Goal: Task Accomplishment & Management: Use online tool/utility

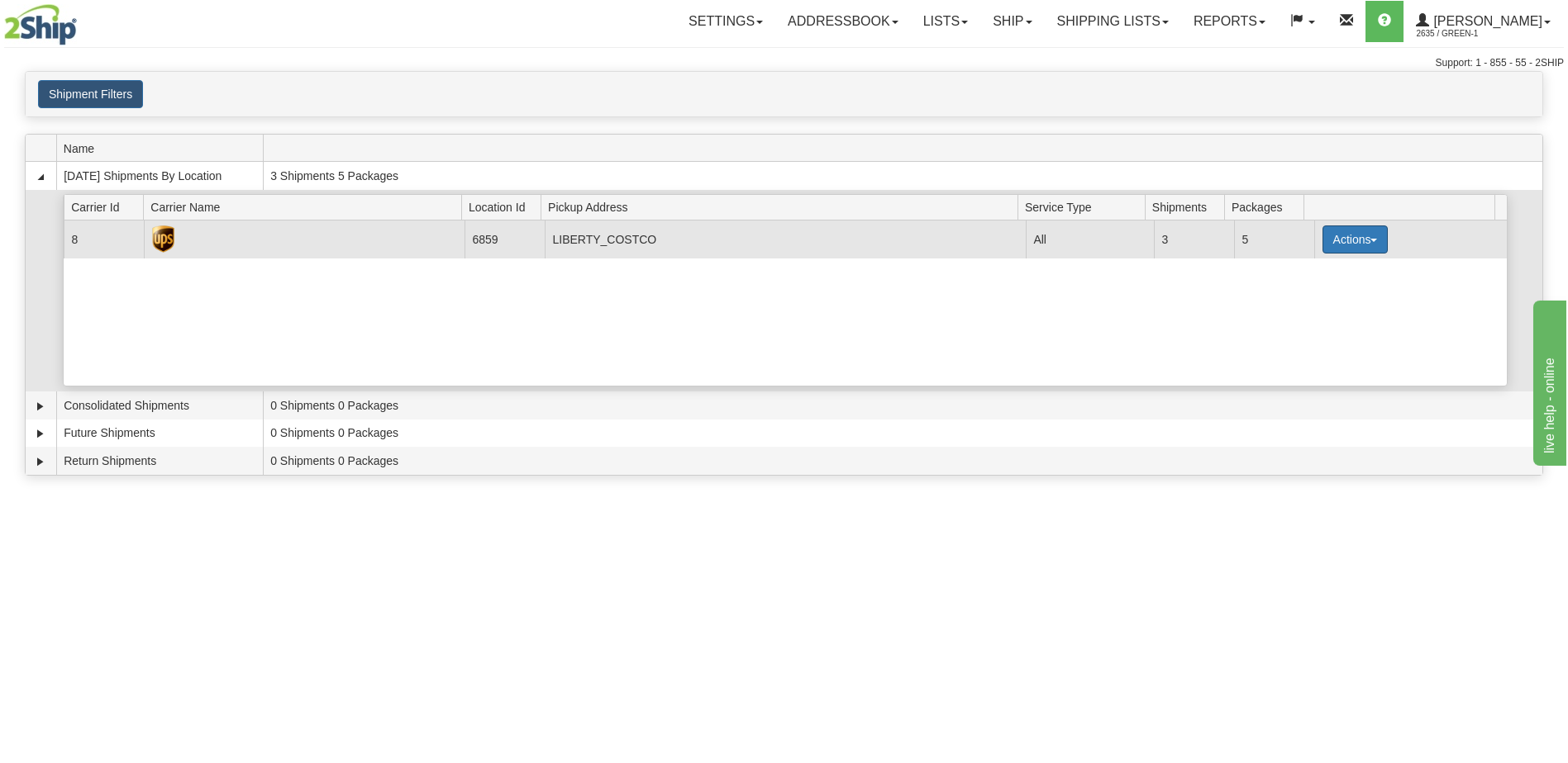
click at [1342, 243] on button "Actions" at bounding box center [1355, 239] width 66 height 28
click at [1321, 318] on link "Pickup" at bounding box center [1321, 313] width 133 height 22
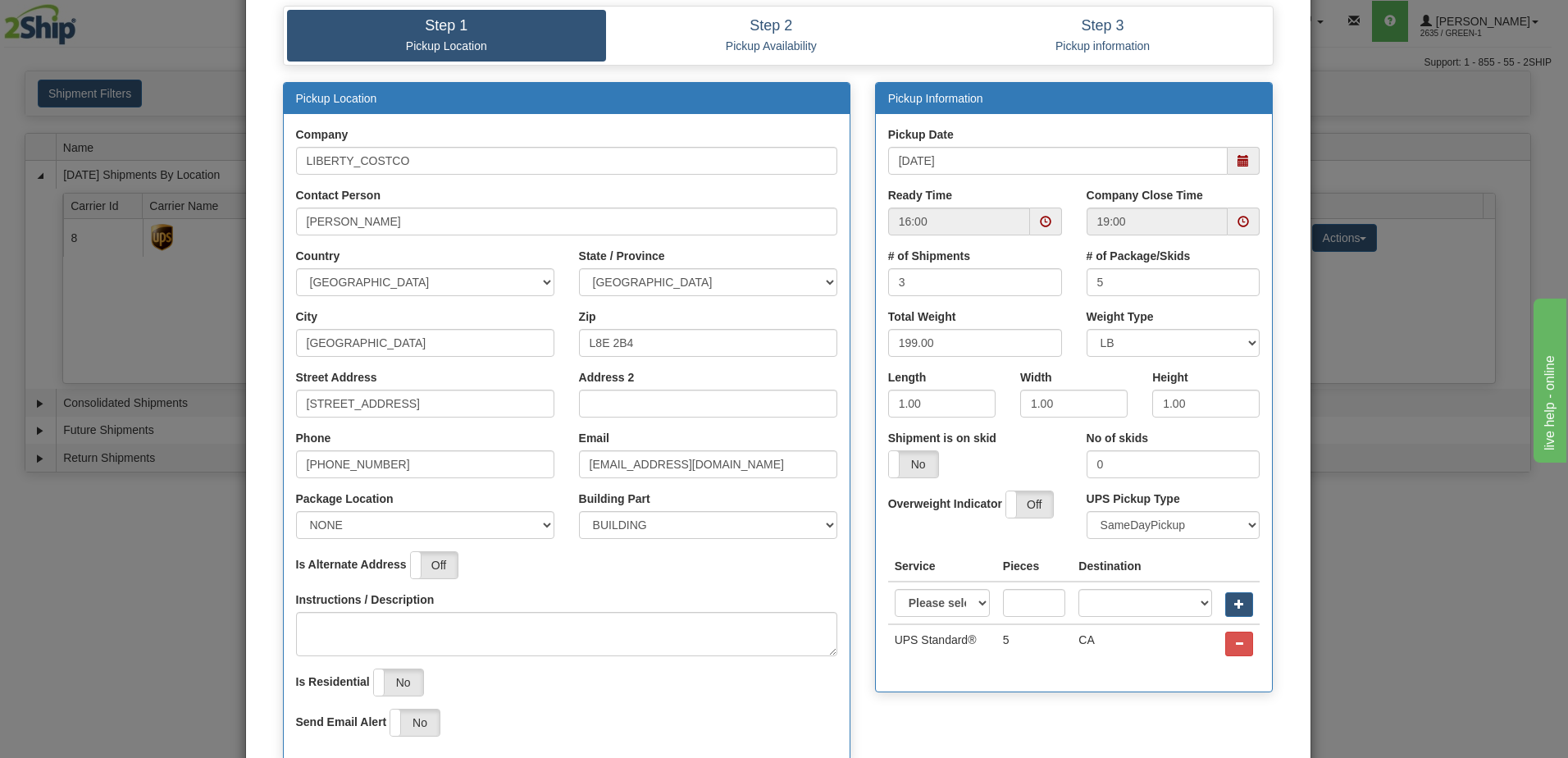
scroll to position [164, 0]
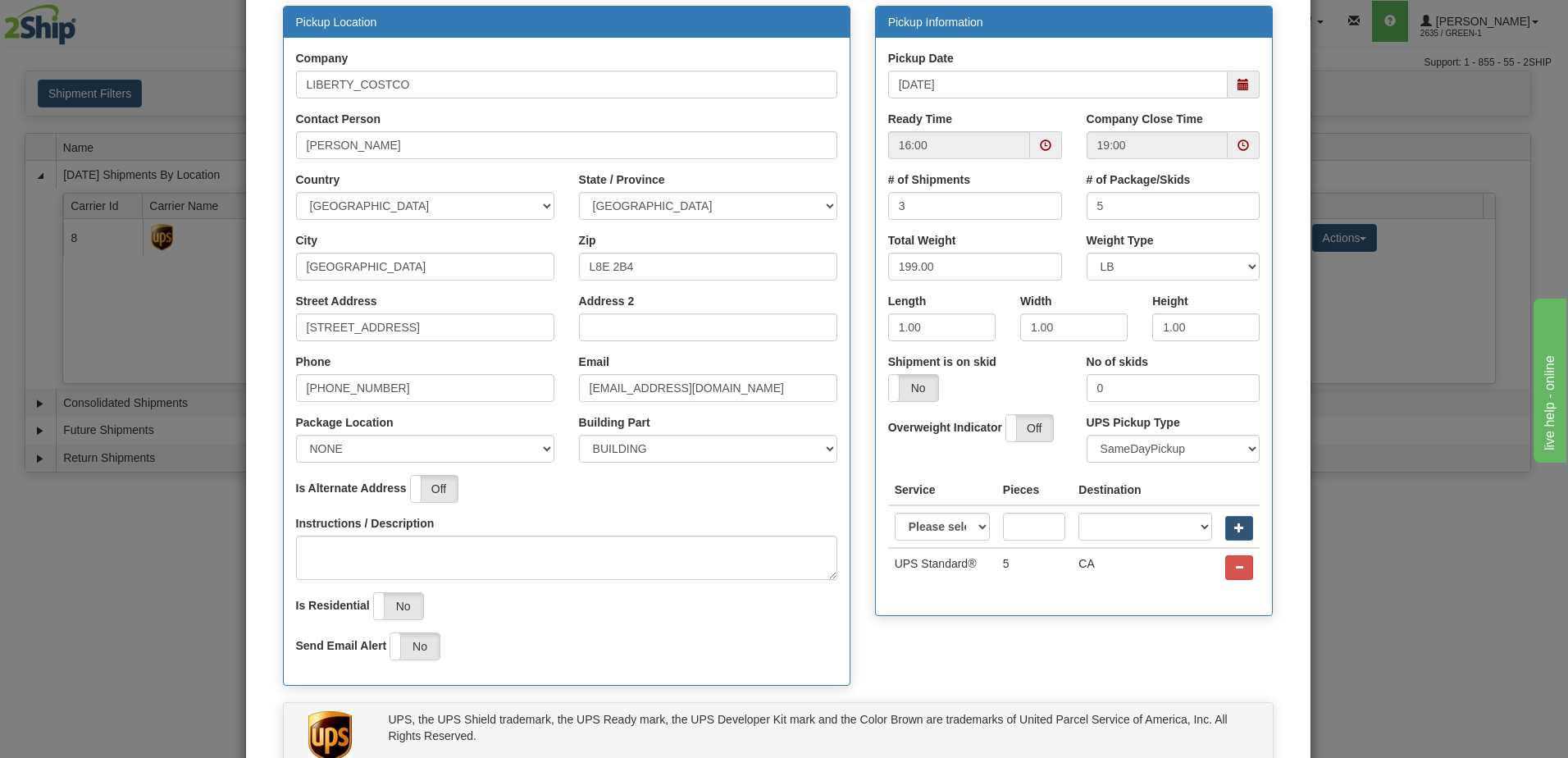
click at [1040, 149] on span at bounding box center [1045, 144] width 11 height 11
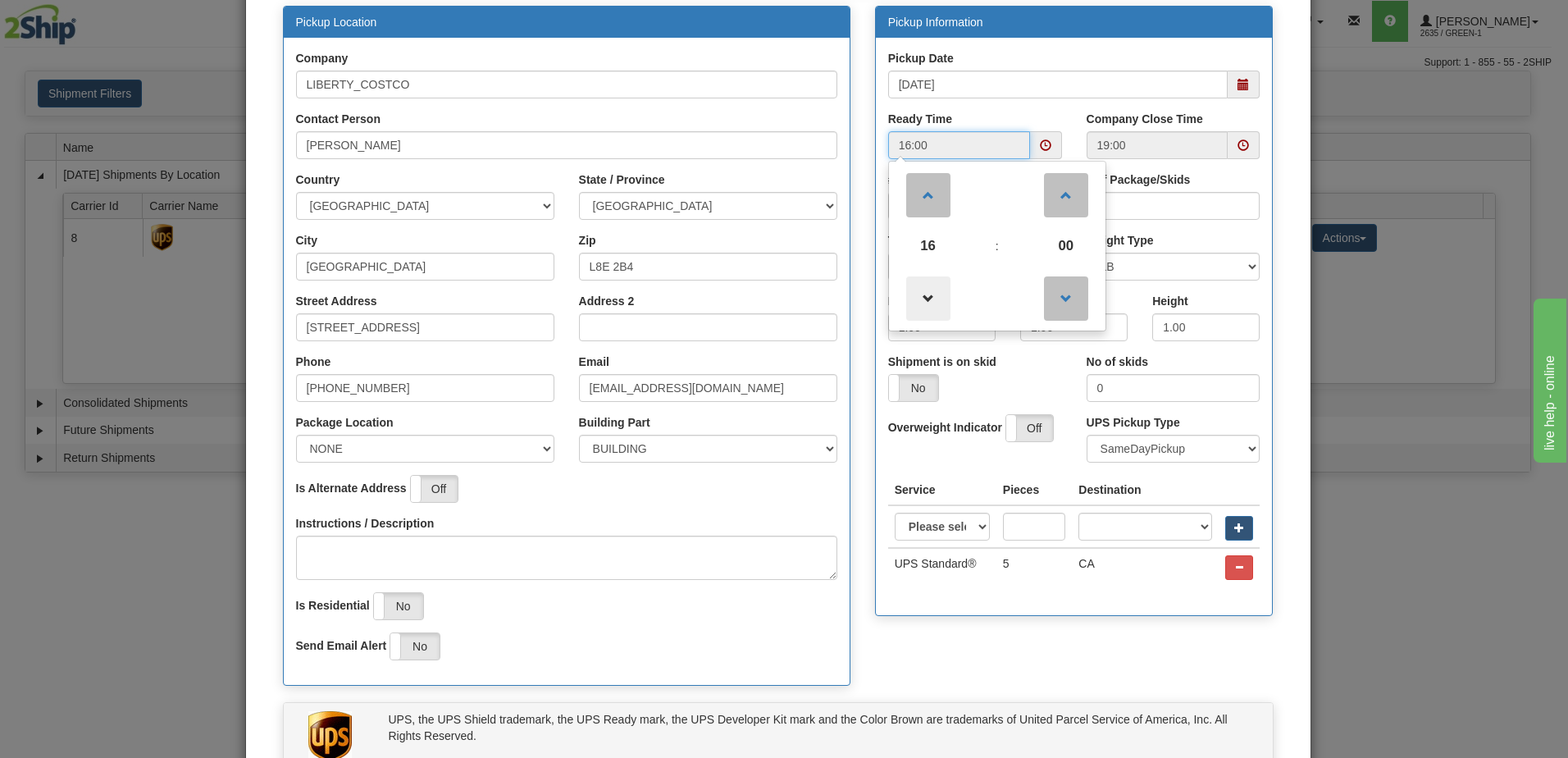
click at [925, 280] on span at bounding box center [928, 299] width 44 height 44
click at [933, 304] on span at bounding box center [928, 299] width 44 height 44
click at [930, 301] on span at bounding box center [928, 299] width 44 height 44
click at [942, 199] on span at bounding box center [928, 196] width 44 height 44
click at [934, 196] on span at bounding box center [928, 196] width 44 height 44
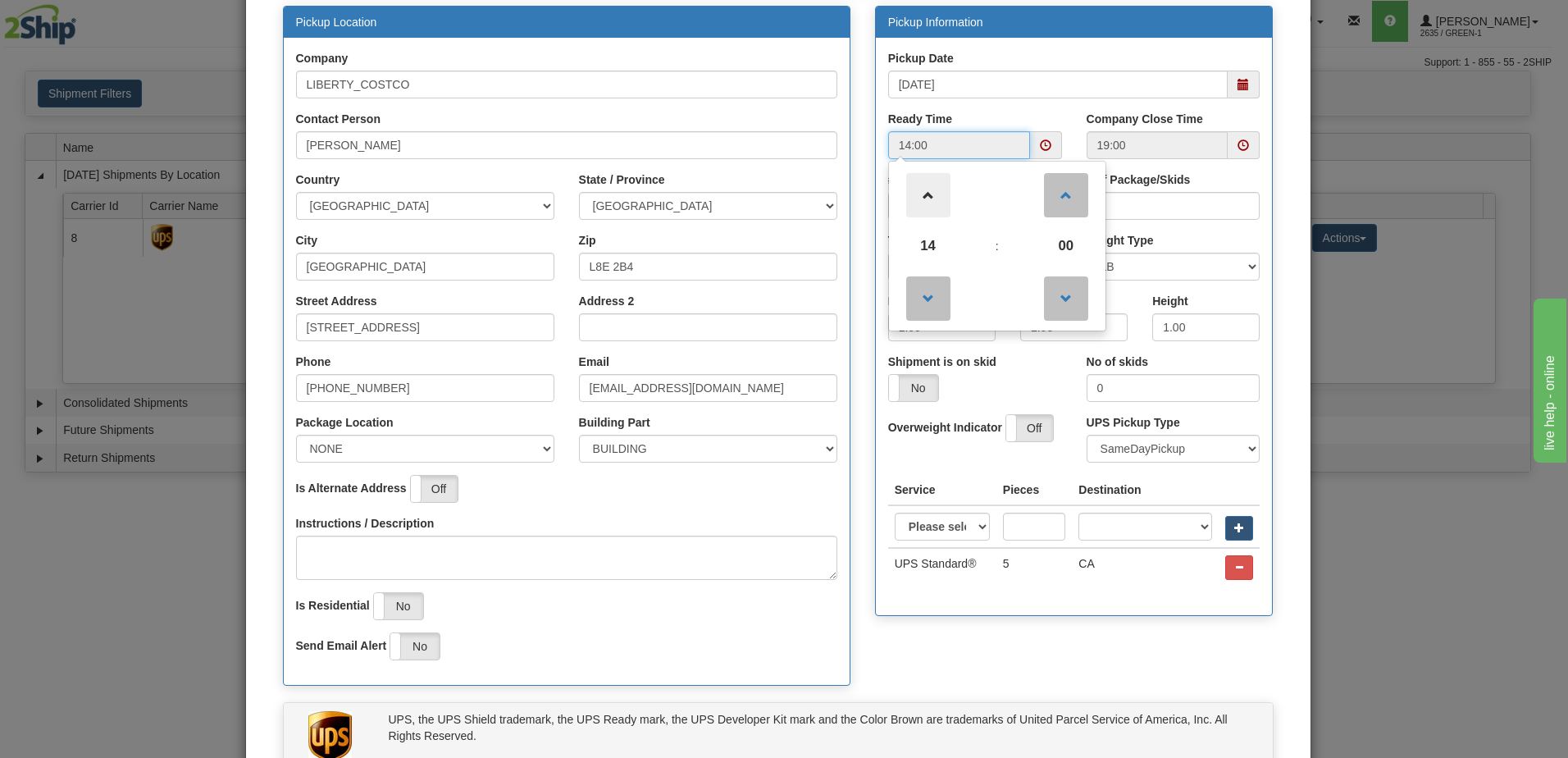
type input "15:00"
click at [1237, 150] on span at bounding box center [1243, 144] width 11 height 11
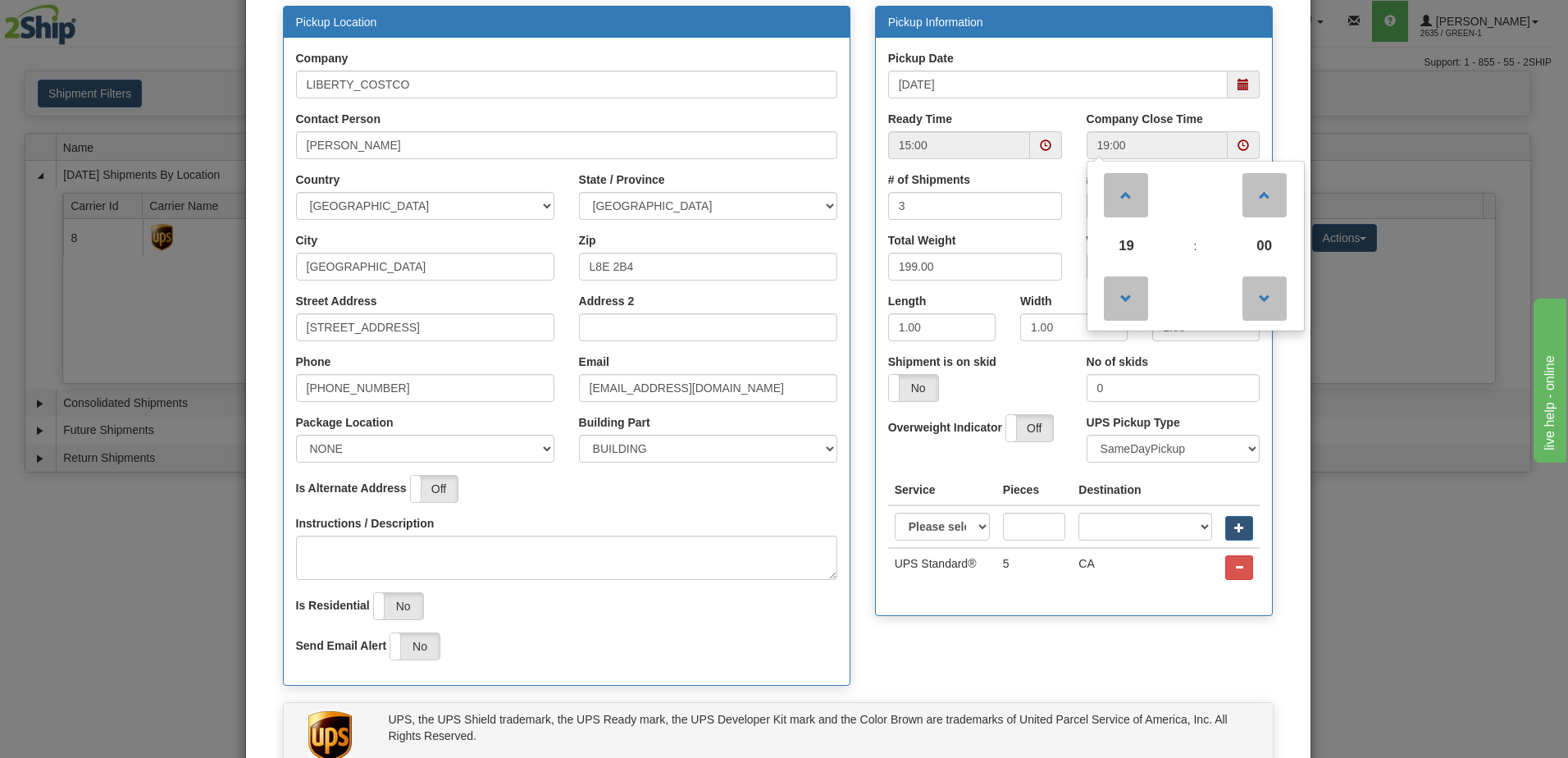
click at [1060, 111] on div "Ready Time 15:00" at bounding box center [975, 141] width 198 height 61
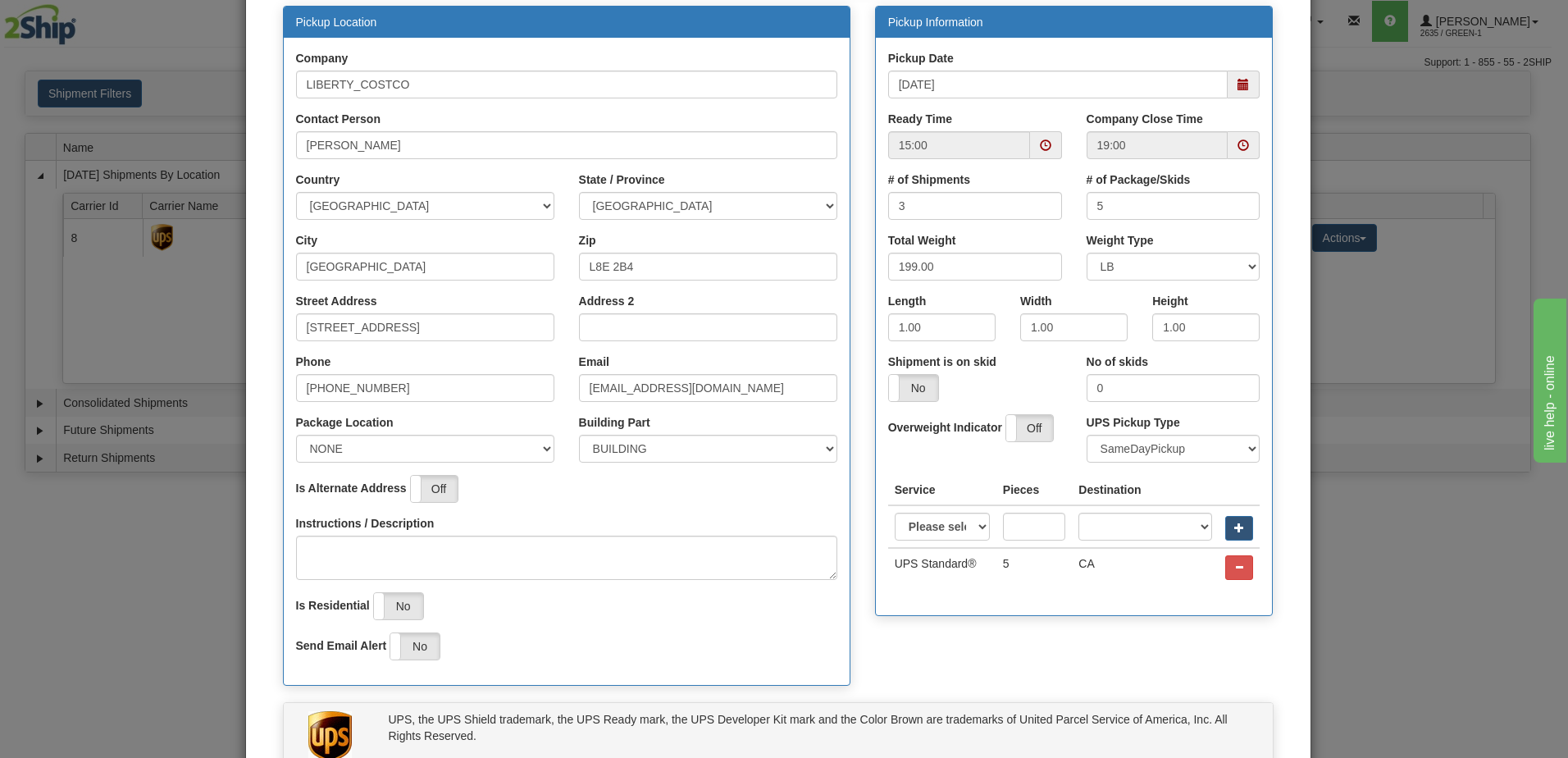
click at [1042, 144] on span at bounding box center [1045, 144] width 11 height 11
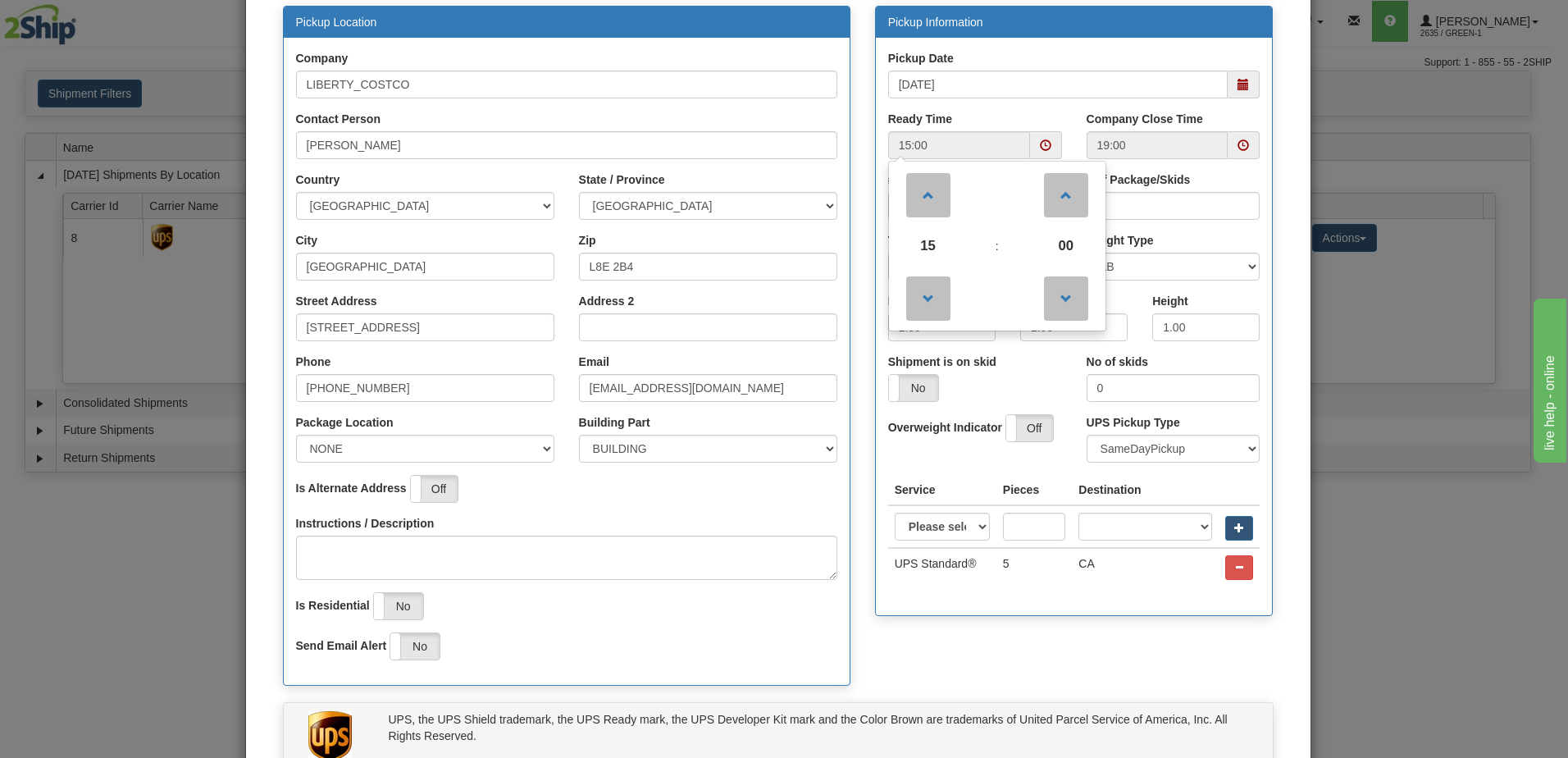
click at [1079, 115] on div "Company Close Time 19:00" at bounding box center [1173, 141] width 198 height 61
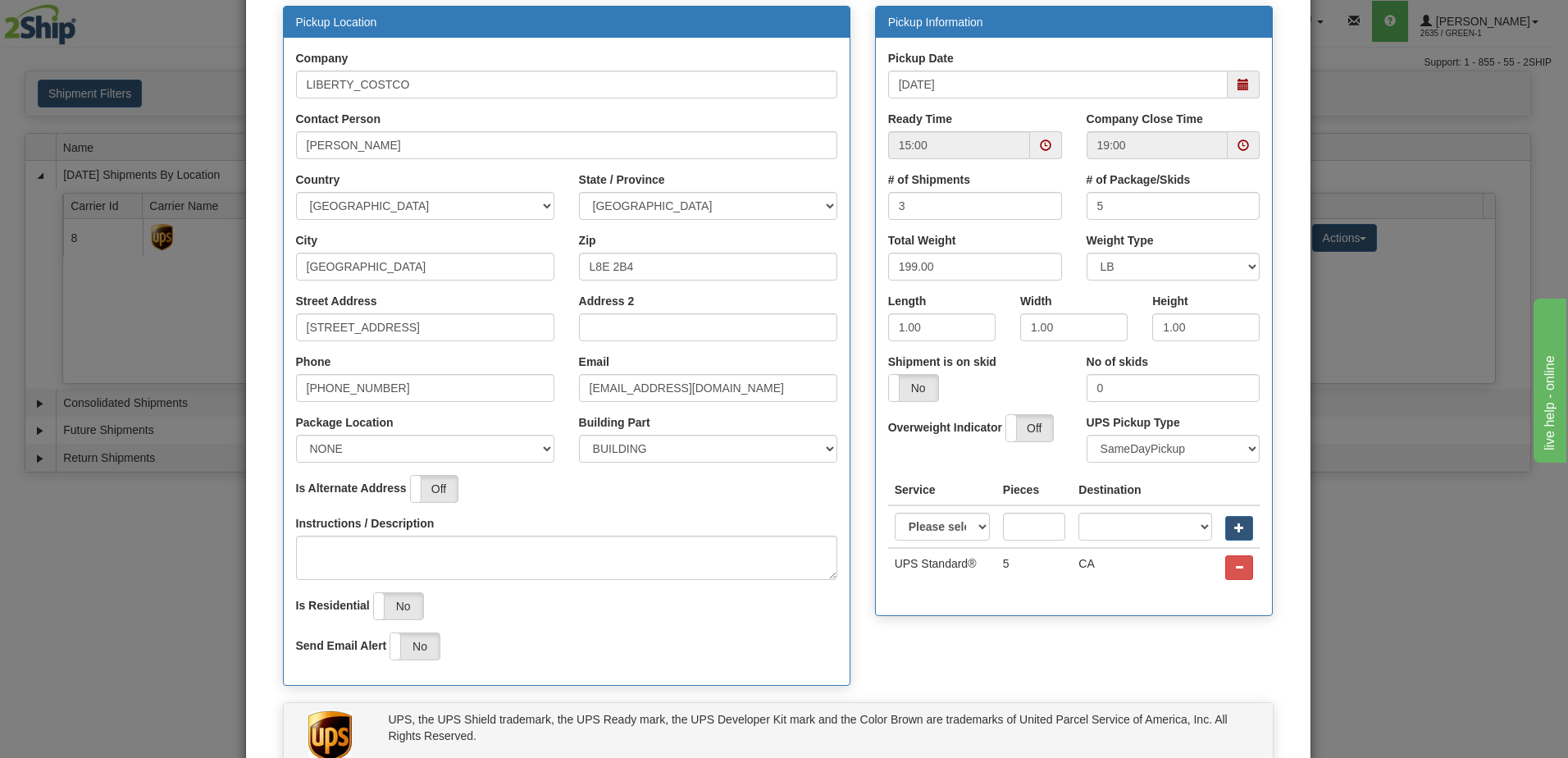
click at [1043, 147] on span at bounding box center [1045, 144] width 11 height 11
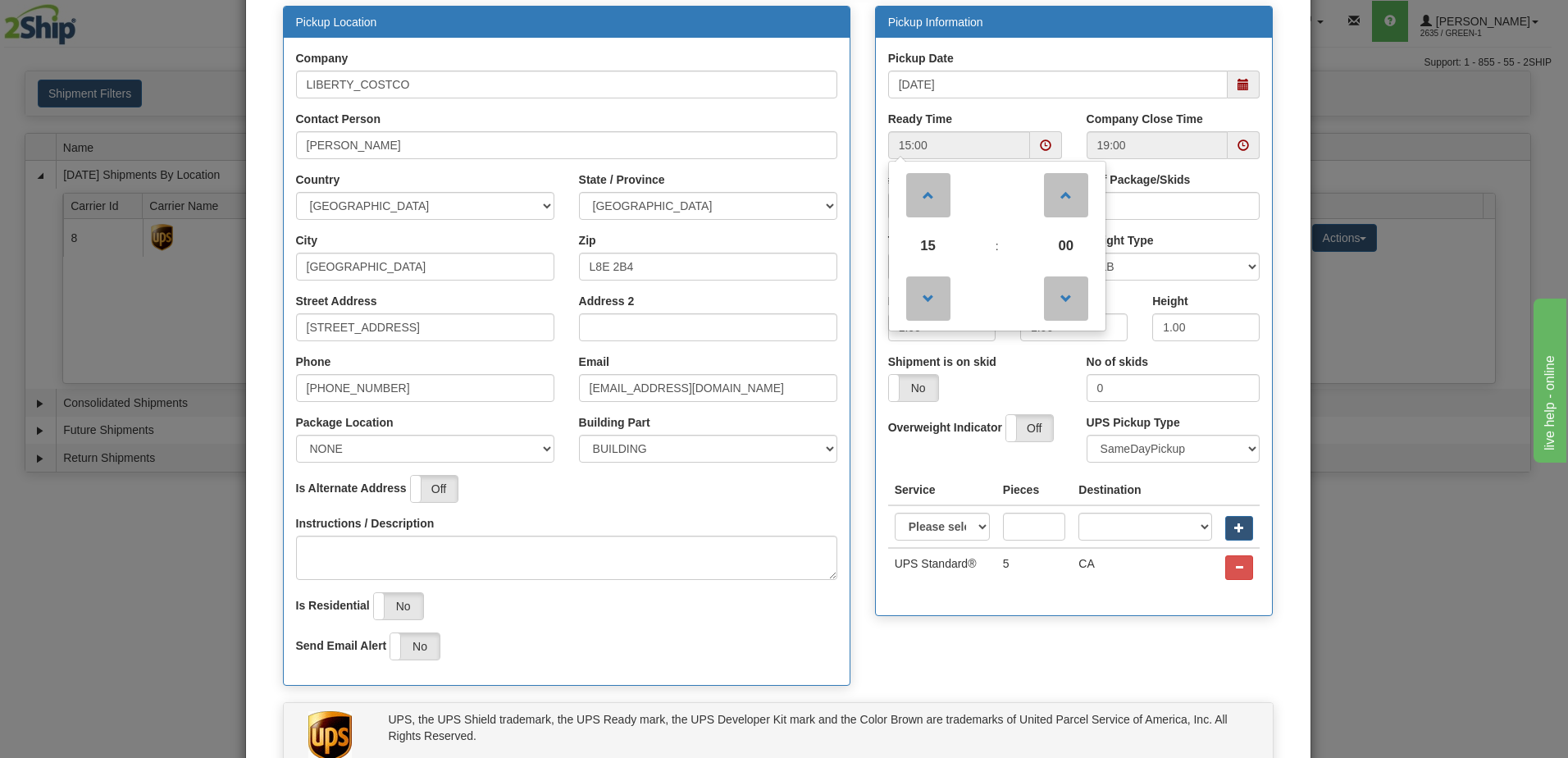
click at [1039, 103] on div "Pickup Date 09/26/2025" at bounding box center [1074, 80] width 397 height 61
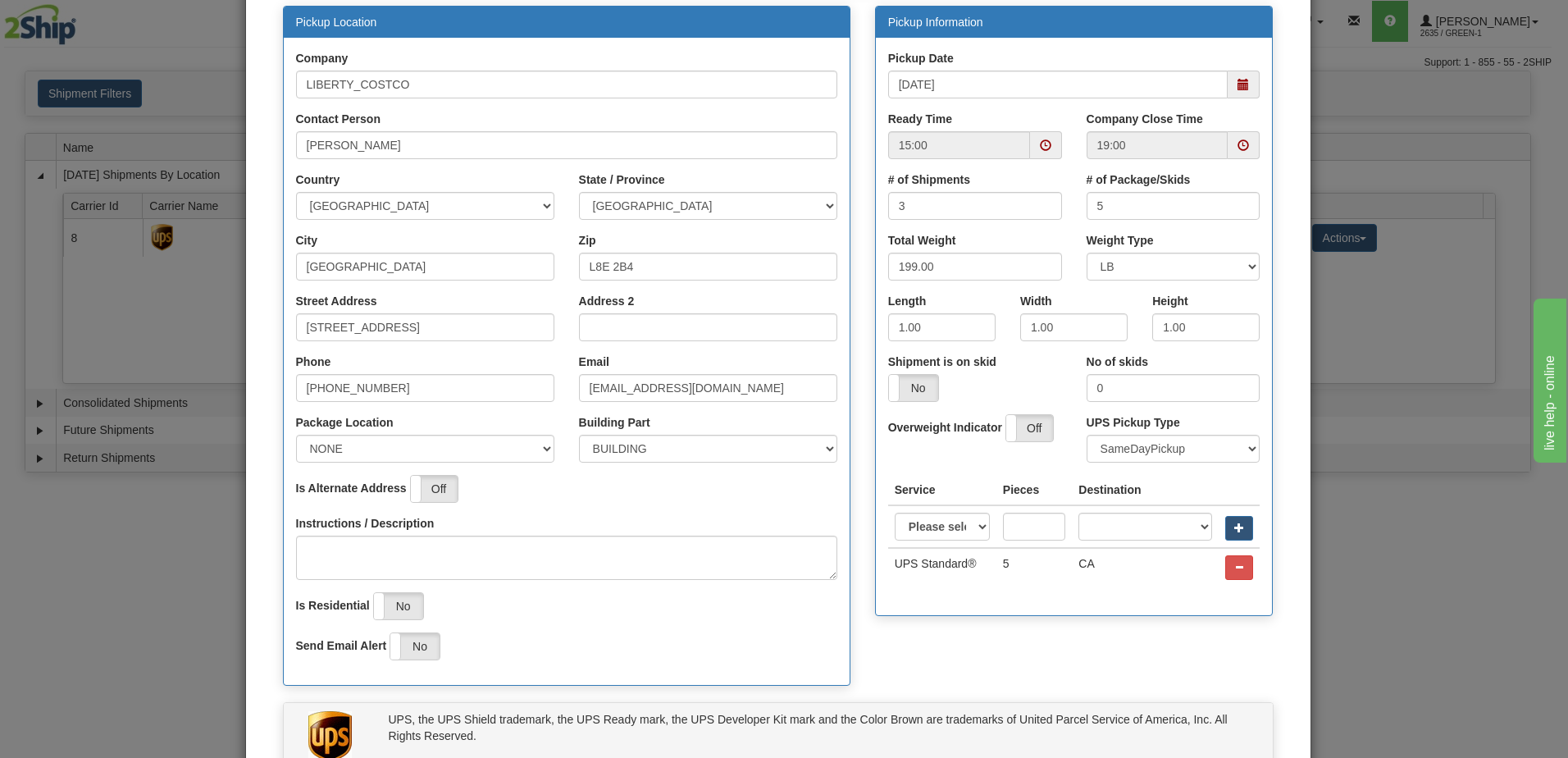
click at [1040, 144] on span at bounding box center [1045, 144] width 11 height 11
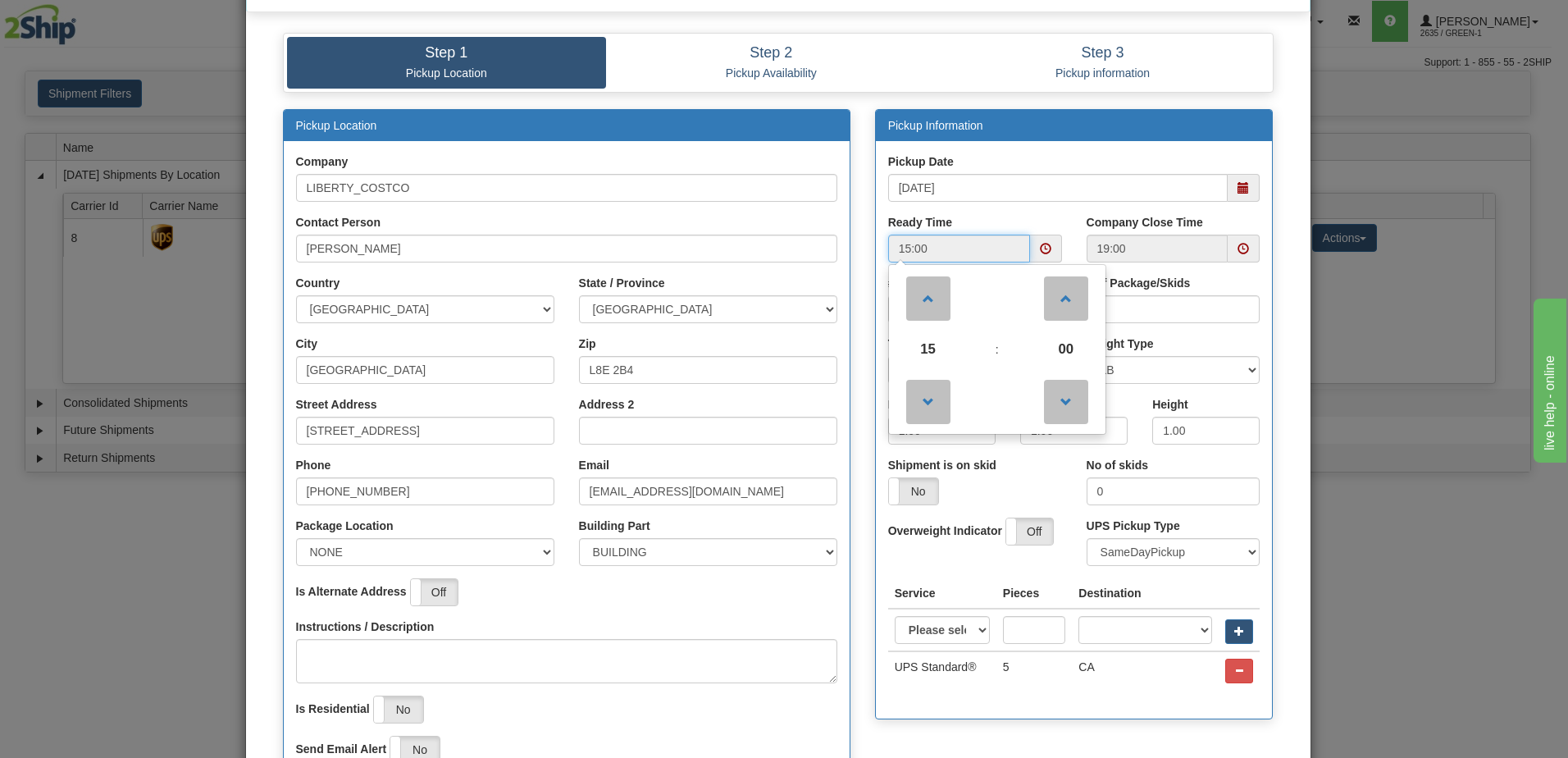
scroll to position [0, 0]
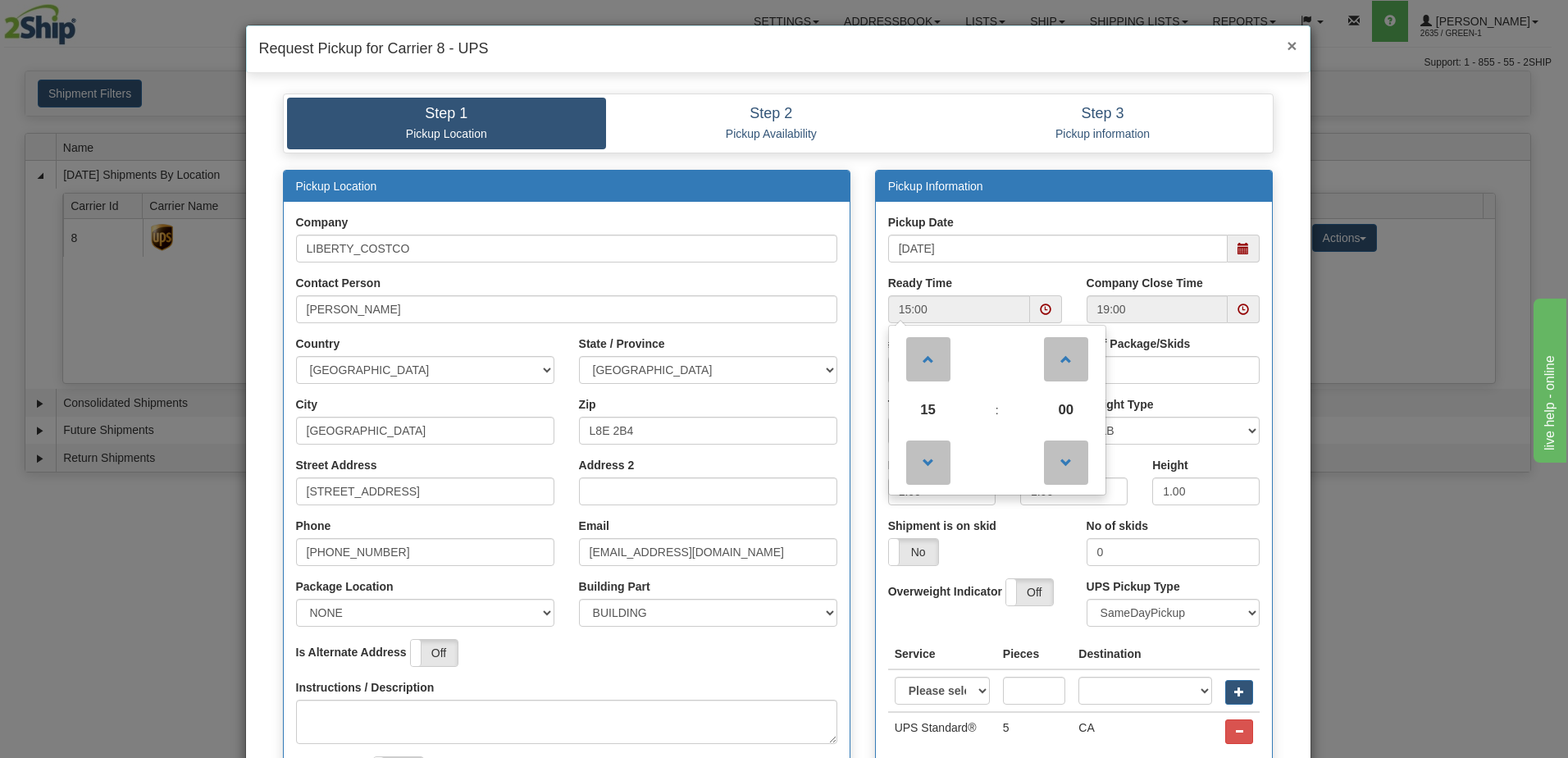
click at [1288, 46] on span "×" at bounding box center [1292, 45] width 10 height 19
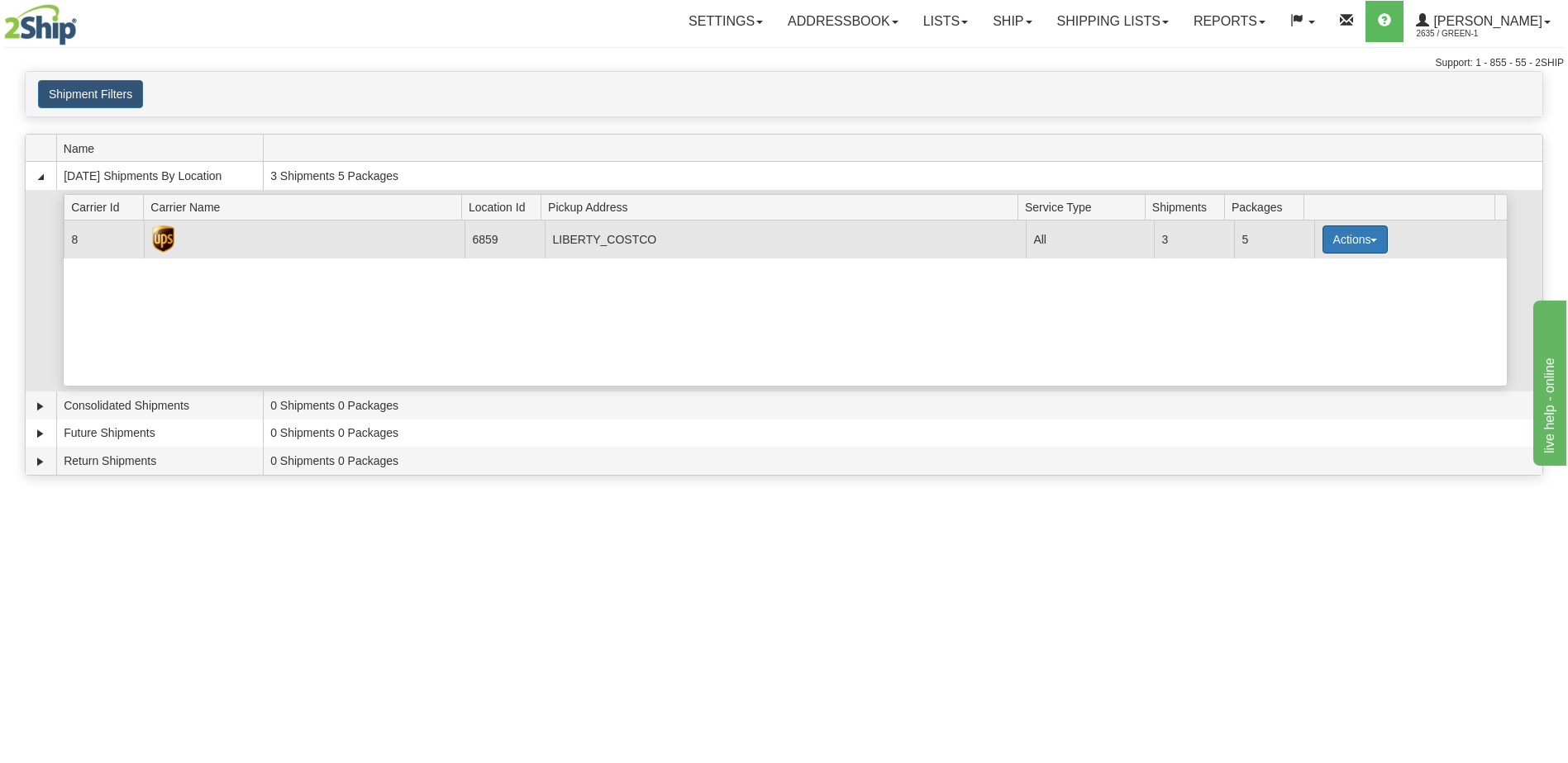
click at [1353, 236] on button "Actions" at bounding box center [1355, 239] width 66 height 28
click at [1305, 314] on span "Pickup" at bounding box center [1293, 312] width 44 height 11
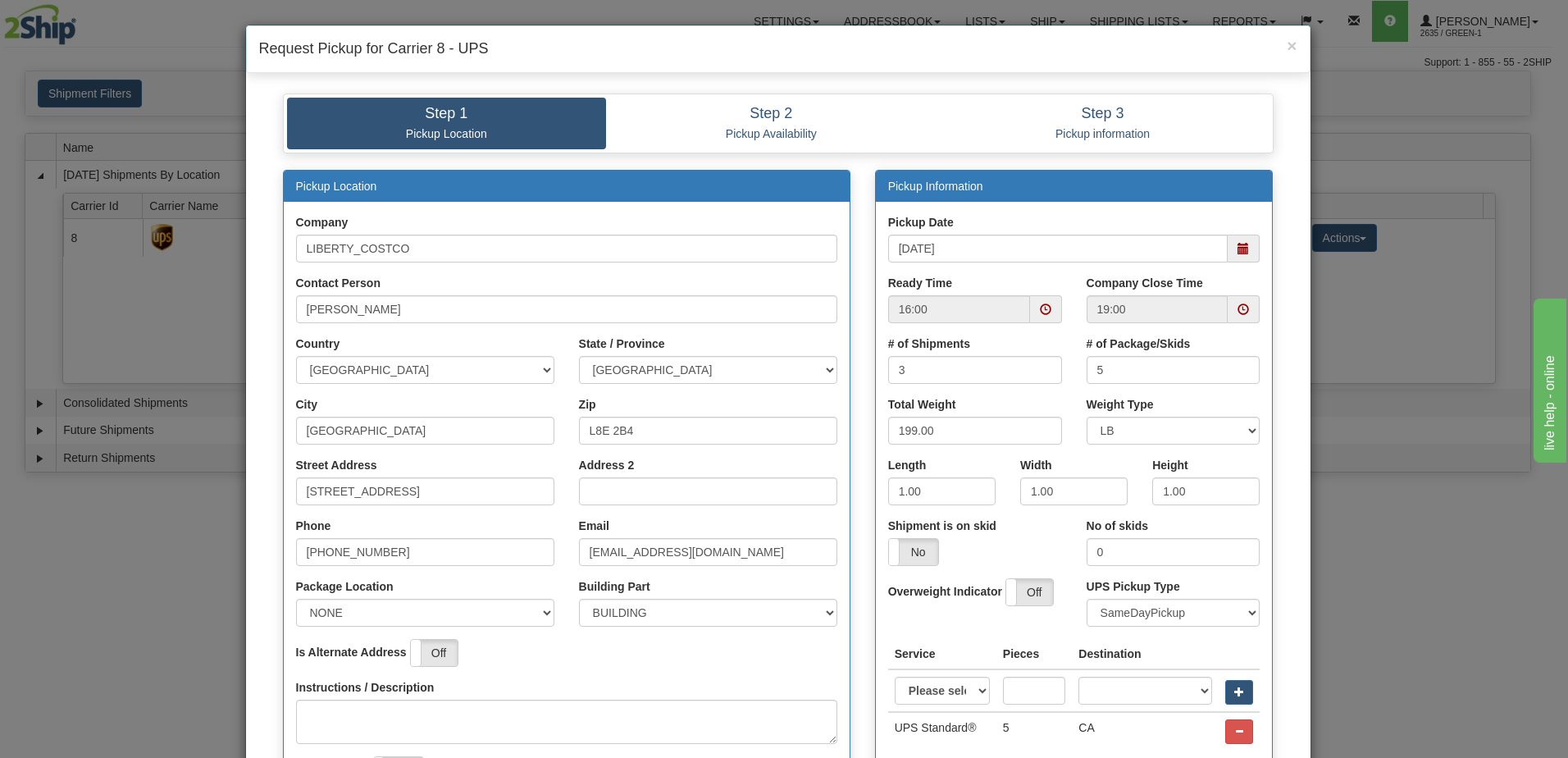
click at [1040, 312] on span at bounding box center [1045, 308] width 11 height 11
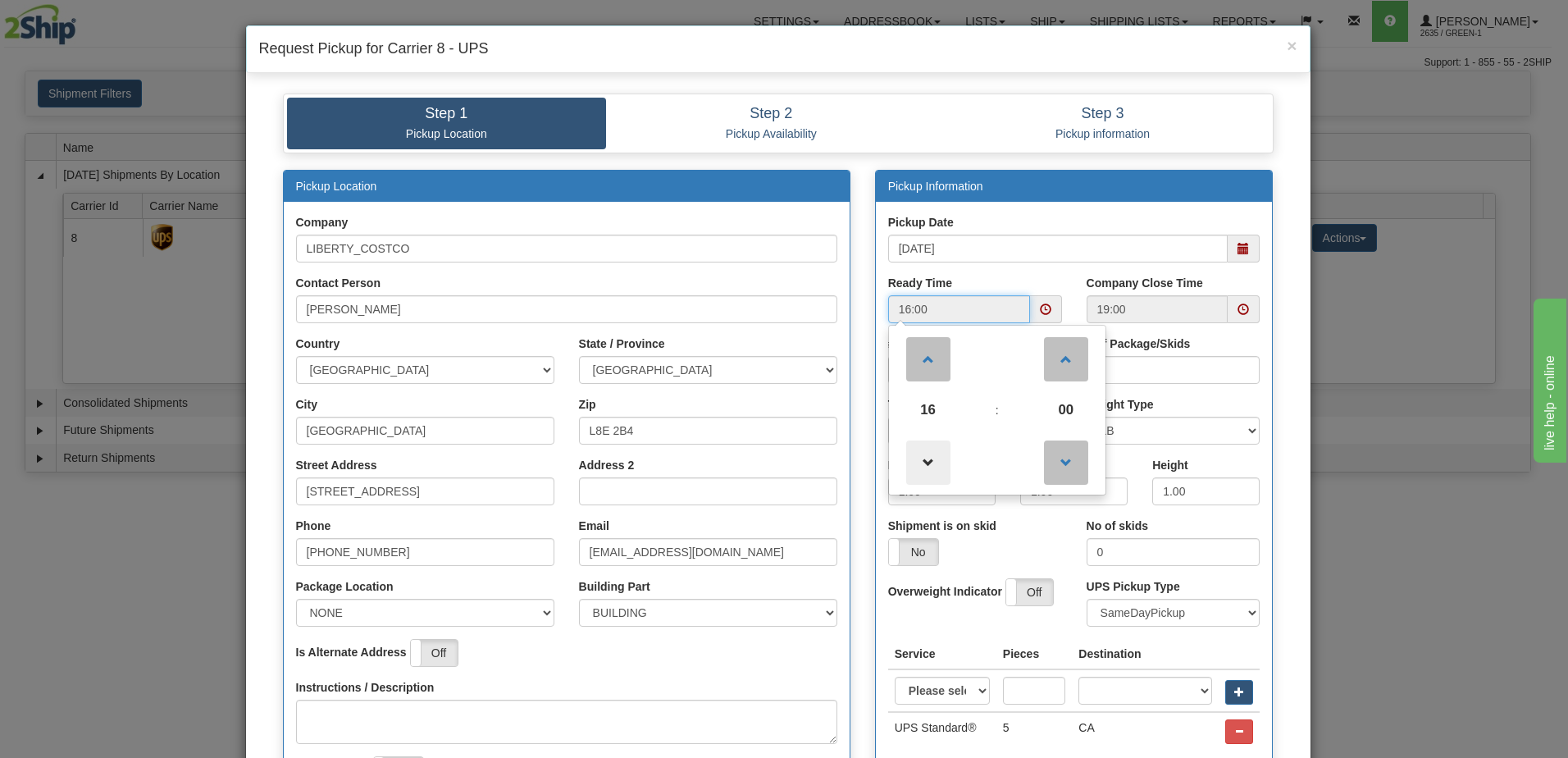
click at [923, 459] on span at bounding box center [928, 463] width 44 height 44
type input "15:00"
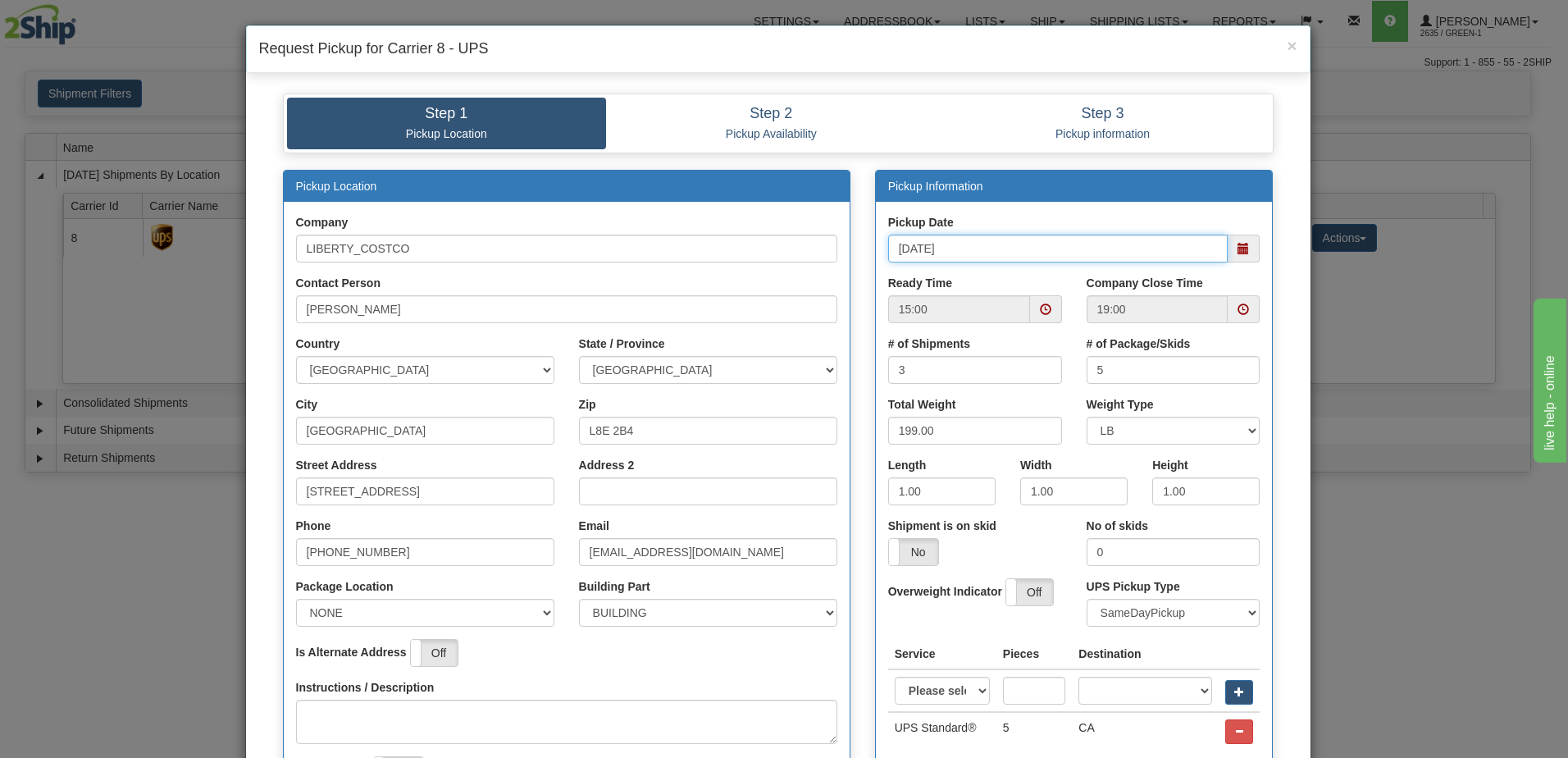
click at [1056, 254] on input "[DATE]" at bounding box center [1058, 249] width 341 height 28
click at [1242, 316] on span at bounding box center [1243, 309] width 32 height 28
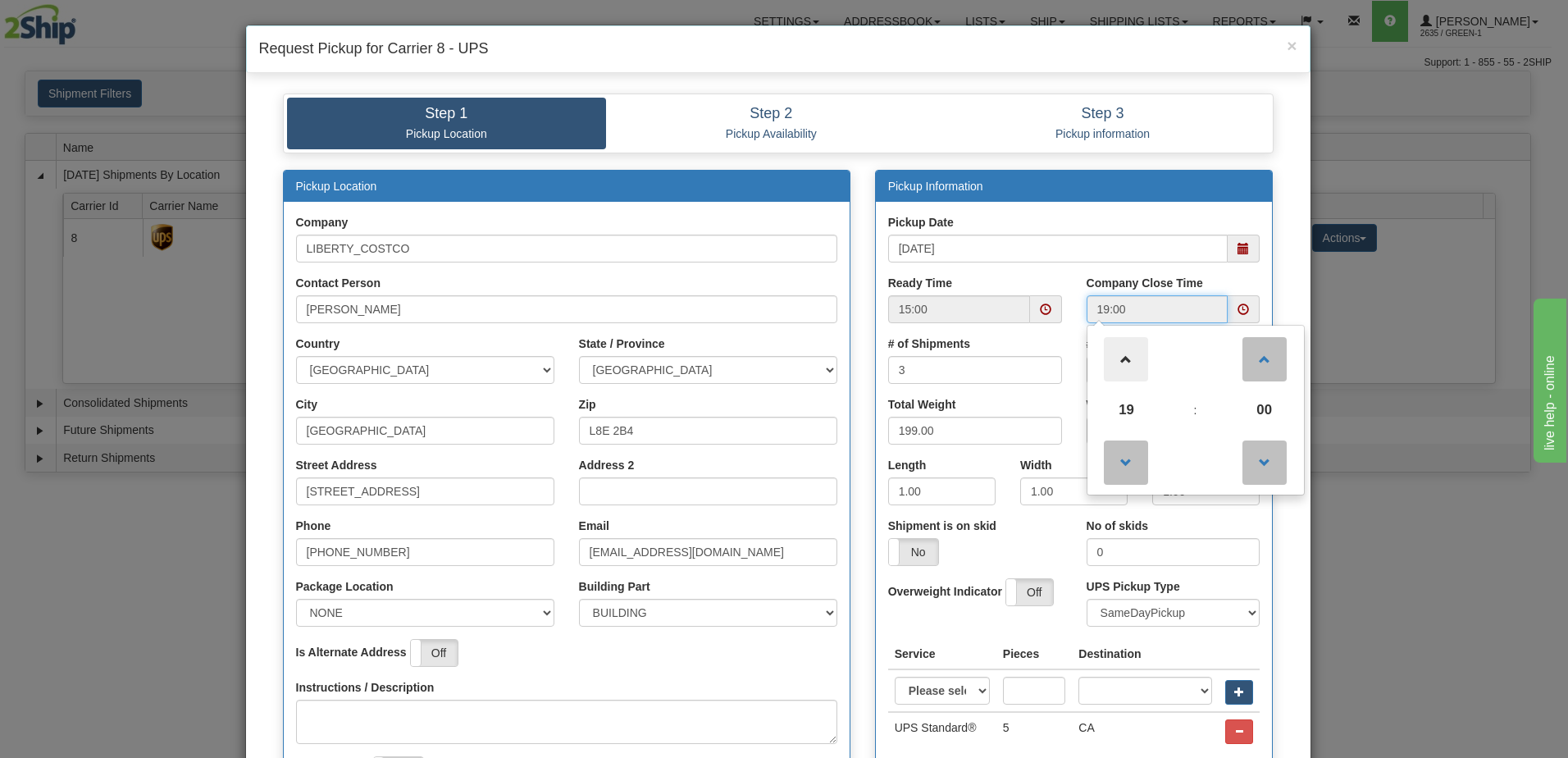
click at [1123, 369] on span at bounding box center [1126, 360] width 44 height 44
type input "20:00"
click at [1080, 84] on div "Step 1 Pickup Location Step 2 Pickup Availability Step 3 Pickup information Pic…" at bounding box center [778, 534] width 1065 height 906
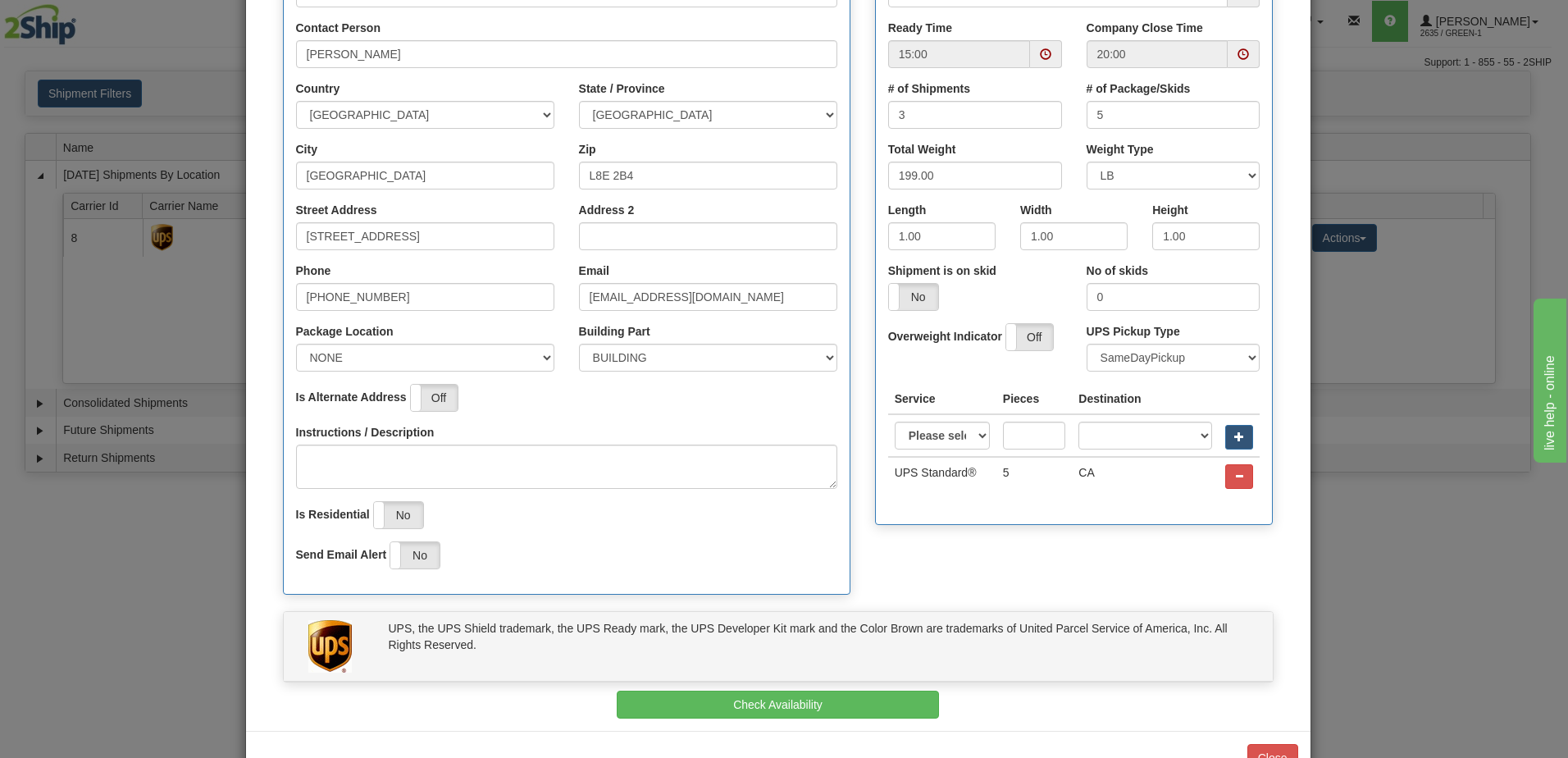
scroll to position [307, 0]
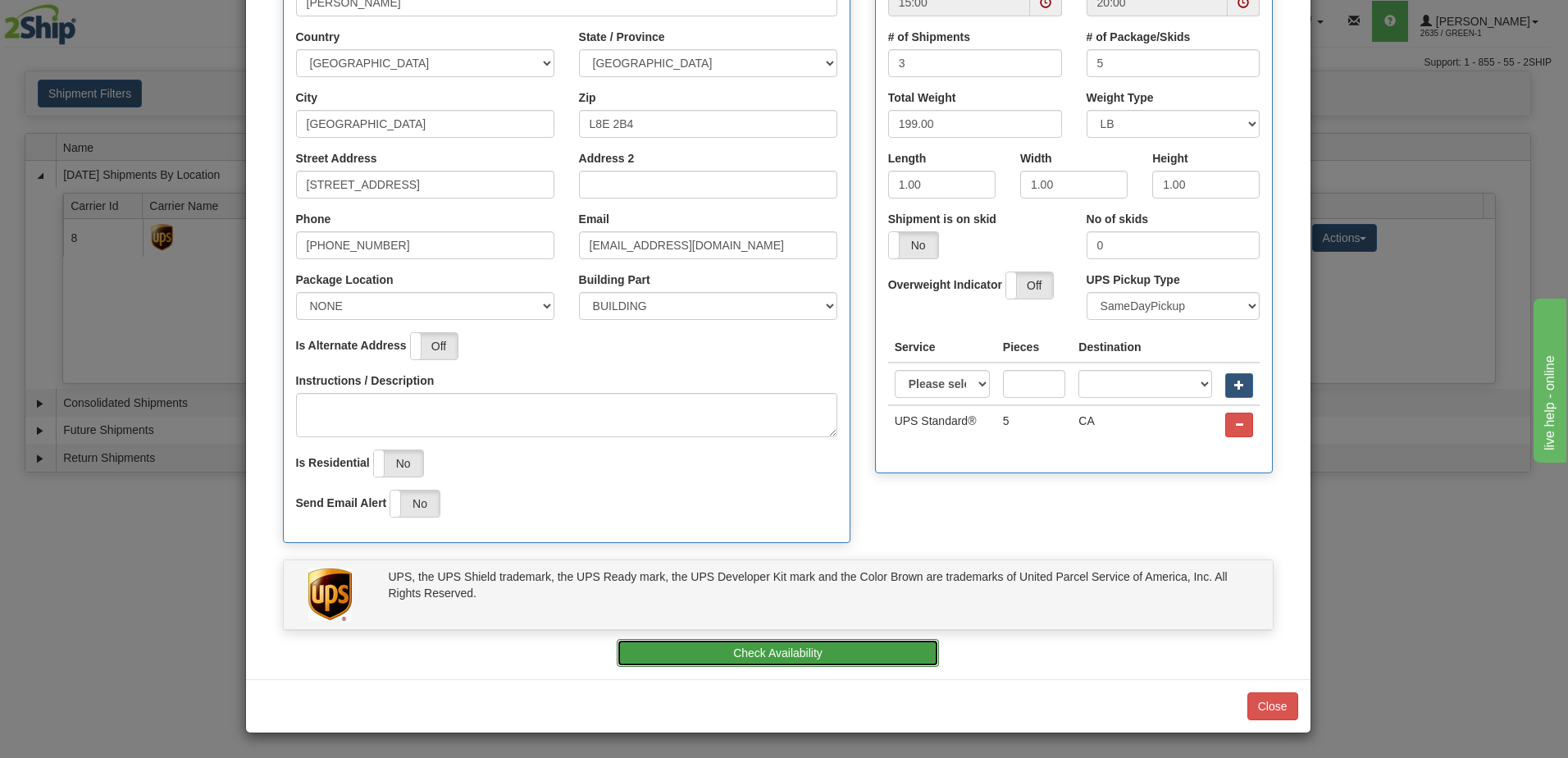
click at [782, 650] on button "Check Availability" at bounding box center [777, 653] width 322 height 28
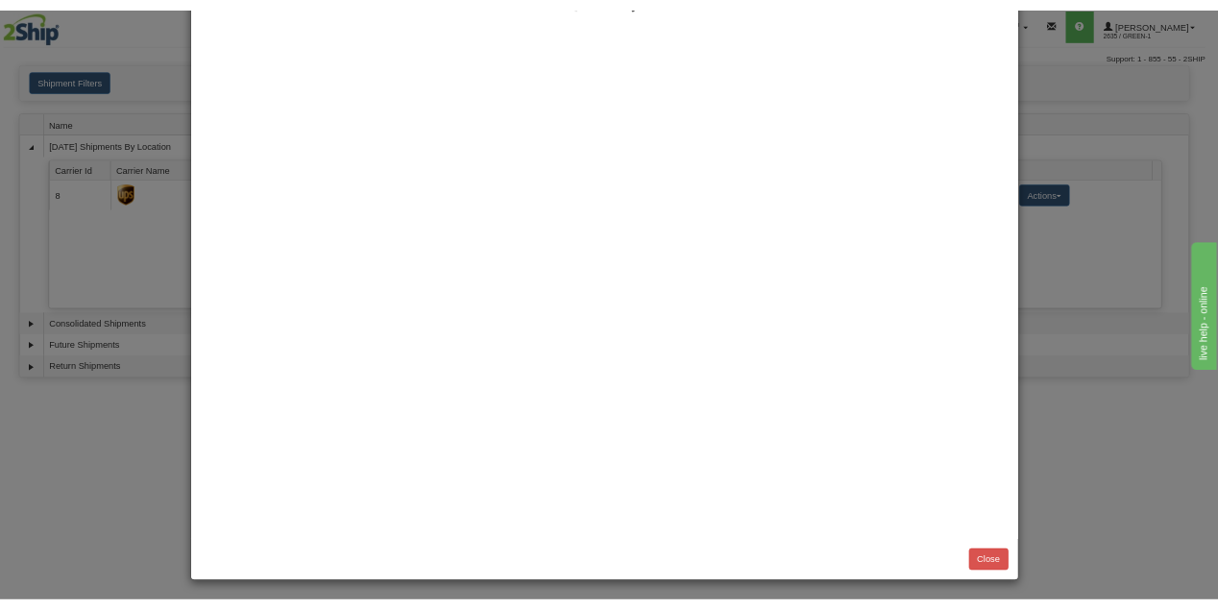
scroll to position [0, 0]
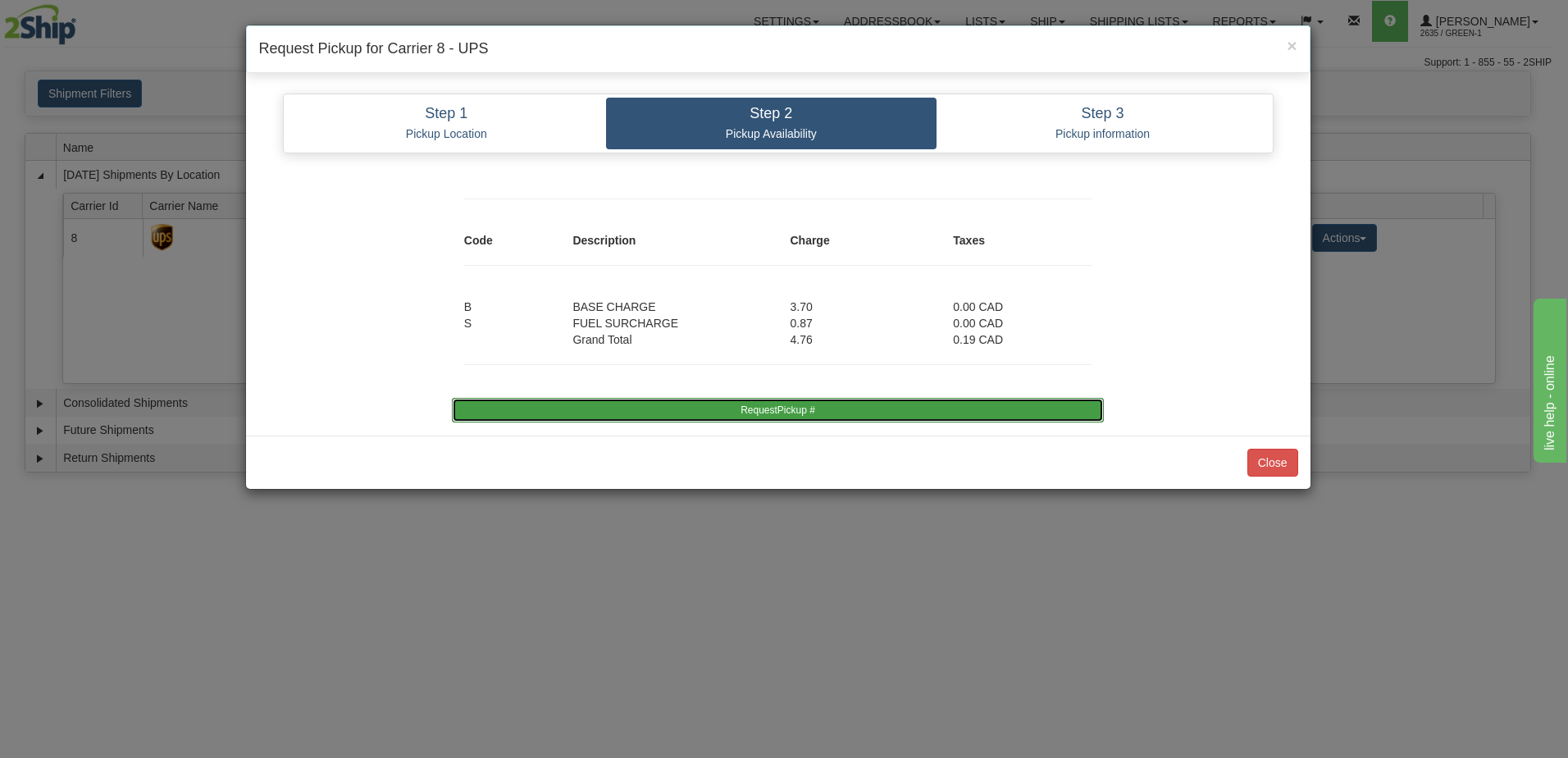
click at [756, 418] on button "RequestPickup #" at bounding box center [778, 410] width 652 height 25
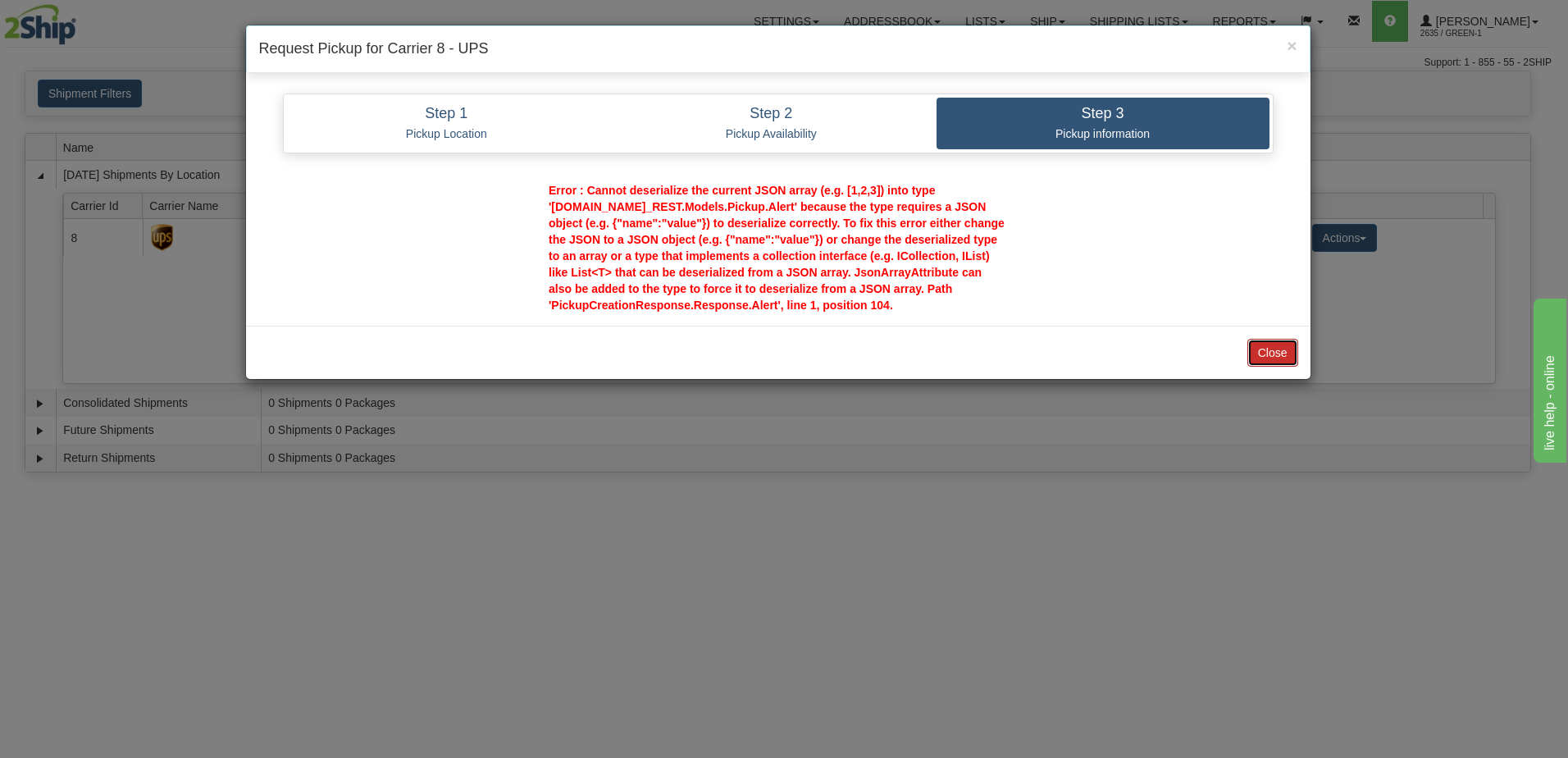
click at [1265, 359] on button "Close" at bounding box center [1273, 353] width 51 height 28
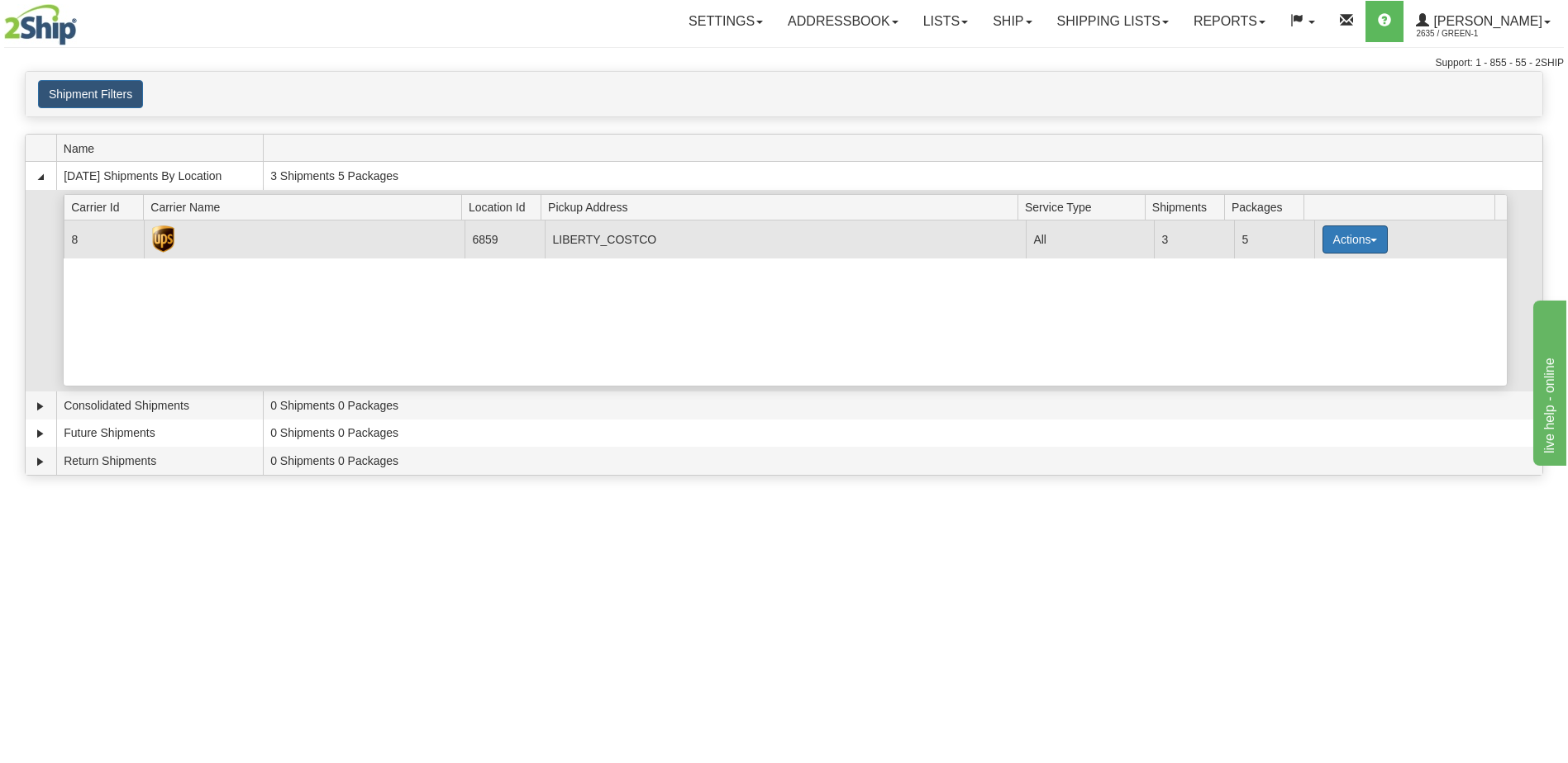
click at [1336, 237] on button "Actions" at bounding box center [1355, 239] width 66 height 28
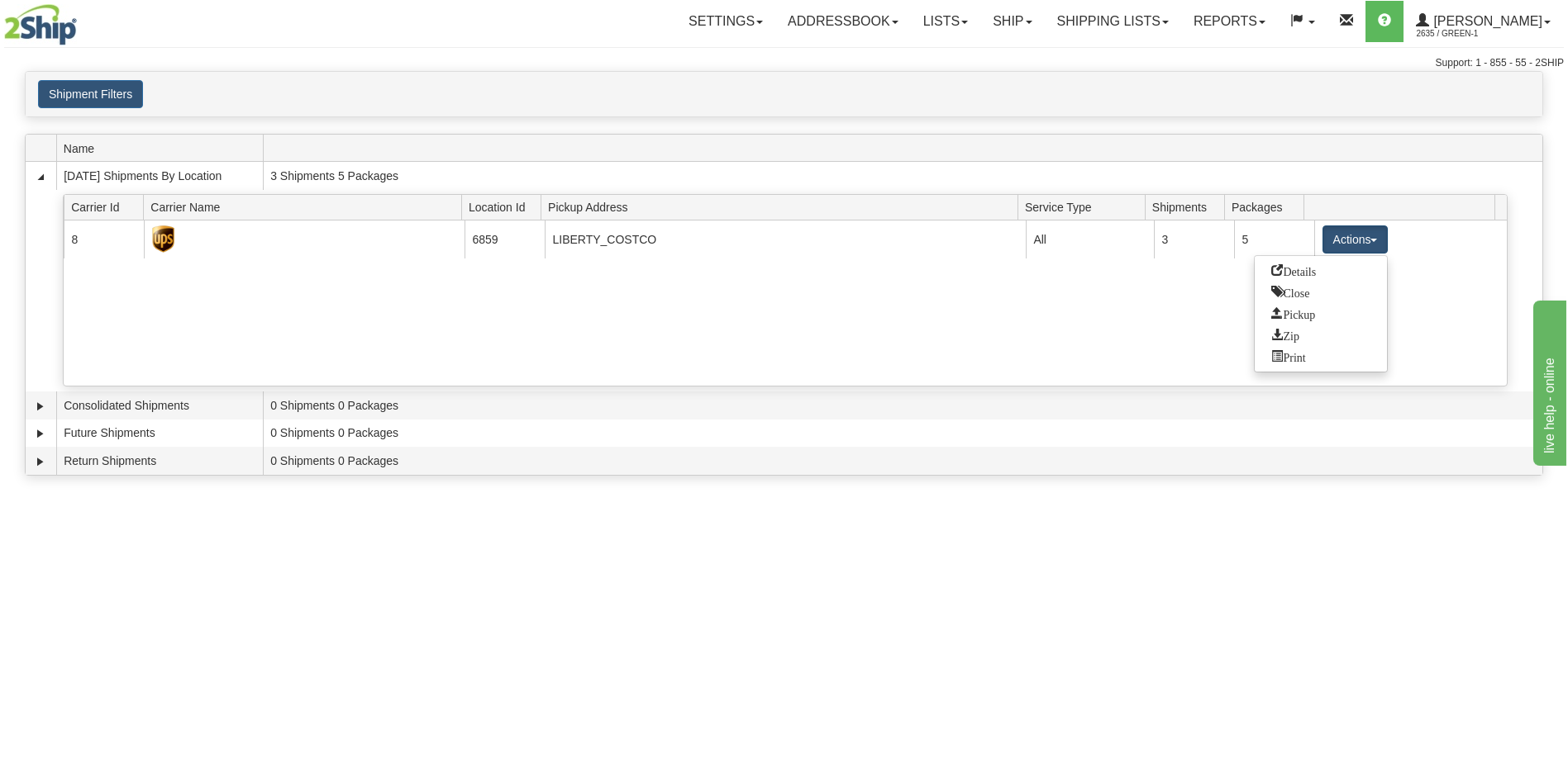
click at [830, 640] on div "Toggle navigation Settings Shipping Preferences Fields Preferences New Recipien…" at bounding box center [784, 381] width 1568 height 763
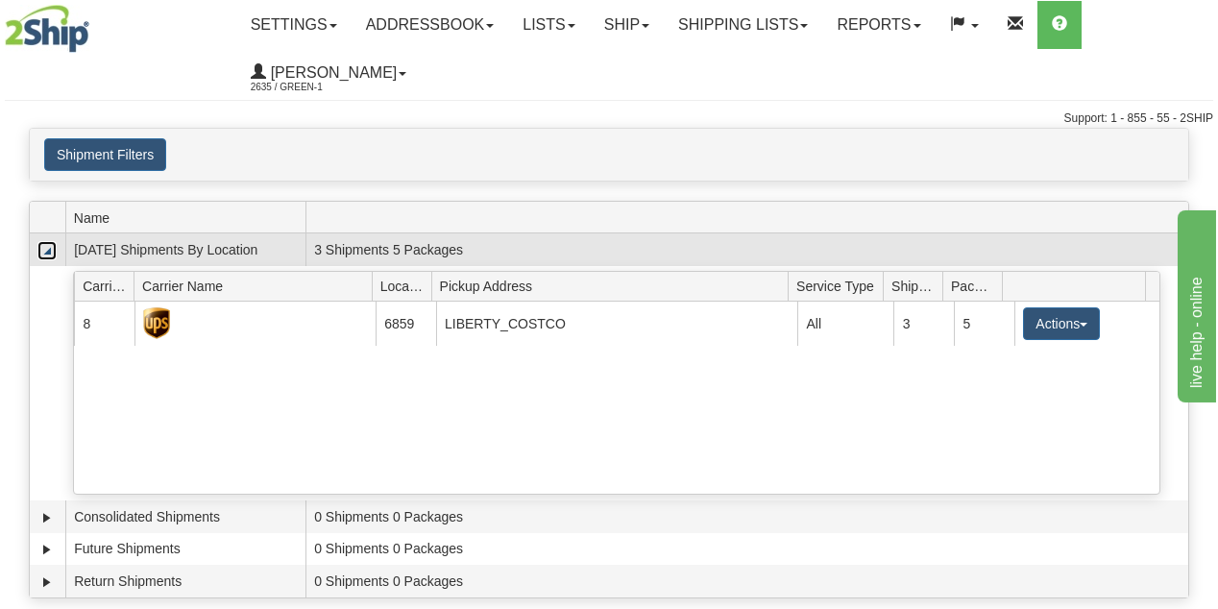
click at [51, 252] on link "Collapse" at bounding box center [46, 250] width 19 height 19
click at [51, 256] on link "Collapse" at bounding box center [46, 250] width 19 height 19
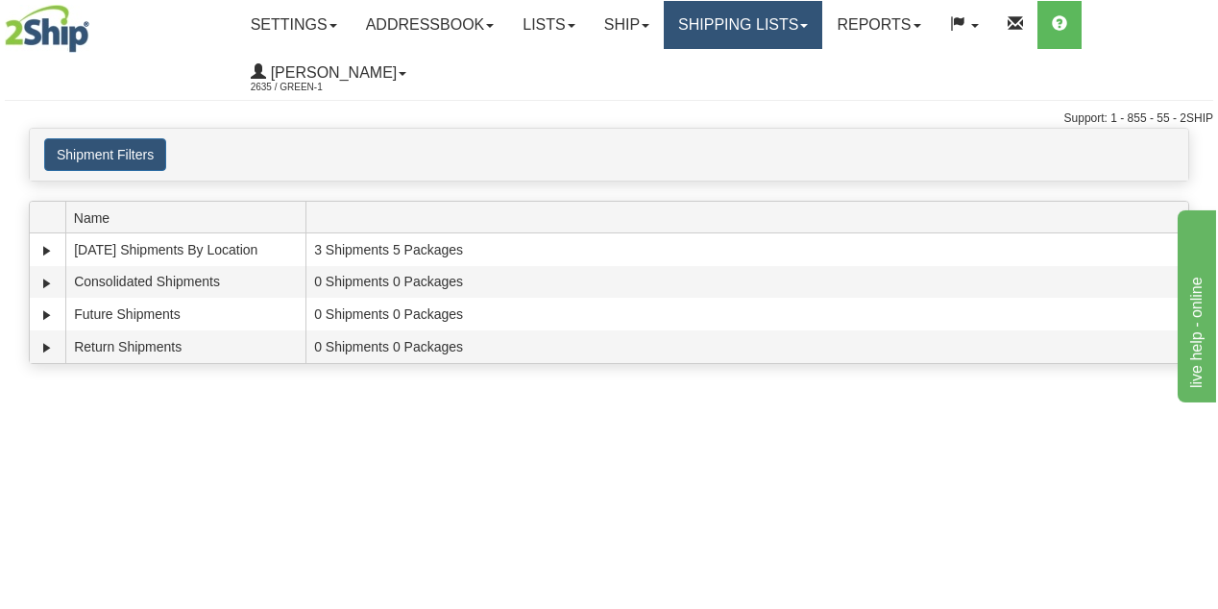
click at [799, 29] on link "Shipping lists" at bounding box center [743, 25] width 158 height 48
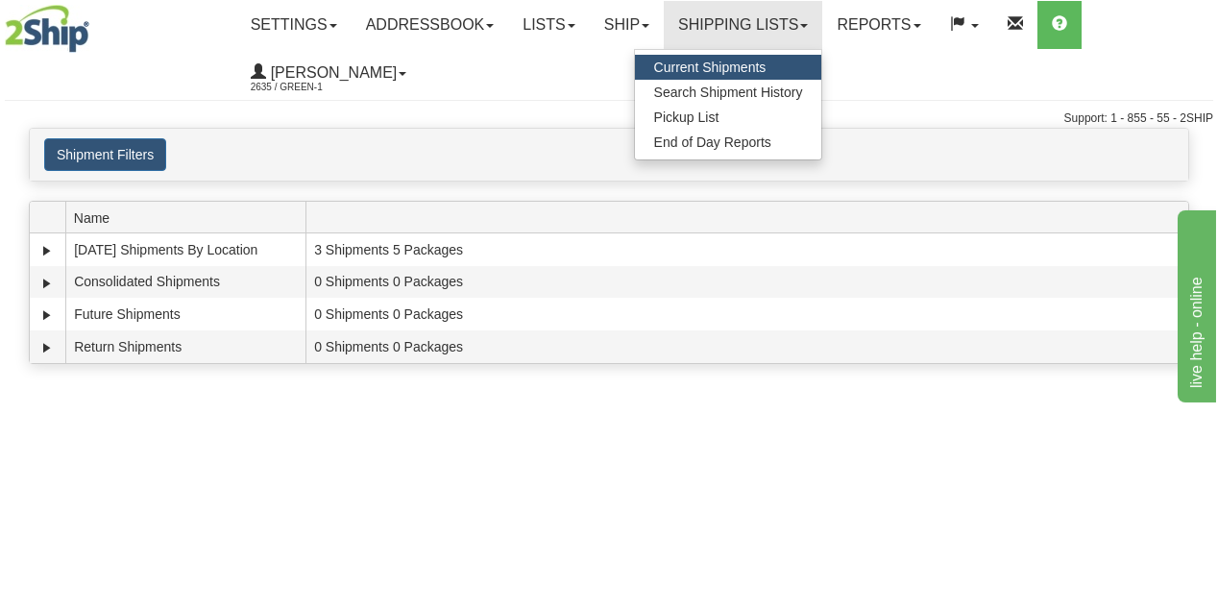
click at [787, 76] on link "Current Shipments" at bounding box center [728, 67] width 187 height 25
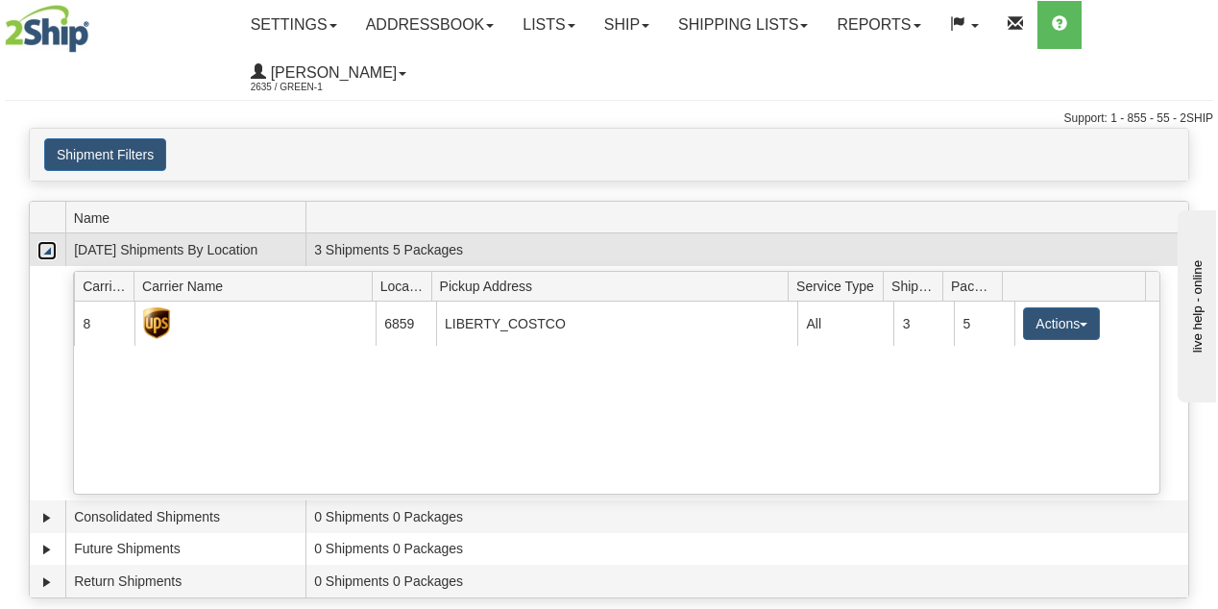
click at [57, 256] on link "Collapse" at bounding box center [46, 250] width 19 height 19
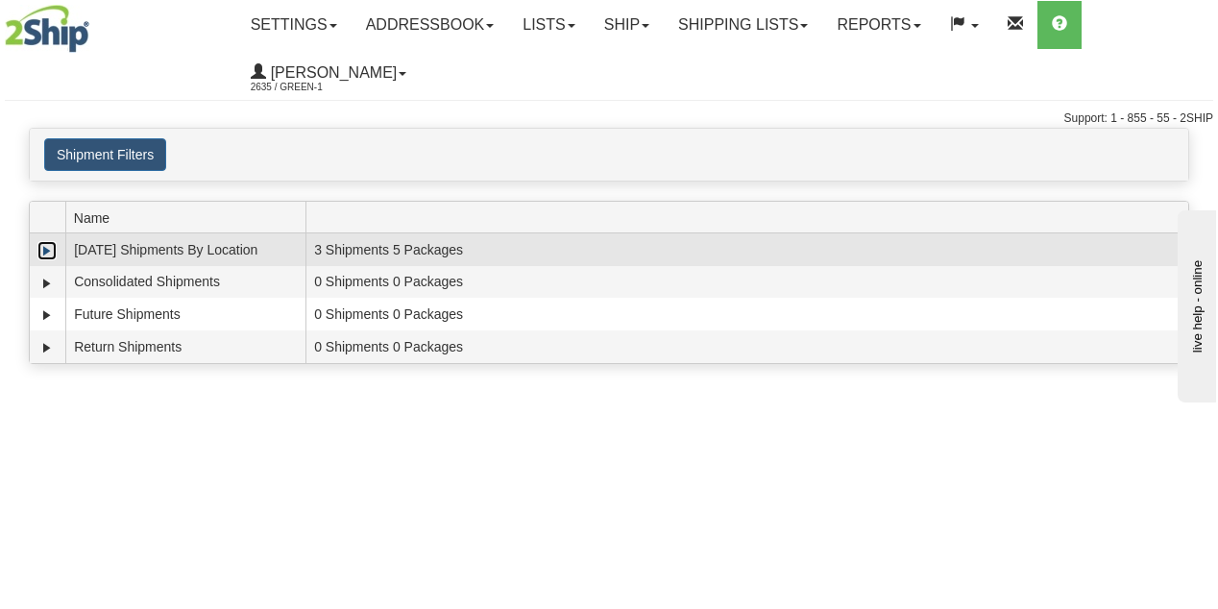
click at [45, 254] on link "Expand" at bounding box center [46, 250] width 19 height 19
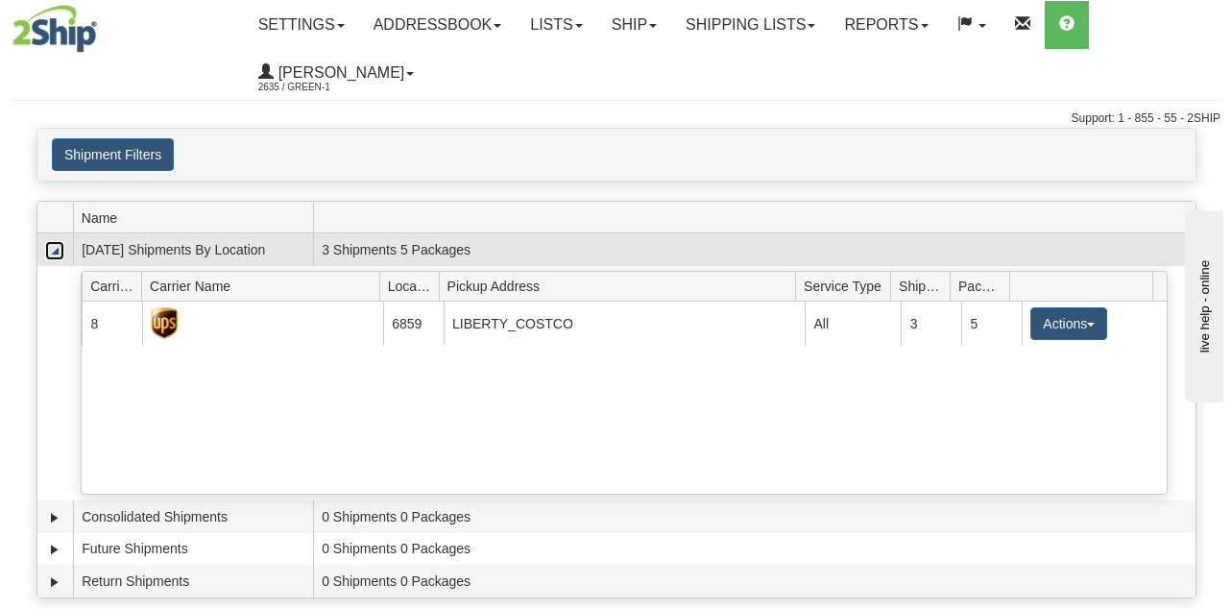
scroll to position [192, 0]
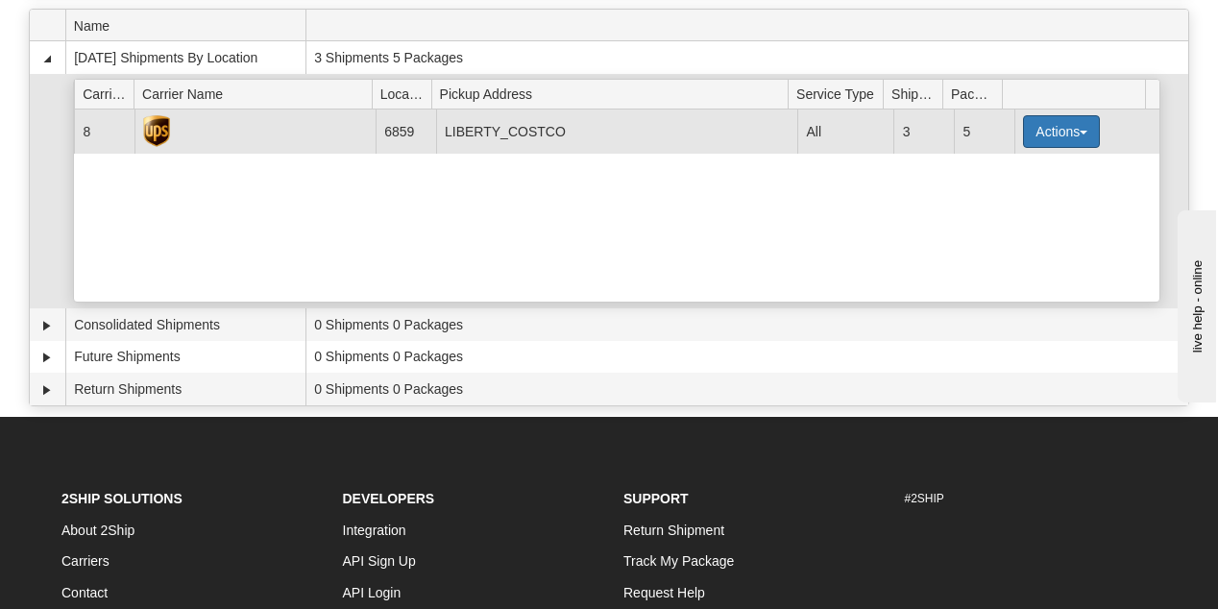
click at [1044, 134] on button "Actions" at bounding box center [1061, 131] width 77 height 33
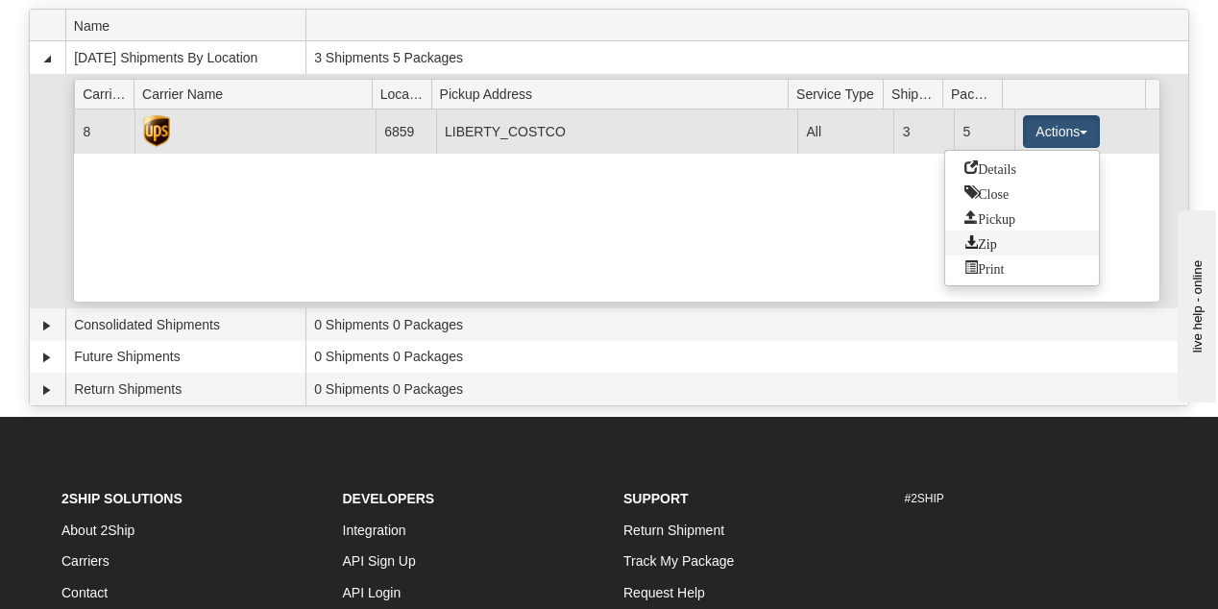
click at [1020, 232] on link "Zip" at bounding box center [1022, 243] width 154 height 25
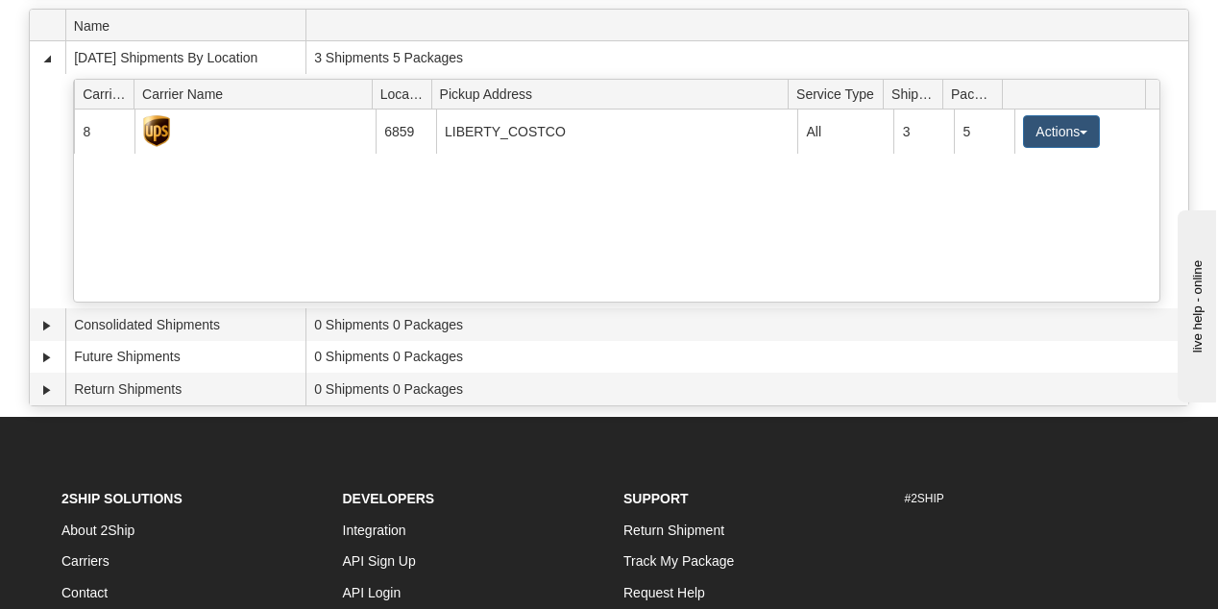
click at [1206, 65] on div "× Request Pickup Close × Closing Shipments Close × Your documents are ready Lab…" at bounding box center [609, 176] width 1218 height 480
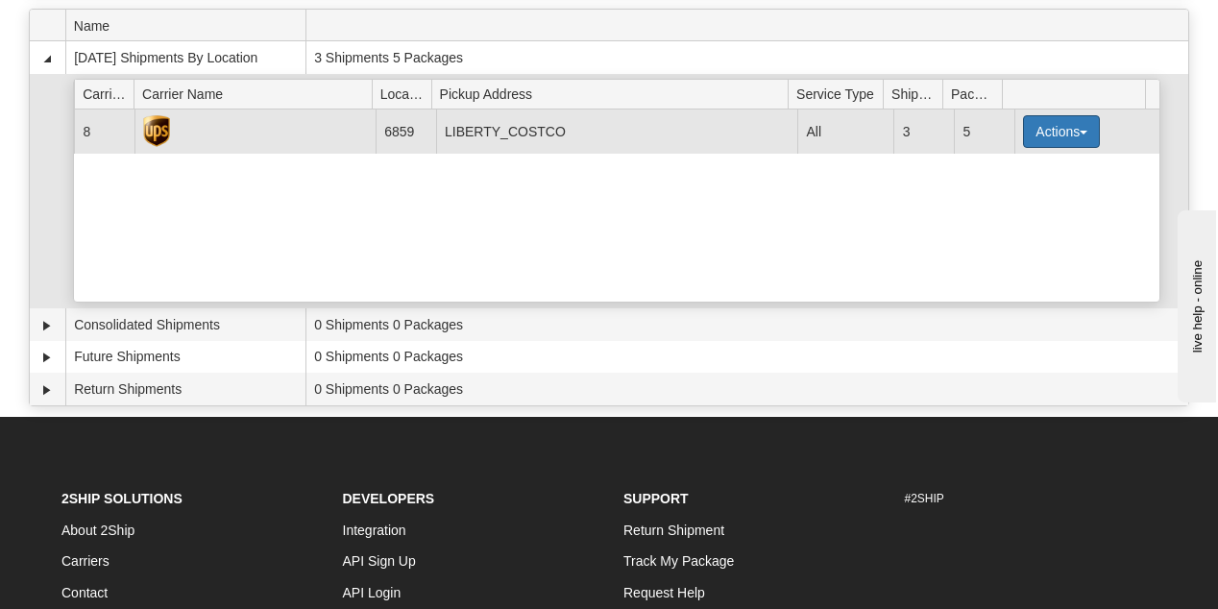
click at [1071, 137] on button "Actions" at bounding box center [1061, 131] width 77 height 33
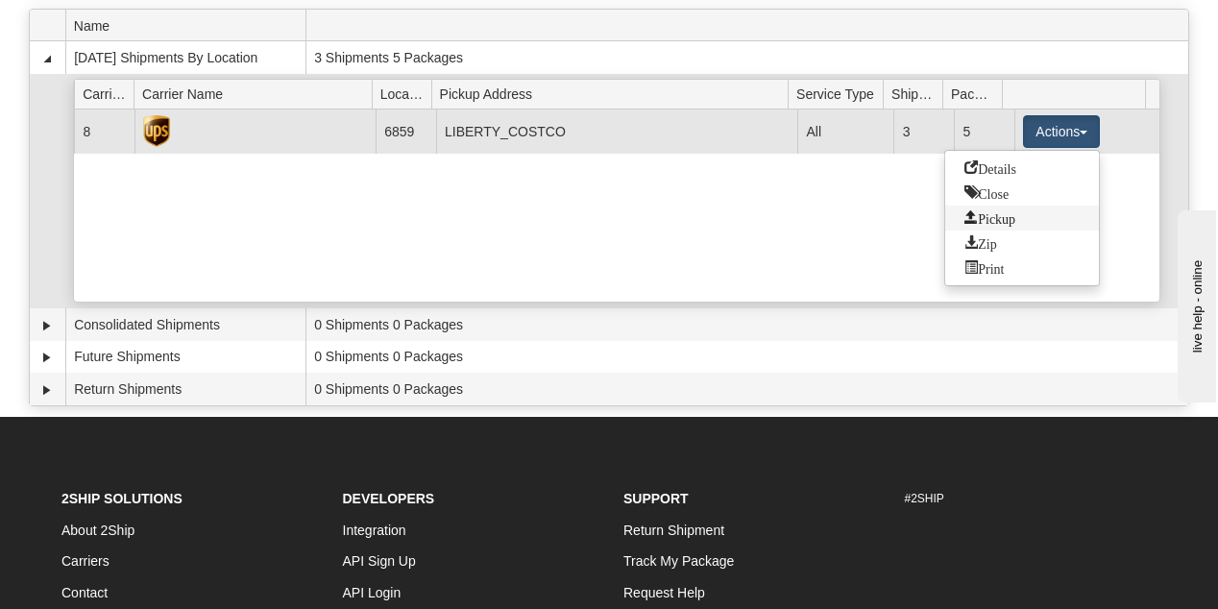
click at [1020, 225] on link "Pickup" at bounding box center [1022, 218] width 154 height 25
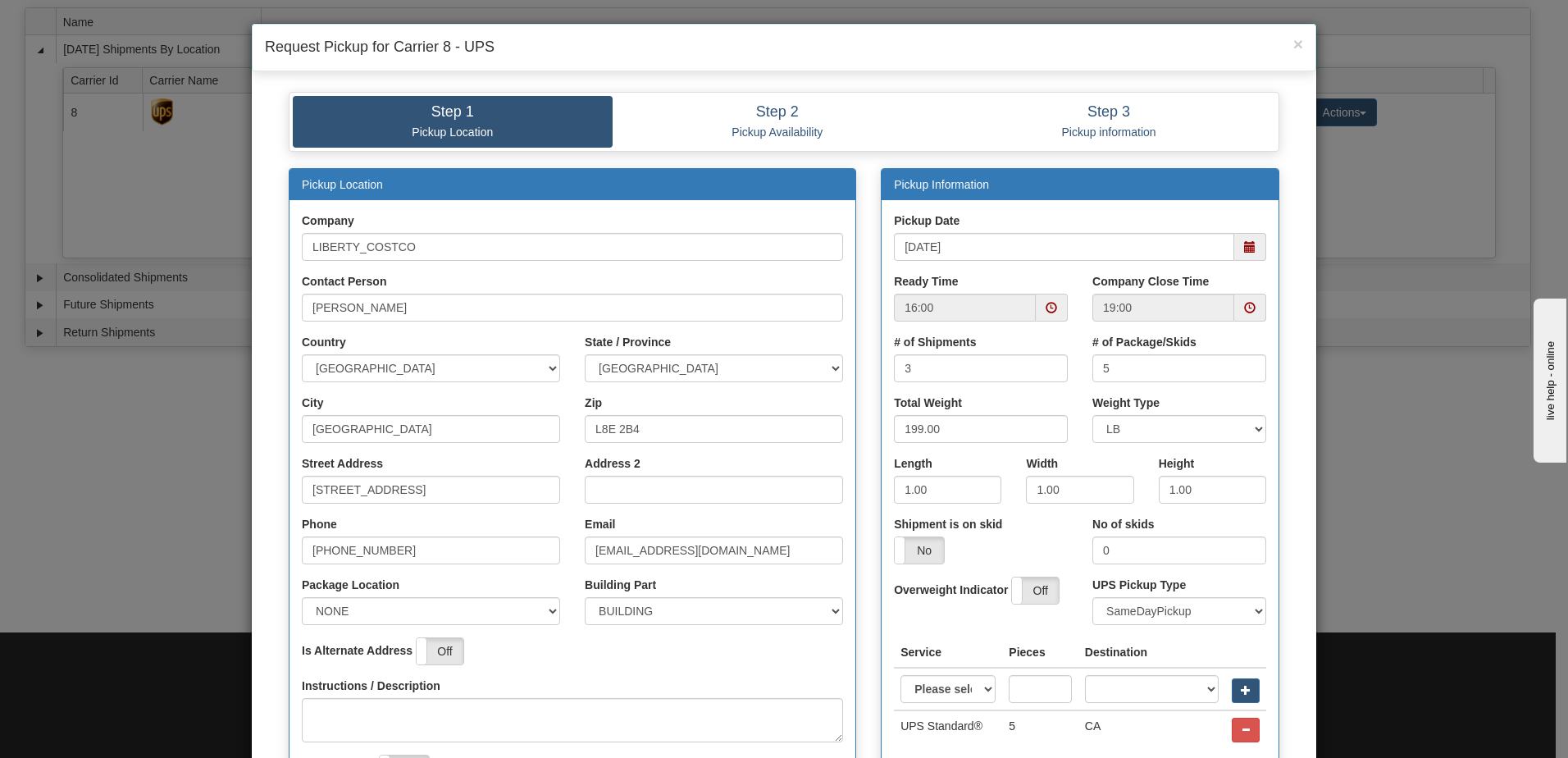
scroll to position [0, 0]
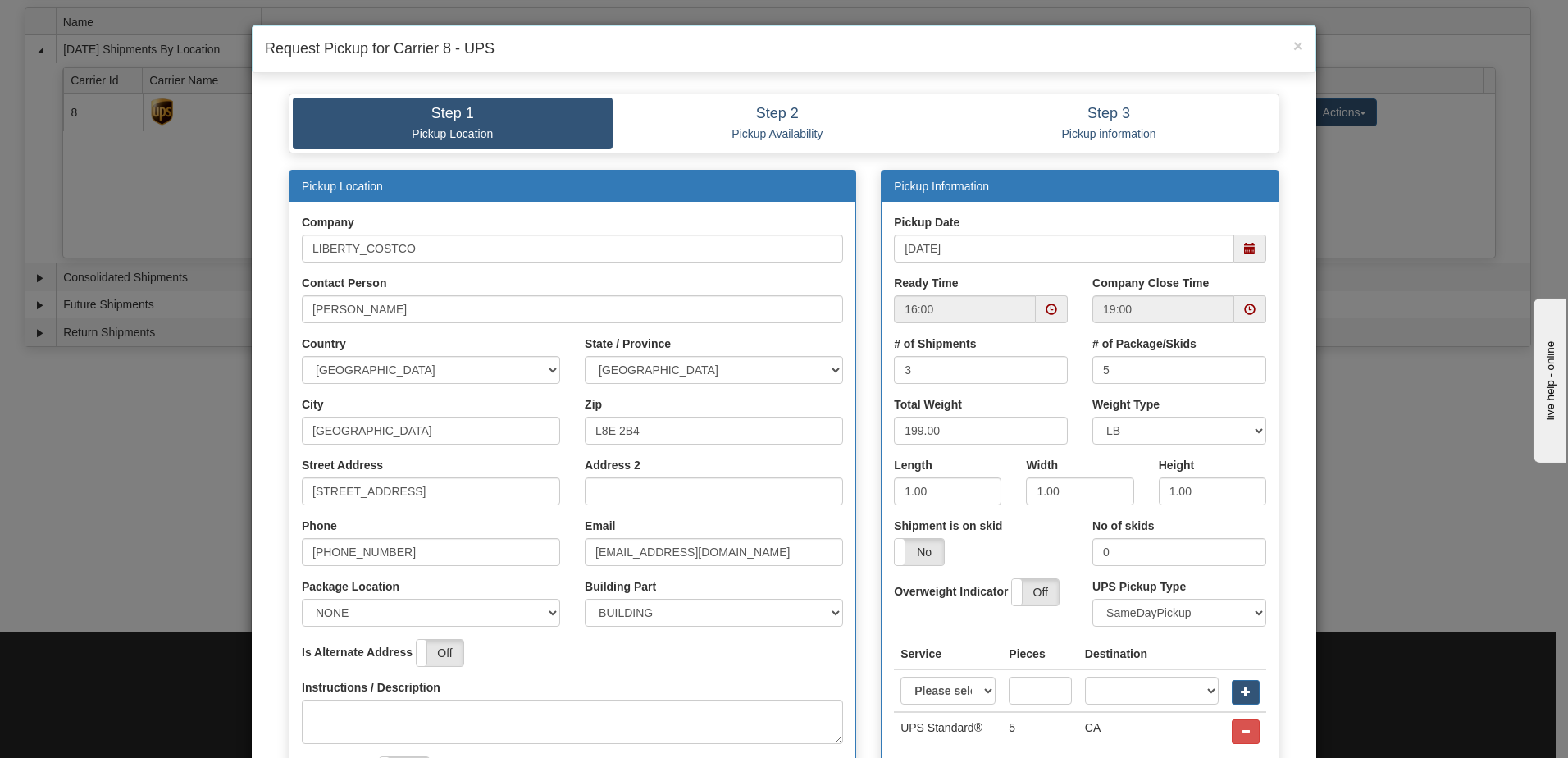
click at [1039, 309] on span at bounding box center [1051, 308] width 11 height 11
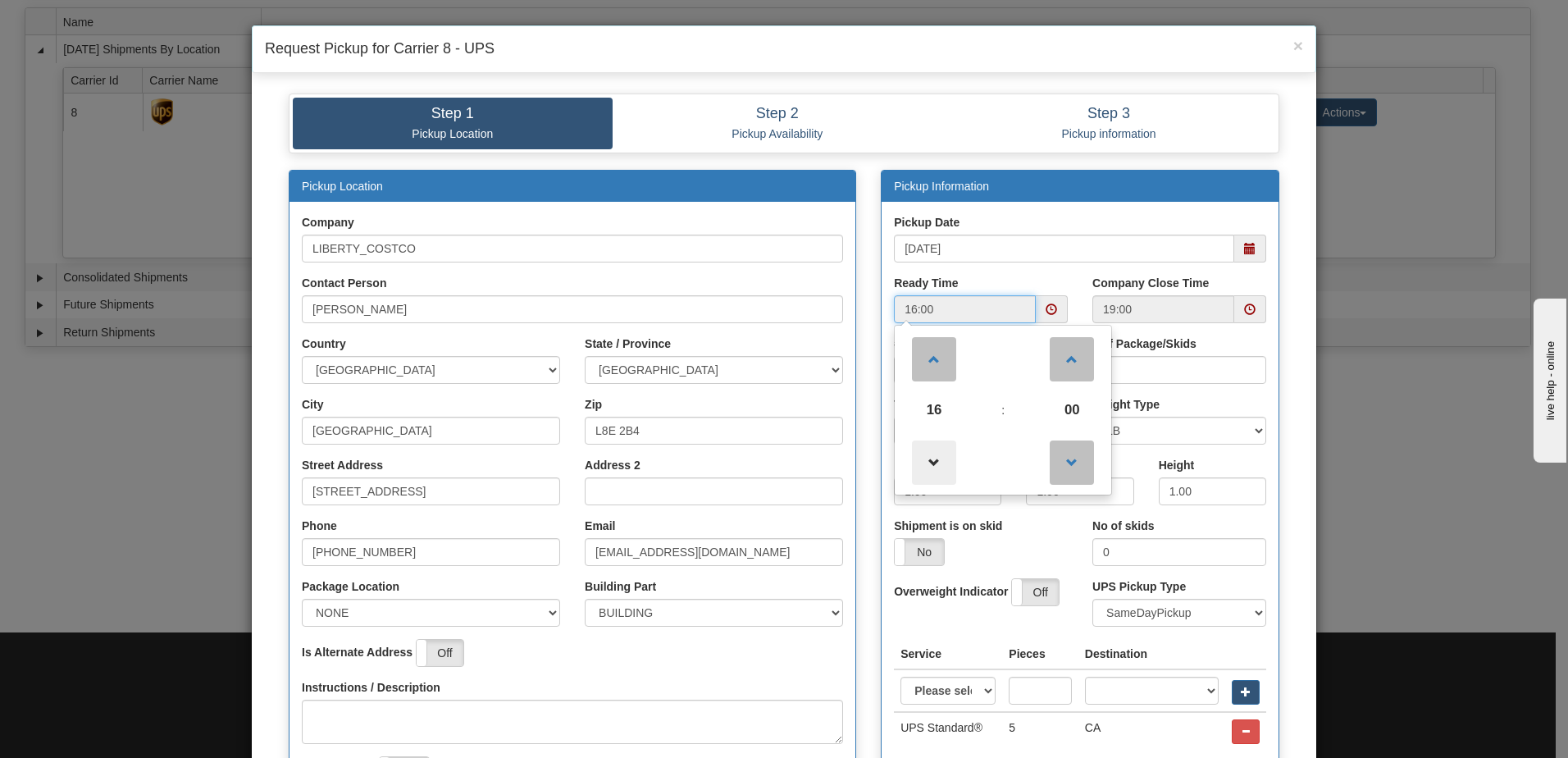
click at [923, 457] on span at bounding box center [934, 463] width 44 height 44
click at [932, 468] on span at bounding box center [934, 463] width 44 height 44
click at [1039, 379] on span at bounding box center [1072, 360] width 44 height 44
click at [1039, 377] on span at bounding box center [1072, 360] width 44 height 44
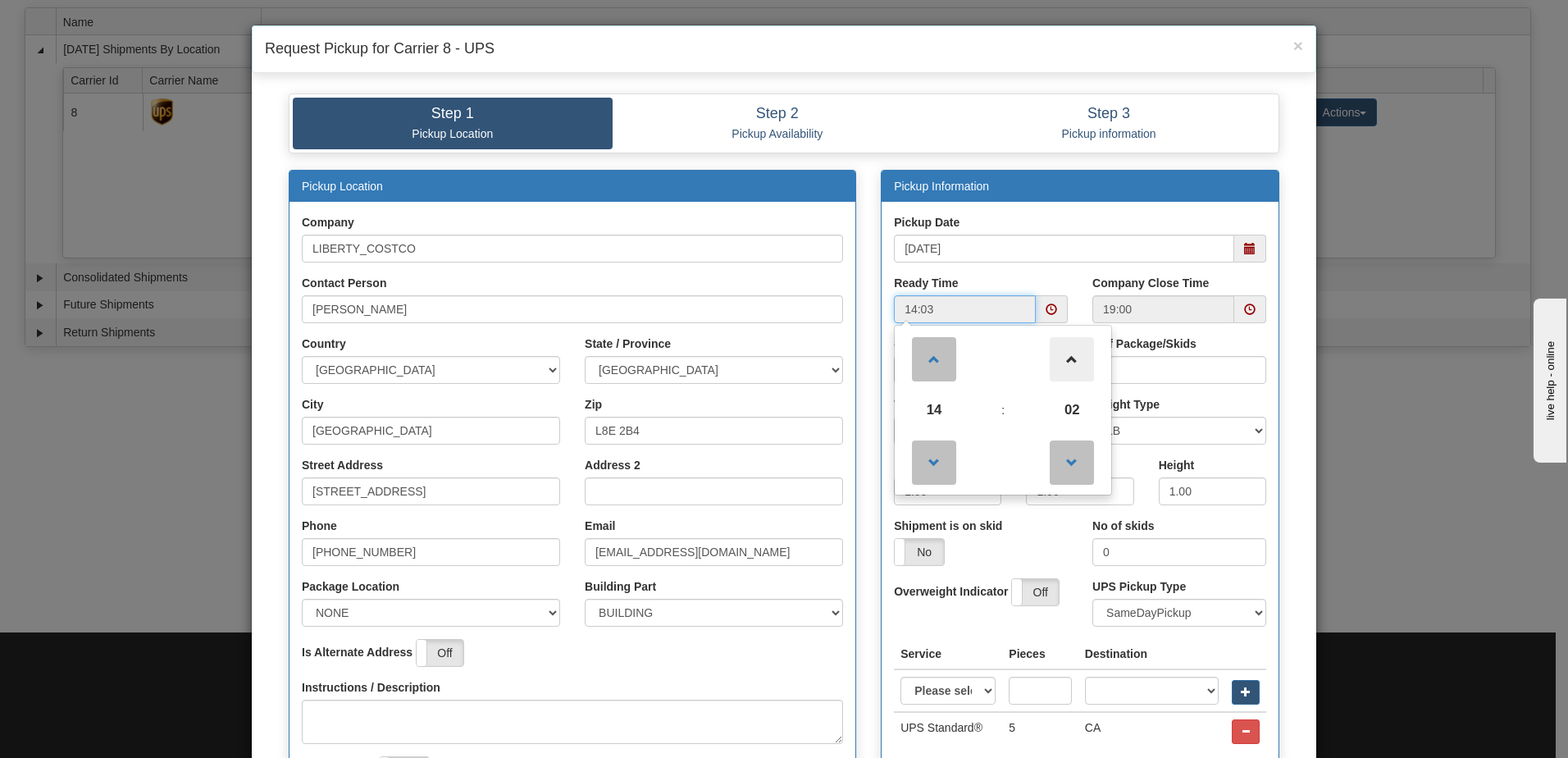
click at [1039, 377] on span at bounding box center [1072, 360] width 44 height 44
click at [1039, 373] on span at bounding box center [1072, 360] width 44 height 44
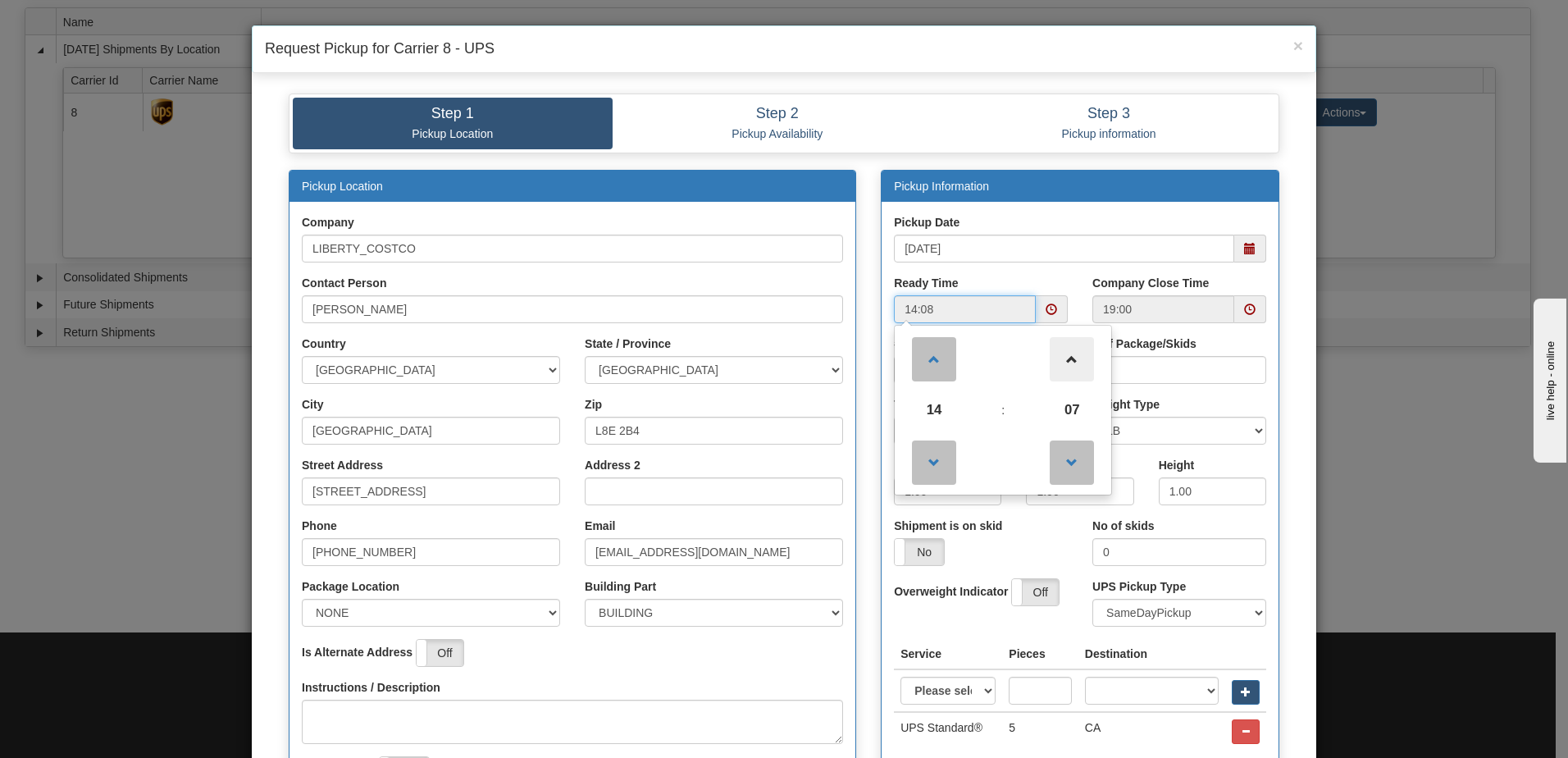
click at [1039, 372] on span at bounding box center [1072, 360] width 44 height 44
click at [1039, 371] on span at bounding box center [1072, 360] width 44 height 44
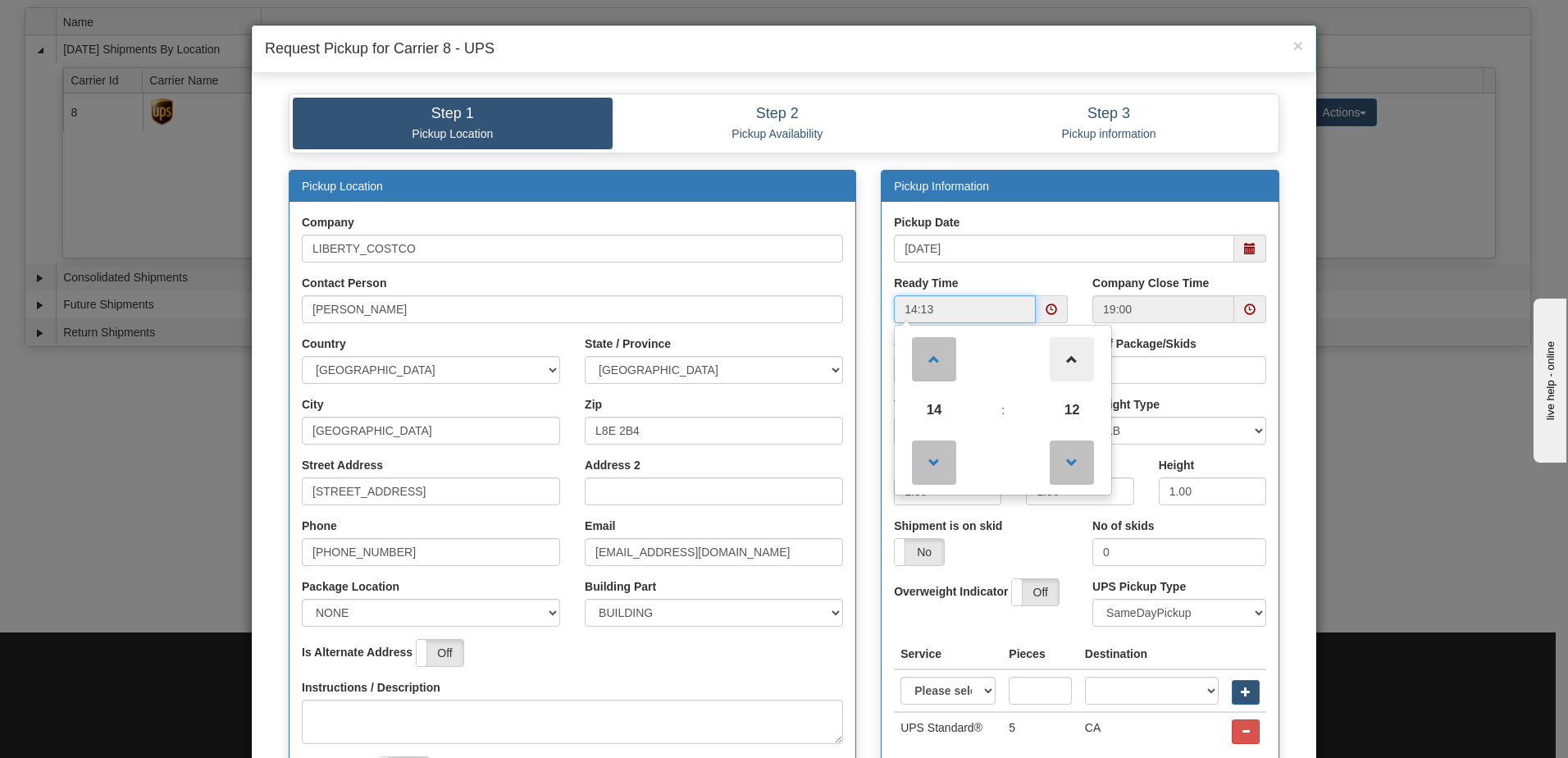
click at [1039, 371] on span at bounding box center [1072, 360] width 44 height 44
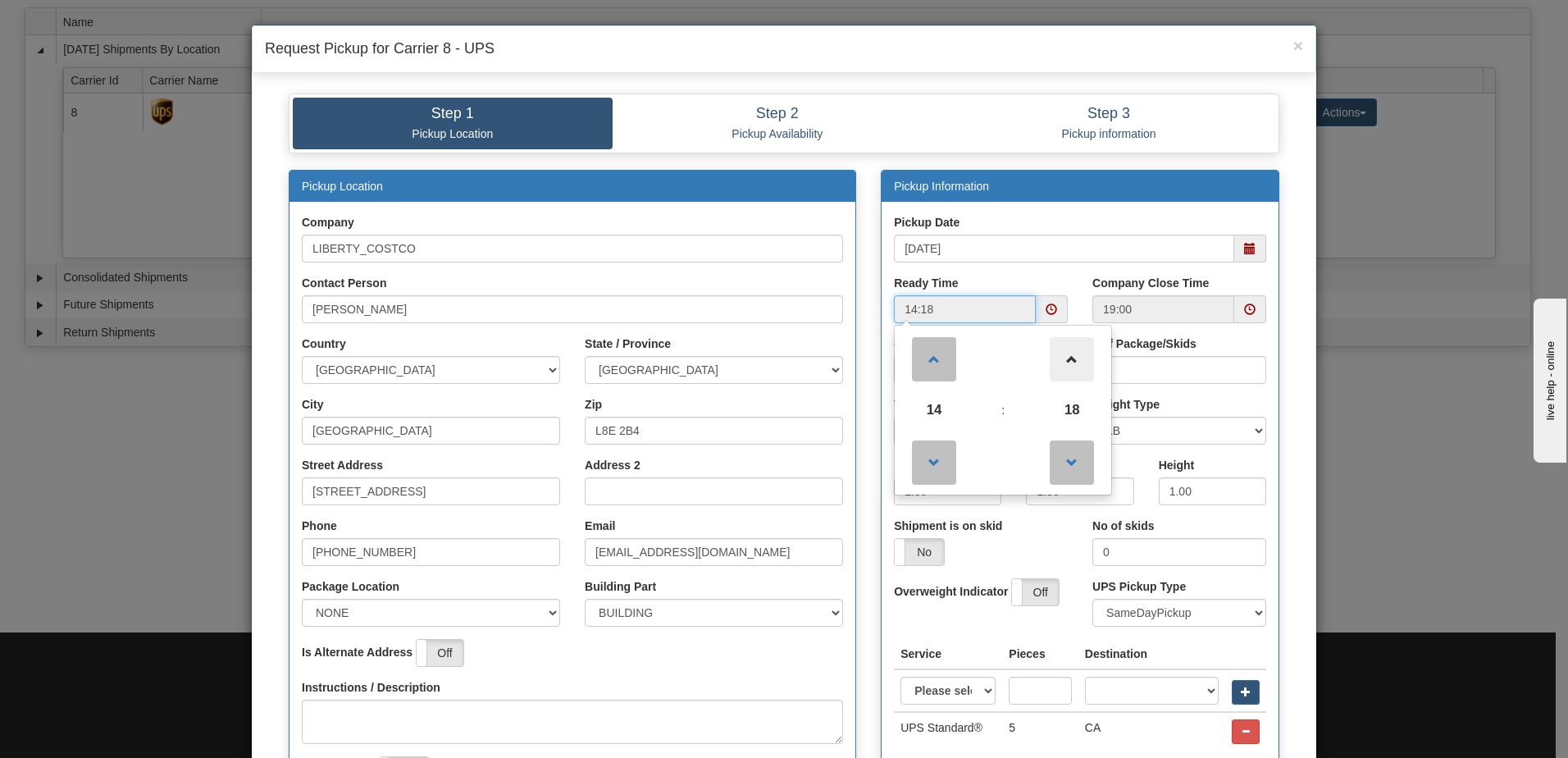
click at [1039, 371] on span at bounding box center [1072, 360] width 44 height 44
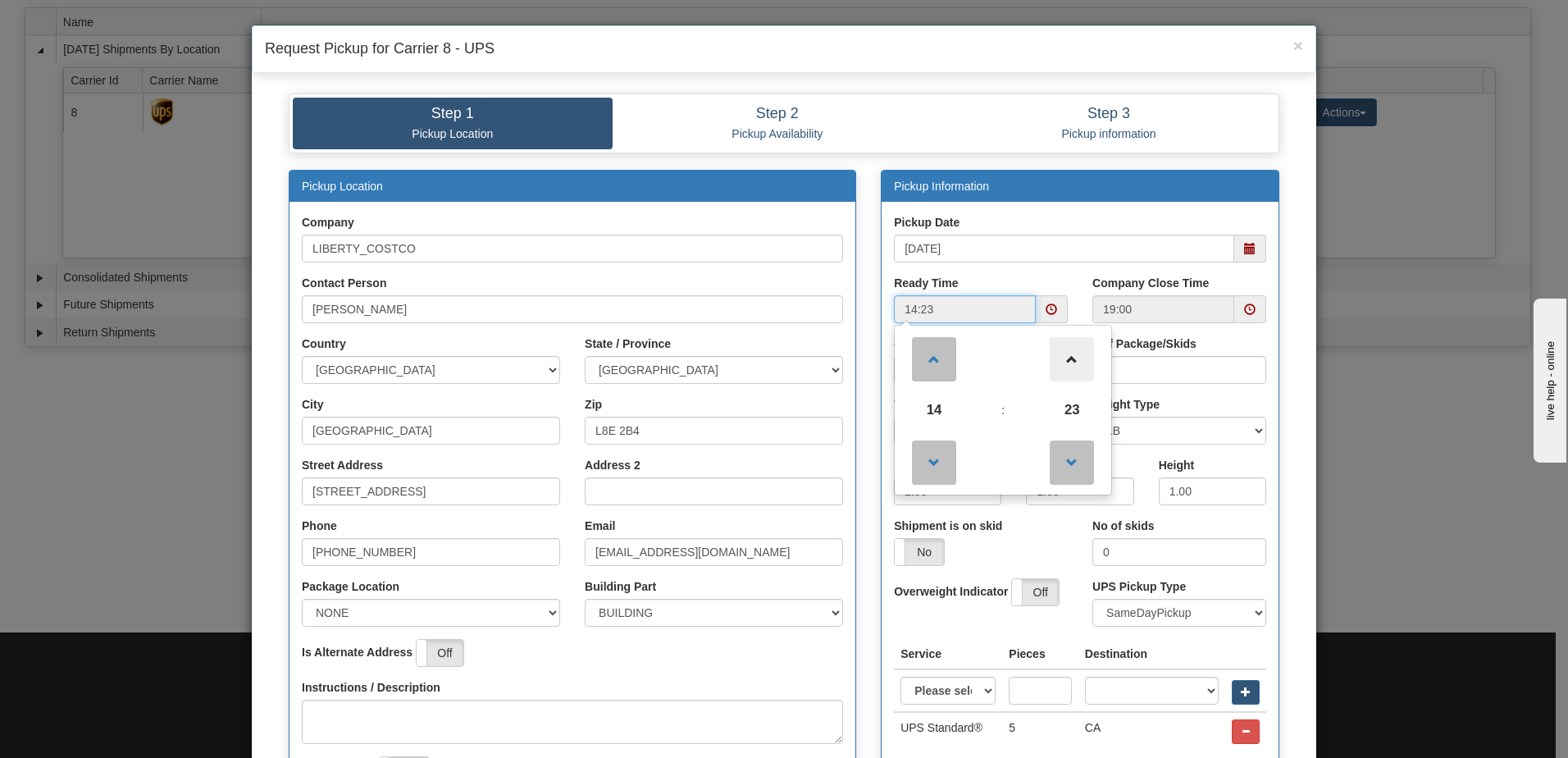
click at [1039, 371] on span at bounding box center [1072, 360] width 44 height 44
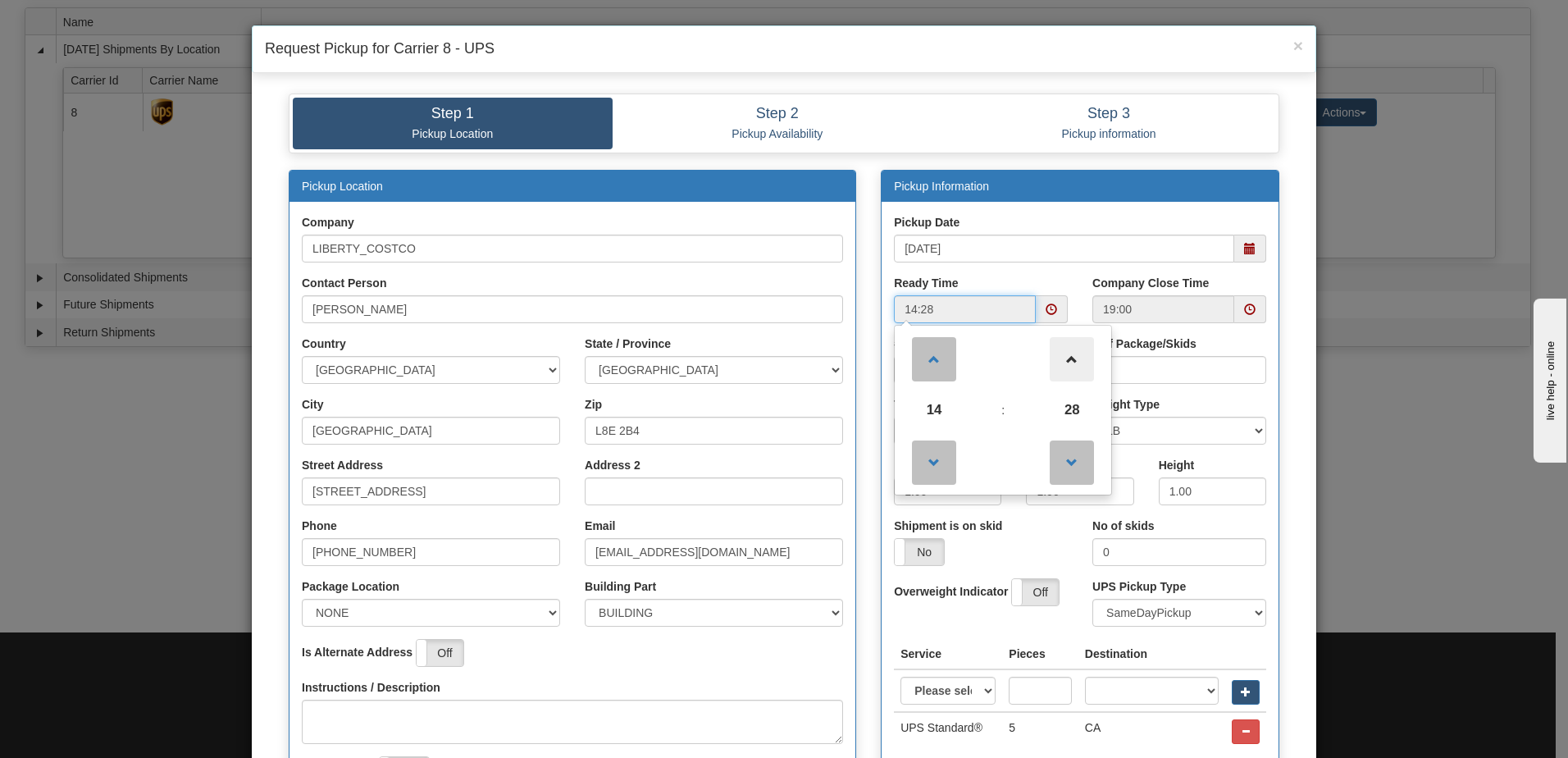
click at [1039, 371] on span at bounding box center [1072, 360] width 44 height 44
type input "14:30"
click at [1039, 280] on div "Ready Time 14:30 14 : 30 00 01 02 03 04 05 06 07 08 09 10 11 12 13 14 15 16 17 …" at bounding box center [980, 305] width 198 height 61
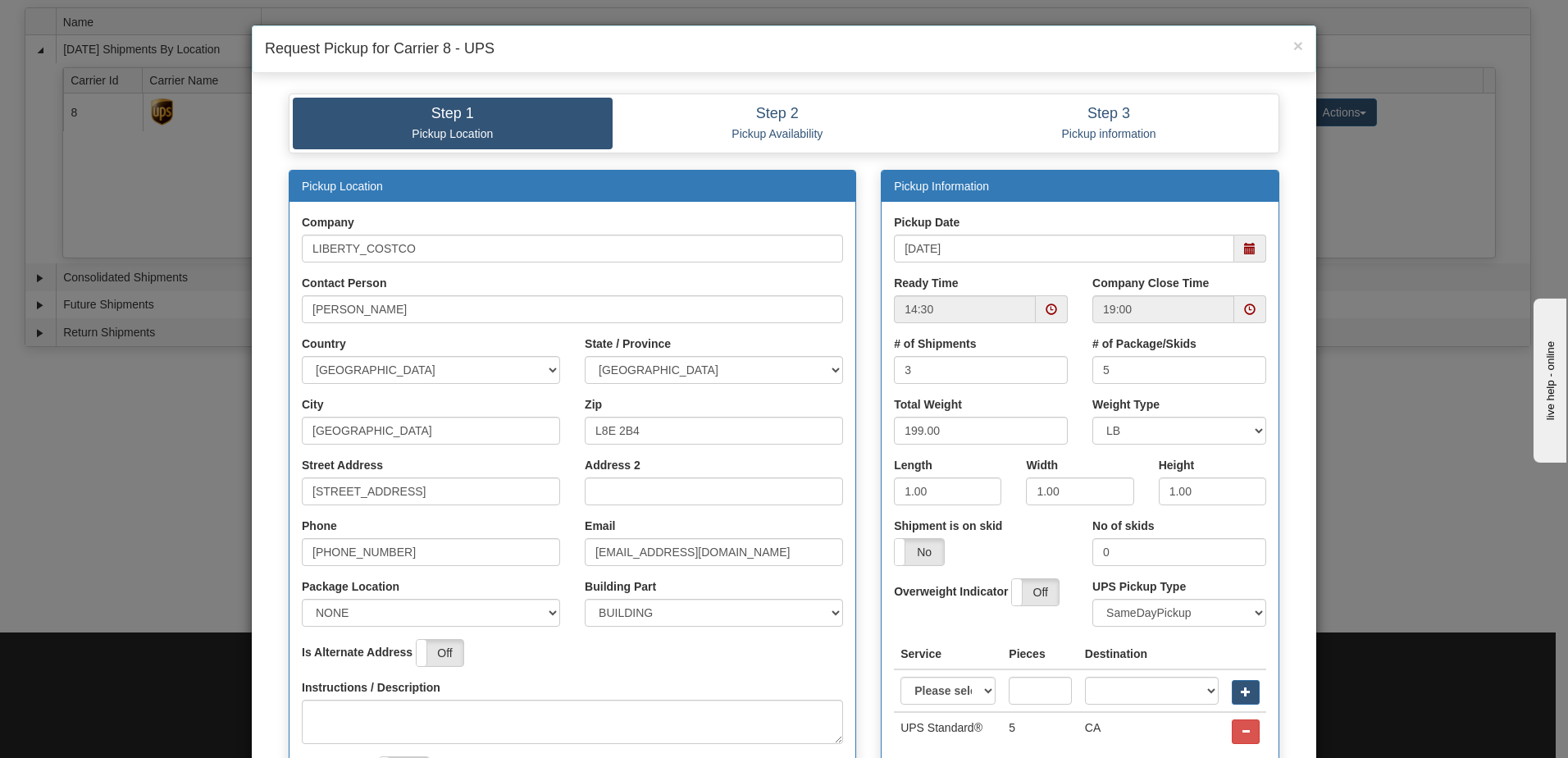
click at [1039, 314] on span at bounding box center [1249, 309] width 32 height 28
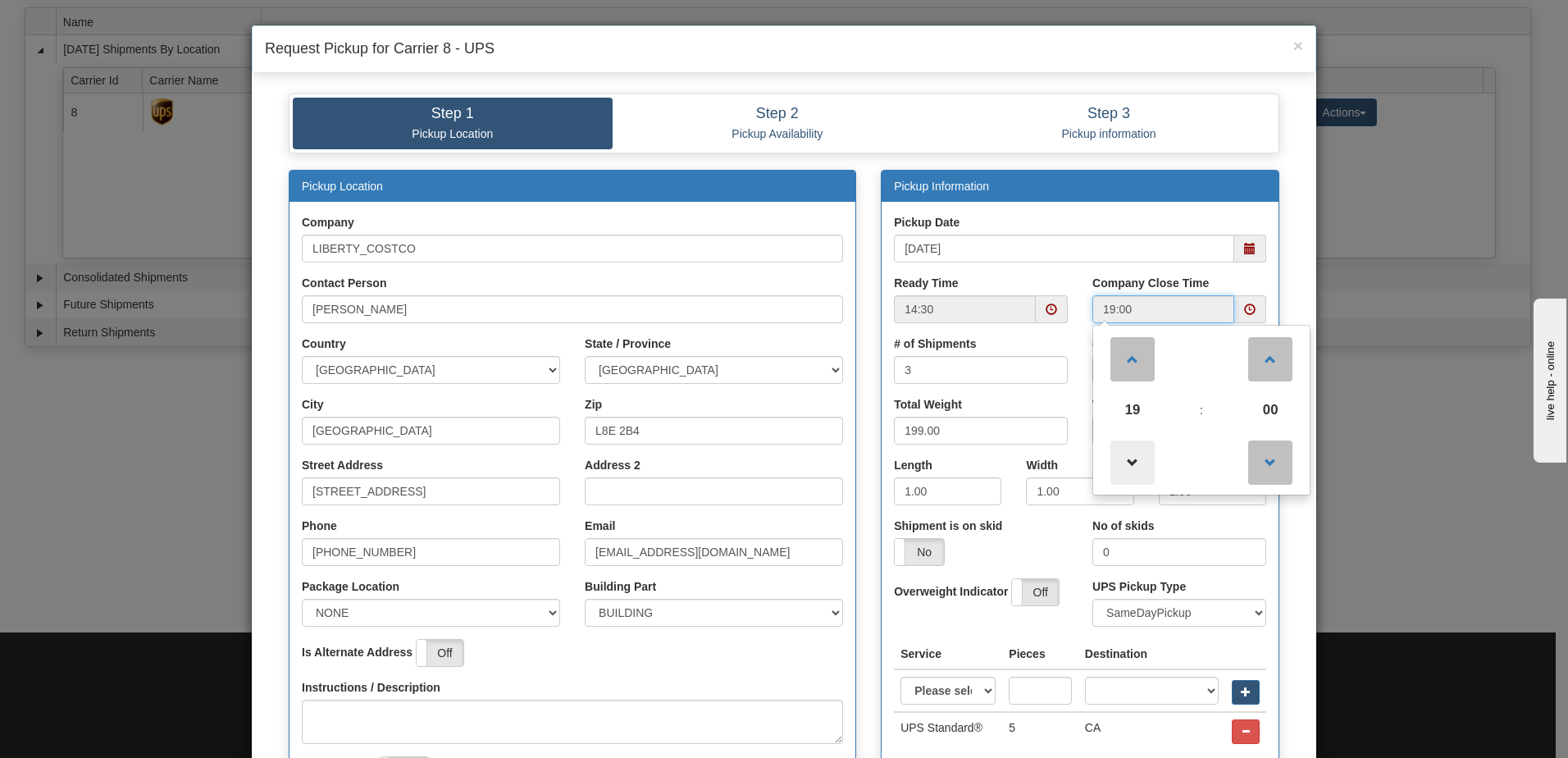
click at [1039, 454] on span at bounding box center [1132, 463] width 44 height 44
click at [1039, 460] on span at bounding box center [1132, 463] width 44 height 44
type input "17:00"
click at [1039, 210] on div "Pickup Date 09/26/2025 Ready Time 14:30 Company Close Time 17:00 17 : 00 00 01 …" at bounding box center [1079, 490] width 397 height 579
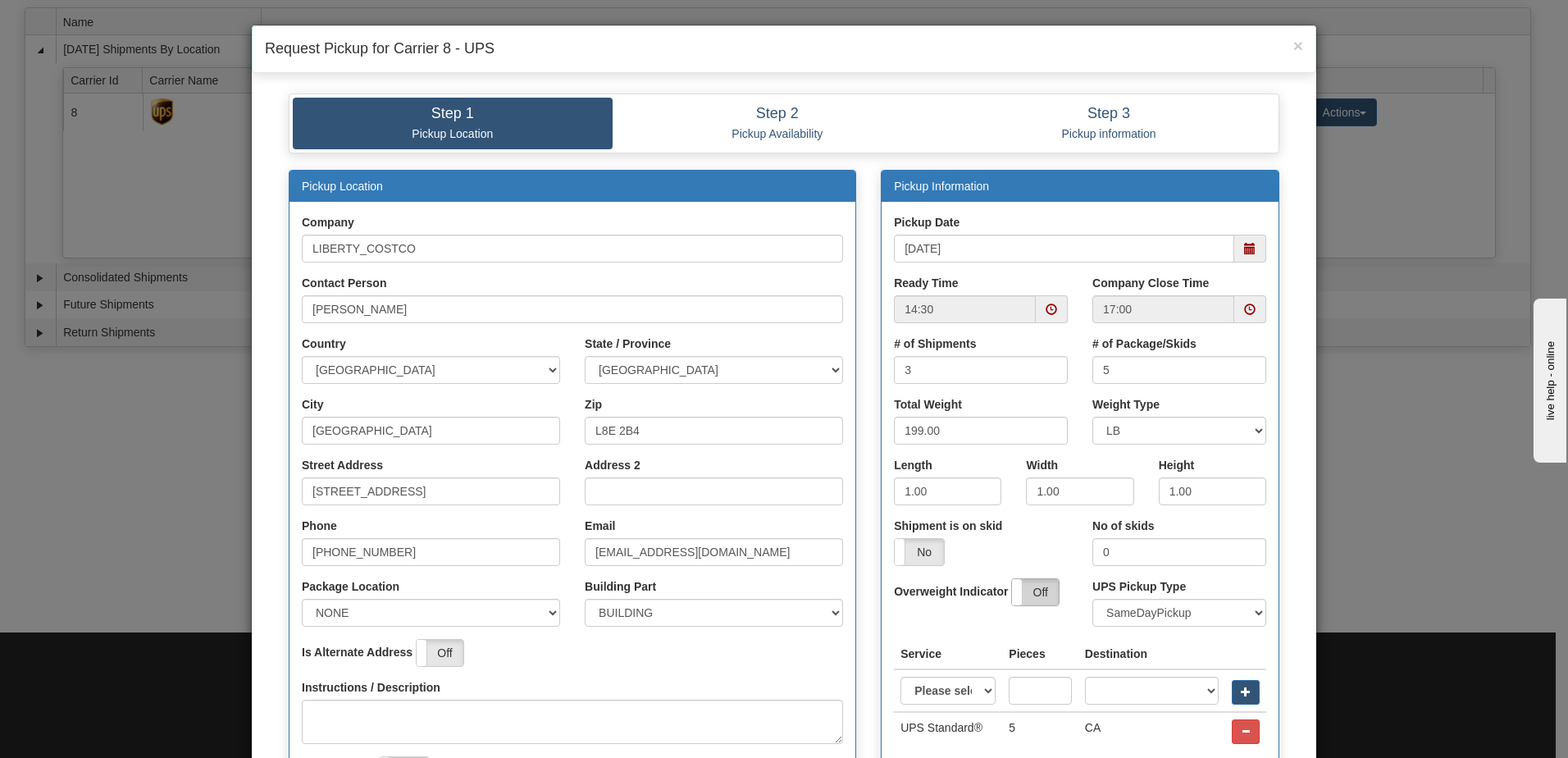
scroll to position [307, 0]
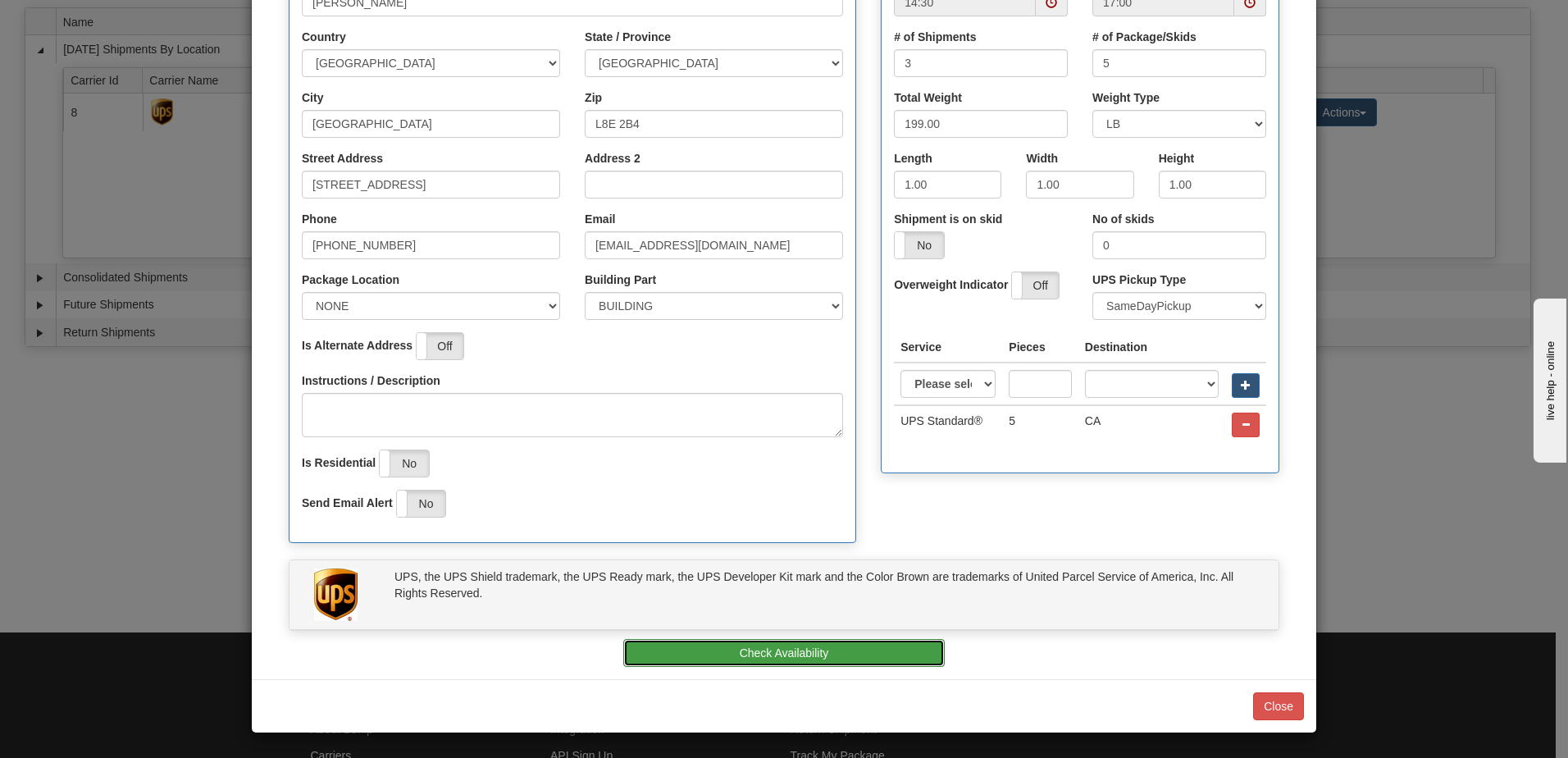
click at [817, 520] on button "Check Availability" at bounding box center [784, 653] width 322 height 28
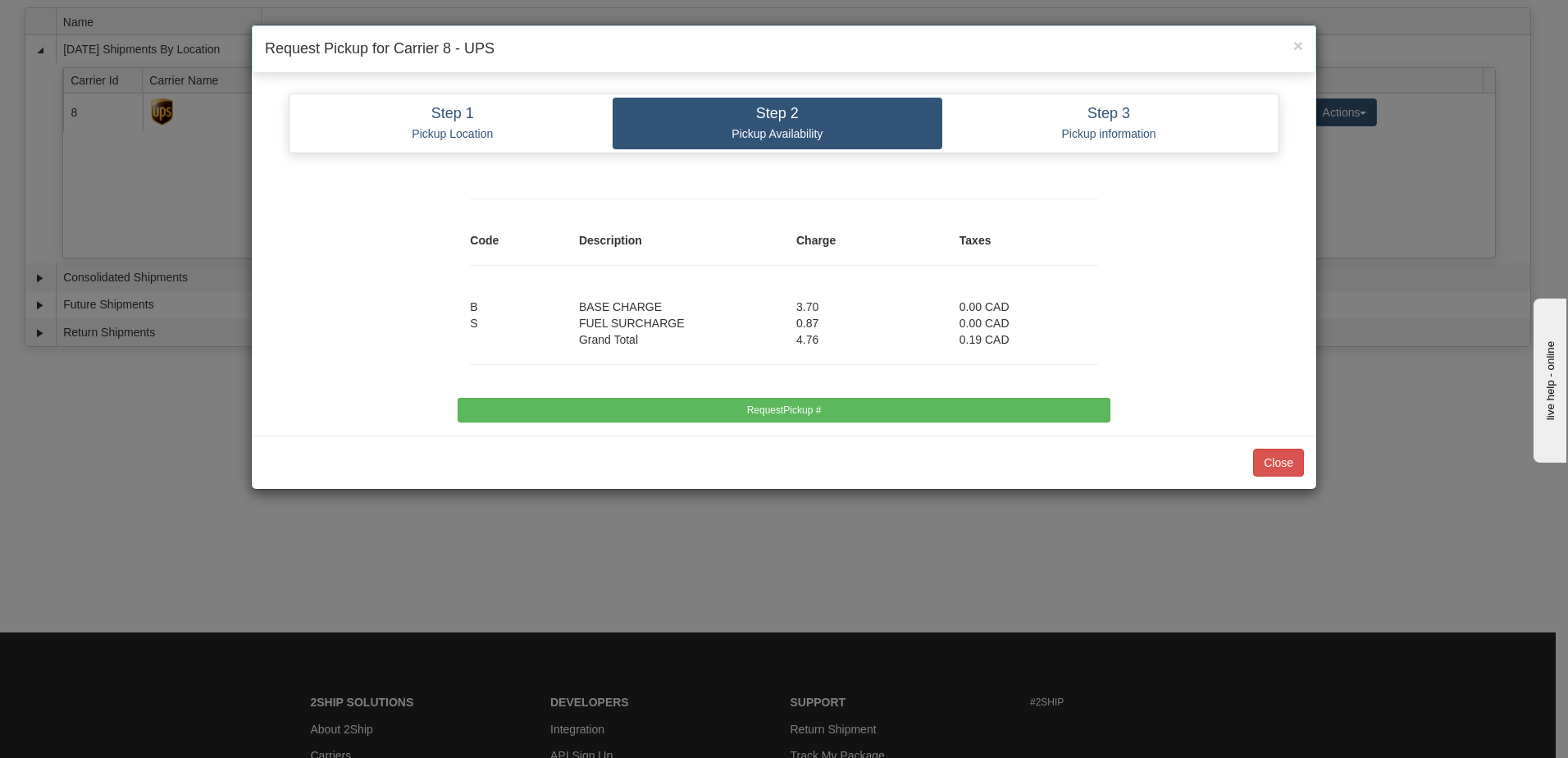
scroll to position [0, 0]
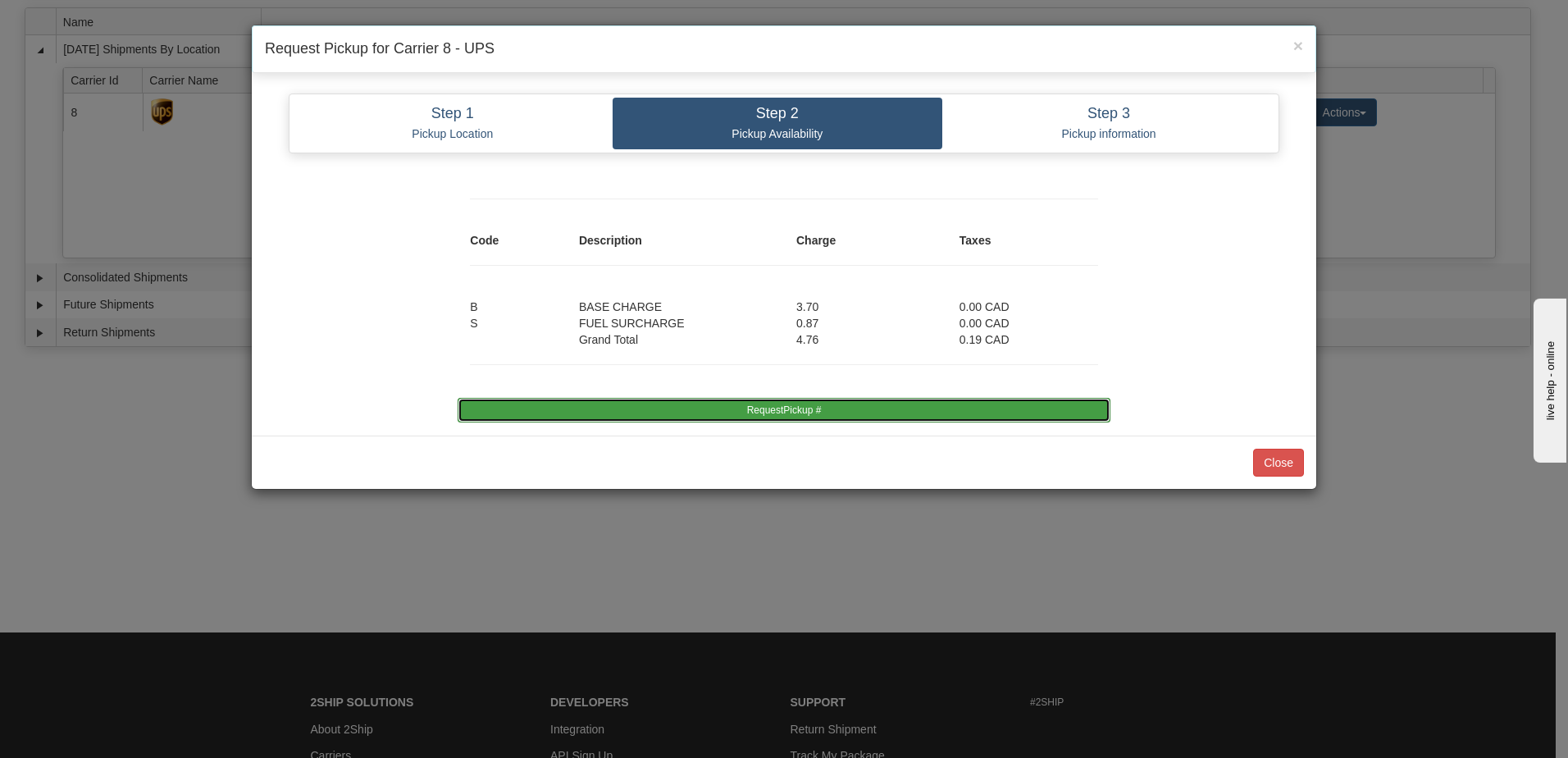
click at [869, 398] on button "RequestPickup #" at bounding box center [784, 410] width 652 height 25
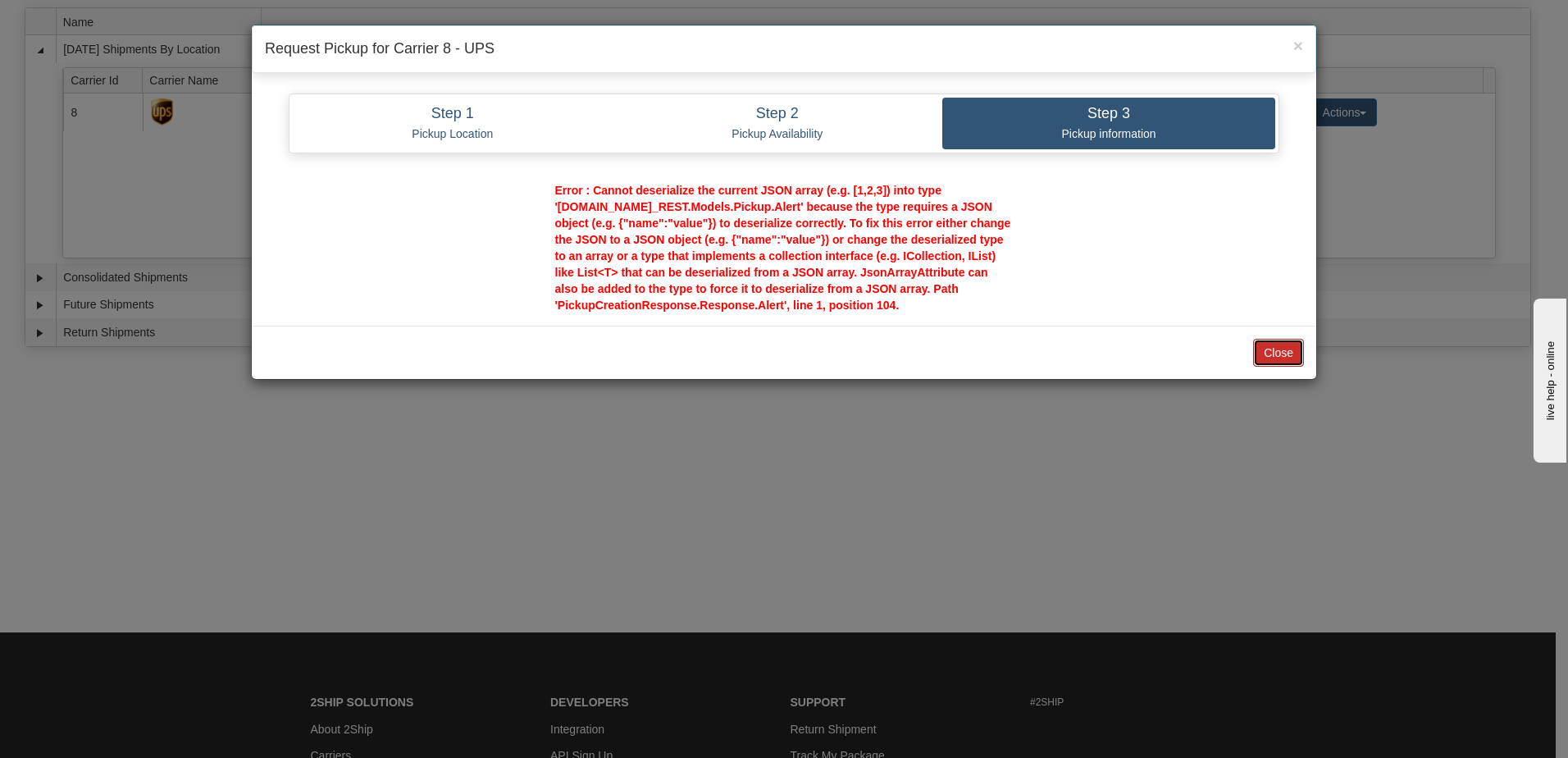
click at [1039, 362] on button "Close" at bounding box center [1279, 353] width 51 height 28
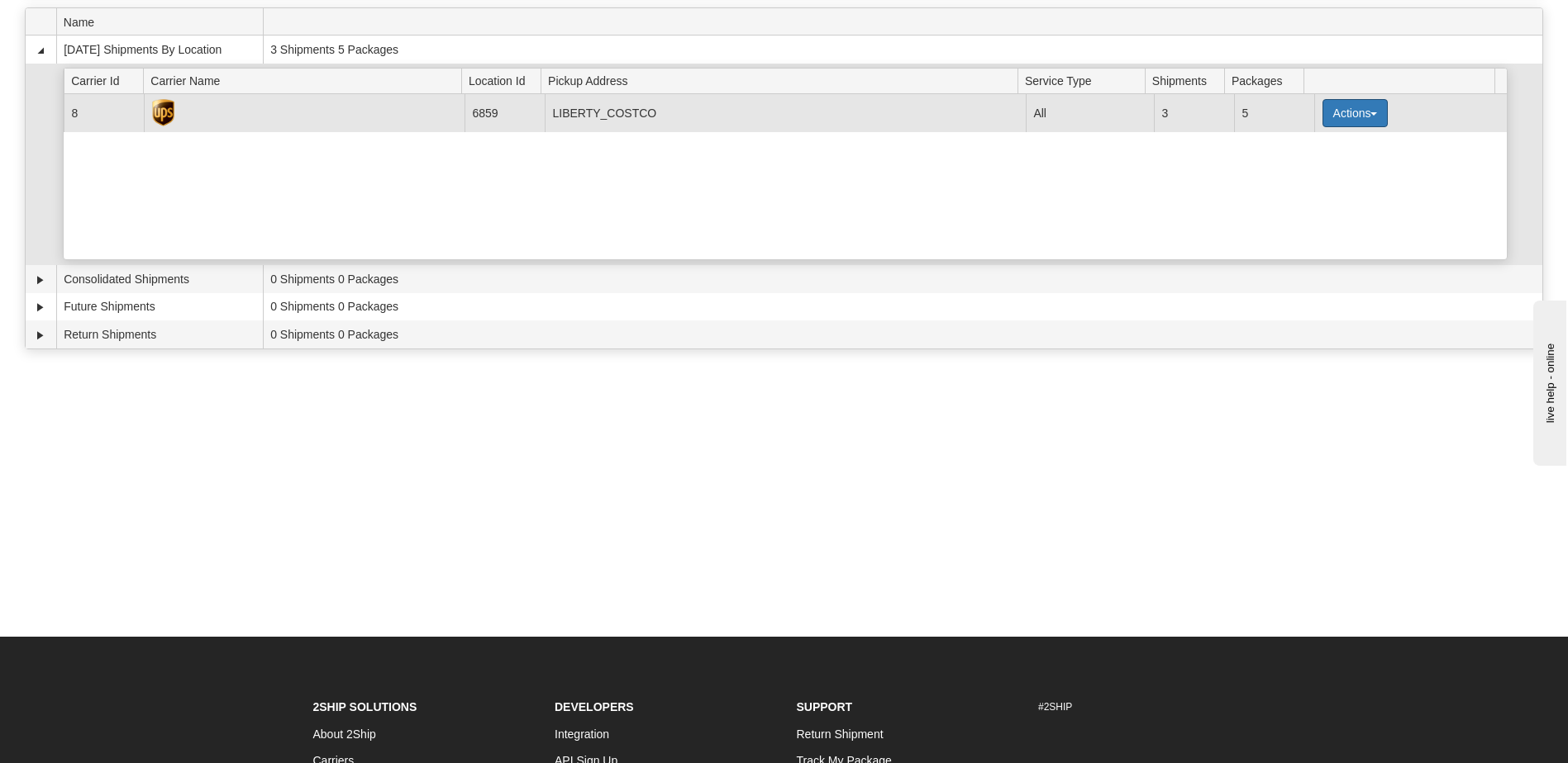
click at [1047, 113] on button "Actions" at bounding box center [1355, 113] width 66 height 28
click at [1047, 186] on span "Pickup" at bounding box center [1293, 186] width 44 height 11
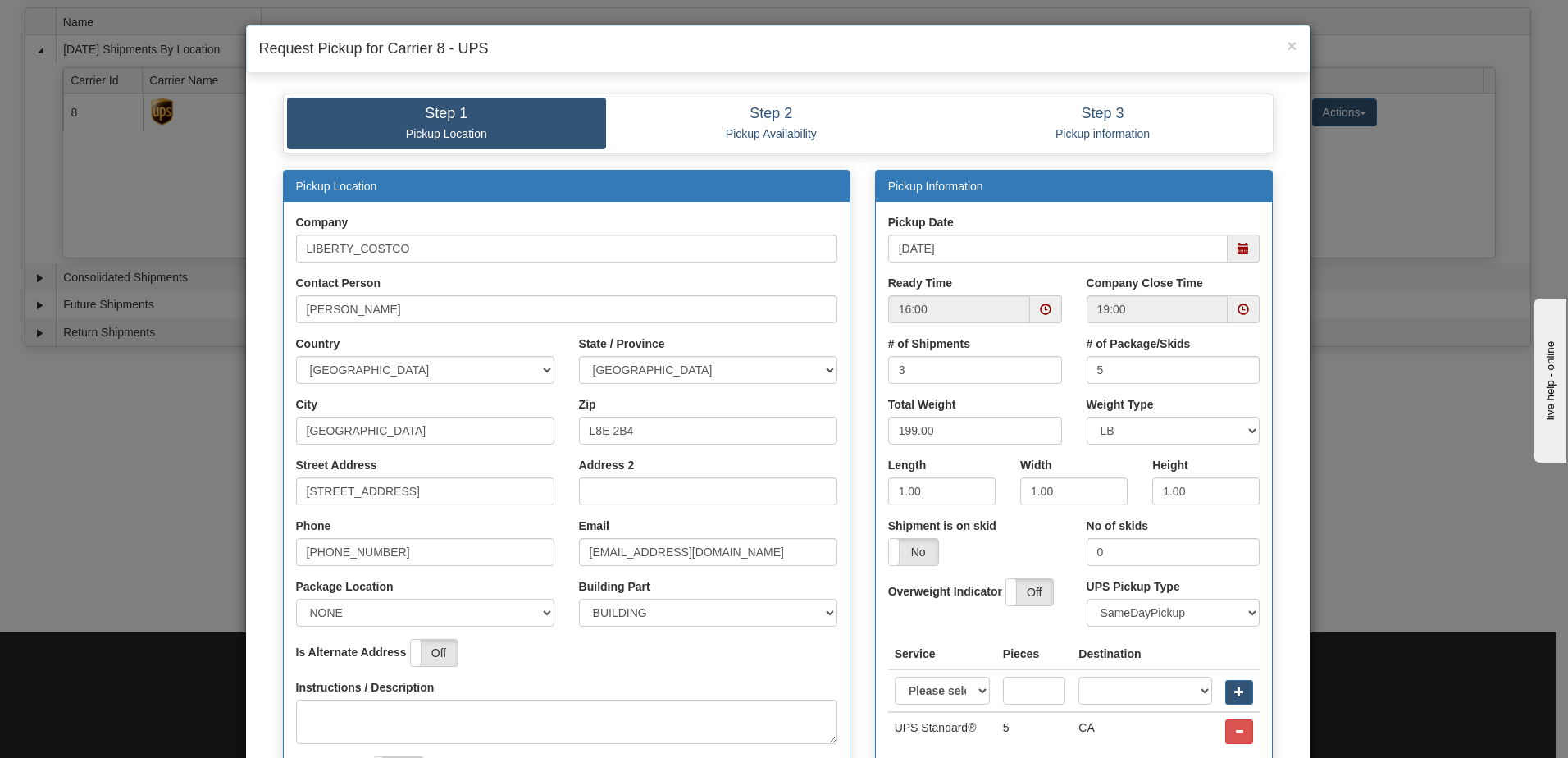
click at [1039, 313] on span at bounding box center [1045, 309] width 32 height 28
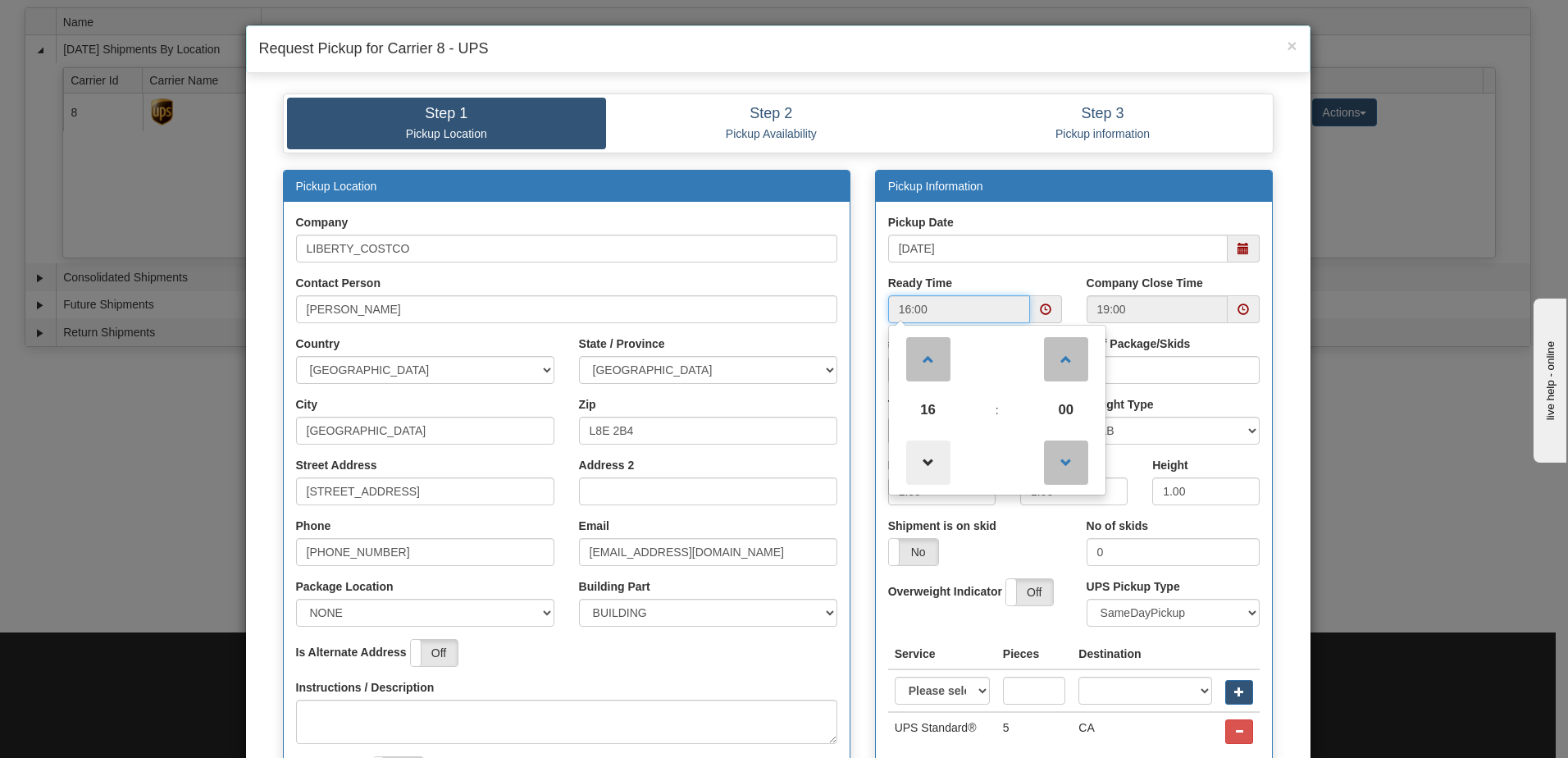
click at [930, 466] on span at bounding box center [928, 463] width 44 height 44
click at [1039, 356] on span at bounding box center [1067, 360] width 44 height 44
click at [1039, 469] on span at bounding box center [1067, 463] width 44 height 44
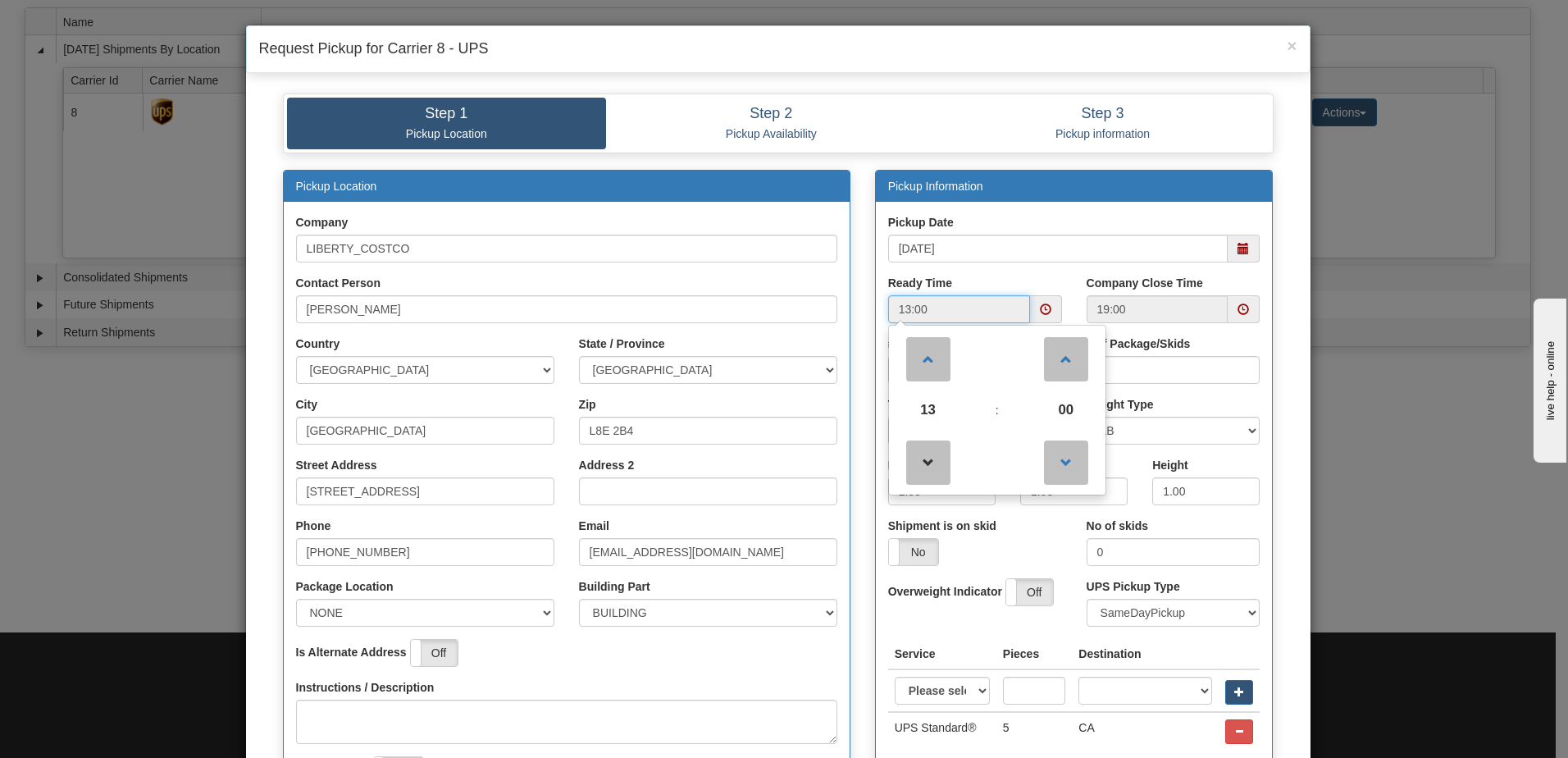
click at [904, 476] on link at bounding box center [927, 461] width 49 height 59
click at [939, 350] on span at bounding box center [928, 360] width 44 height 44
click at [939, 350] on span at bounding box center [928, 360] width 44 height 44
type input "14:00"
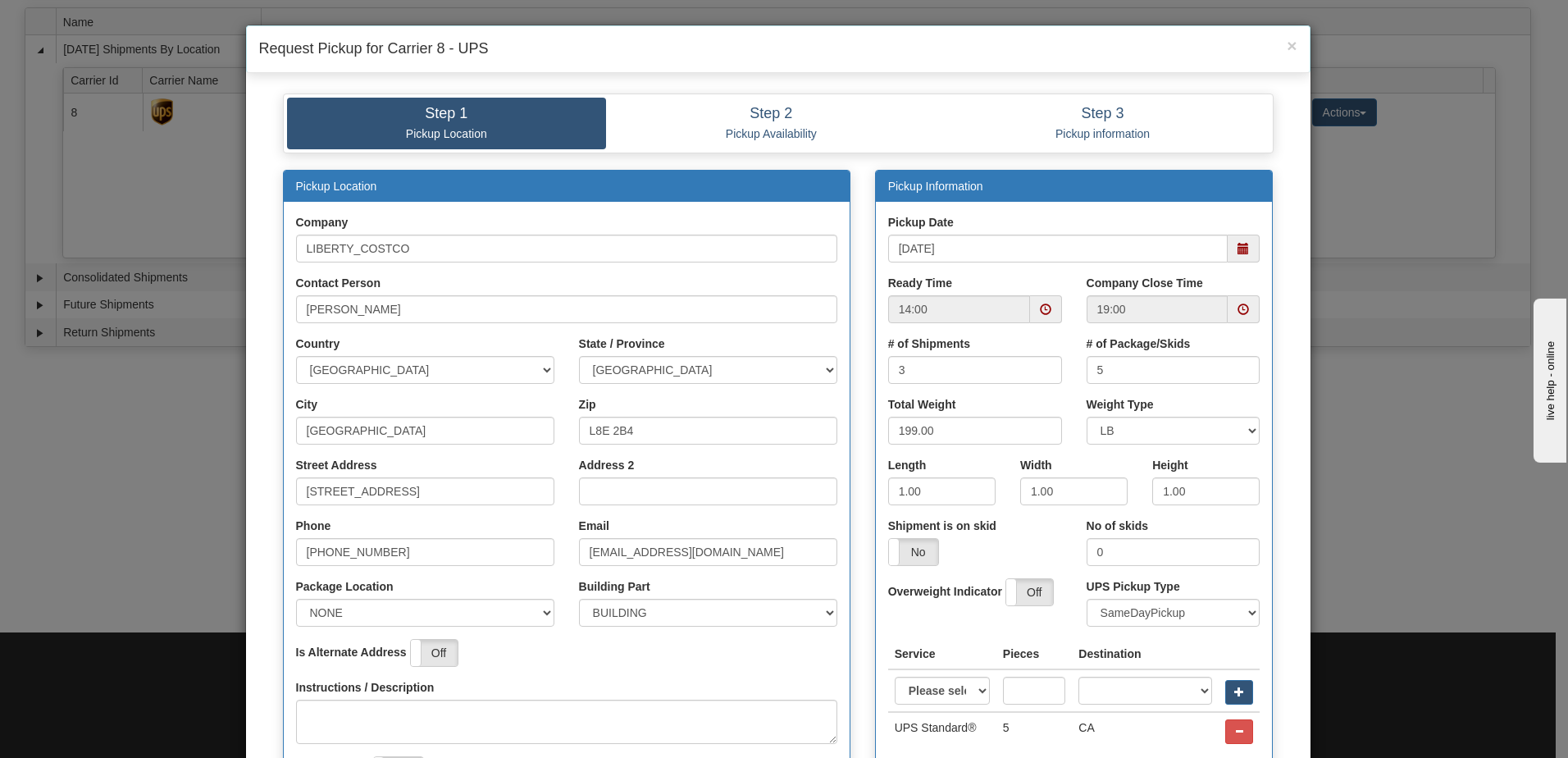
click at [1039, 212] on div "Pickup Date 09/26/2025 Ready Time 14:00 Company Close Time 19:00 # of Shipments…" at bounding box center [1074, 490] width 397 height 579
click at [1039, 314] on input "19:00" at bounding box center [1158, 309] width 142 height 28
click at [1039, 310] on span at bounding box center [1243, 308] width 11 height 11
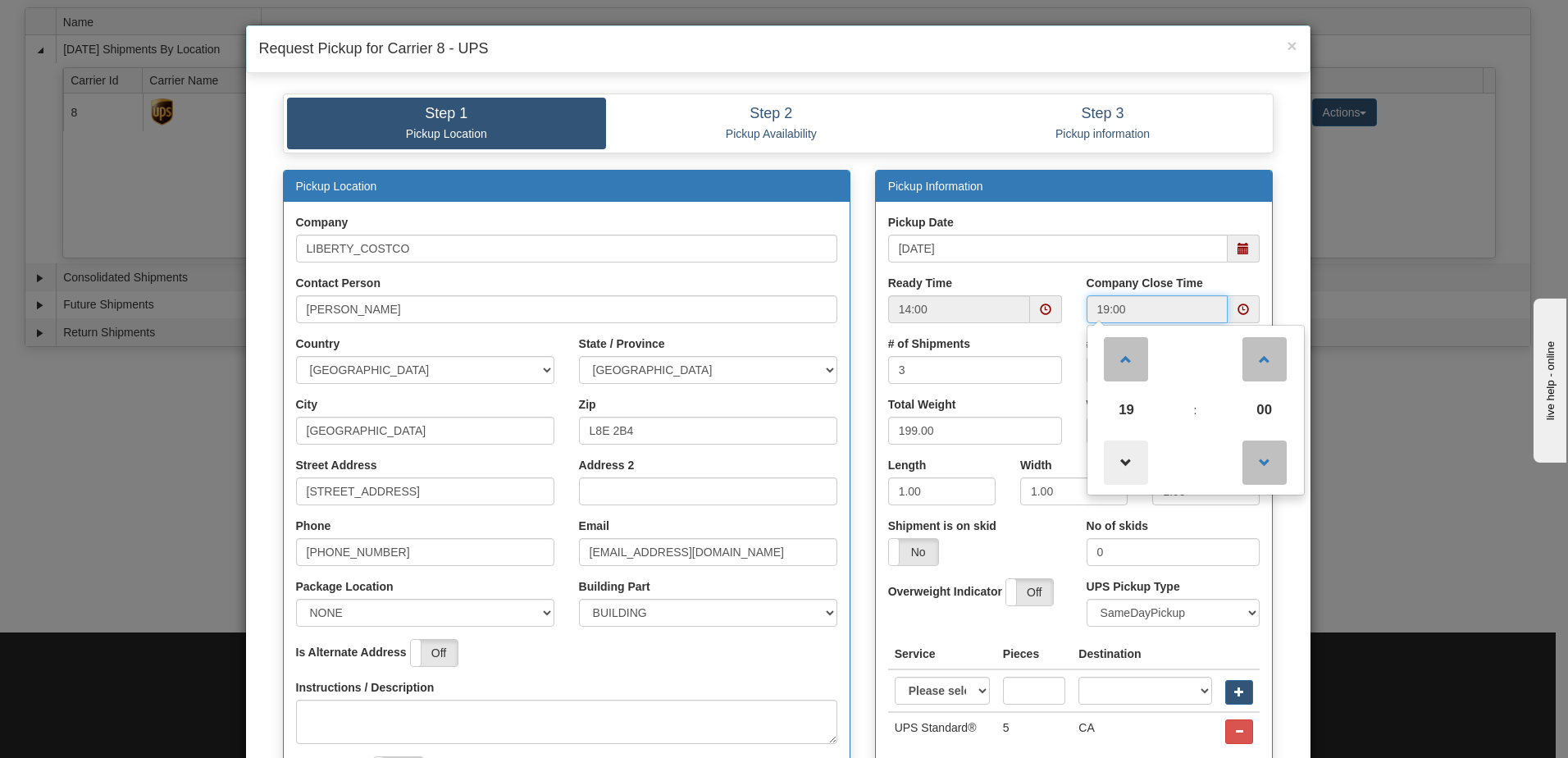
click at [1039, 363] on span at bounding box center [1126, 360] width 44 height 44
click at [1039, 467] on span at bounding box center [1126, 463] width 44 height 44
type input "17:00"
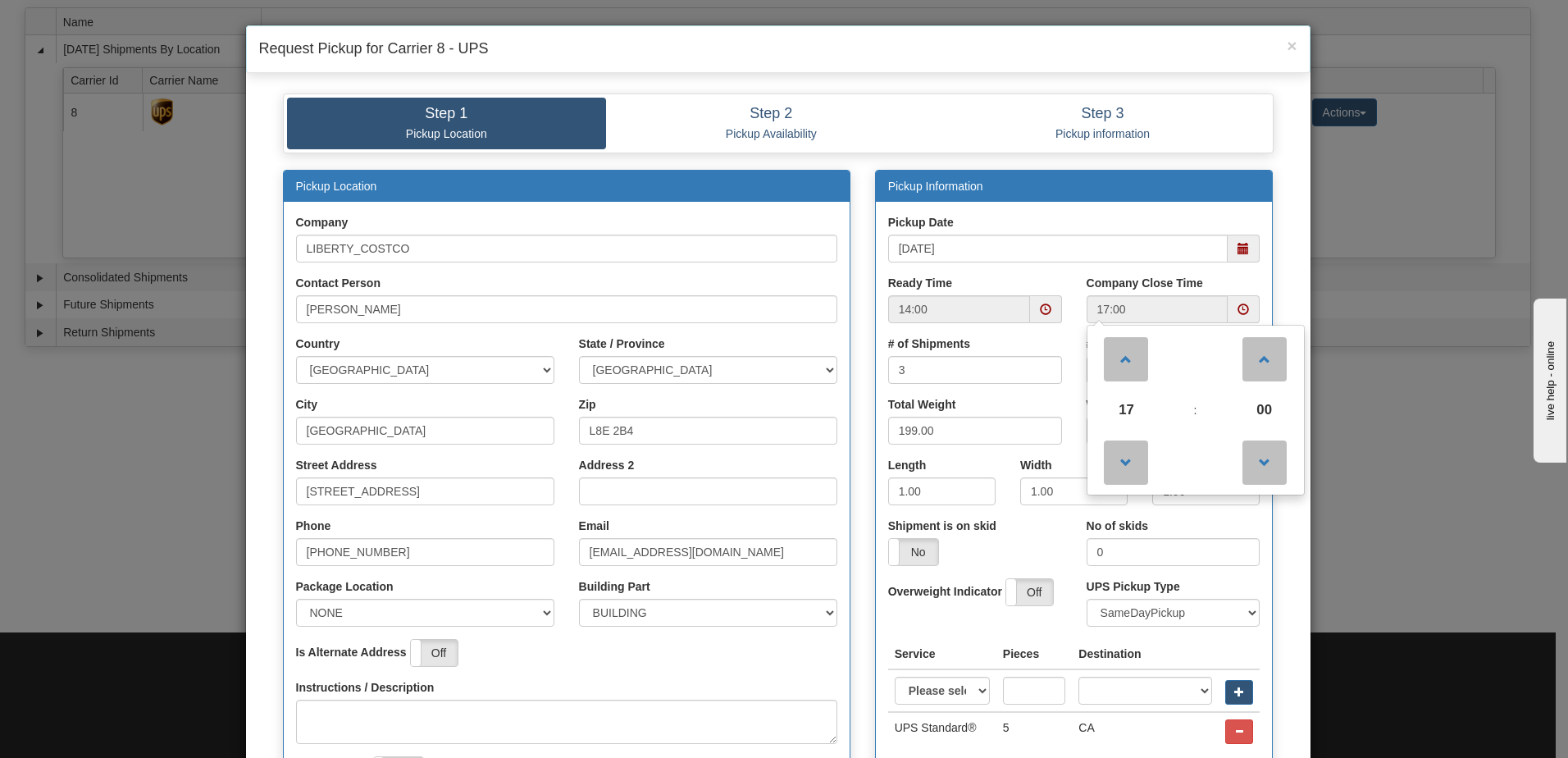
click at [1039, 224] on div "Pickup Date 09/26/2025" at bounding box center [1074, 238] width 372 height 49
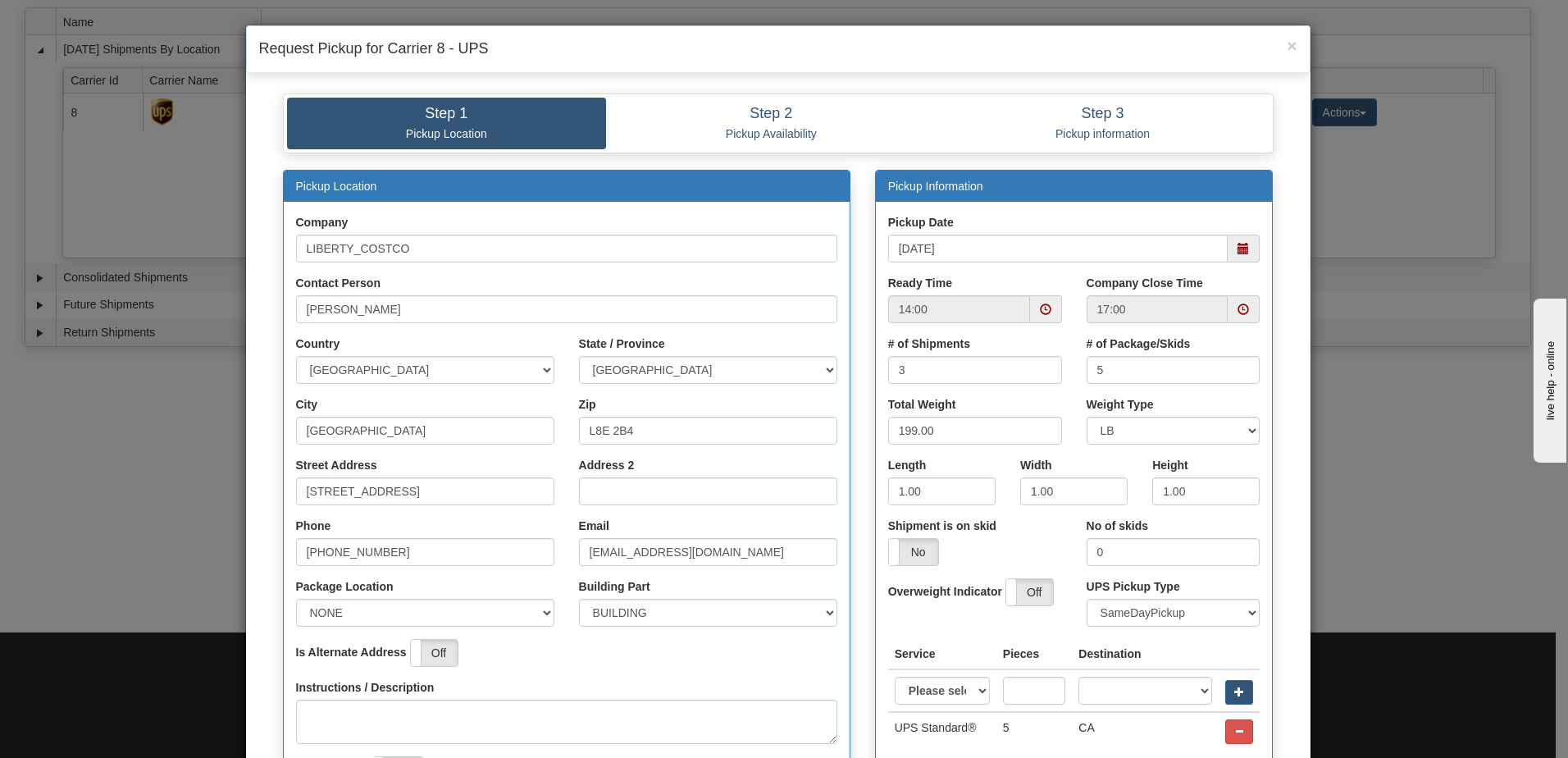
scroll to position [307, 0]
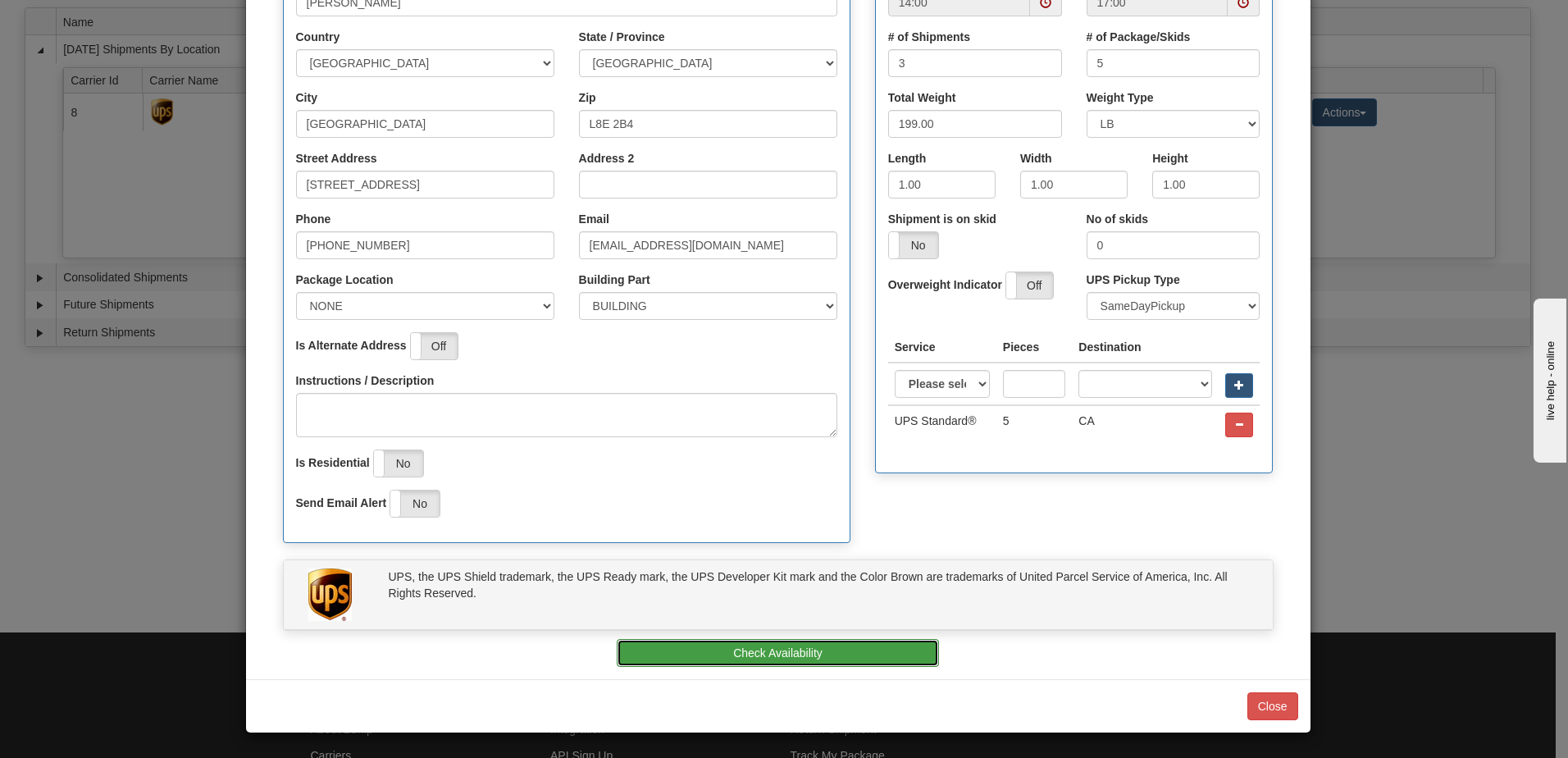
click at [840, 520] on button "Check Availability" at bounding box center [777, 653] width 322 height 28
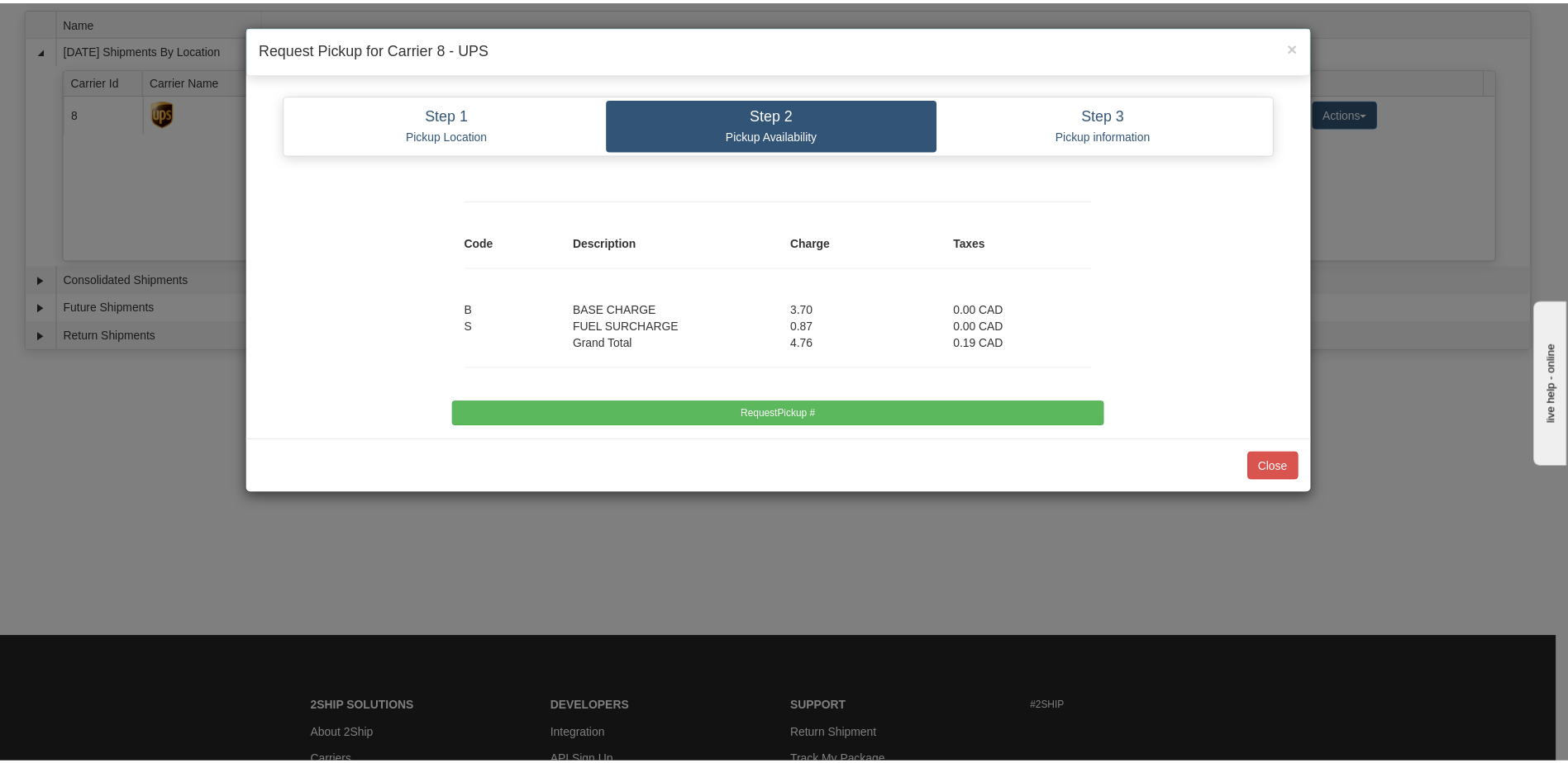
scroll to position [0, 0]
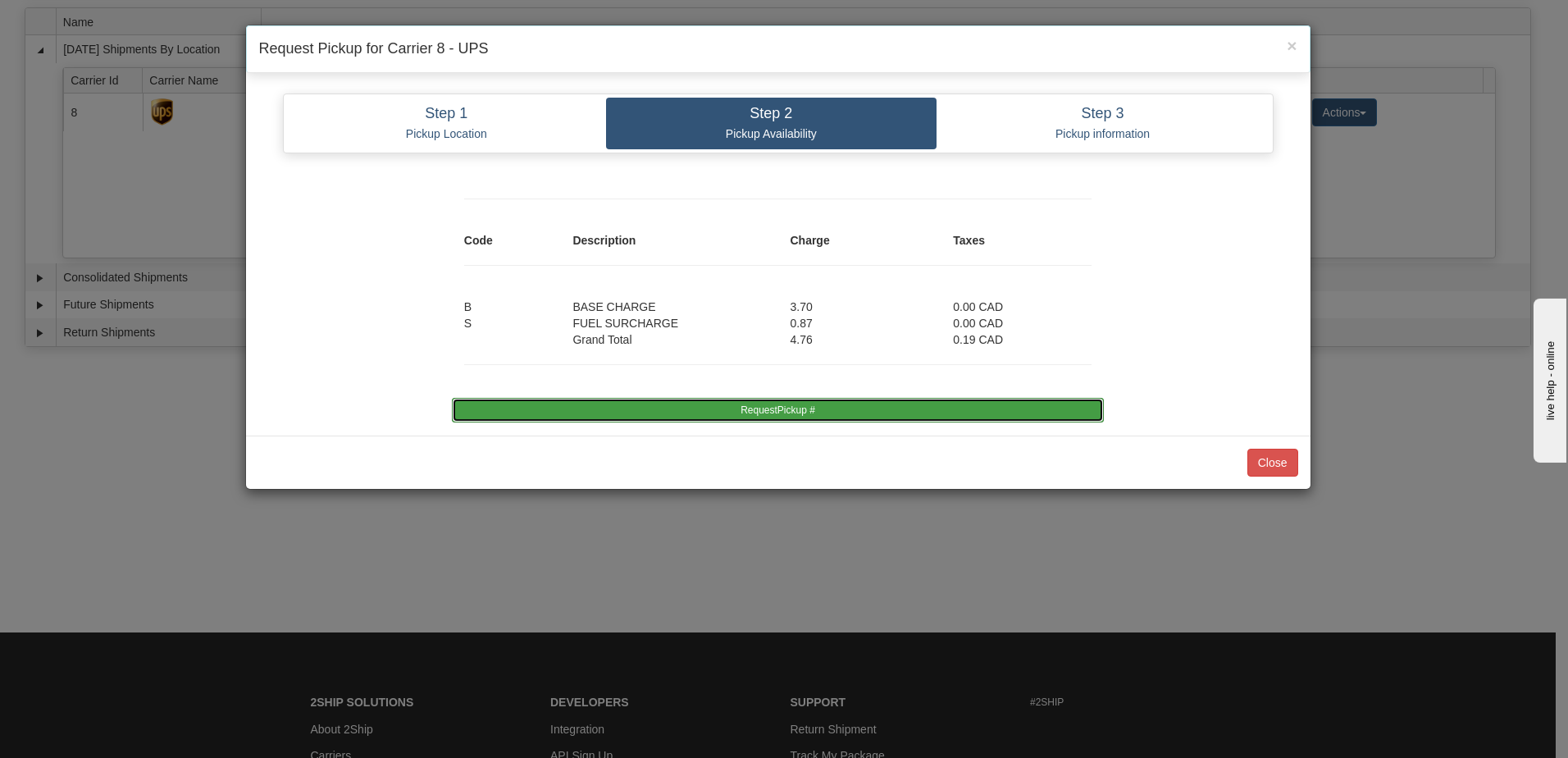
click at [815, 409] on button "RequestPickup #" at bounding box center [778, 410] width 652 height 25
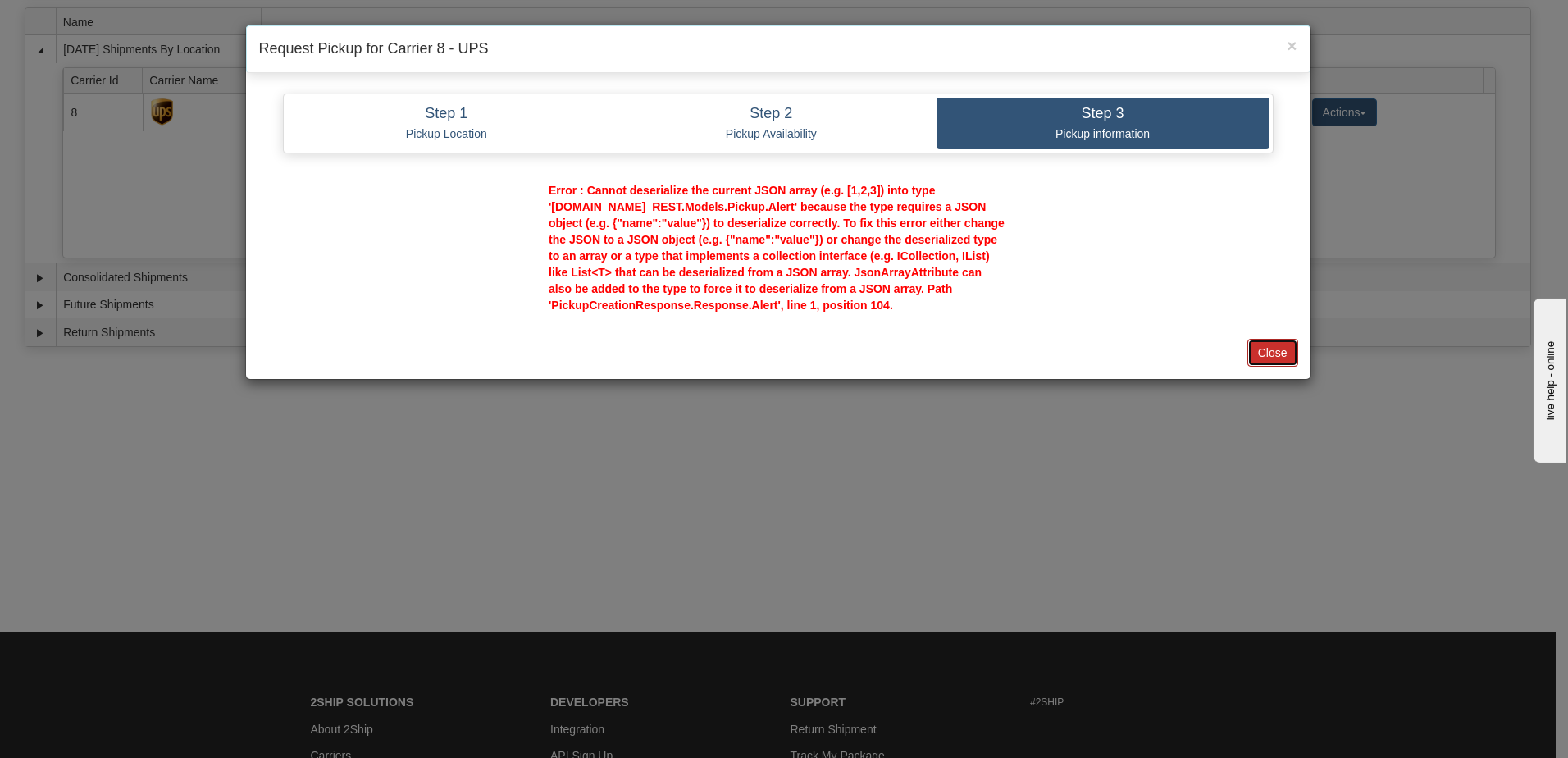
click at [1039, 351] on button "Close" at bounding box center [1273, 353] width 51 height 28
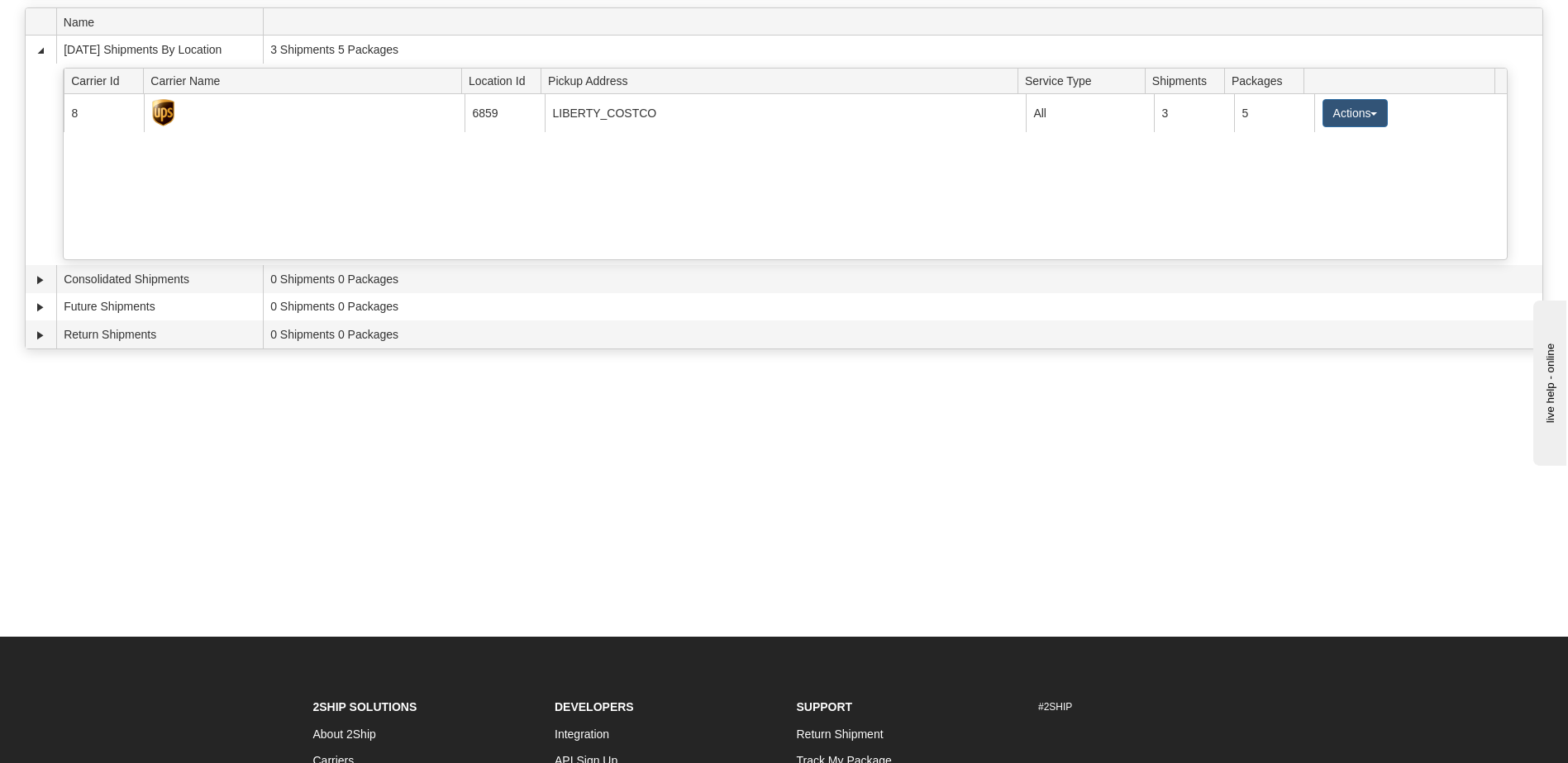
click at [1047, 431] on div "Toggle navigation Settings Shipping Preferences Fields Preferences New Recipien…" at bounding box center [784, 255] width 1568 height 763
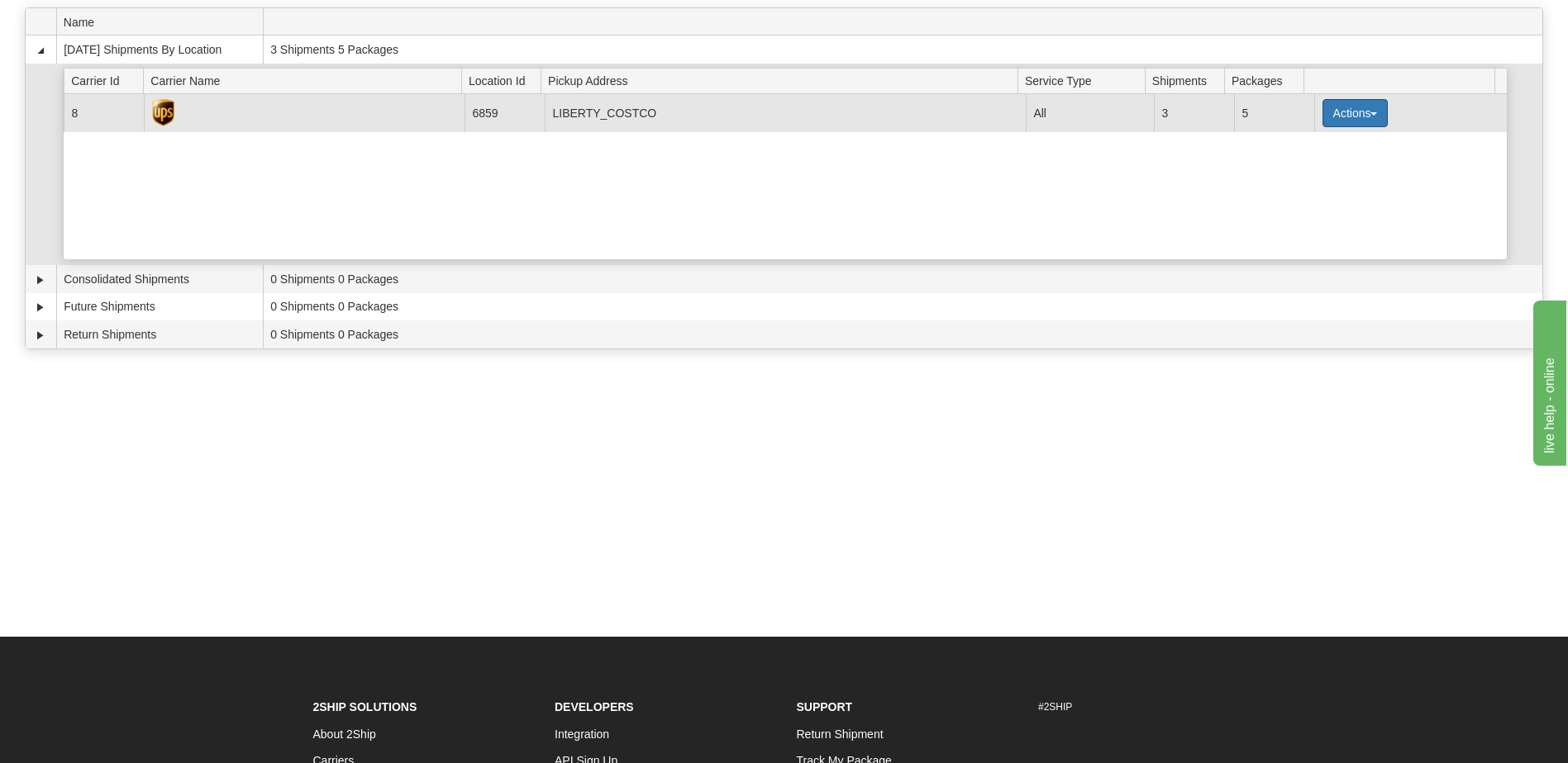
click at [1349, 114] on button "Actions" at bounding box center [1355, 113] width 66 height 28
click at [1312, 194] on link "Pickup" at bounding box center [1321, 188] width 133 height 22
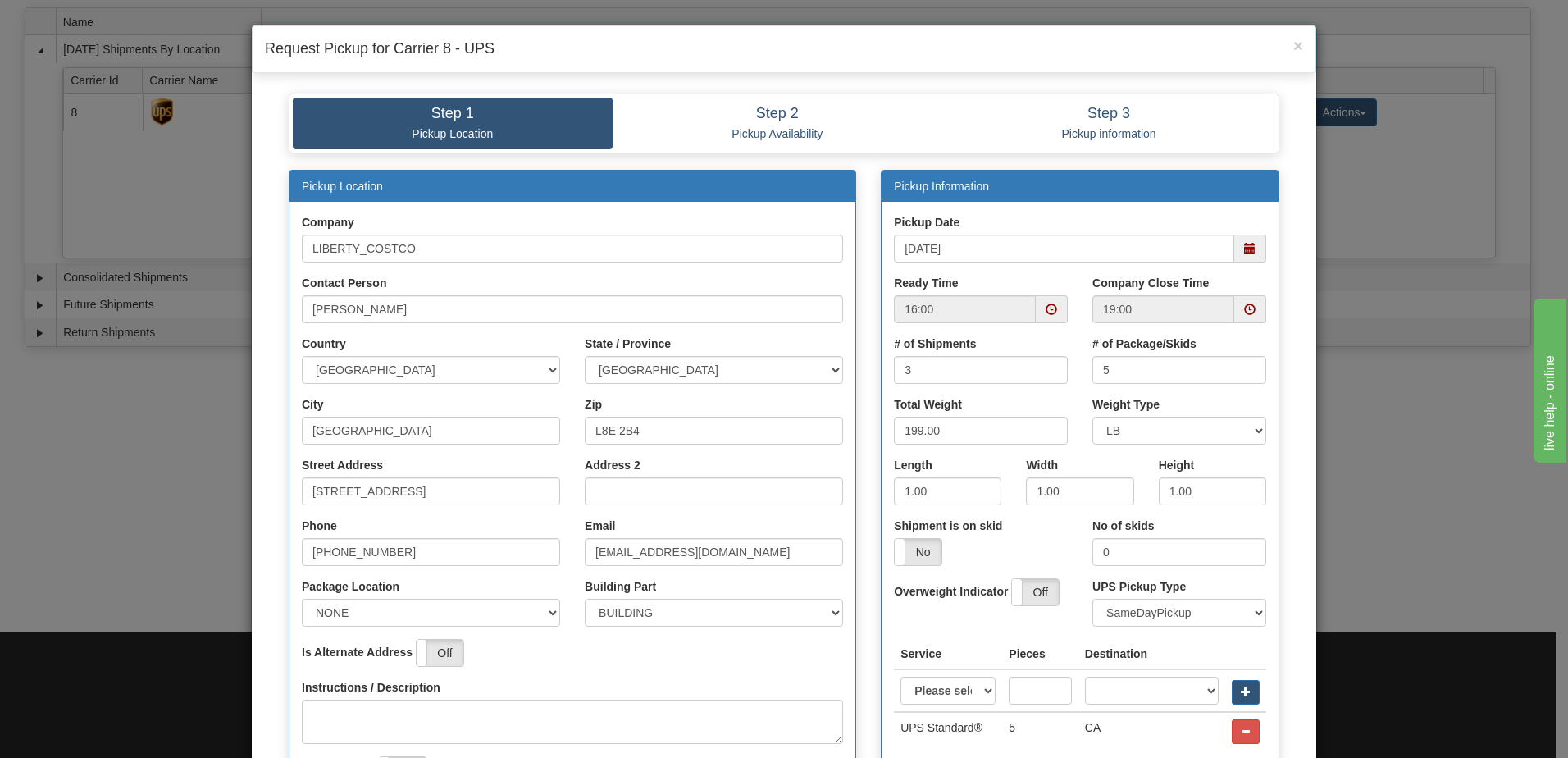
click at [1046, 308] on span at bounding box center [1051, 308] width 11 height 11
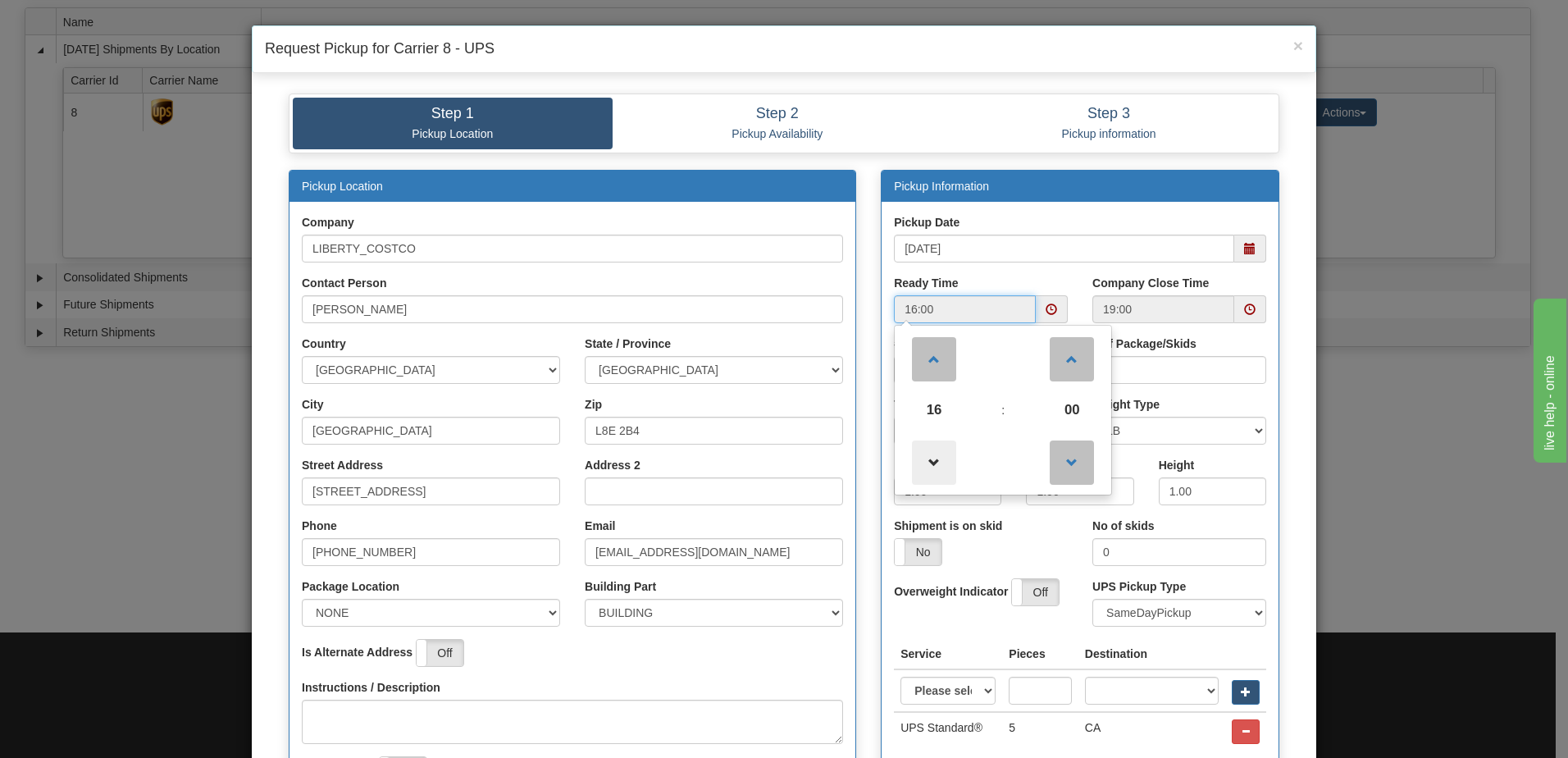
click at [933, 463] on span at bounding box center [934, 463] width 44 height 44
click at [931, 464] on span at bounding box center [934, 463] width 44 height 44
click at [1060, 356] on span at bounding box center [1072, 360] width 44 height 44
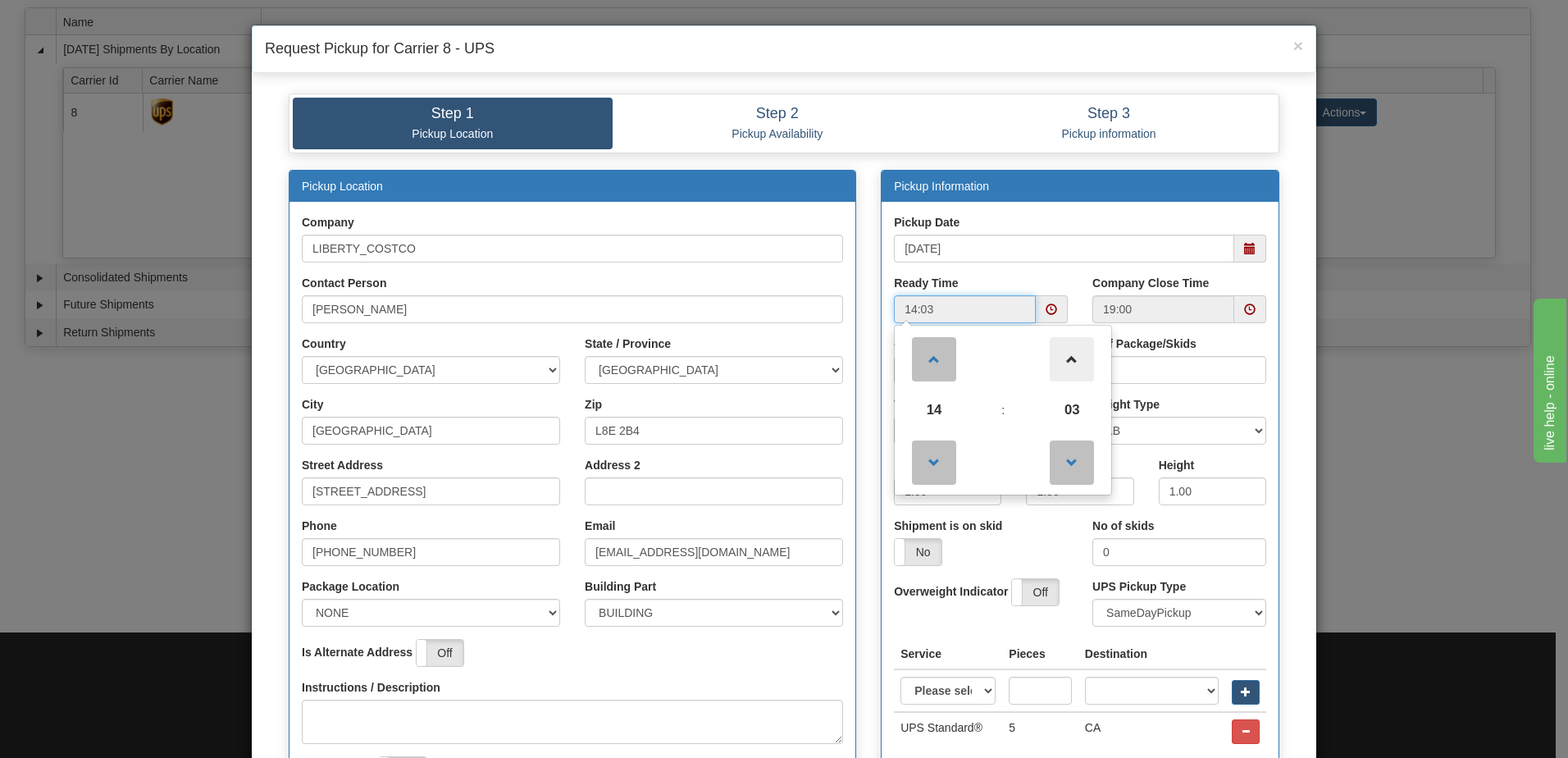
click at [1063, 356] on span at bounding box center [1072, 360] width 44 height 44
click at [1067, 356] on span at bounding box center [1072, 360] width 44 height 44
click at [1068, 357] on span at bounding box center [1072, 360] width 44 height 44
click at [1068, 357] on span at bounding box center [1072, 360] width 44 height 44
click at [1070, 357] on span at bounding box center [1072, 360] width 44 height 44
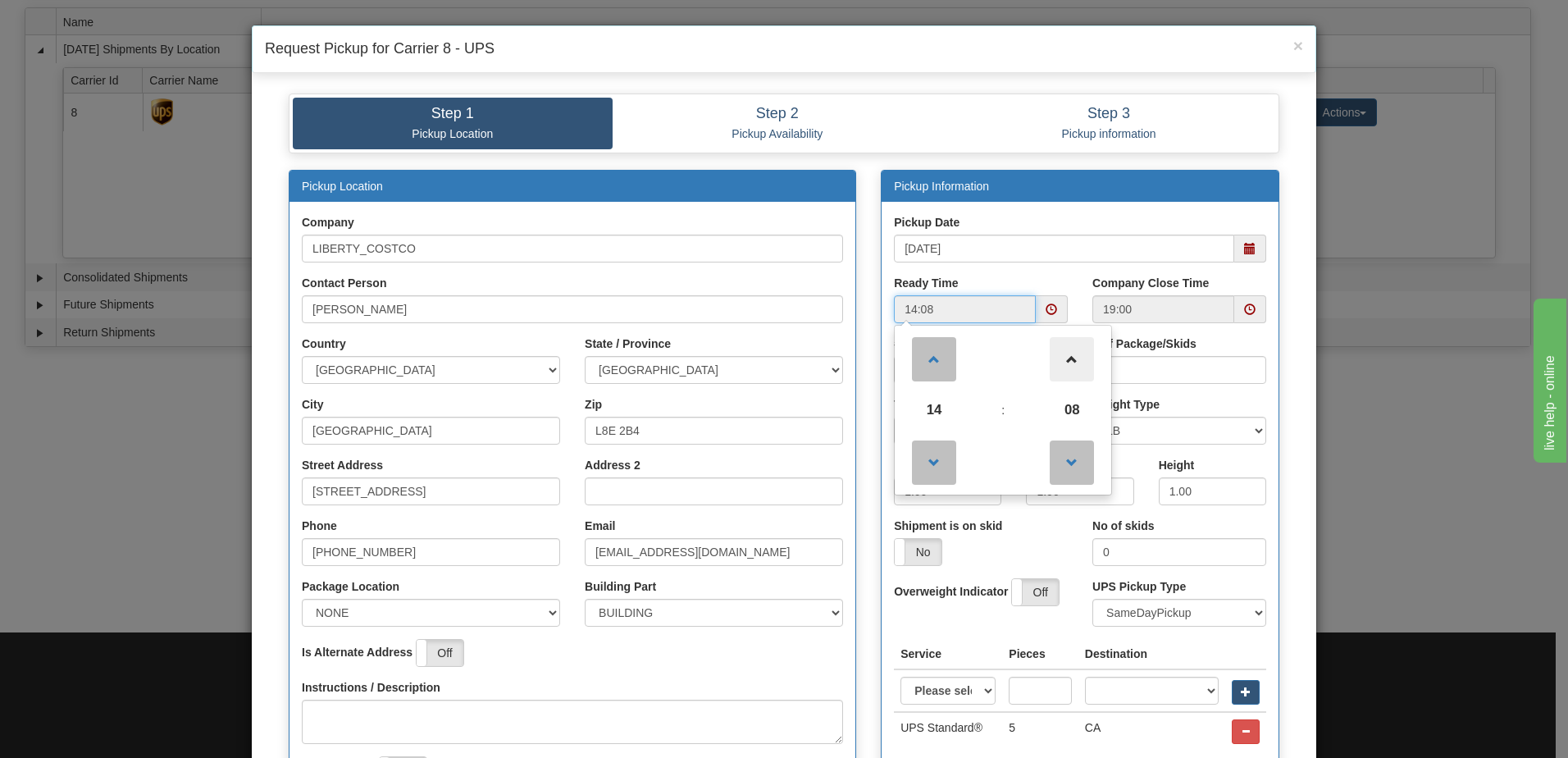
click at [1070, 357] on span at bounding box center [1072, 360] width 44 height 44
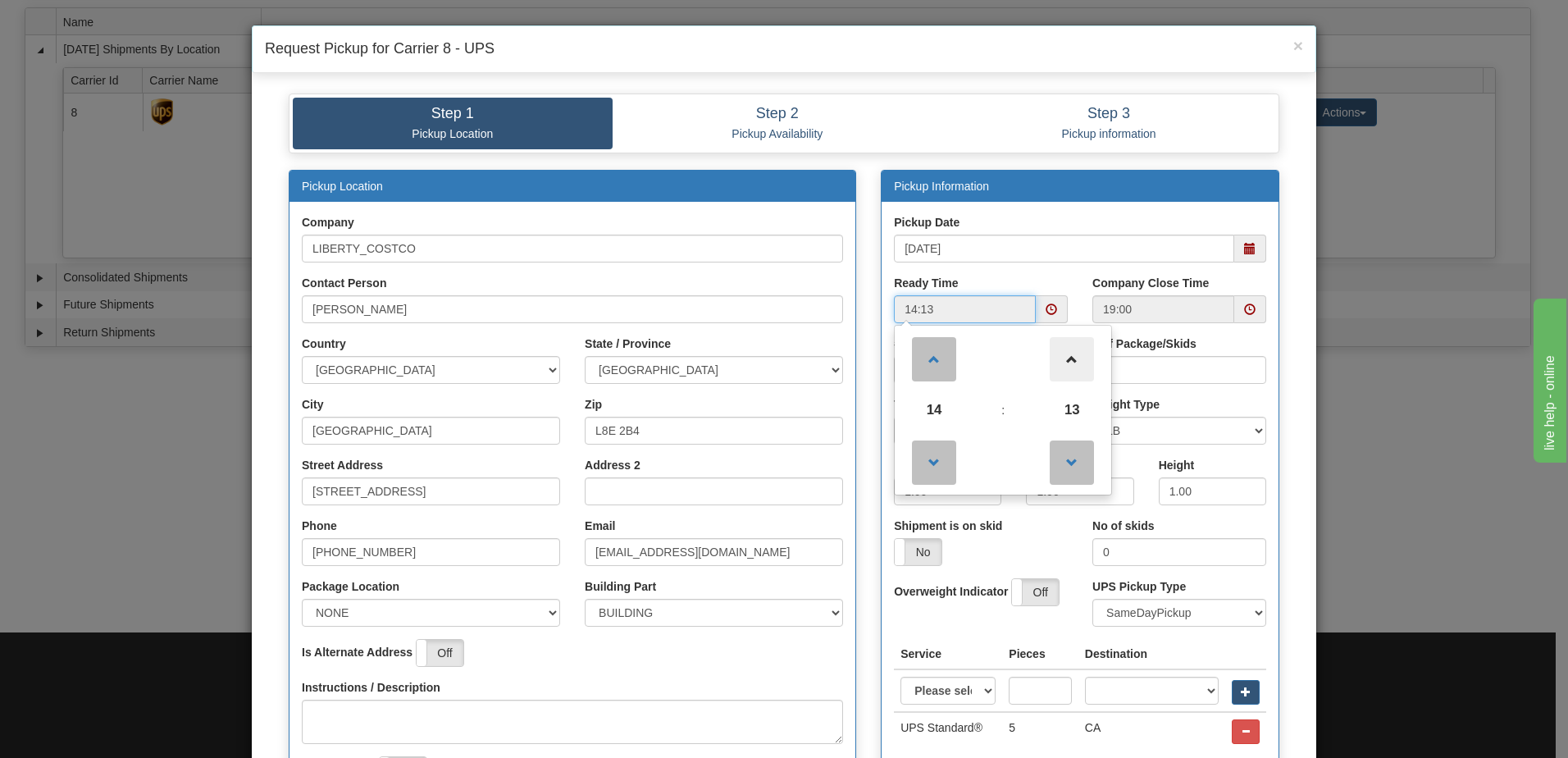
click at [1070, 357] on span at bounding box center [1072, 360] width 44 height 44
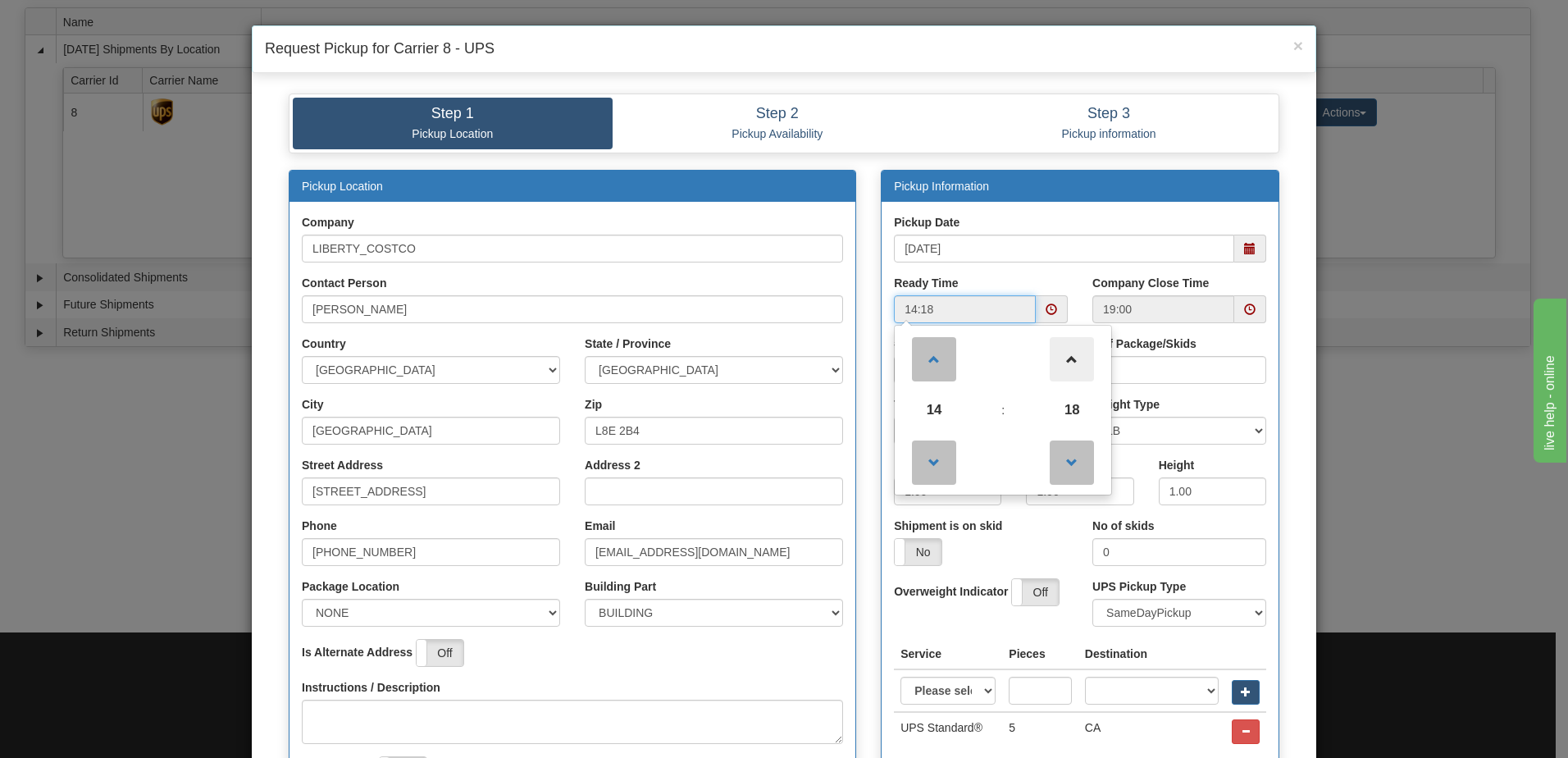
click at [1070, 357] on span at bounding box center [1072, 360] width 44 height 44
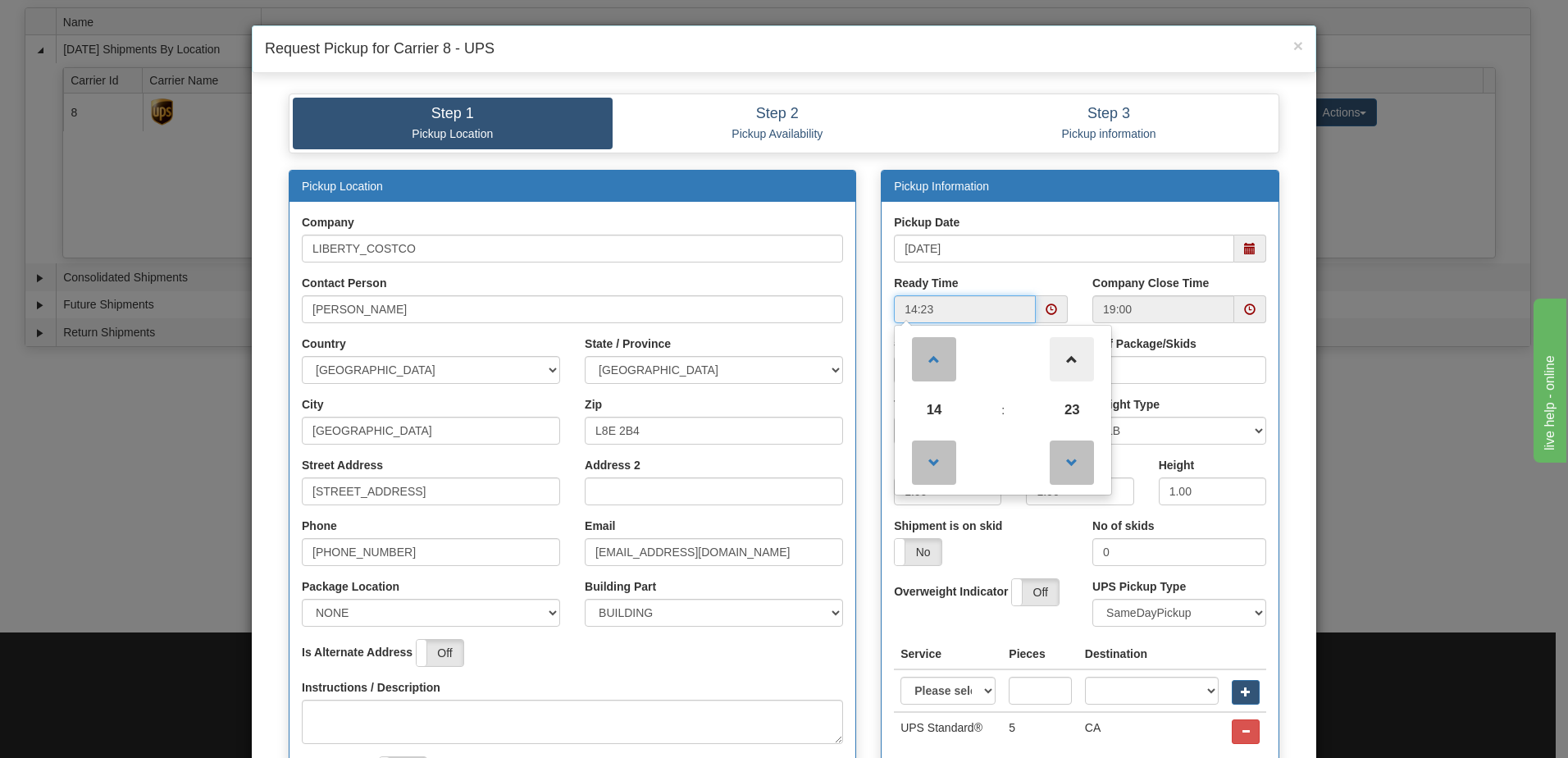
click at [1070, 357] on span at bounding box center [1072, 360] width 44 height 44
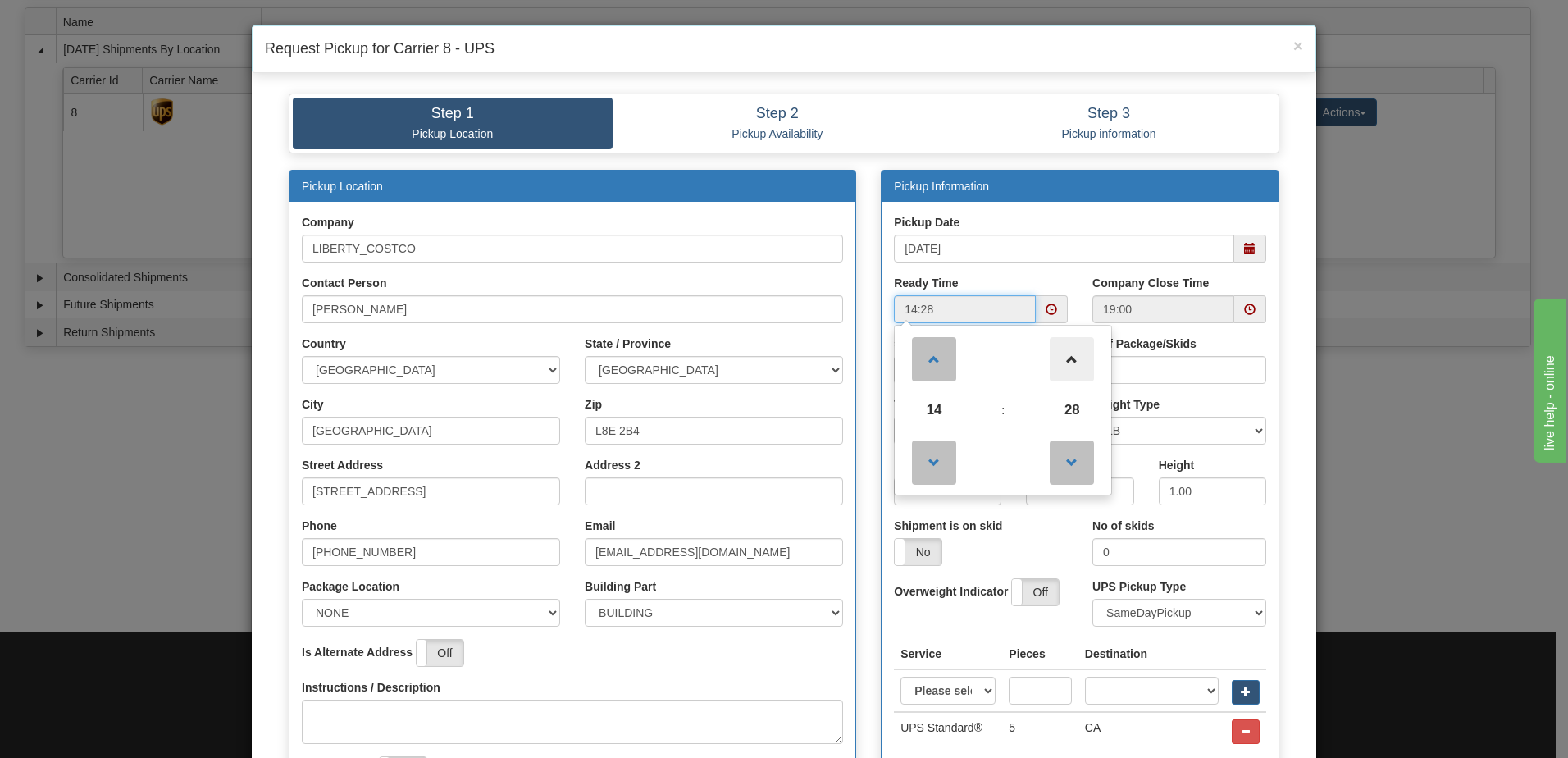
click at [1070, 357] on span at bounding box center [1072, 360] width 44 height 44
type input "14:30"
click at [1080, 283] on div "Company Close Time 19:00" at bounding box center [1179, 305] width 198 height 61
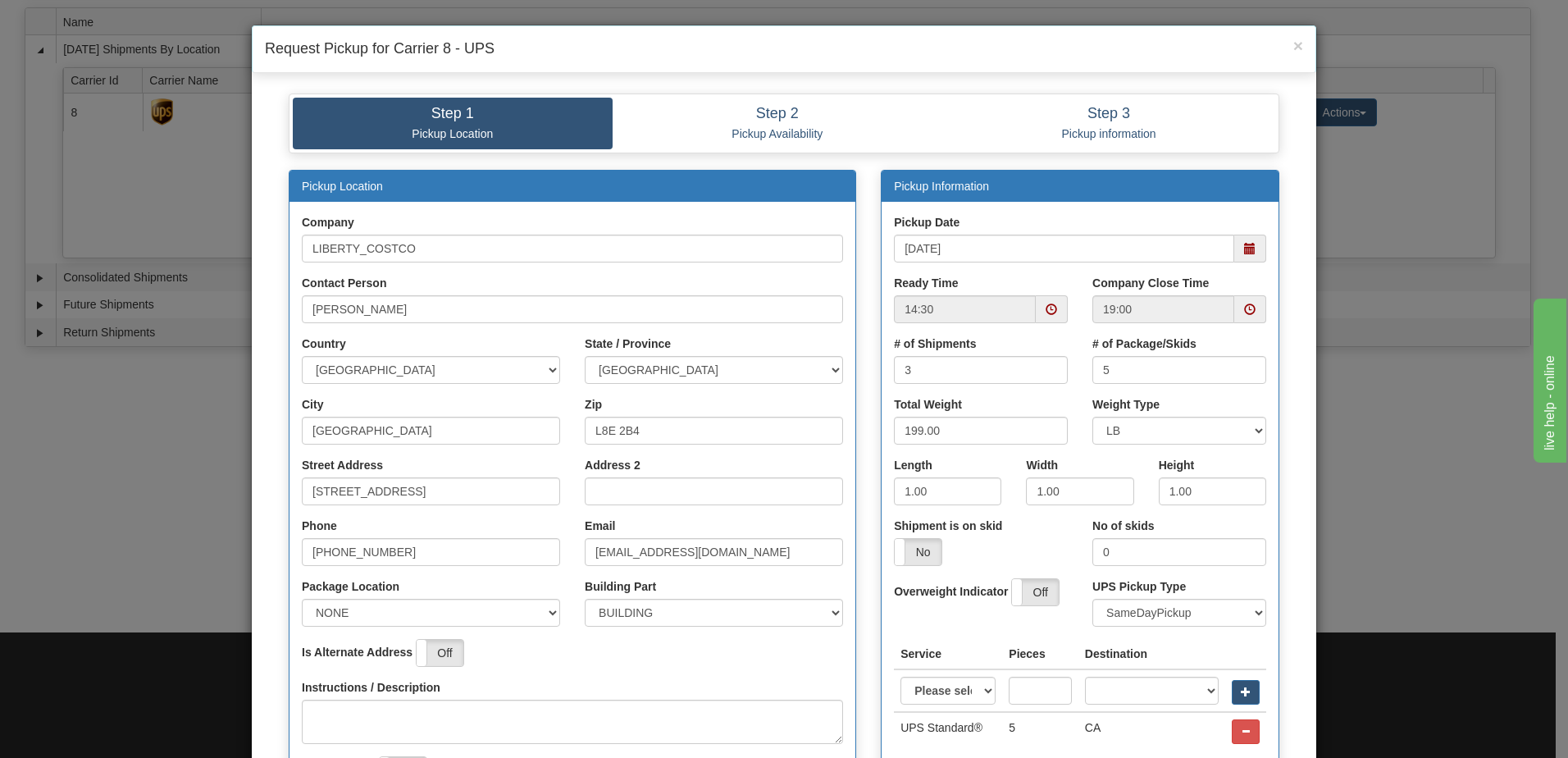
click at [1245, 312] on span at bounding box center [1249, 308] width 11 height 11
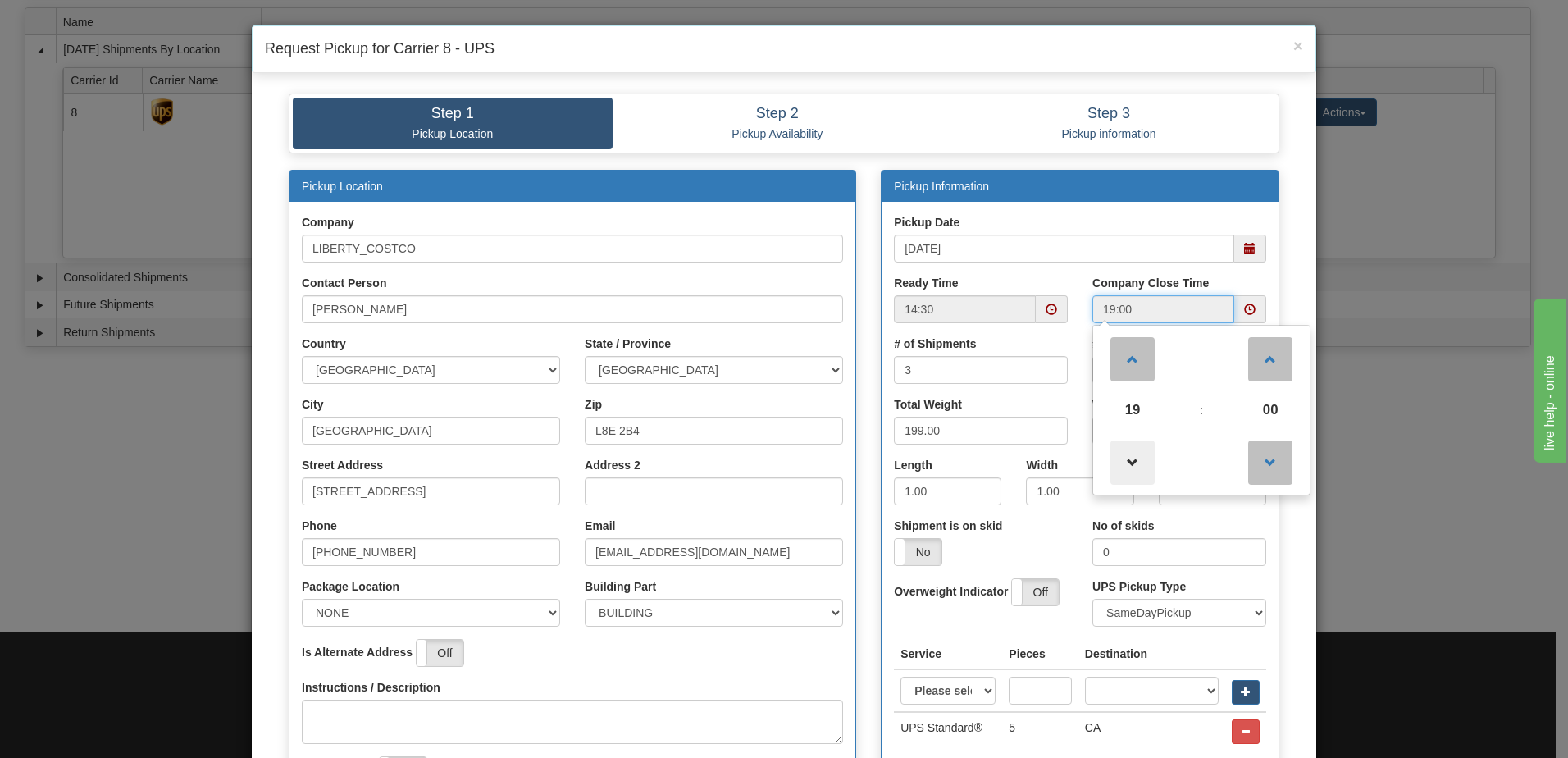
click at [1130, 471] on span at bounding box center [1132, 463] width 44 height 44
click at [1130, 472] on span at bounding box center [1132, 463] width 44 height 44
type input "17:00"
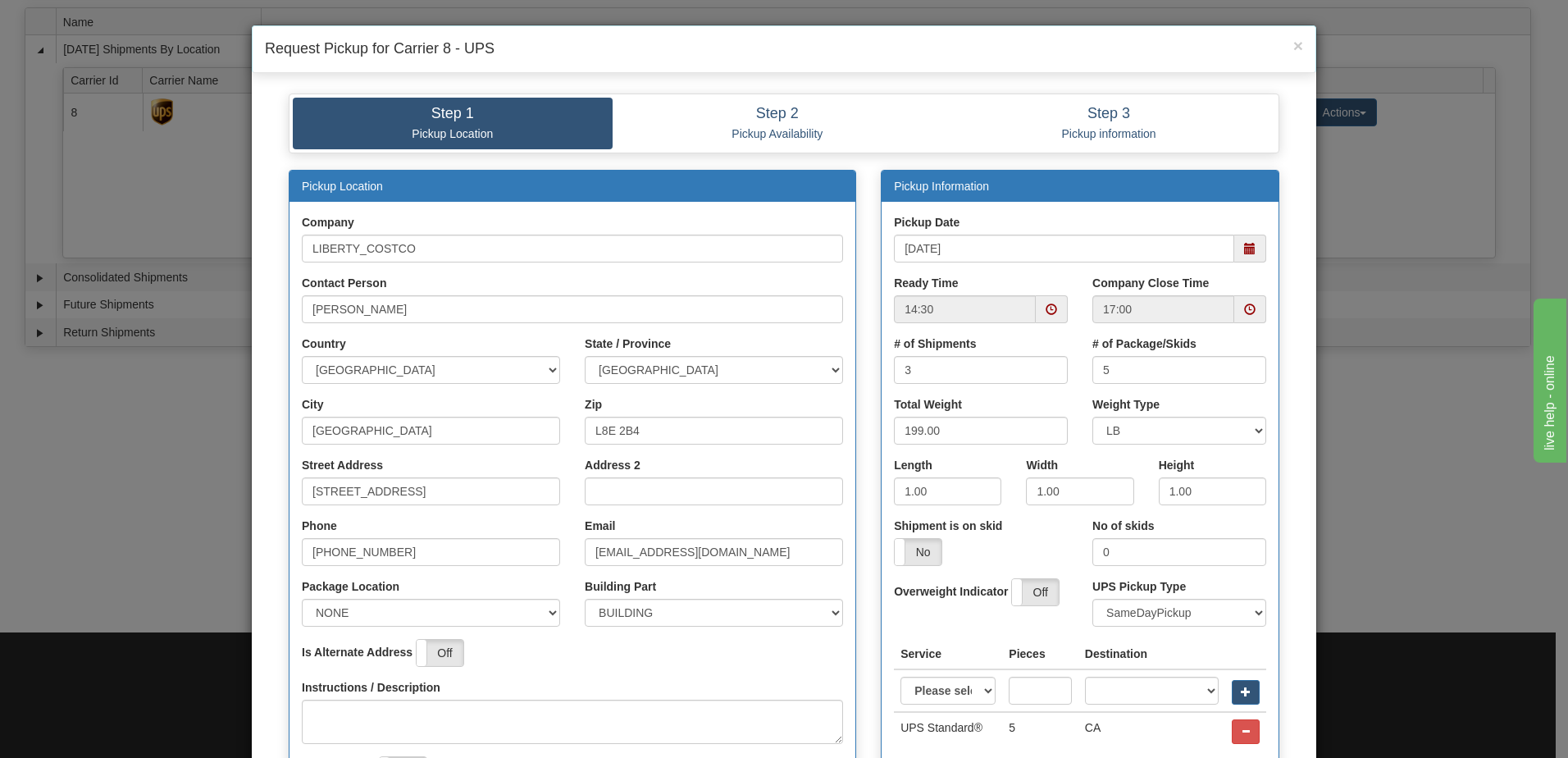
click at [1049, 273] on div "Pickup Date 09/26/2025" at bounding box center [1079, 244] width 397 height 61
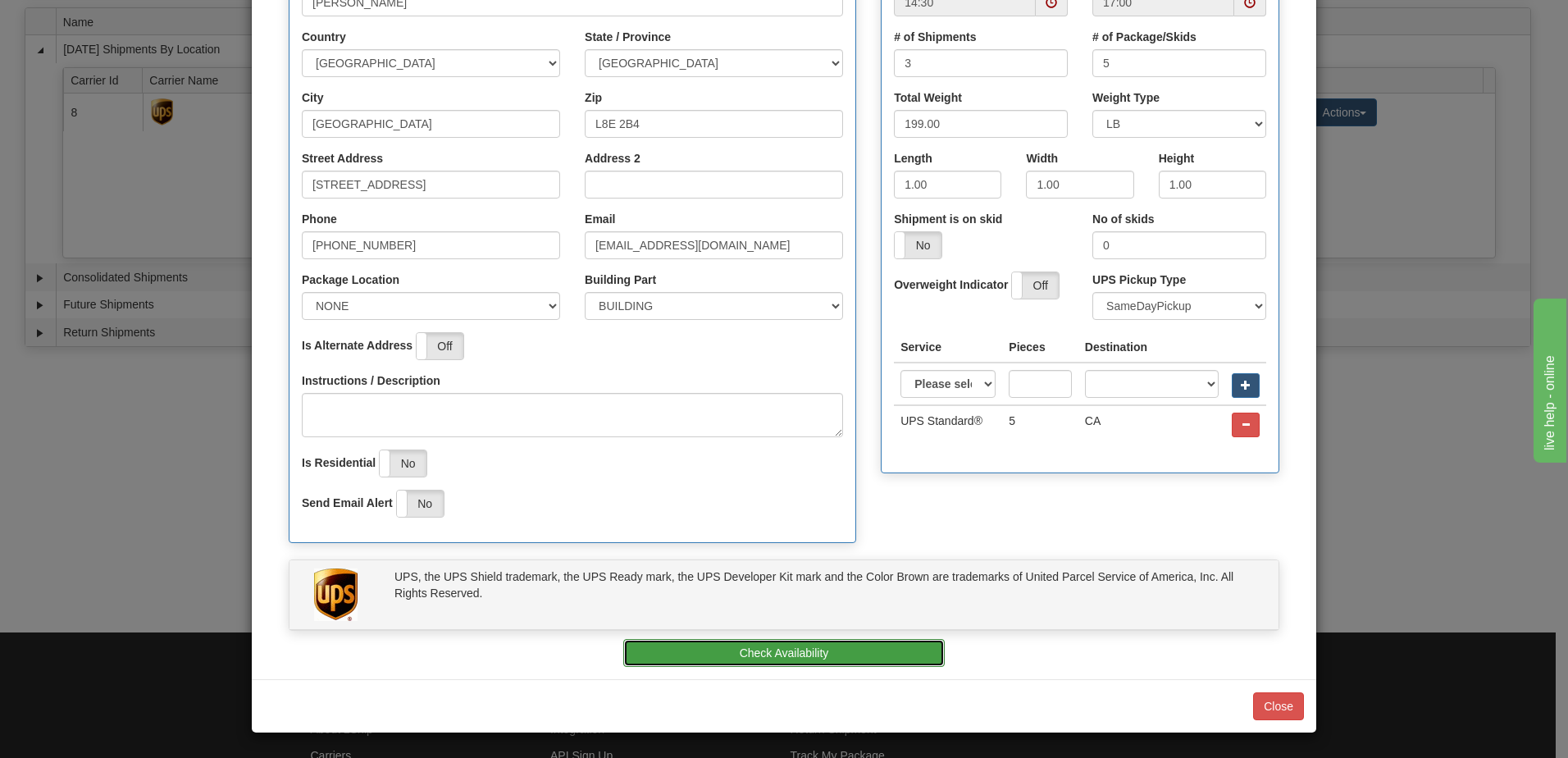
click at [839, 659] on button "Check Availability" at bounding box center [784, 653] width 322 height 28
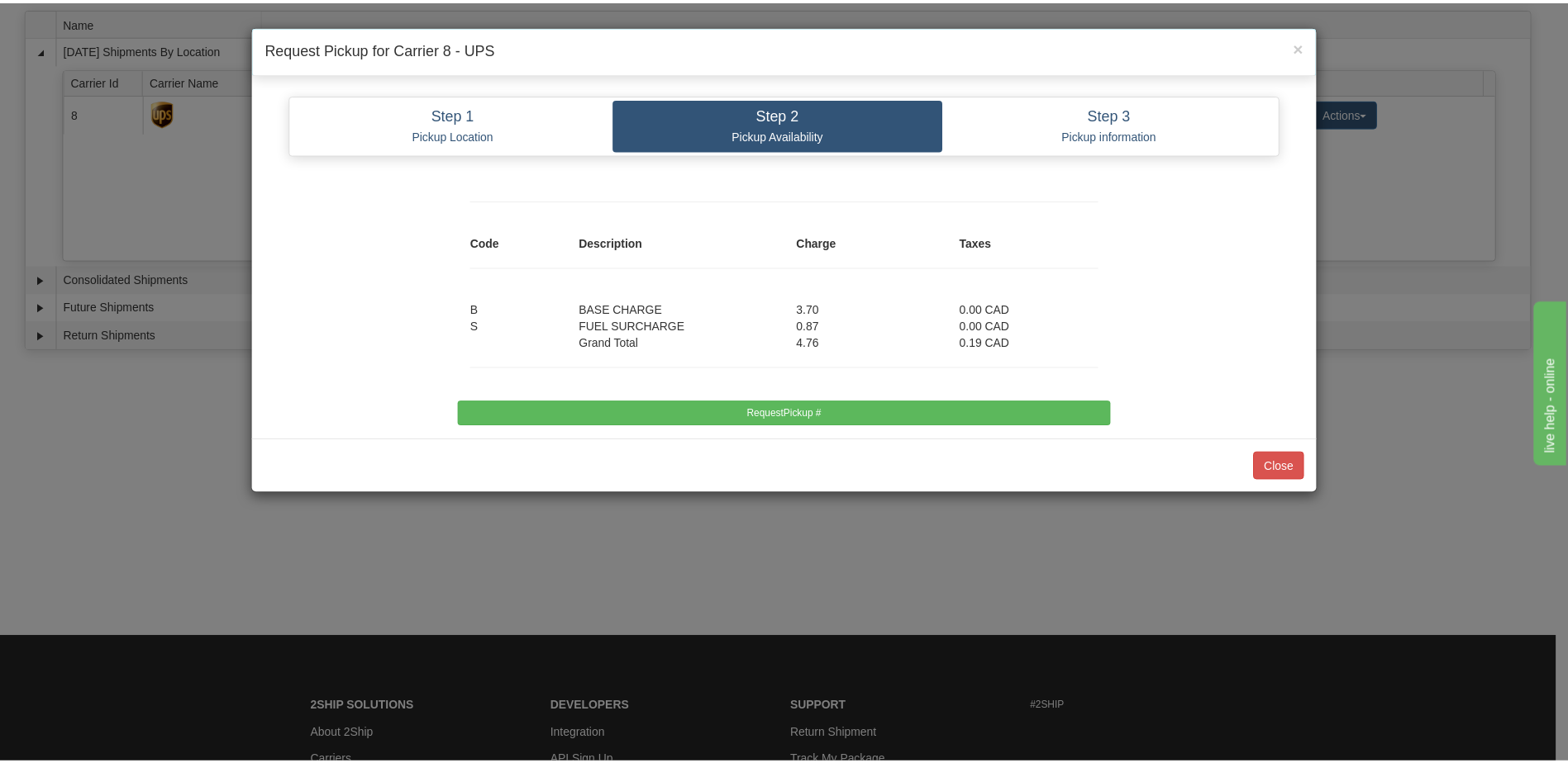
scroll to position [0, 0]
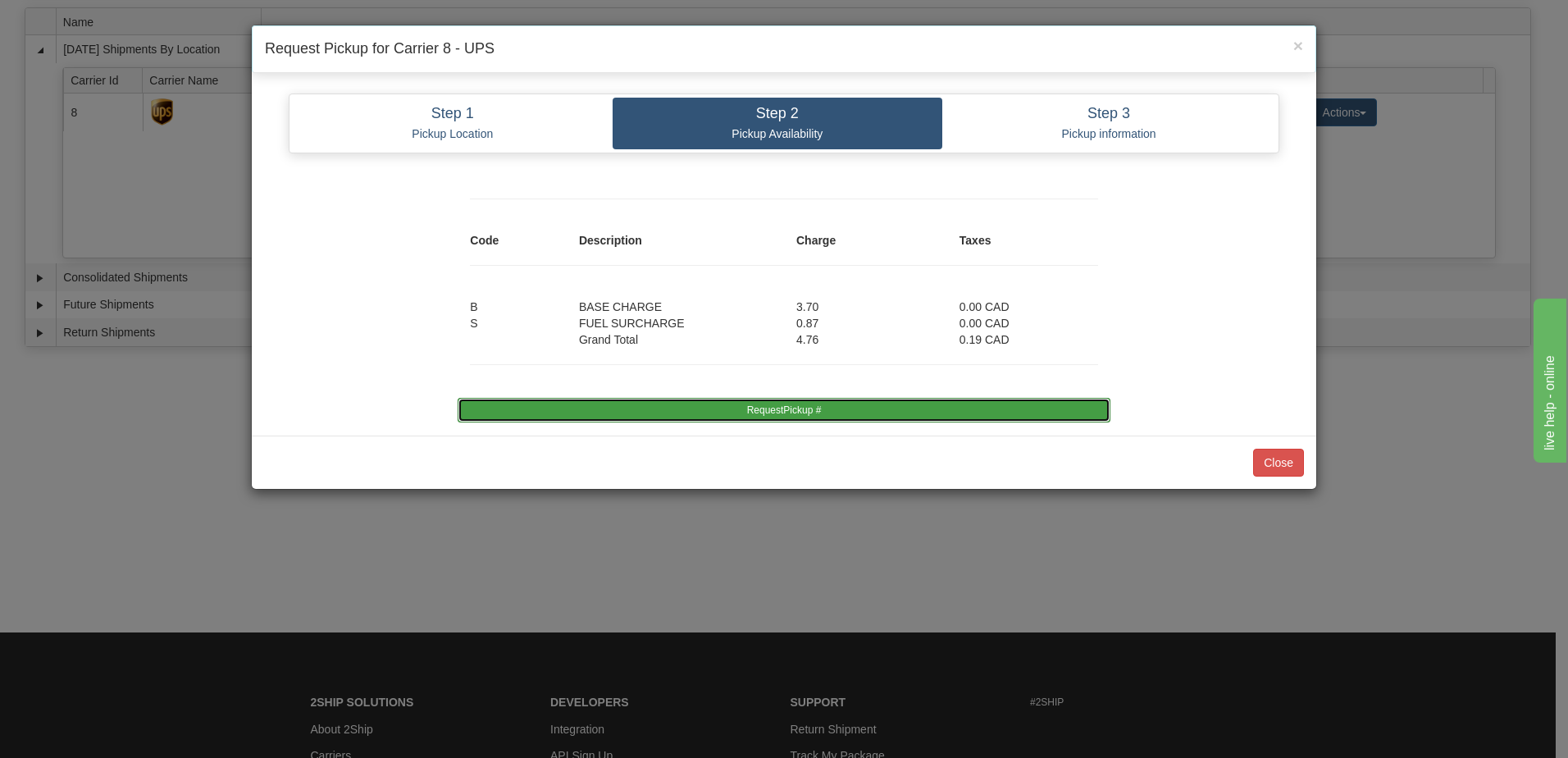
click at [834, 420] on button "RequestPickup #" at bounding box center [784, 410] width 652 height 25
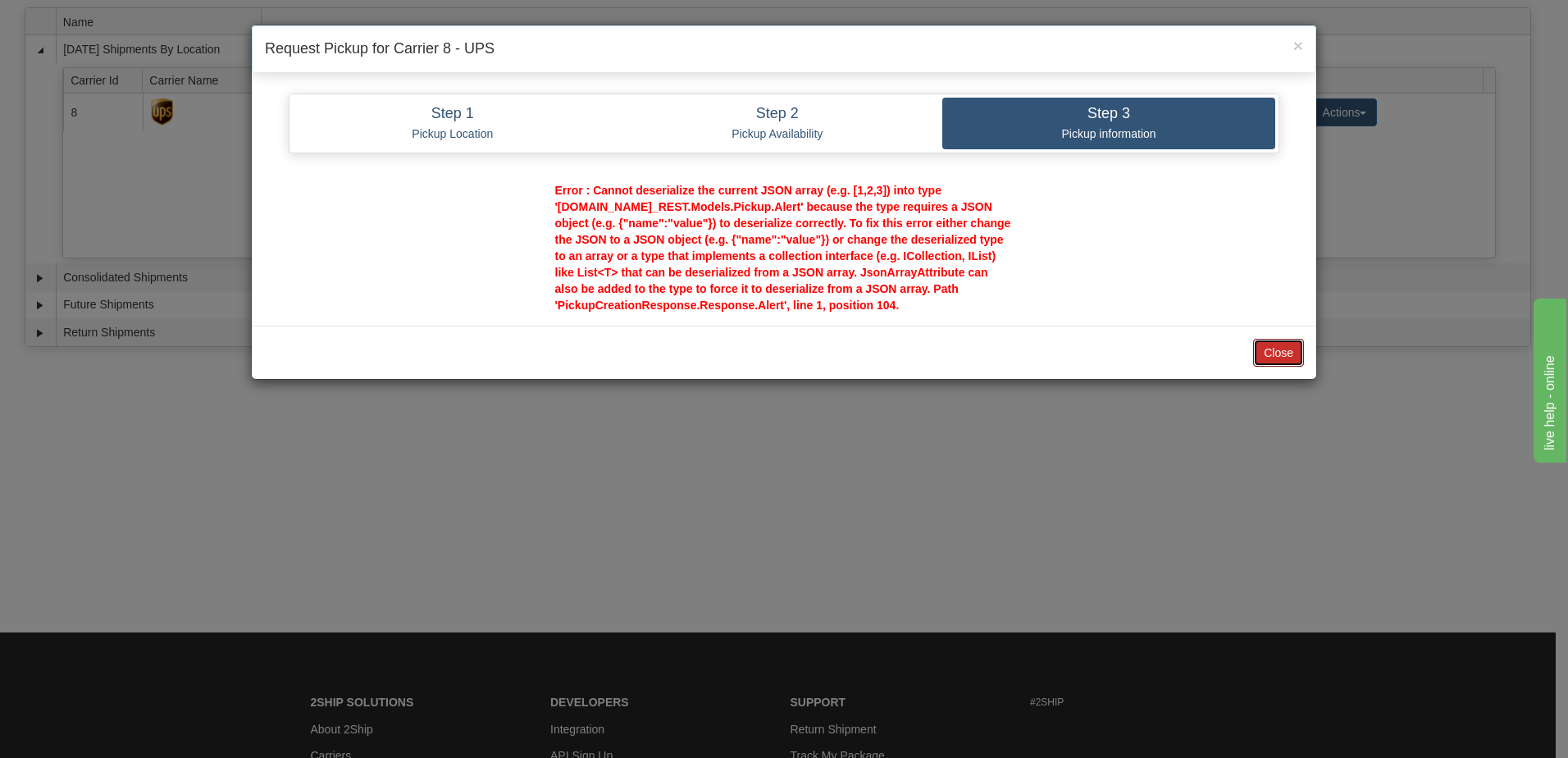
click at [1291, 343] on button "Close" at bounding box center [1279, 353] width 51 height 28
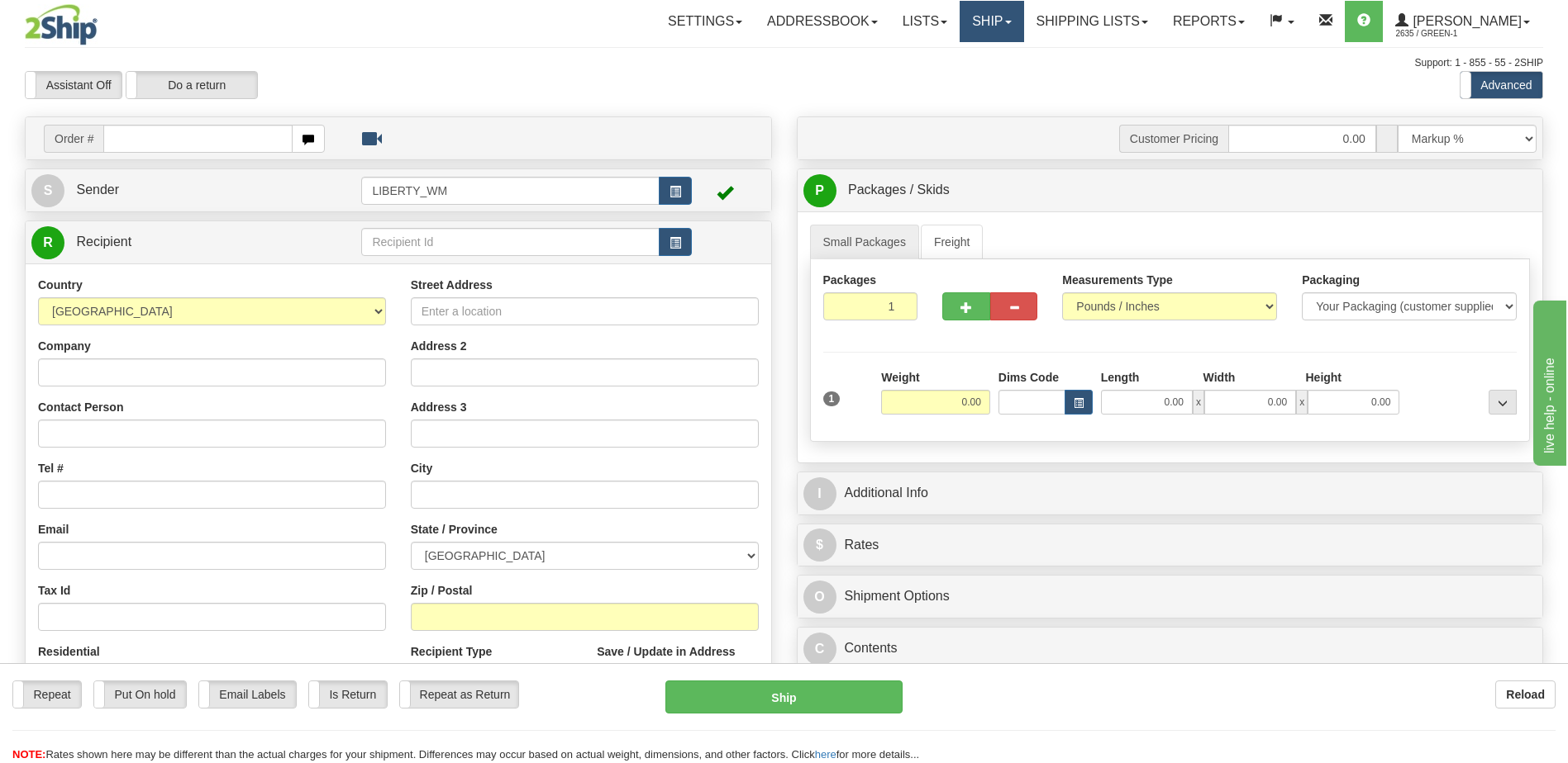
click at [1012, 25] on link "Ship" at bounding box center [991, 22] width 64 height 41
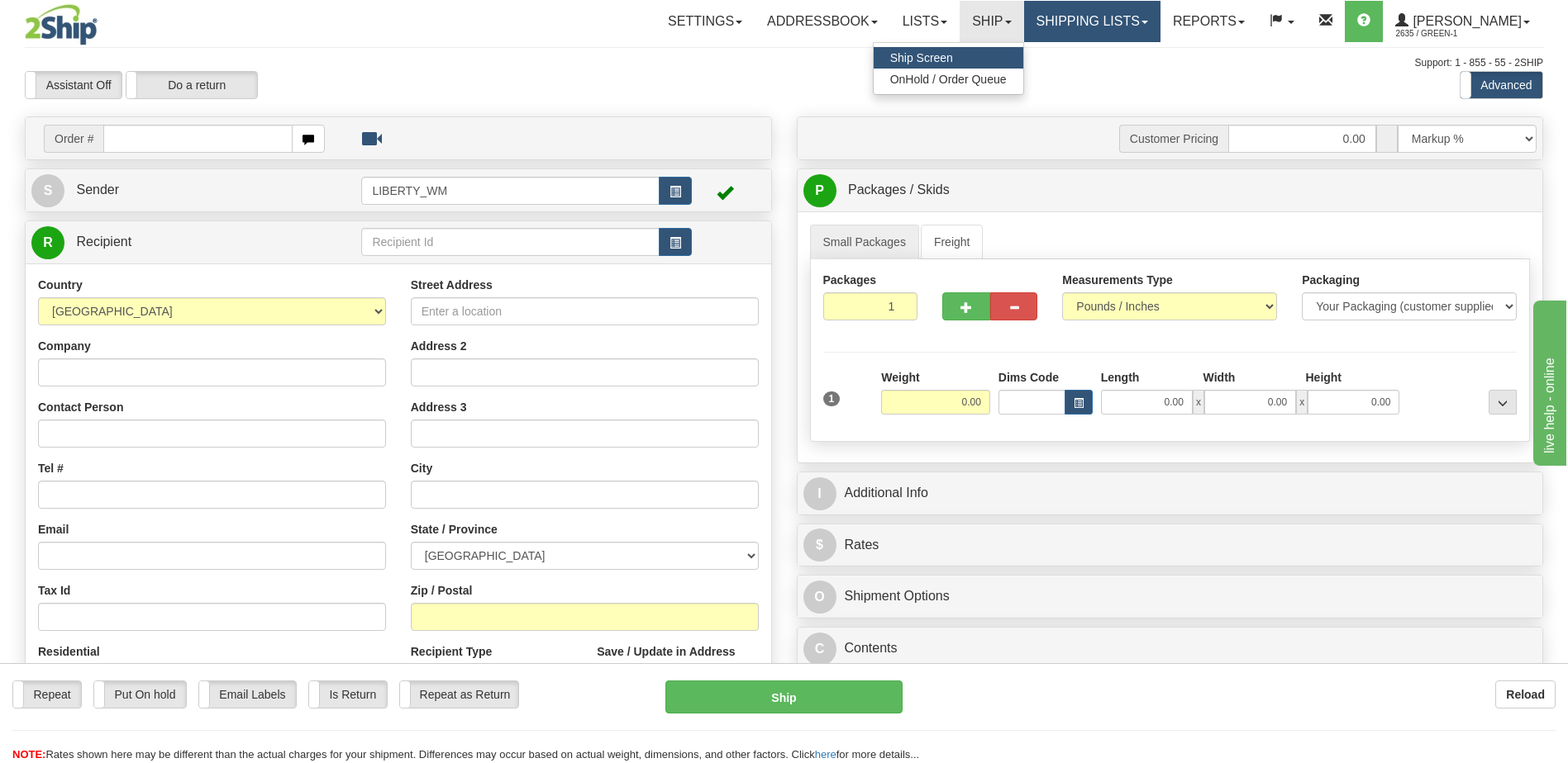
click at [1088, 29] on link "Shipping lists" at bounding box center [1092, 22] width 136 height 41
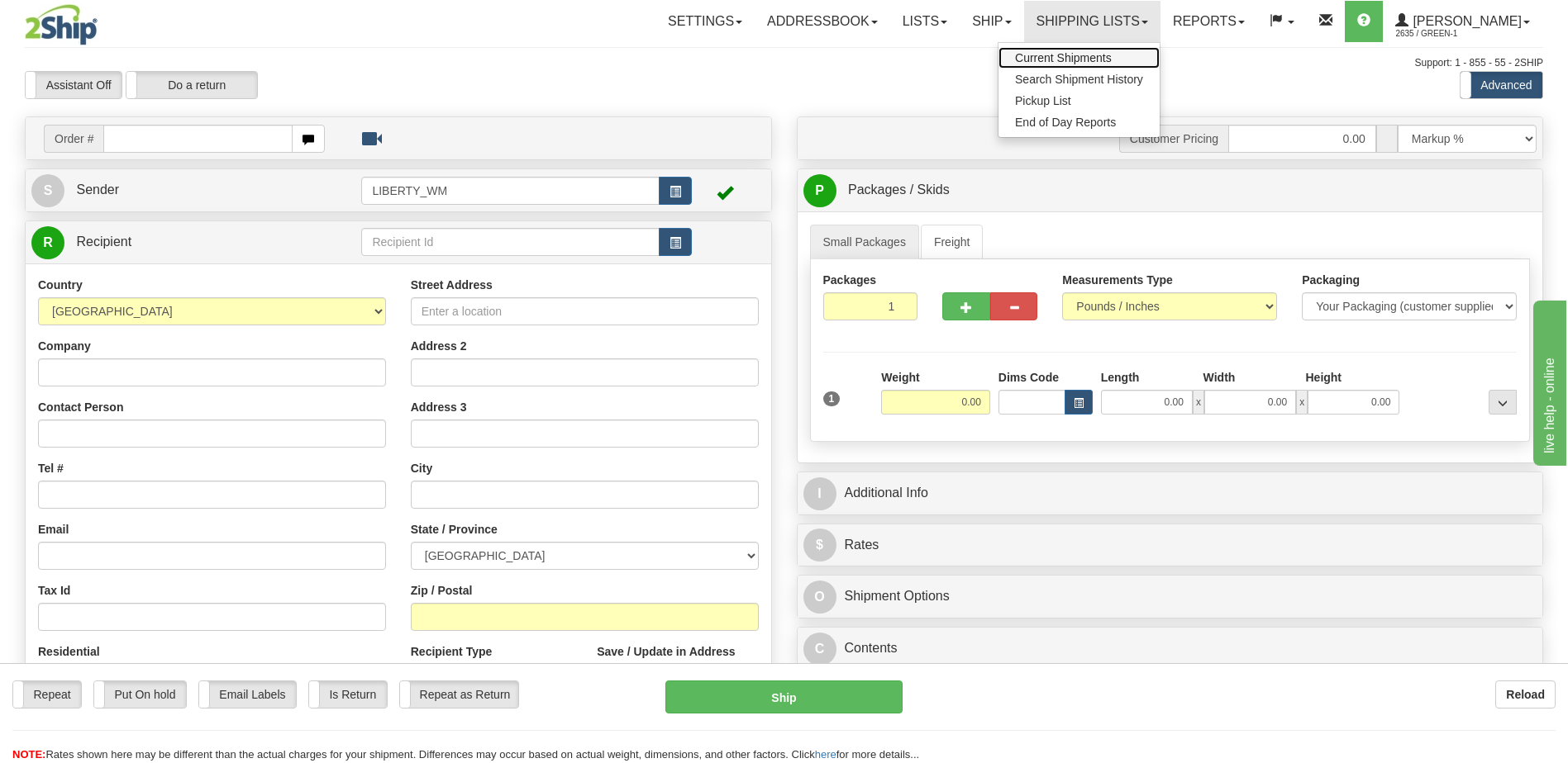
click at [1083, 52] on span "Current Shipments" at bounding box center [1063, 58] width 96 height 13
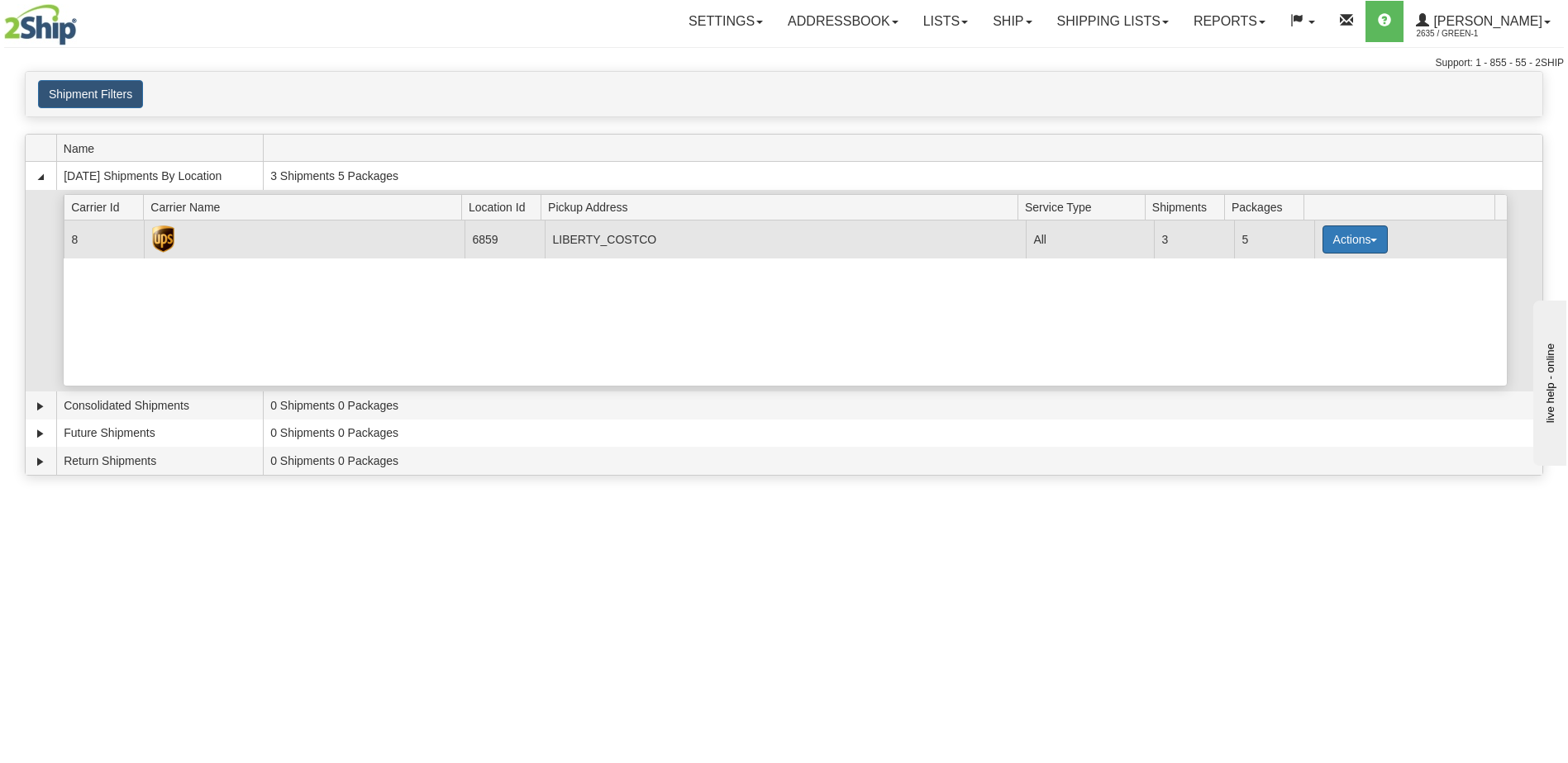
click at [1355, 235] on button "Actions" at bounding box center [1355, 239] width 66 height 28
click at [1303, 316] on span "Pickup" at bounding box center [1293, 312] width 44 height 11
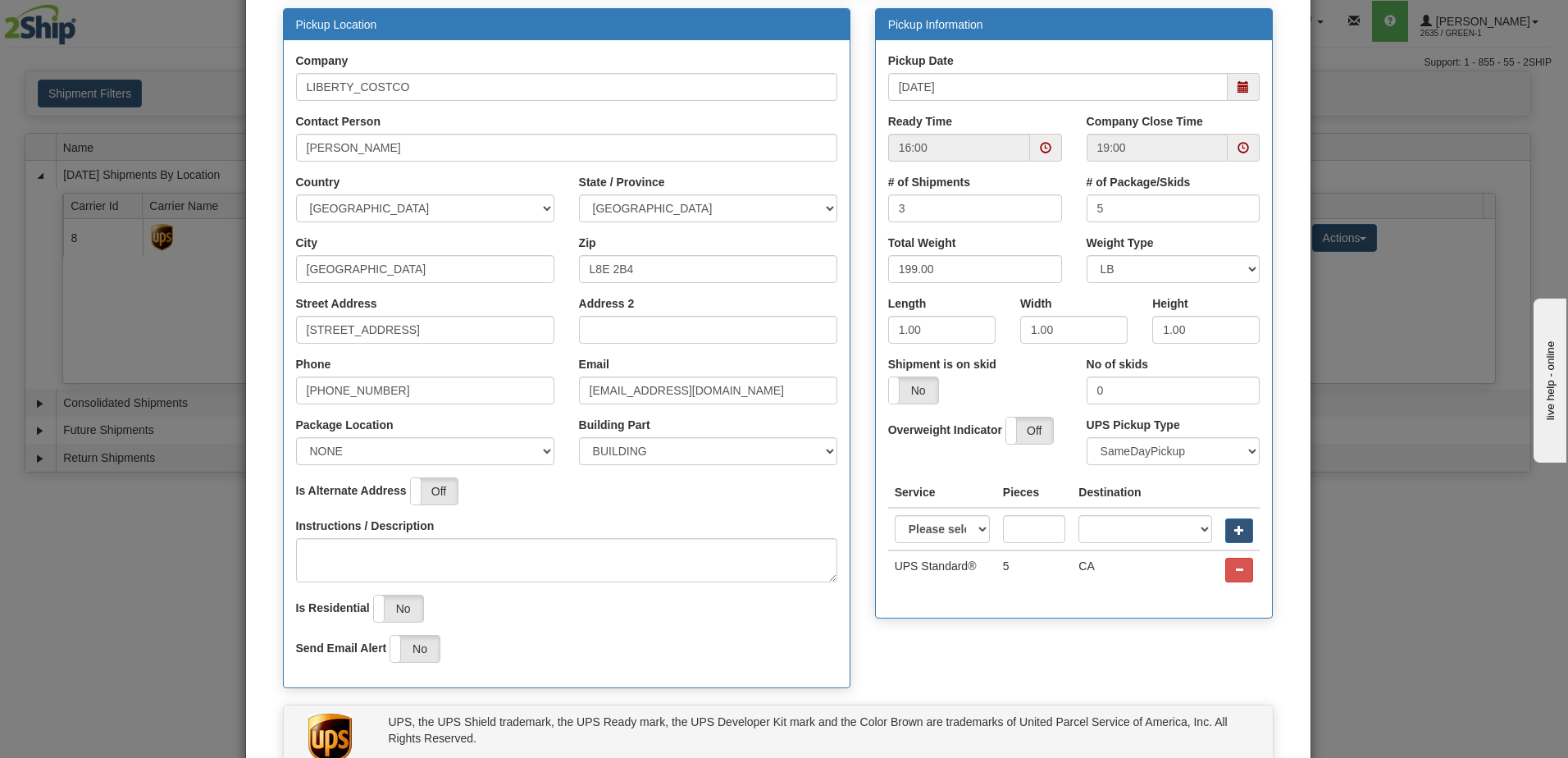
scroll to position [82, 0]
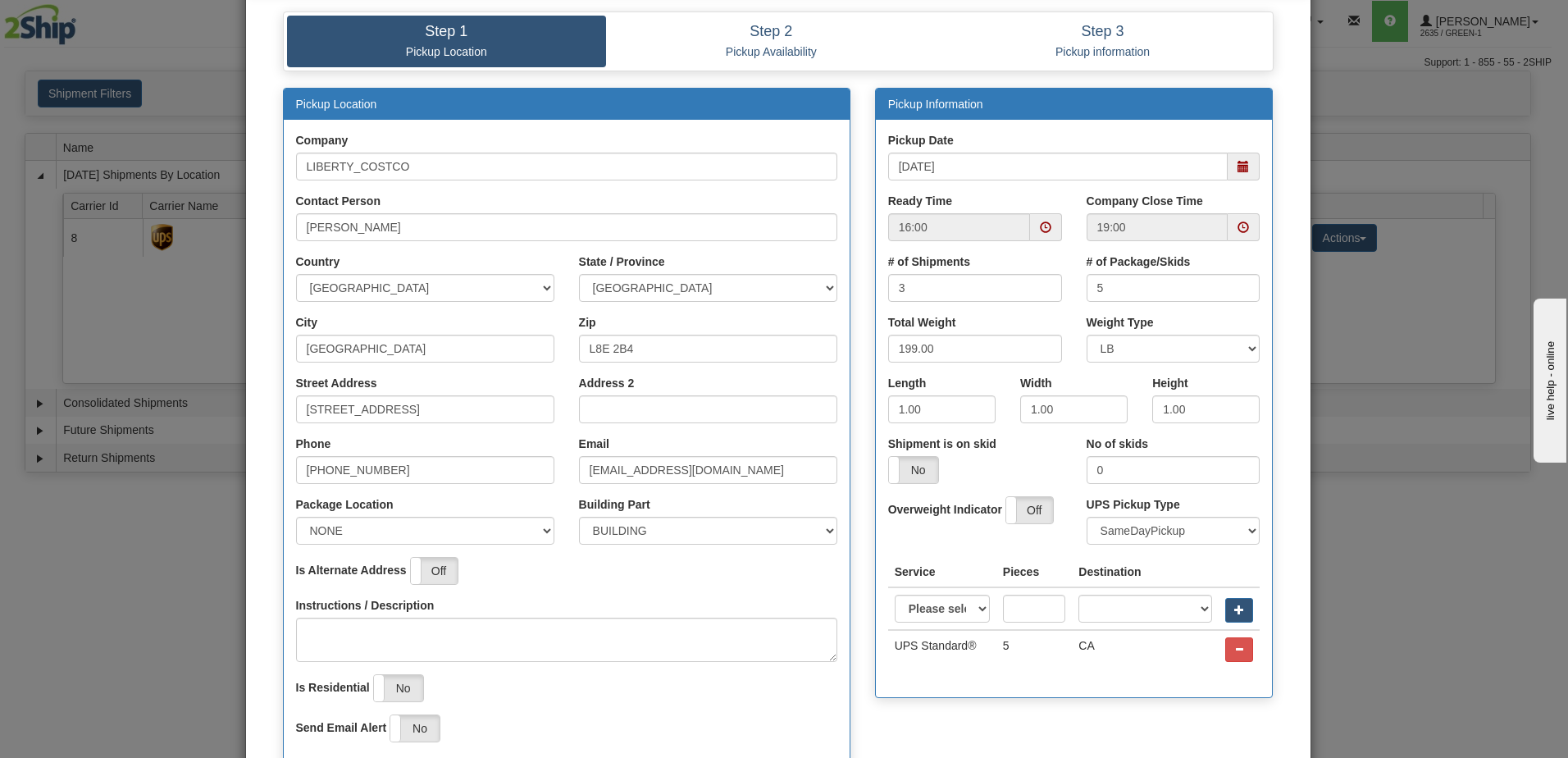
click at [1041, 220] on span at bounding box center [1045, 227] width 32 height 28
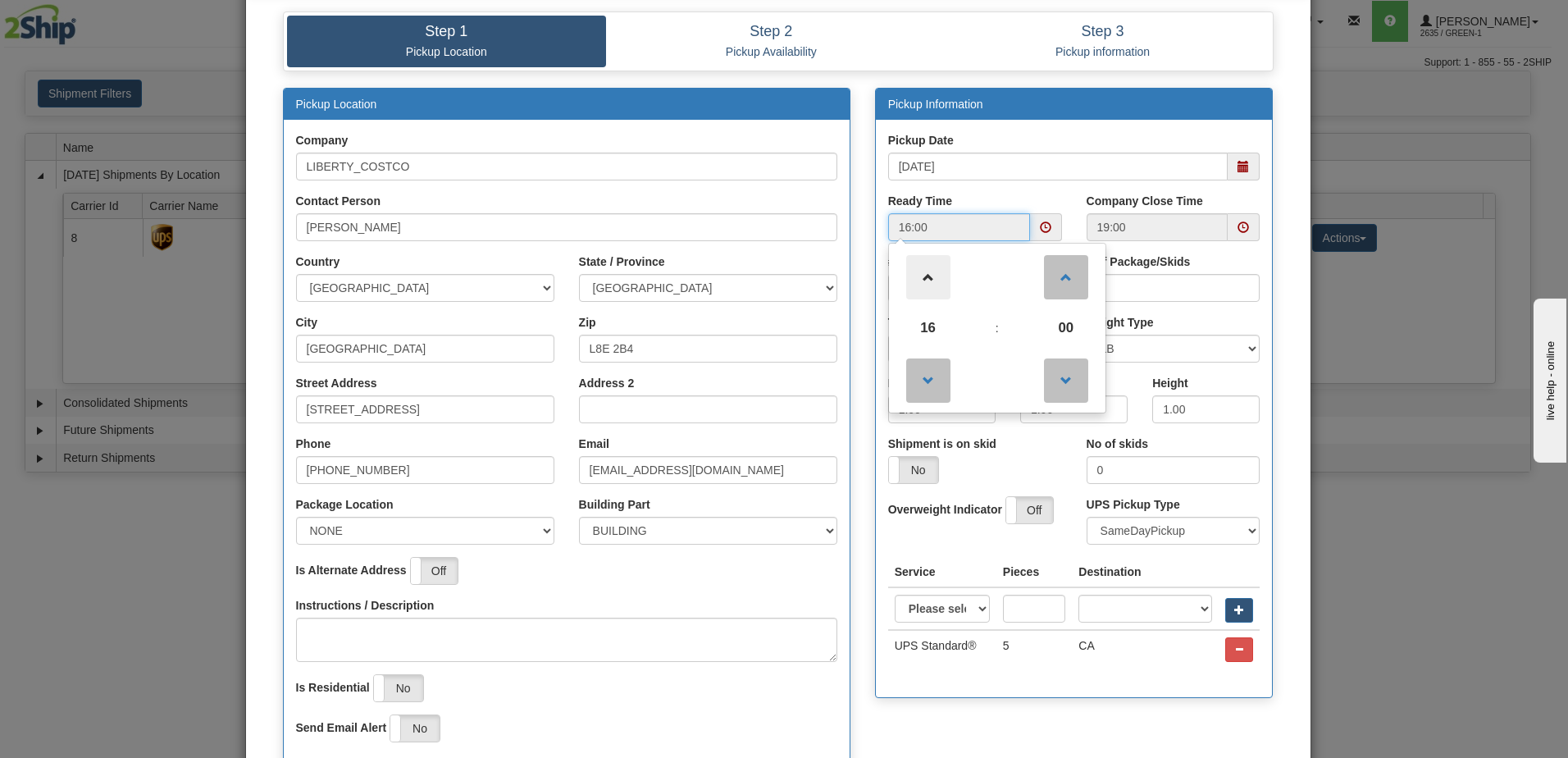
click at [923, 281] on span at bounding box center [928, 278] width 44 height 44
click at [932, 391] on span at bounding box center [928, 381] width 44 height 44
click at [932, 391] on span at bounding box center [928, 381] width 44 height 44
click at [1056, 290] on span at bounding box center [1067, 278] width 44 height 44
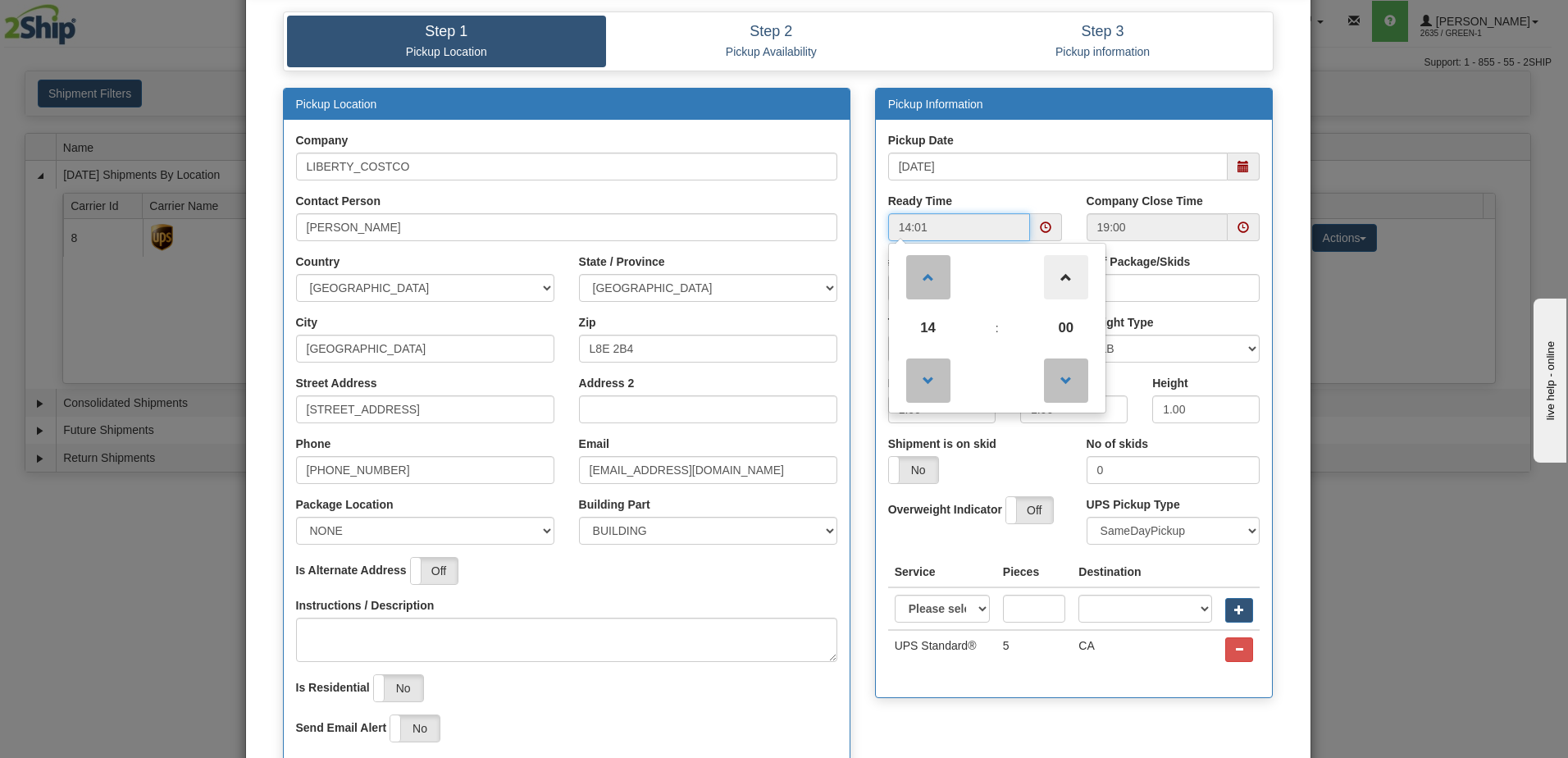
click at [1056, 290] on span at bounding box center [1067, 278] width 44 height 44
click at [1058, 286] on span at bounding box center [1067, 278] width 44 height 44
click at [1063, 279] on span at bounding box center [1067, 278] width 44 height 44
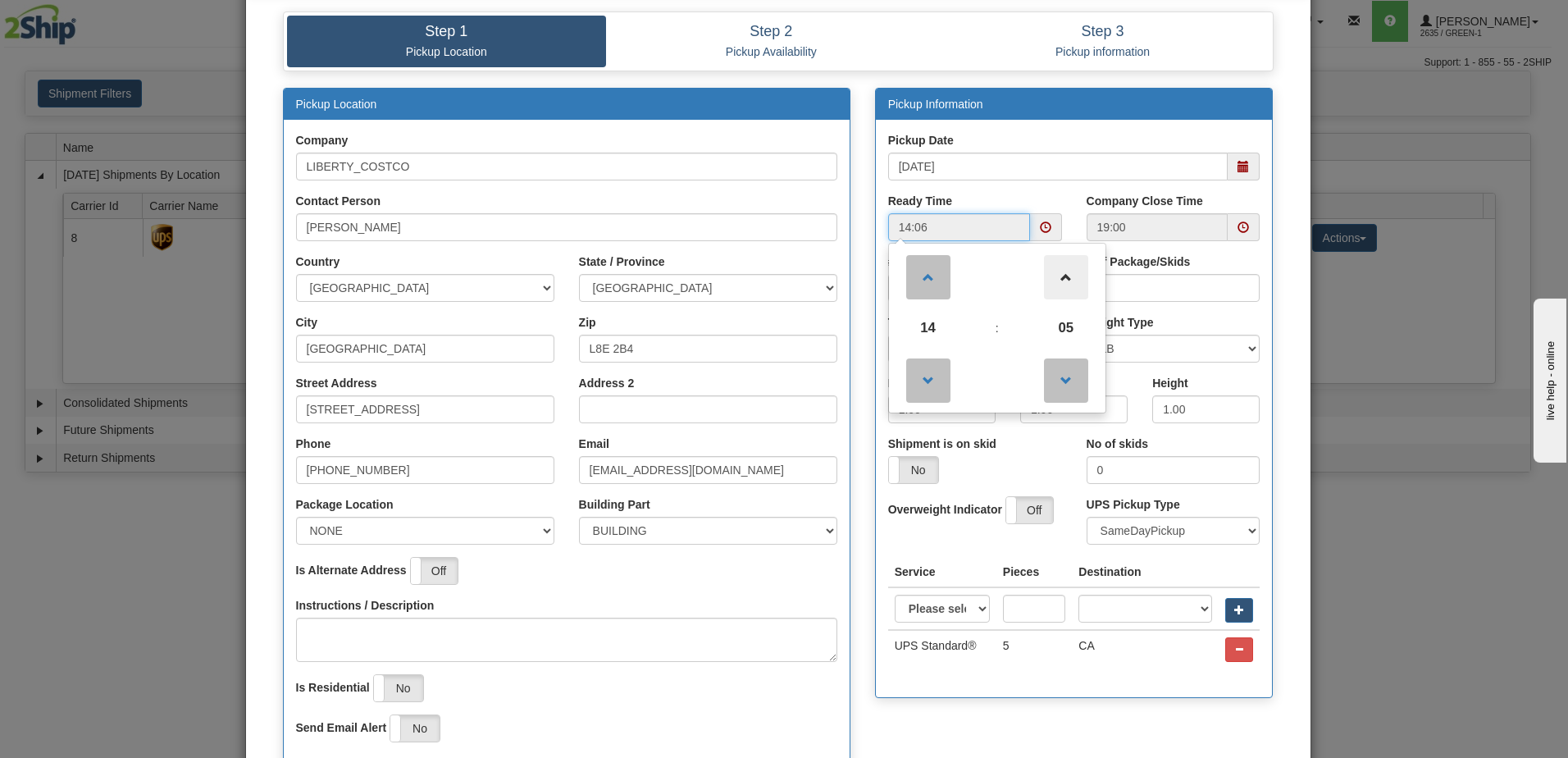
click at [1063, 279] on span at bounding box center [1067, 278] width 44 height 44
click at [1064, 279] on span at bounding box center [1067, 278] width 44 height 44
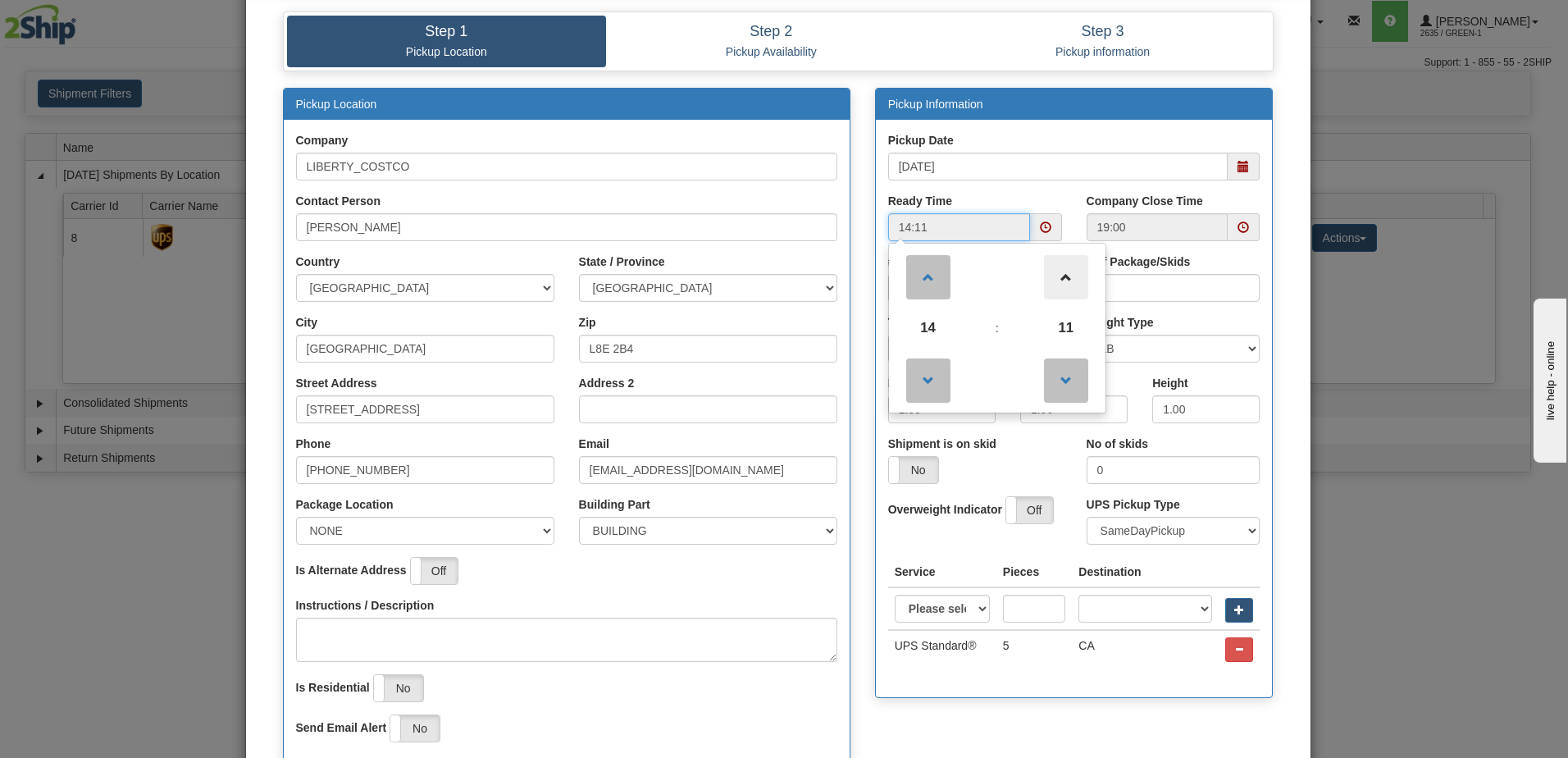
click at [1064, 279] on span at bounding box center [1067, 278] width 44 height 44
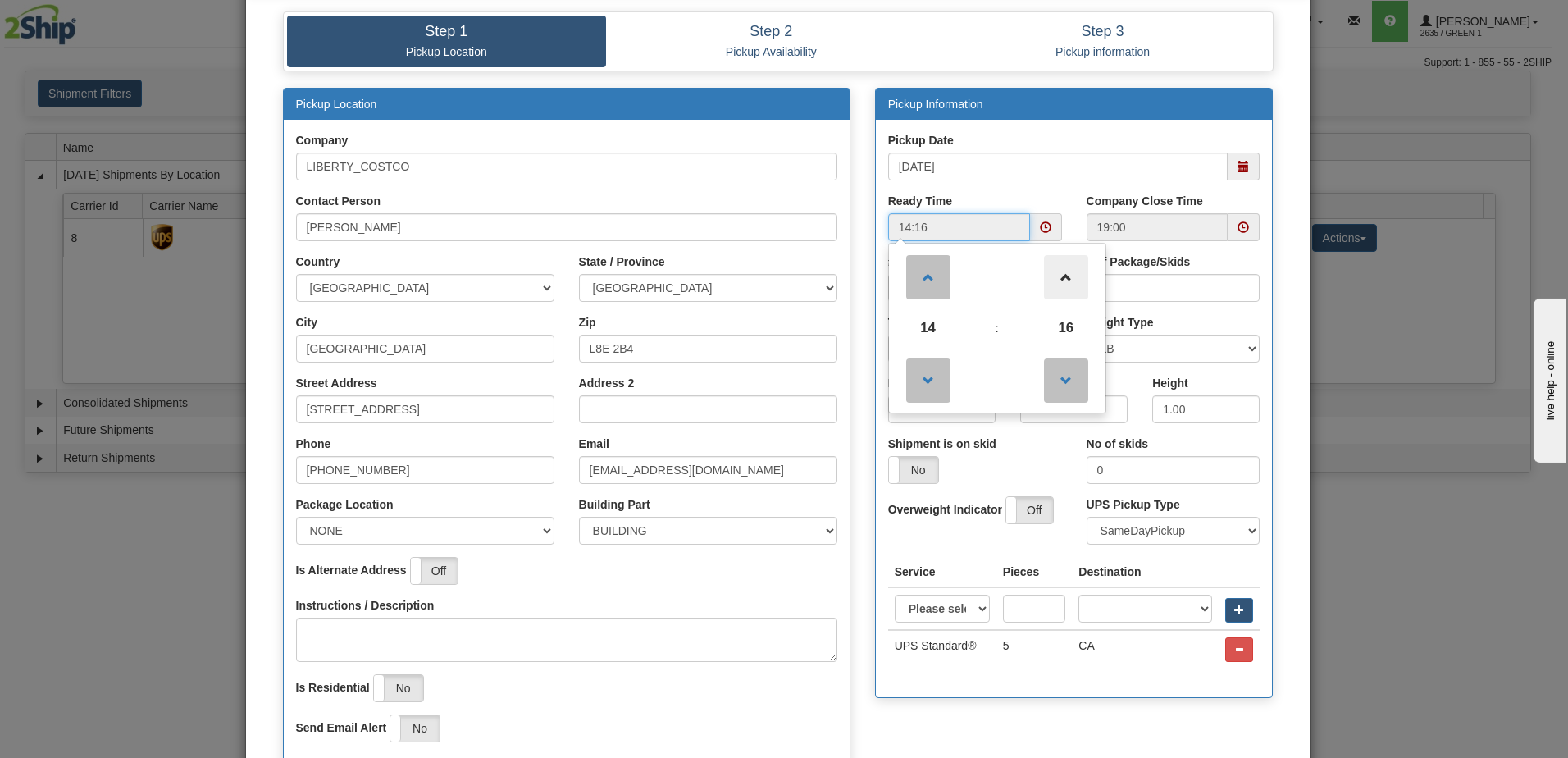
click at [1064, 279] on span at bounding box center [1067, 278] width 44 height 44
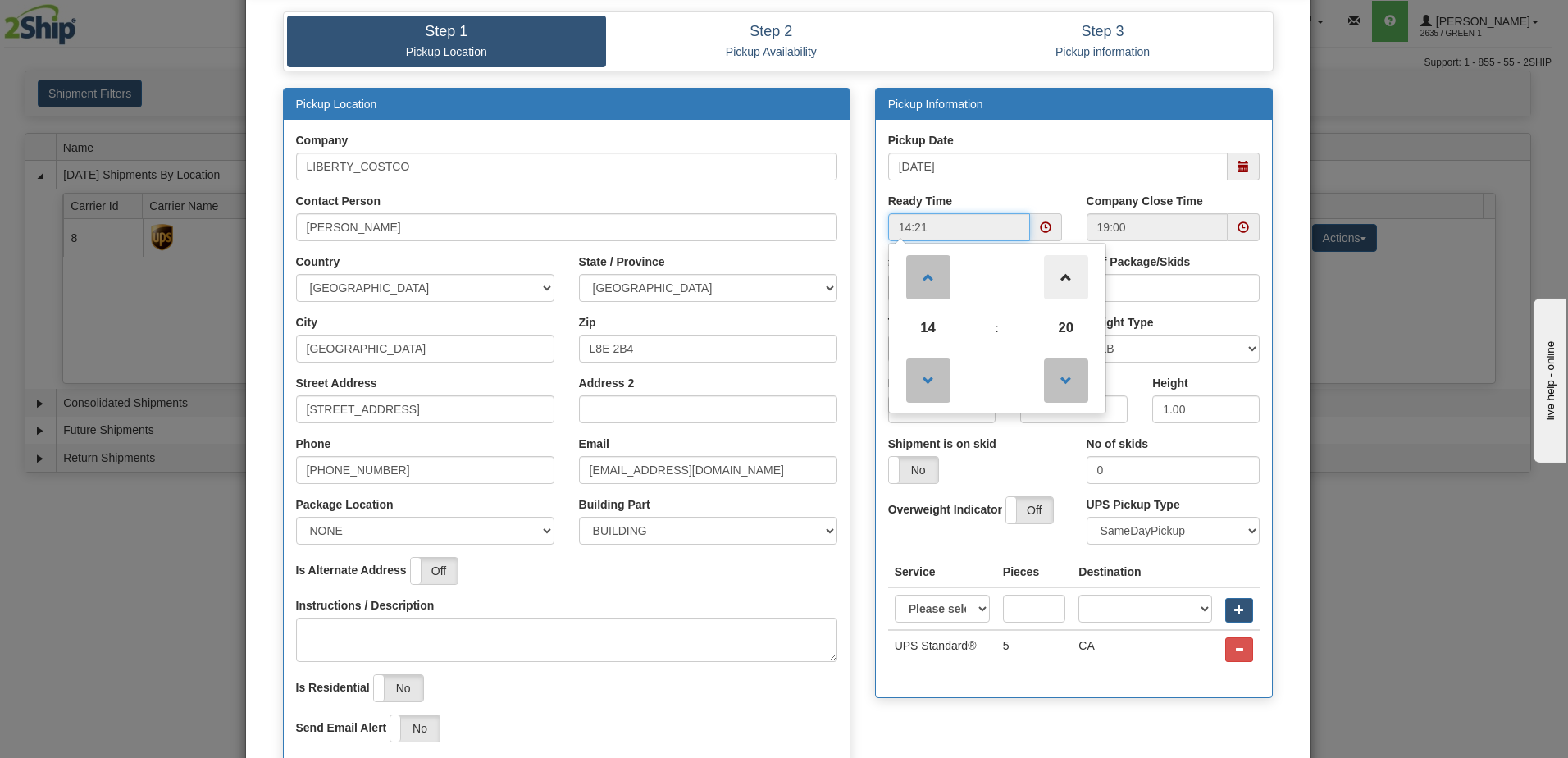
click at [1064, 279] on span at bounding box center [1067, 278] width 44 height 44
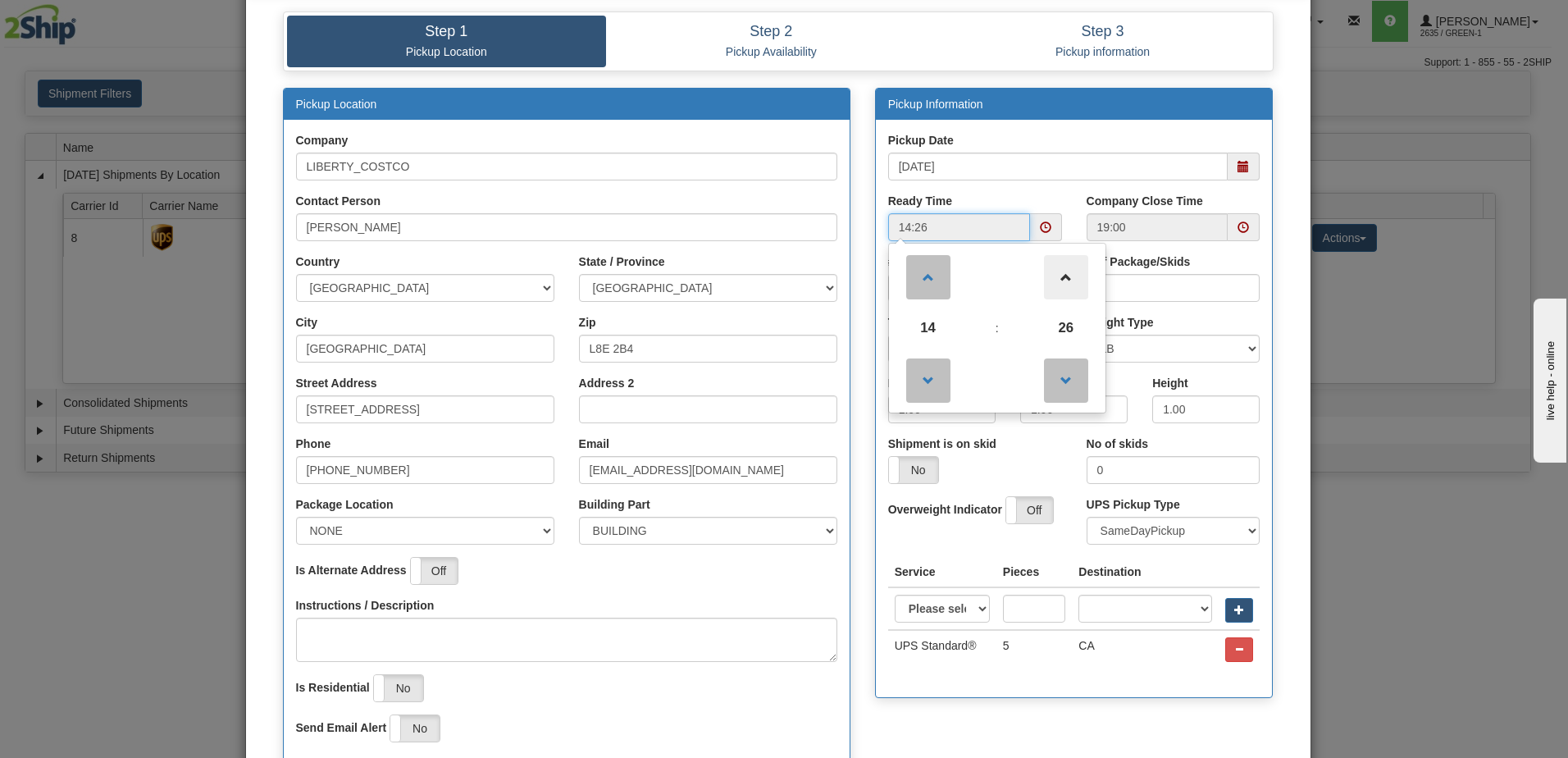
click at [1064, 279] on span at bounding box center [1067, 278] width 44 height 44
type input "14:30"
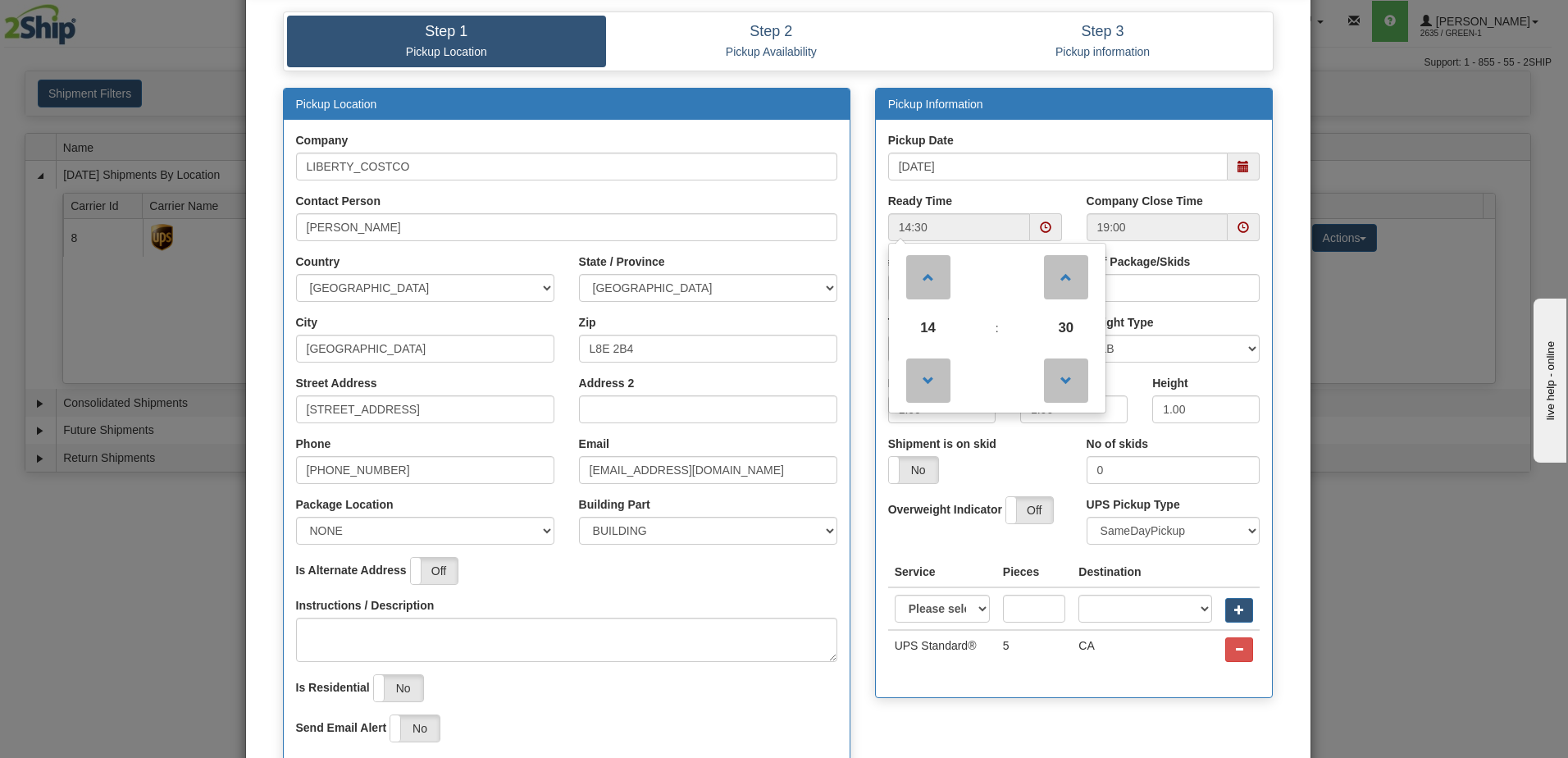
drag, startPoint x: 1072, startPoint y: 196, endPoint x: 1097, endPoint y: 209, distance: 28.2
click at [1074, 196] on div "Company Close Time 19:00" at bounding box center [1173, 223] width 198 height 61
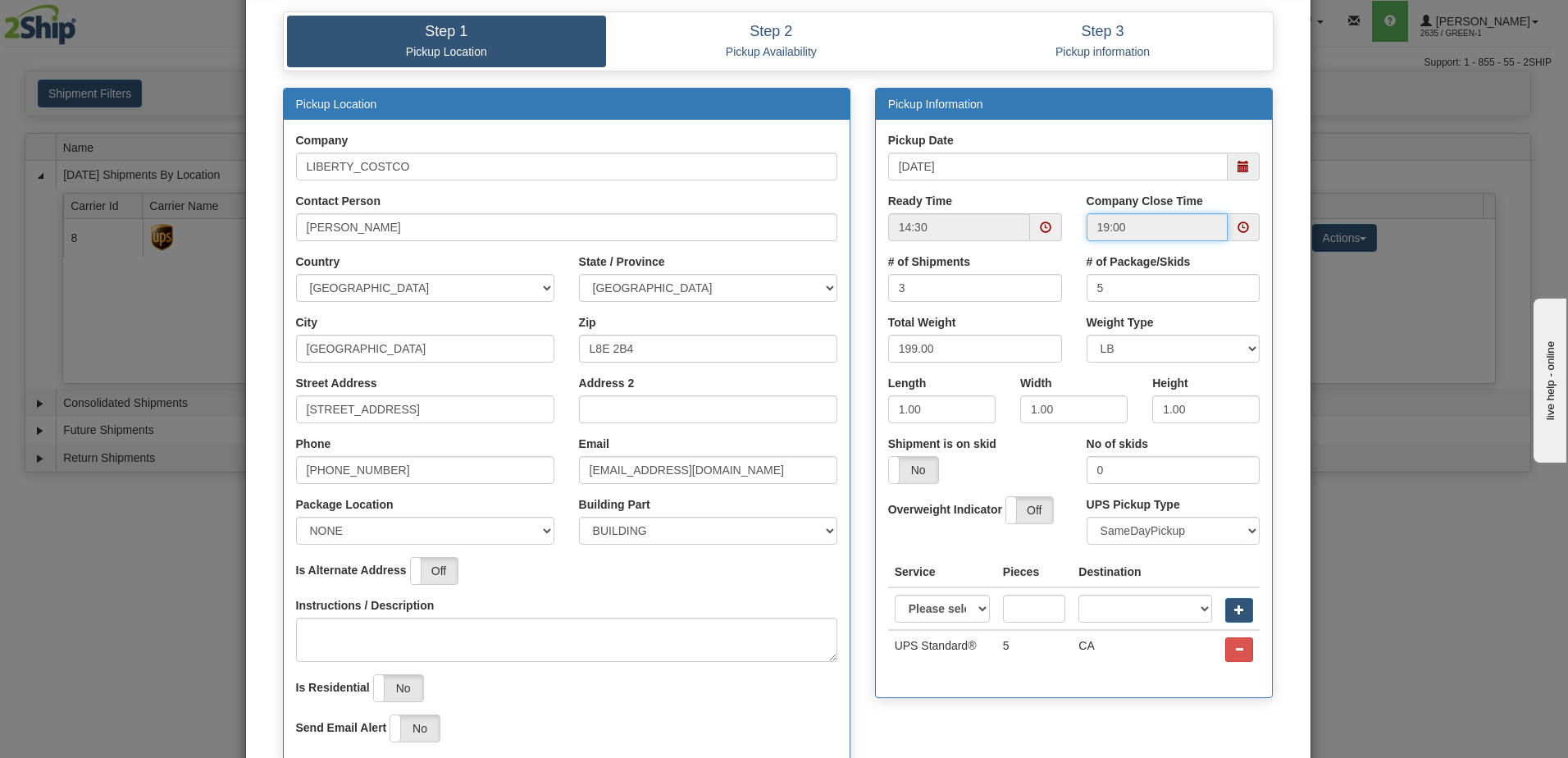
click at [1161, 225] on input "19:00" at bounding box center [1158, 227] width 142 height 28
click at [1237, 231] on span at bounding box center [1243, 226] width 11 height 11
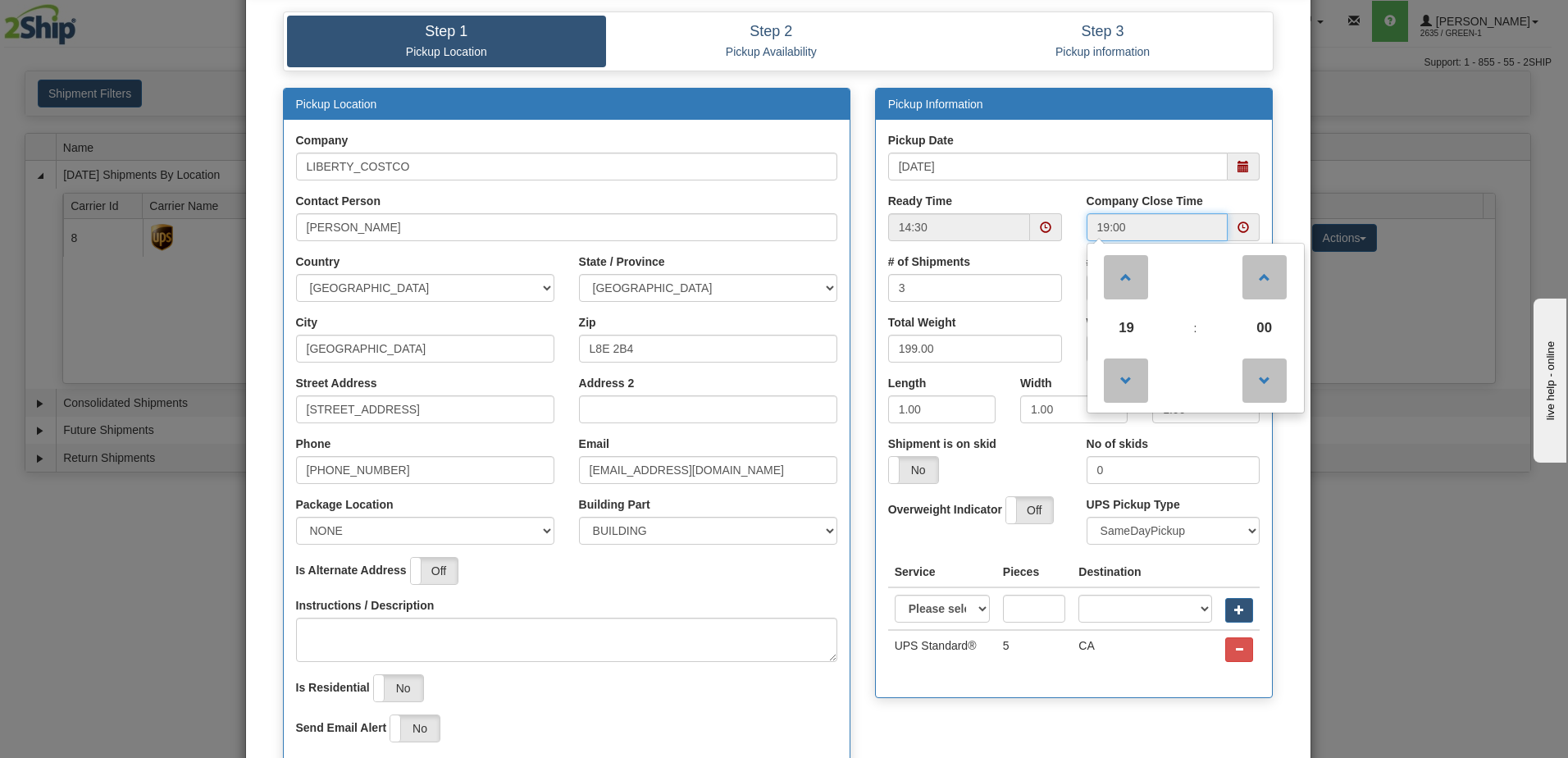
click at [1146, 385] on td at bounding box center [1126, 379] width 73 height 59
click at [1115, 385] on span at bounding box center [1126, 381] width 44 height 44
click at [1114, 385] on span at bounding box center [1126, 381] width 44 height 44
type input "17:00"
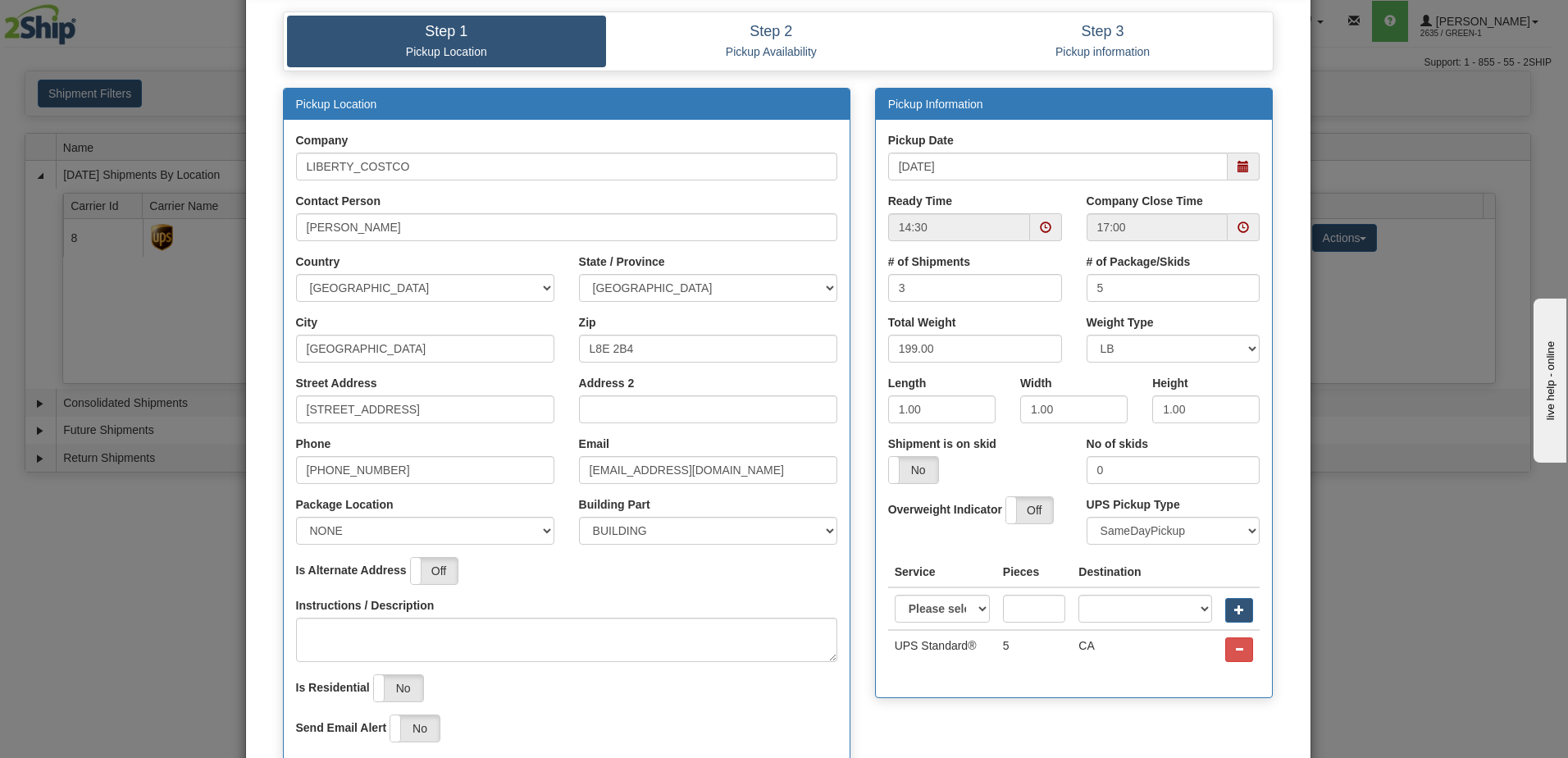
drag, startPoint x: 1040, startPoint y: 185, endPoint x: 1043, endPoint y: 221, distance: 36.1
click at [1040, 185] on div "Pickup Date [DATE]" at bounding box center [1074, 162] width 397 height 61
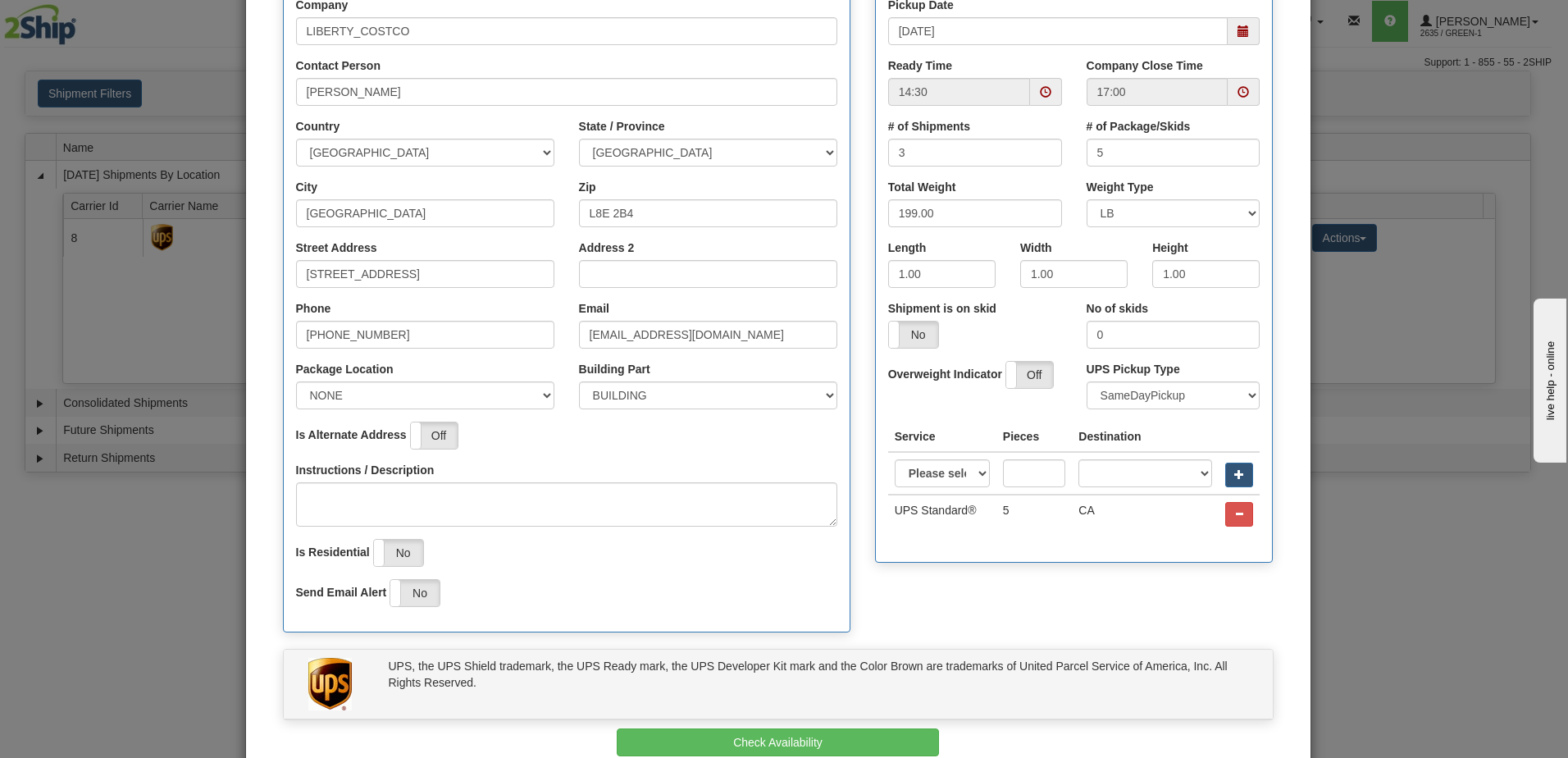
scroll to position [307, 0]
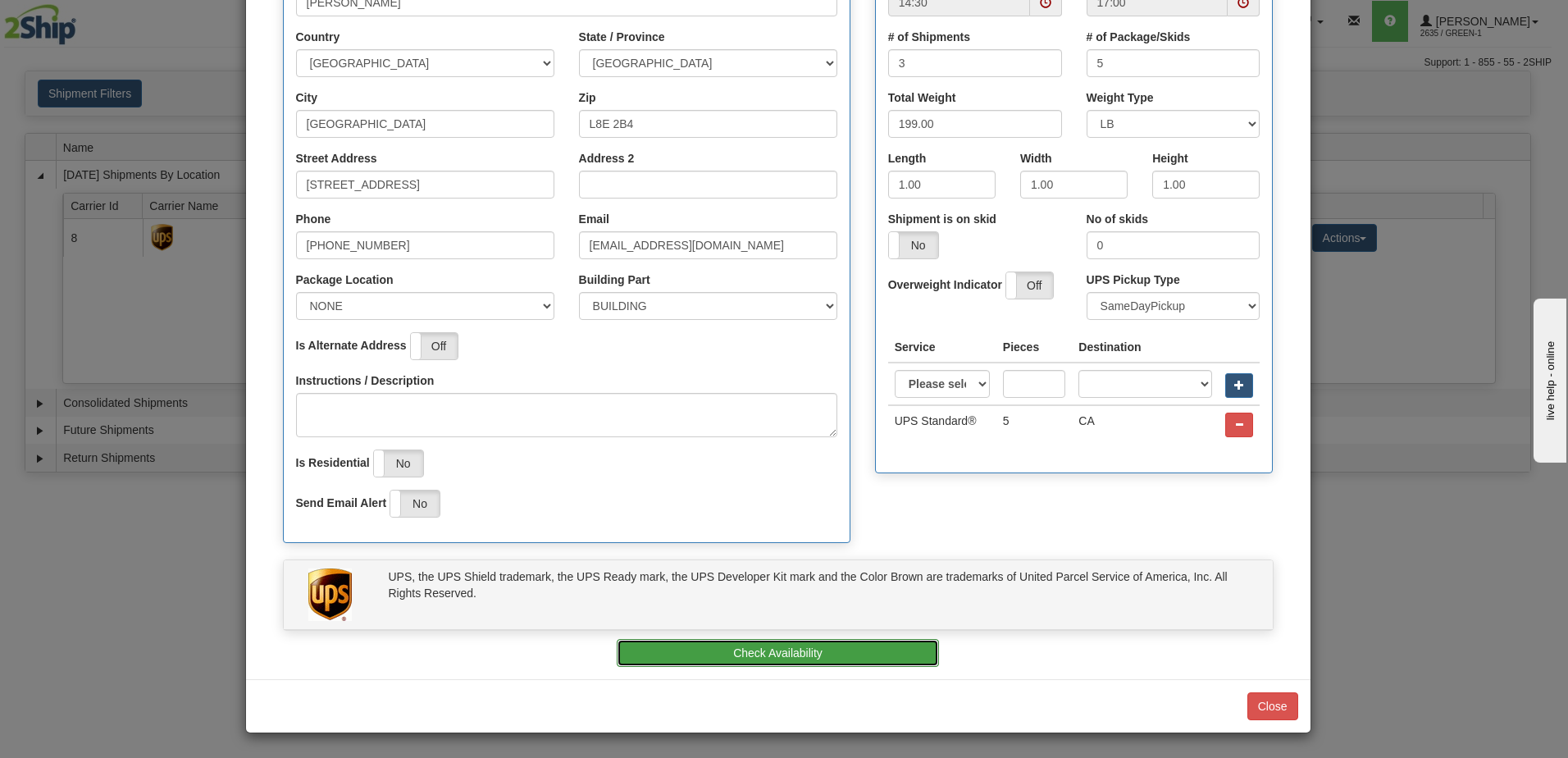
click at [825, 661] on button "Check Availability" at bounding box center [777, 653] width 322 height 28
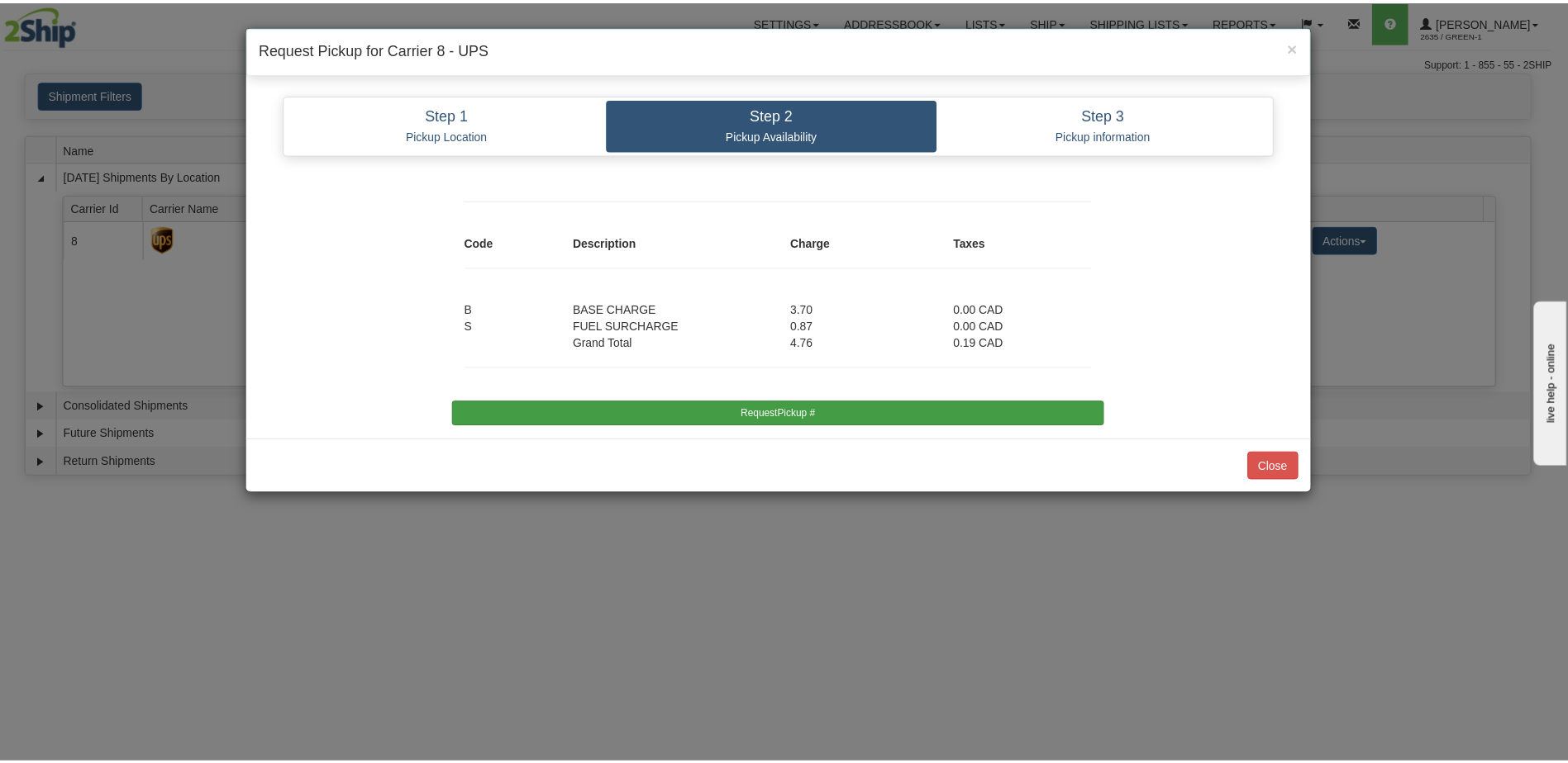
scroll to position [0, 0]
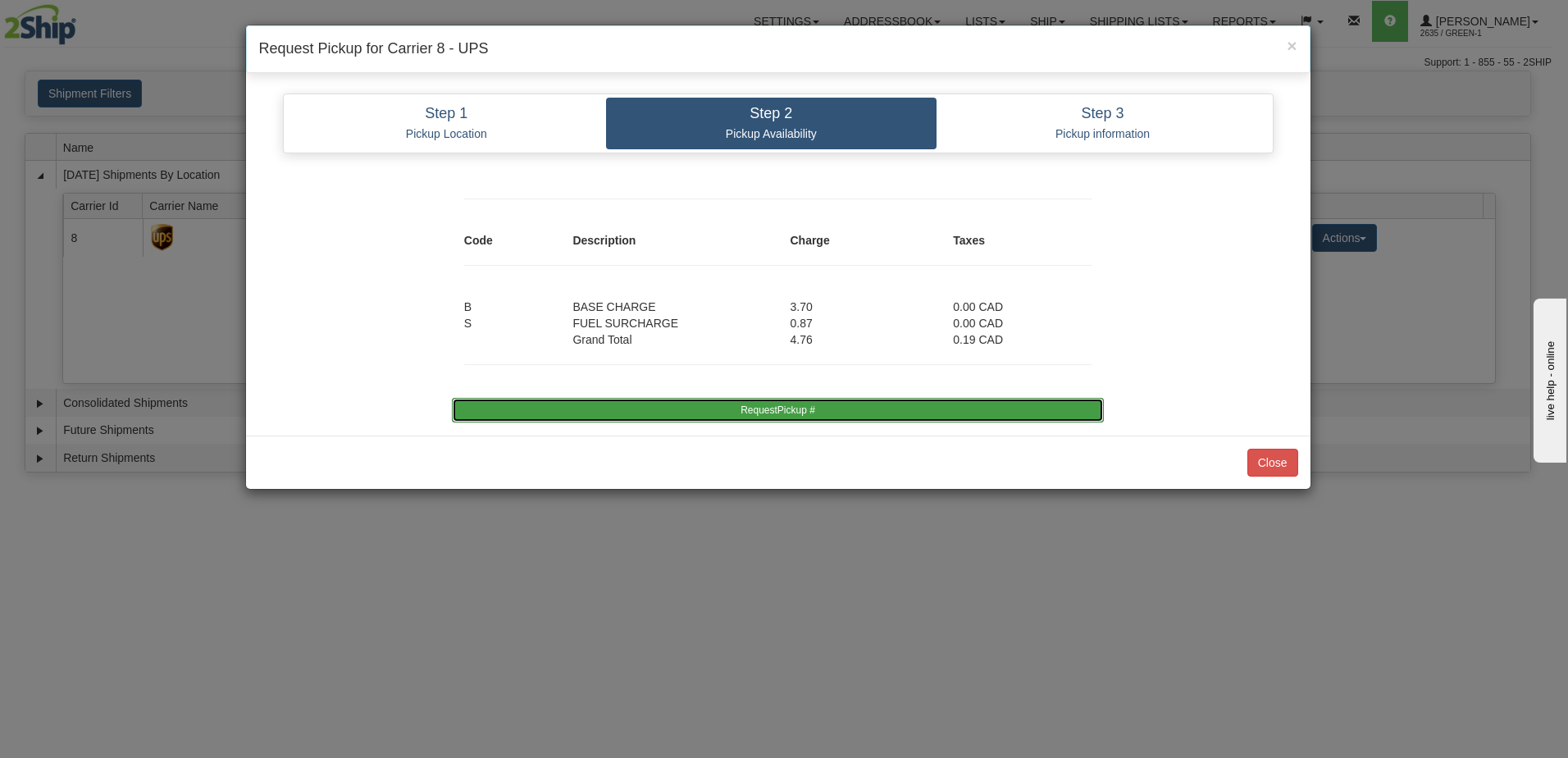
click at [832, 416] on button "RequestPickup #" at bounding box center [778, 410] width 652 height 25
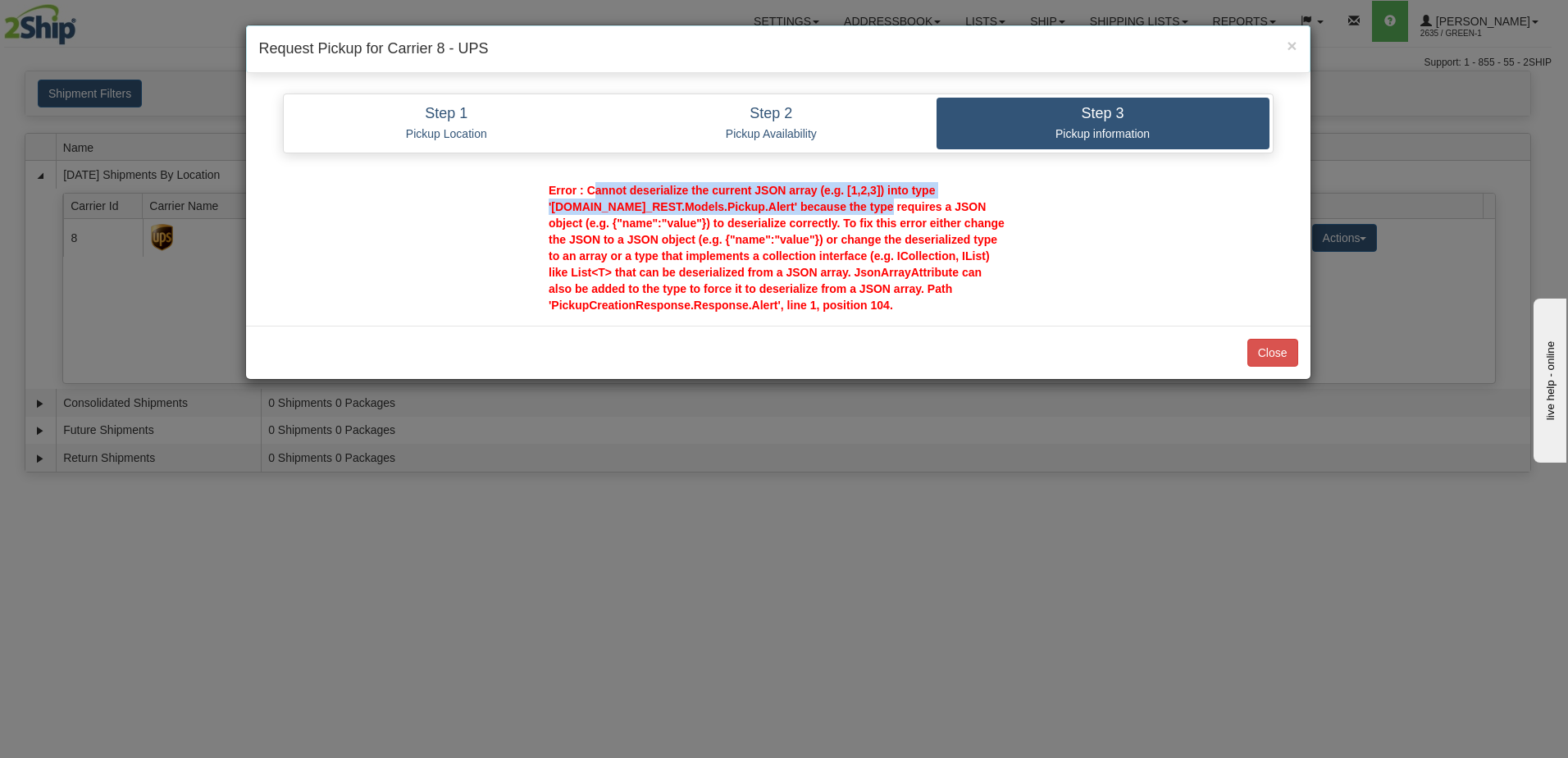
drag, startPoint x: 586, startPoint y: 190, endPoint x: 877, endPoint y: 214, distance: 292.0
click at [877, 214] on div "Error : Cannot deserialize the current JSON array (e.g. [1,2,3]) into type '[DO…" at bounding box center [778, 248] width 483 height 132
drag, startPoint x: 877, startPoint y: 214, endPoint x: 881, endPoint y: 276, distance: 62.1
click at [881, 276] on span "Error : Cannot deserialize the current JSON array (e.g. [1,2,3]) into type '[DO…" at bounding box center [777, 248] width 456 height 128
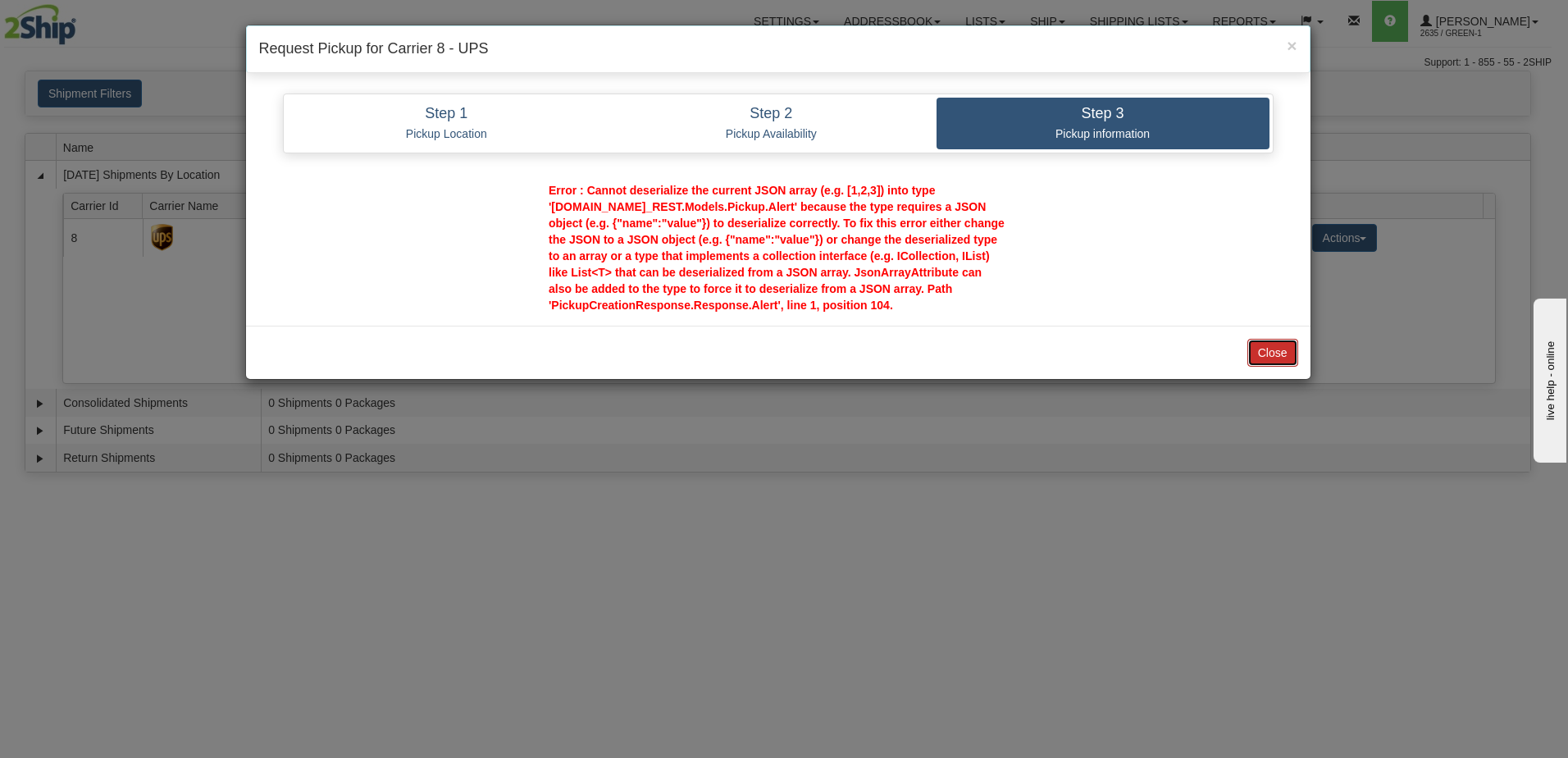
click at [1274, 356] on button "Close" at bounding box center [1273, 353] width 51 height 28
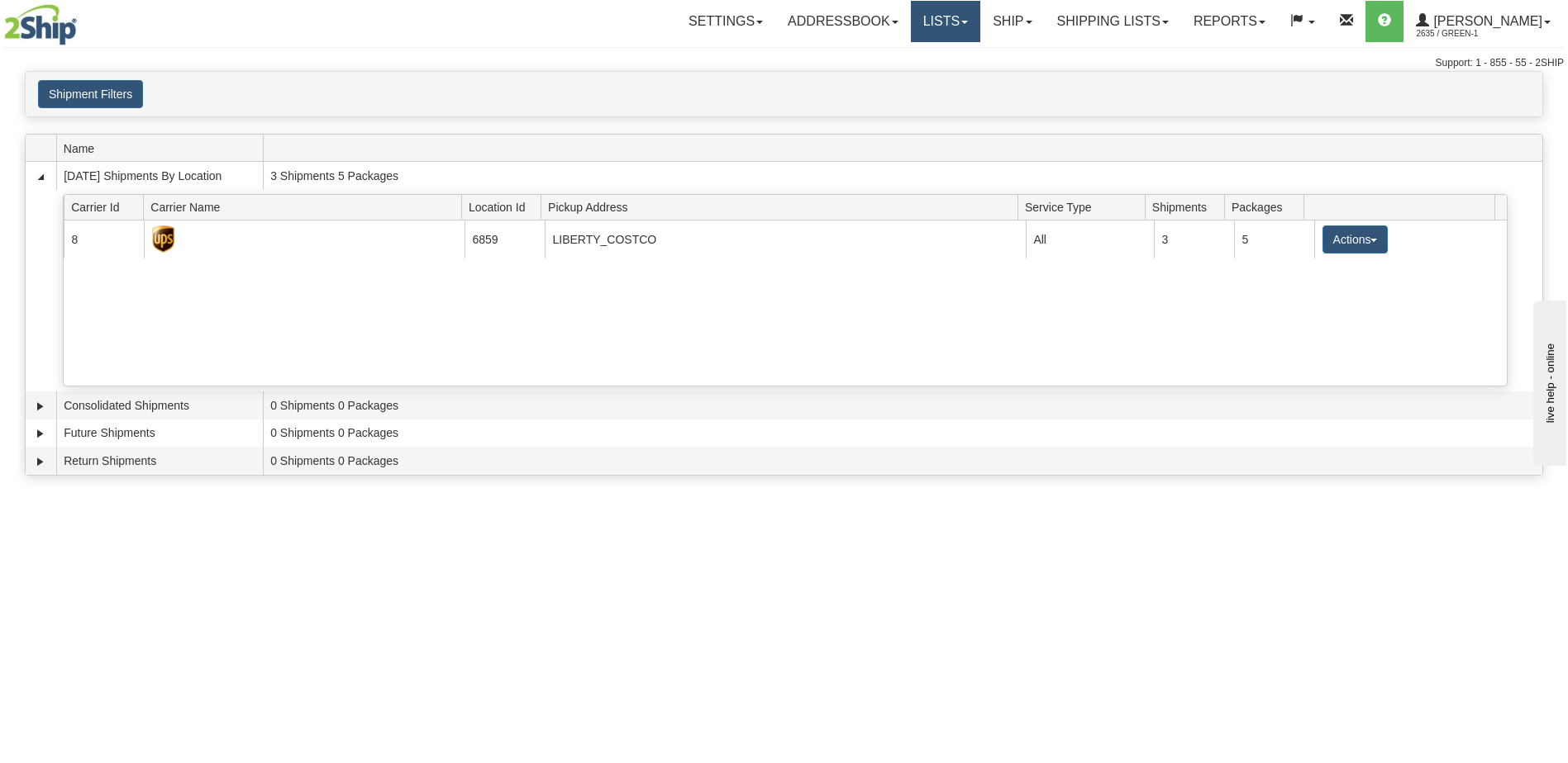
click at [958, 22] on link "Lists" at bounding box center [945, 22] width 70 height 41
click at [1040, 24] on link "Ship" at bounding box center [1012, 22] width 64 height 41
click at [973, 60] on span "Ship Screen" at bounding box center [941, 58] width 63 height 13
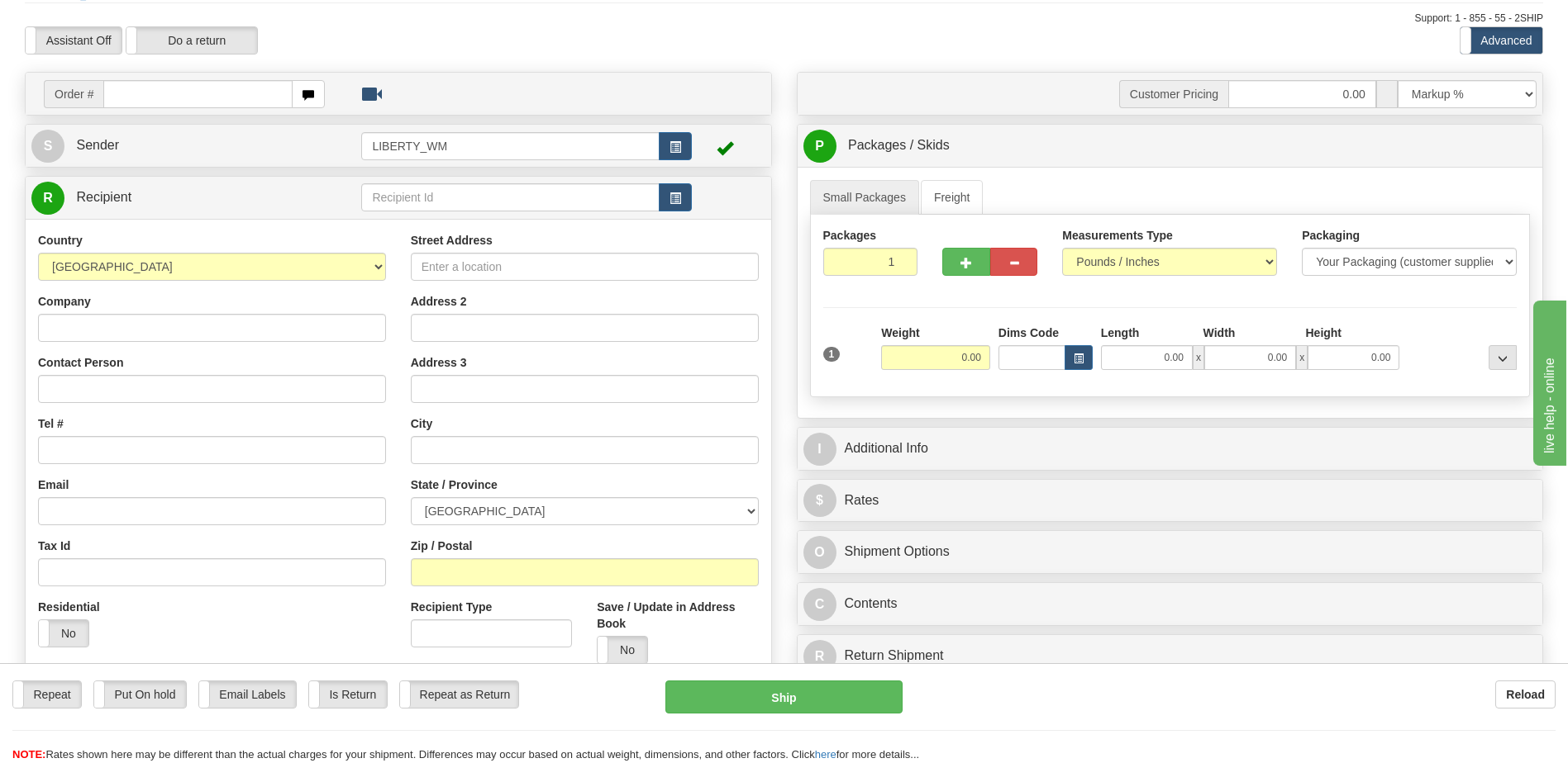
scroll to position [83, 0]
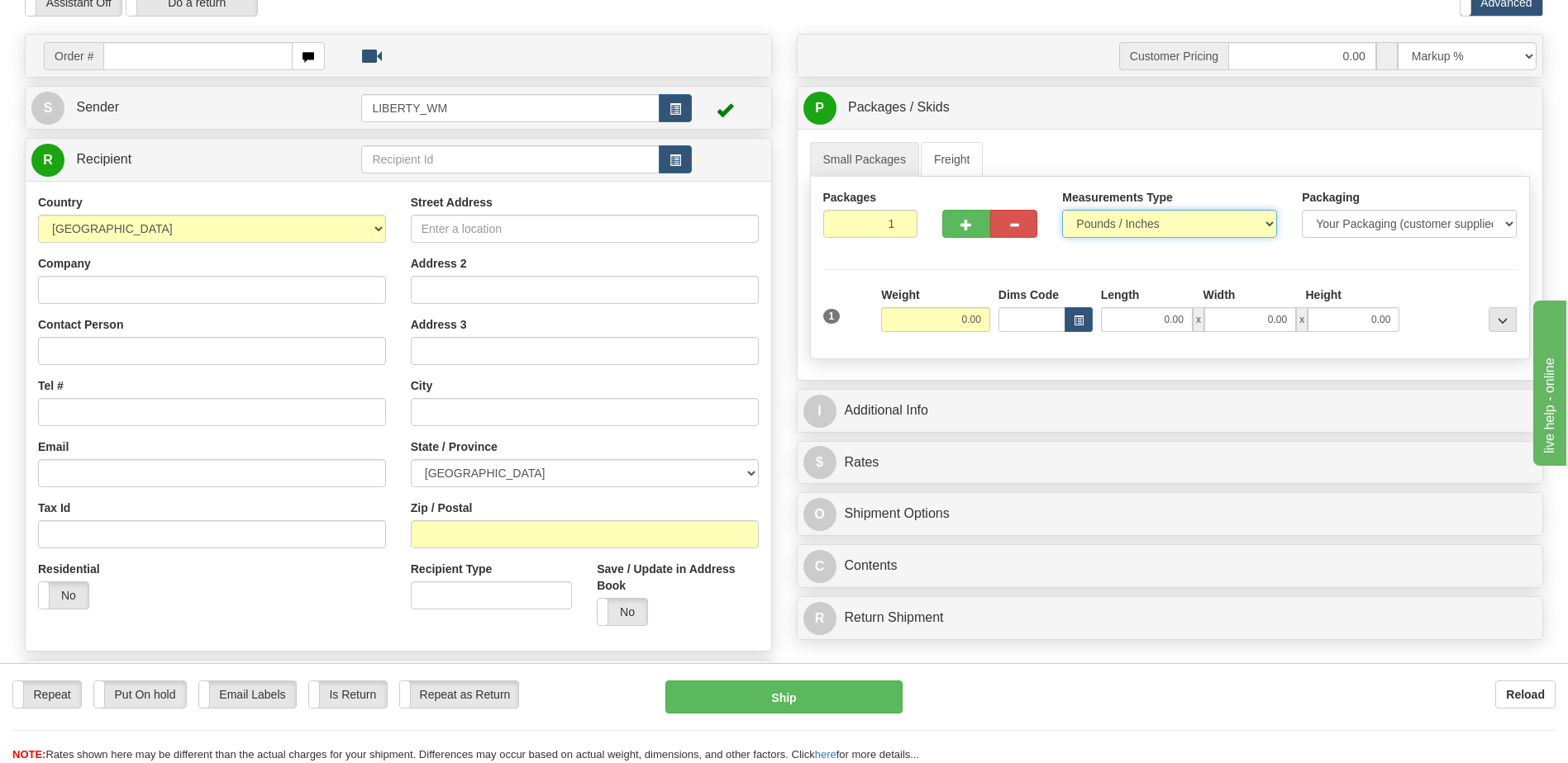
click at [1259, 225] on select "Pounds / Inches Kilograms / Centimeters" at bounding box center [1170, 224] width 215 height 28
click at [1086, 144] on ul "Small Packages Freight" at bounding box center [1170, 159] width 720 height 34
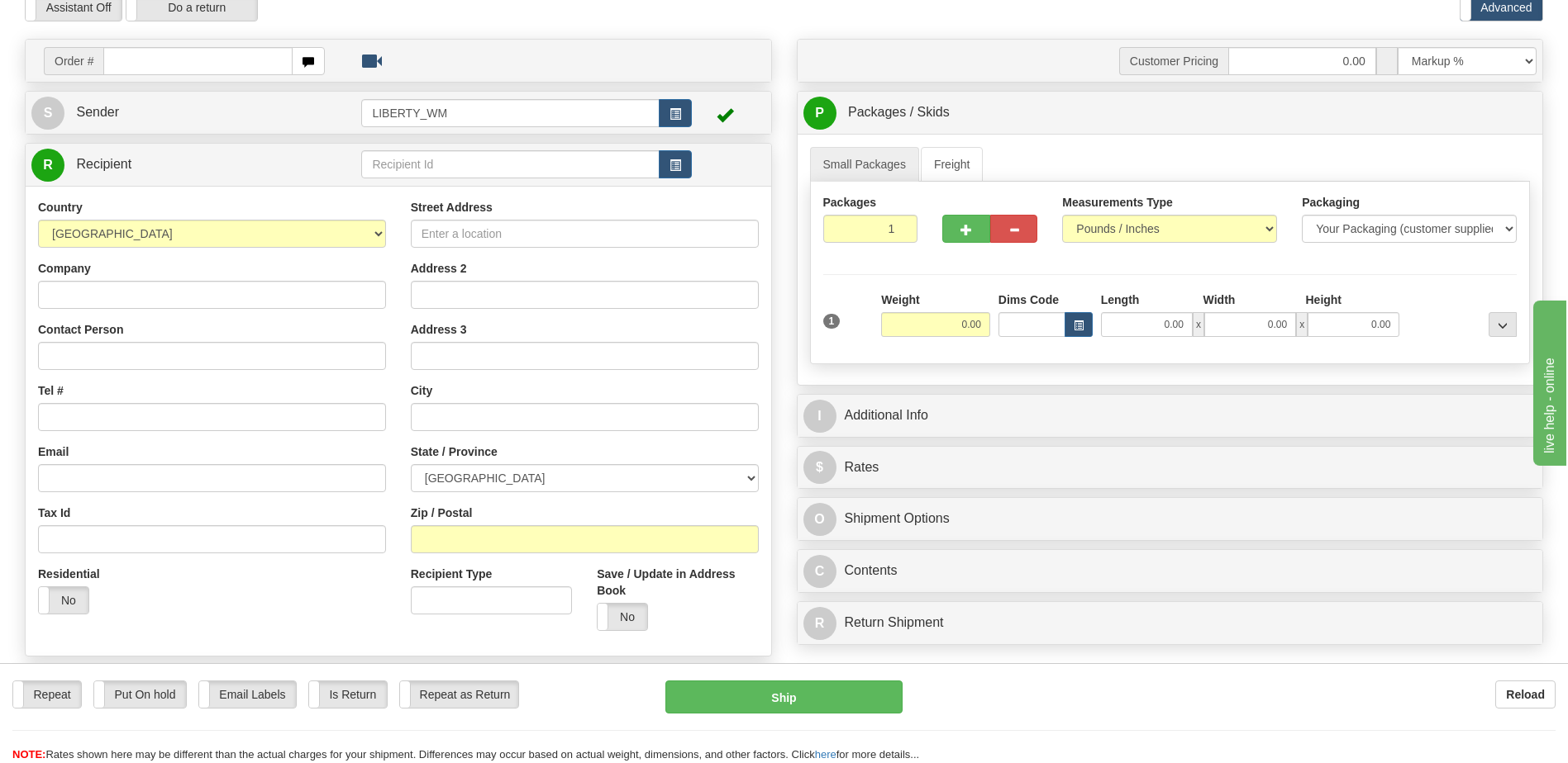
scroll to position [0, 0]
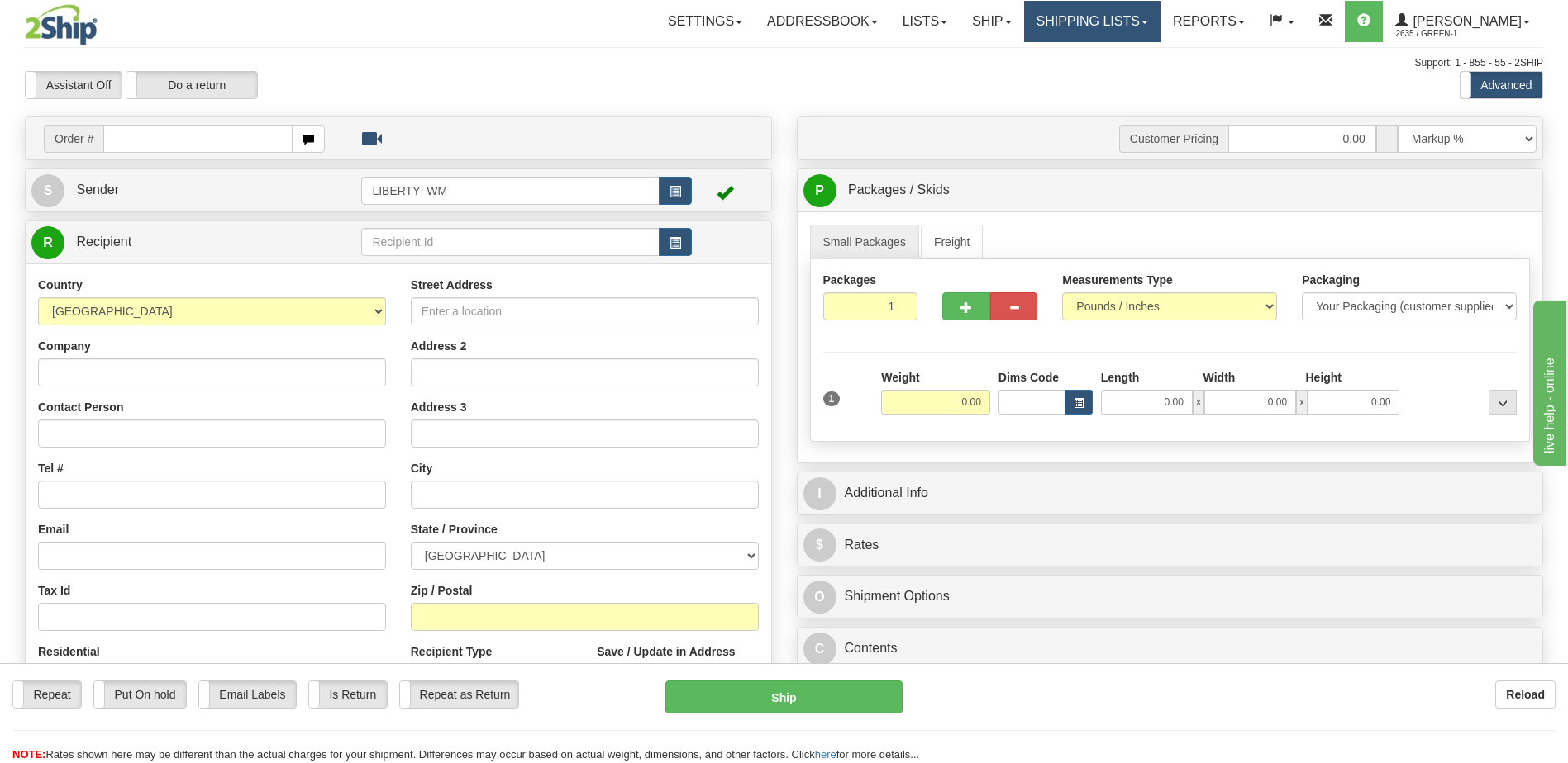
click at [1109, 27] on link "Shipping lists" at bounding box center [1092, 22] width 136 height 41
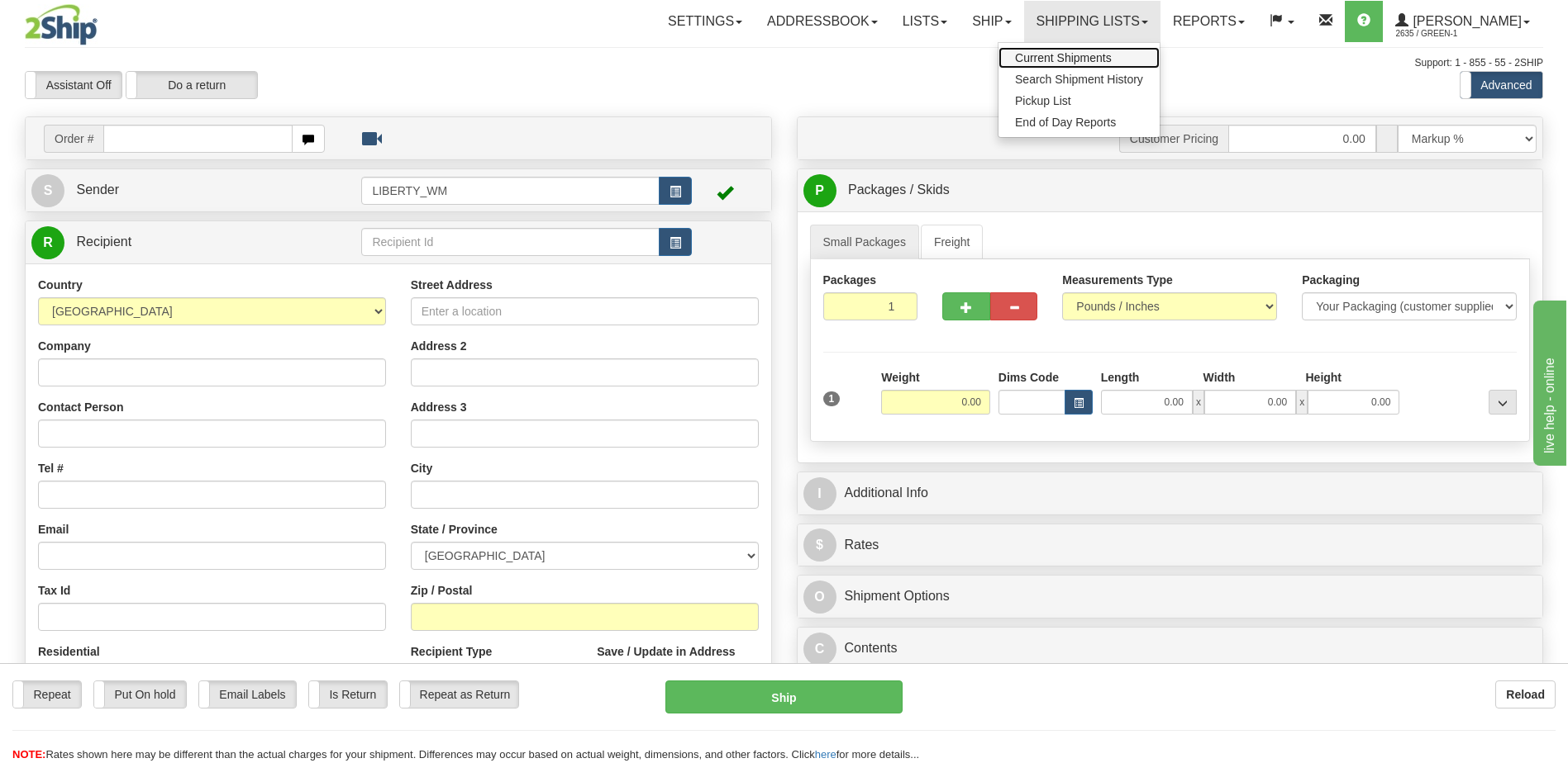
click at [1092, 61] on span "Current Shipments" at bounding box center [1063, 58] width 96 height 13
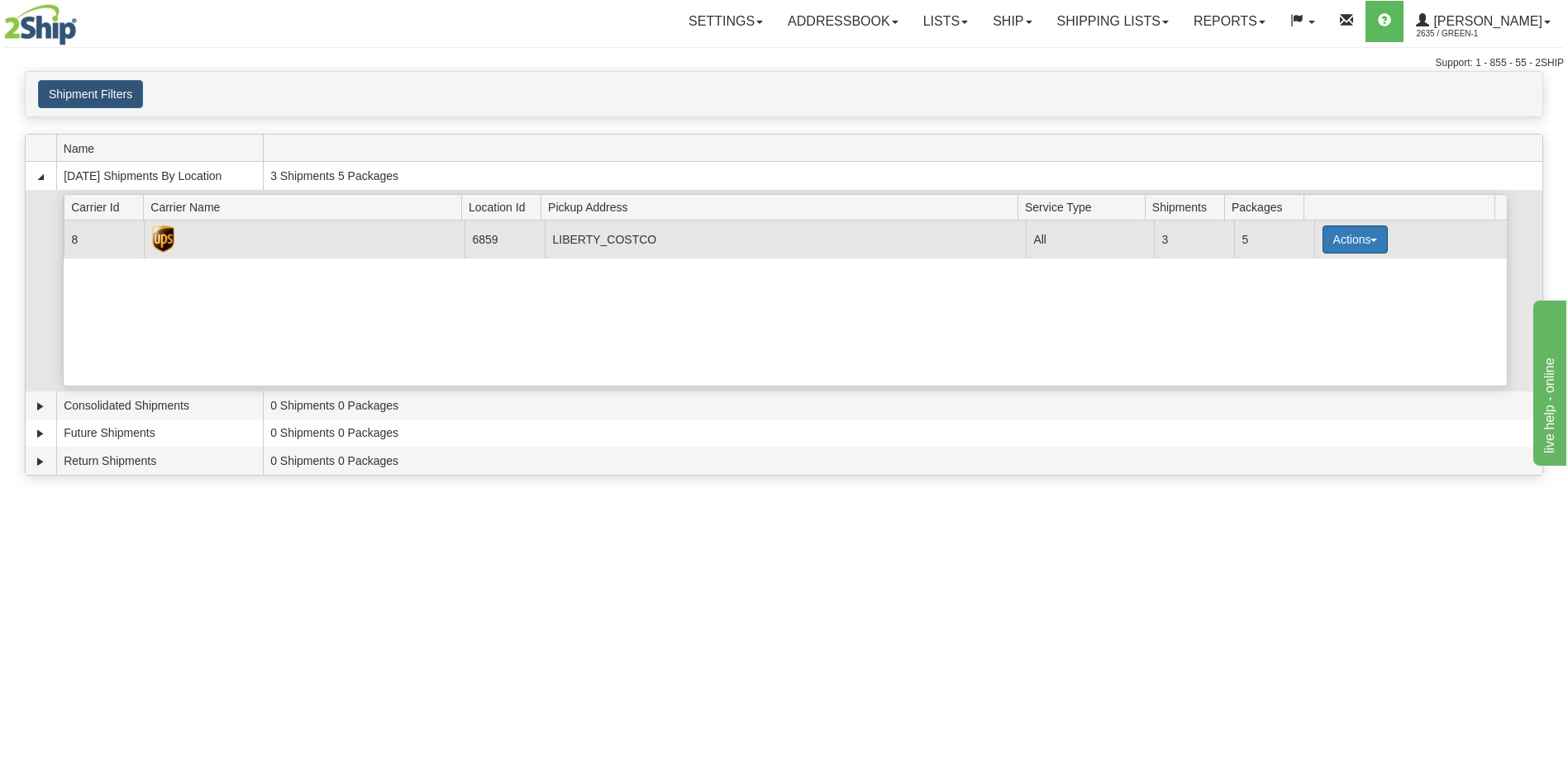
click at [1355, 240] on button "Actions" at bounding box center [1355, 239] width 66 height 28
click at [1299, 314] on span "Pickup" at bounding box center [1293, 312] width 44 height 11
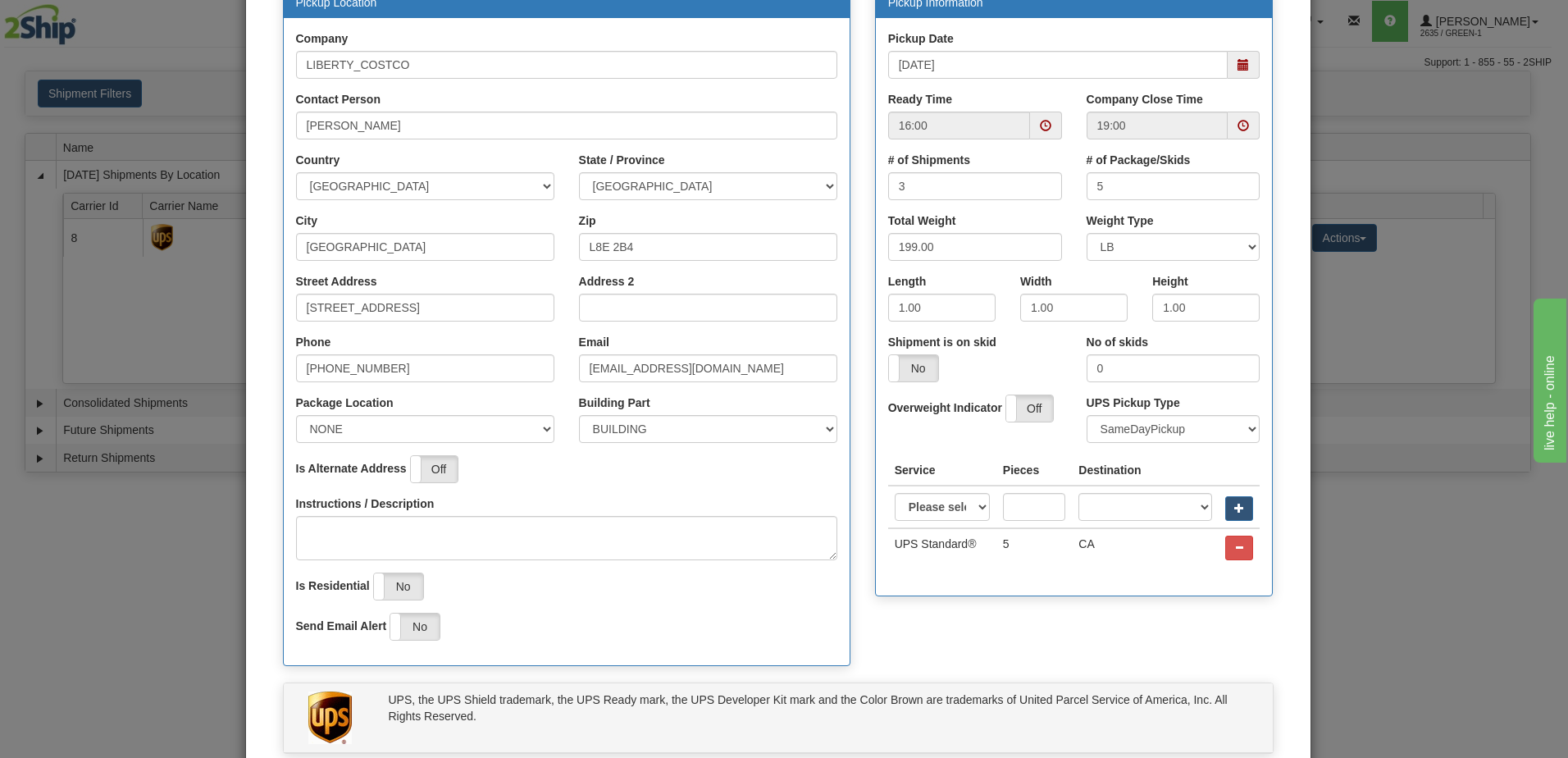
scroll to position [61, 0]
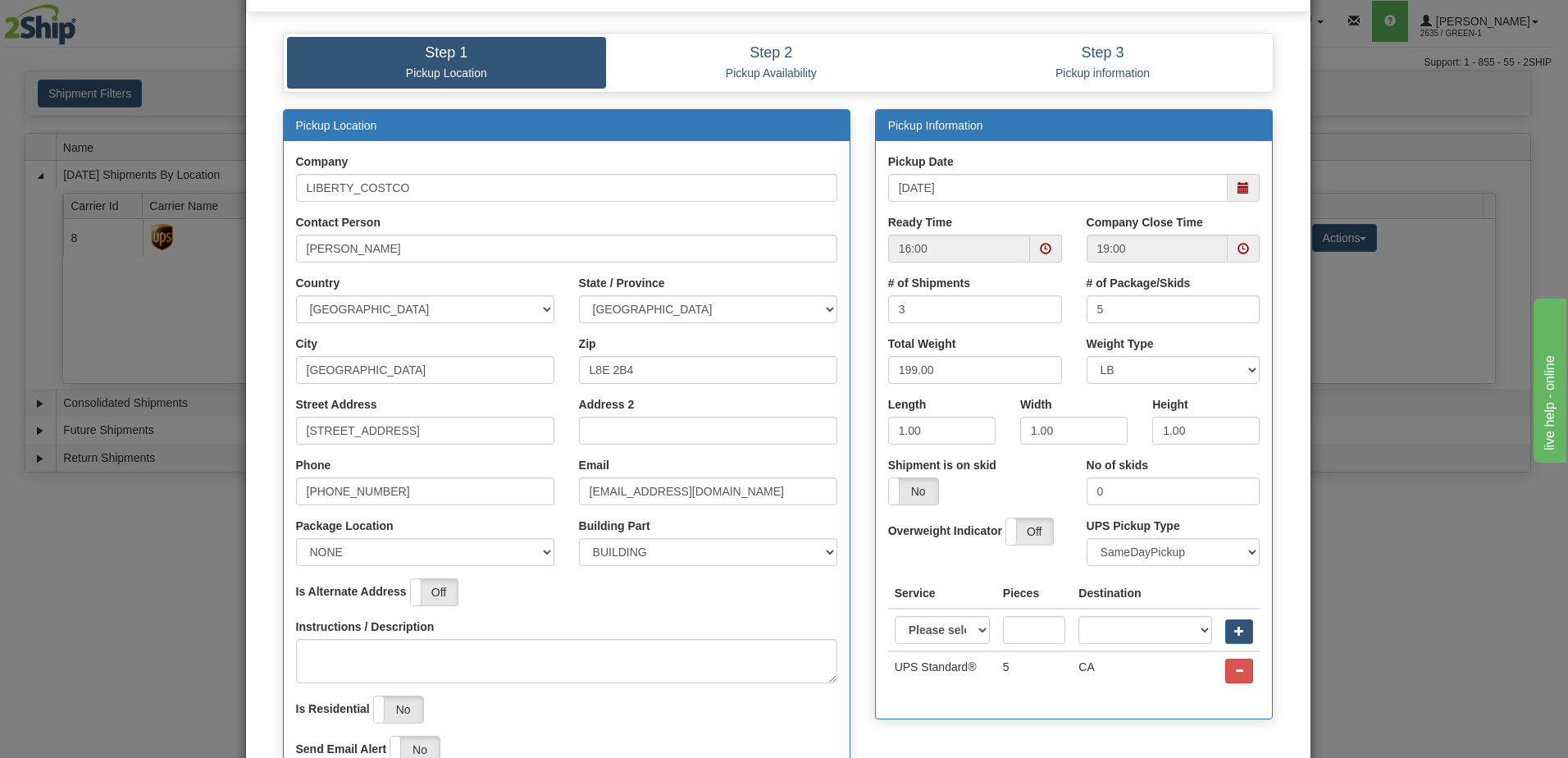
click at [1050, 238] on span at bounding box center [1045, 249] width 32 height 28
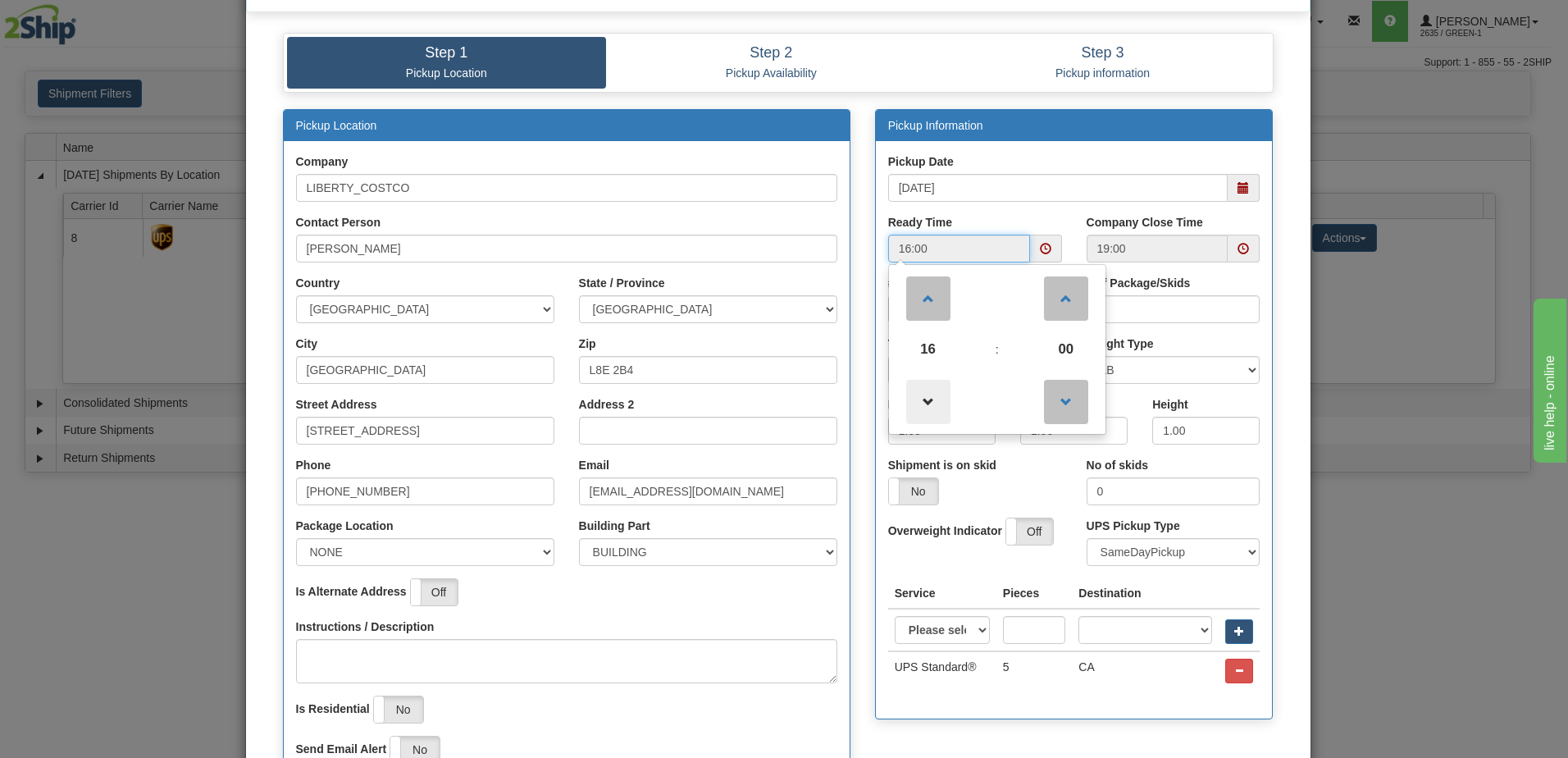
click at [911, 384] on span at bounding box center [928, 403] width 44 height 44
type input "15:00"
click at [1085, 200] on input "[DATE]" at bounding box center [1058, 188] width 341 height 28
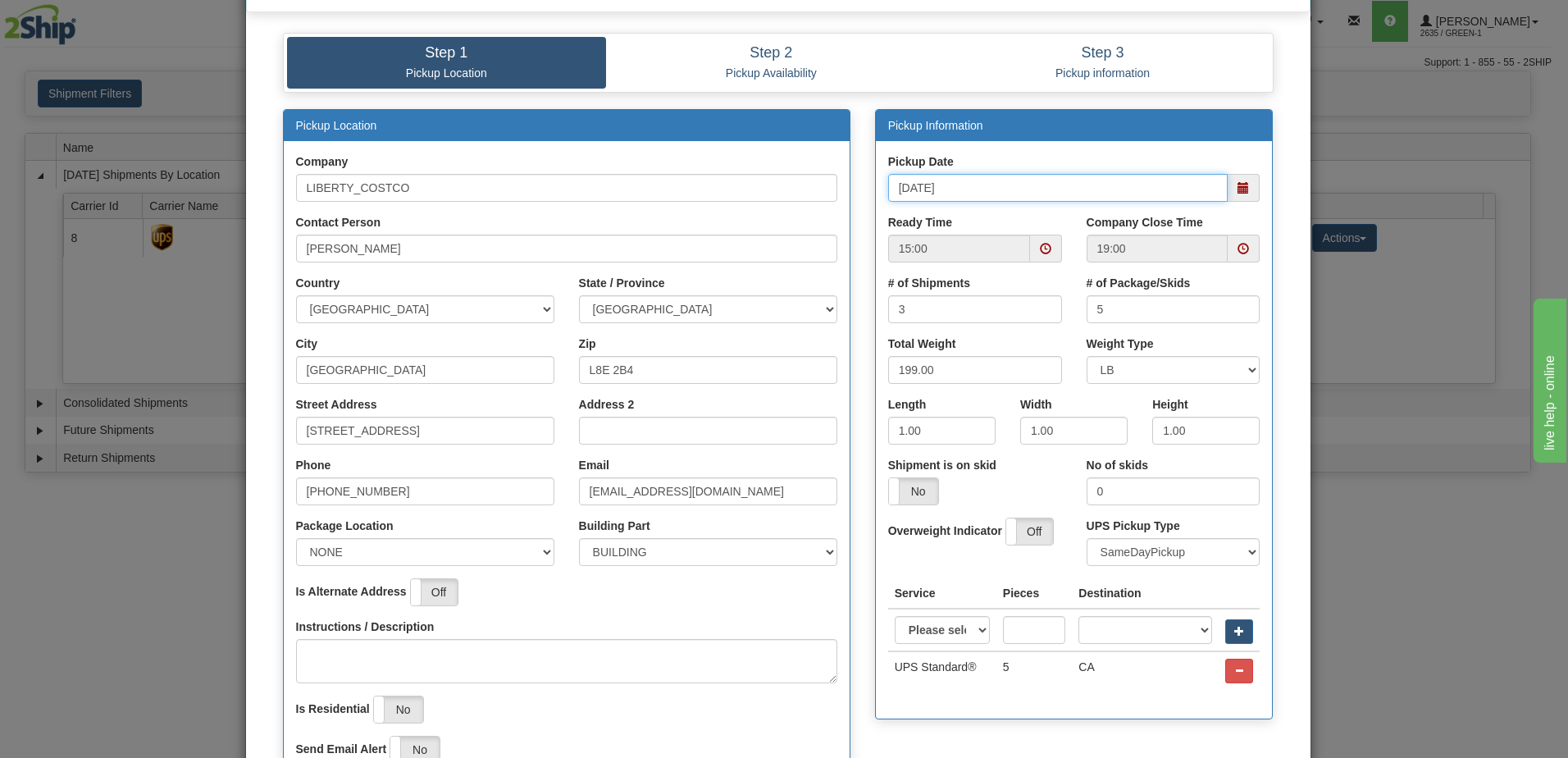
click at [1238, 250] on span at bounding box center [1243, 248] width 11 height 11
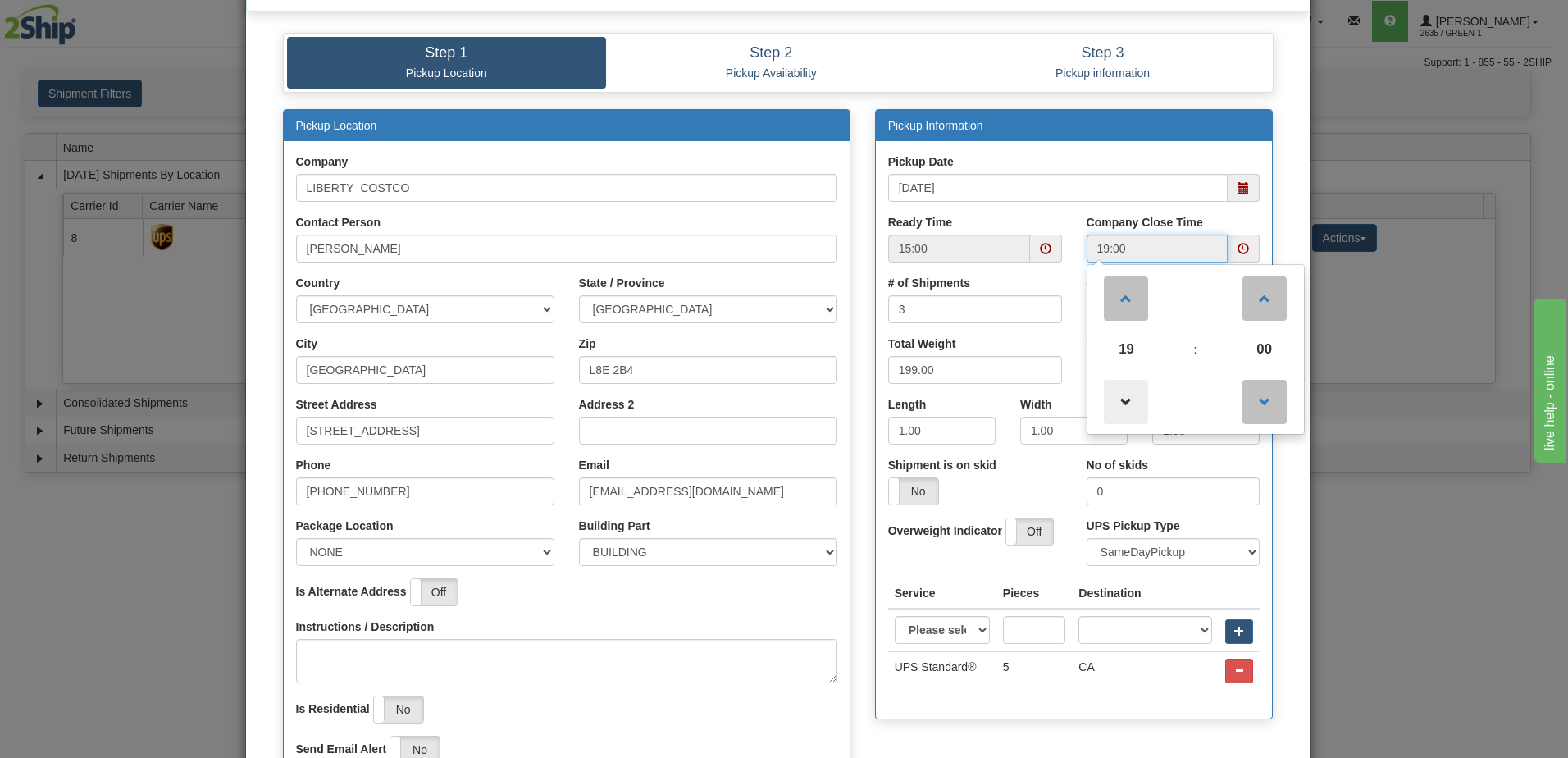
click at [1112, 410] on span at bounding box center [1126, 403] width 44 height 44
click at [1113, 409] on span at bounding box center [1126, 403] width 44 height 44
type input "17:00"
click at [1039, 220] on div "Ready Time 15:00" at bounding box center [975, 238] width 174 height 49
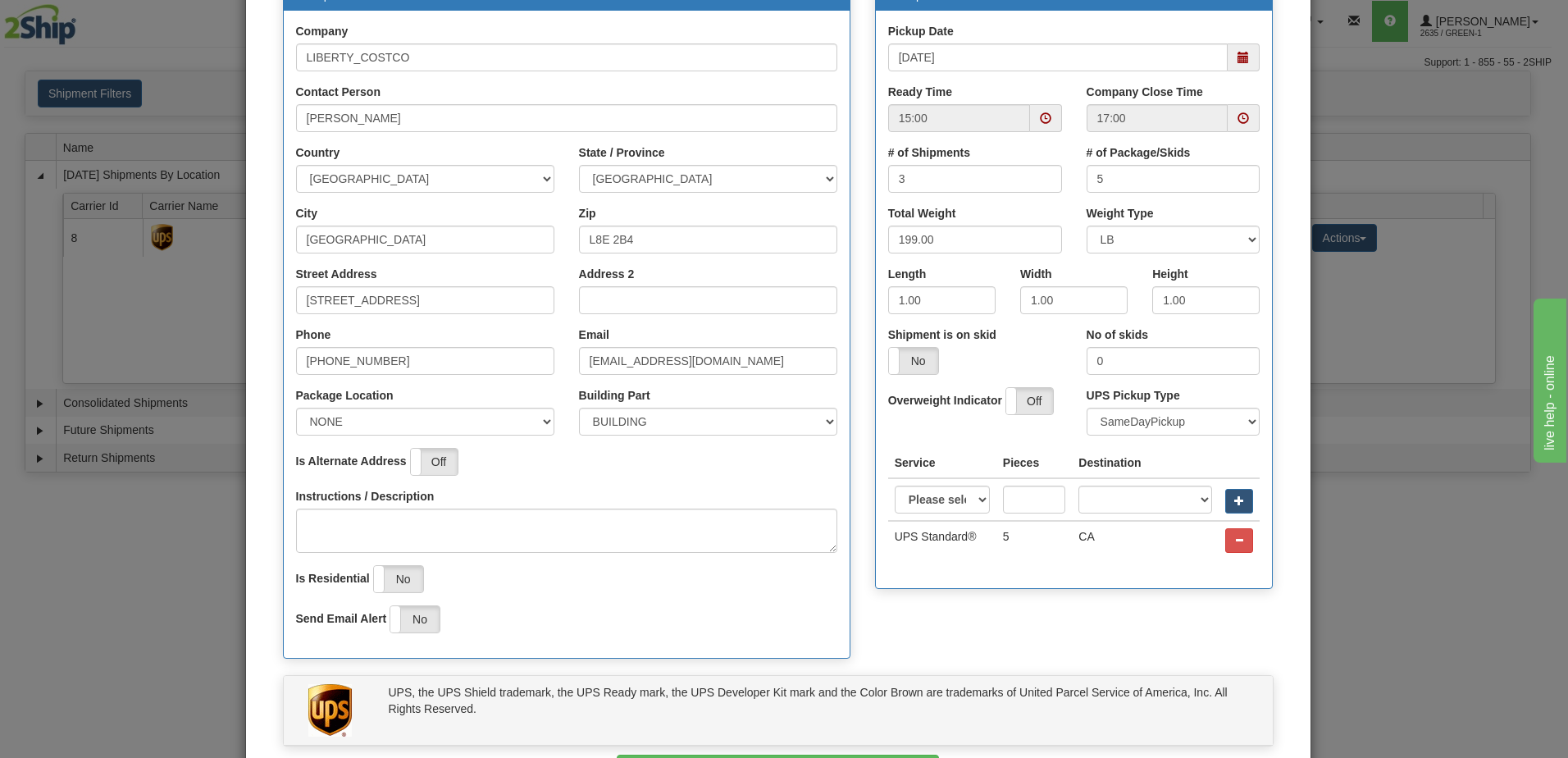
scroll to position [307, 0]
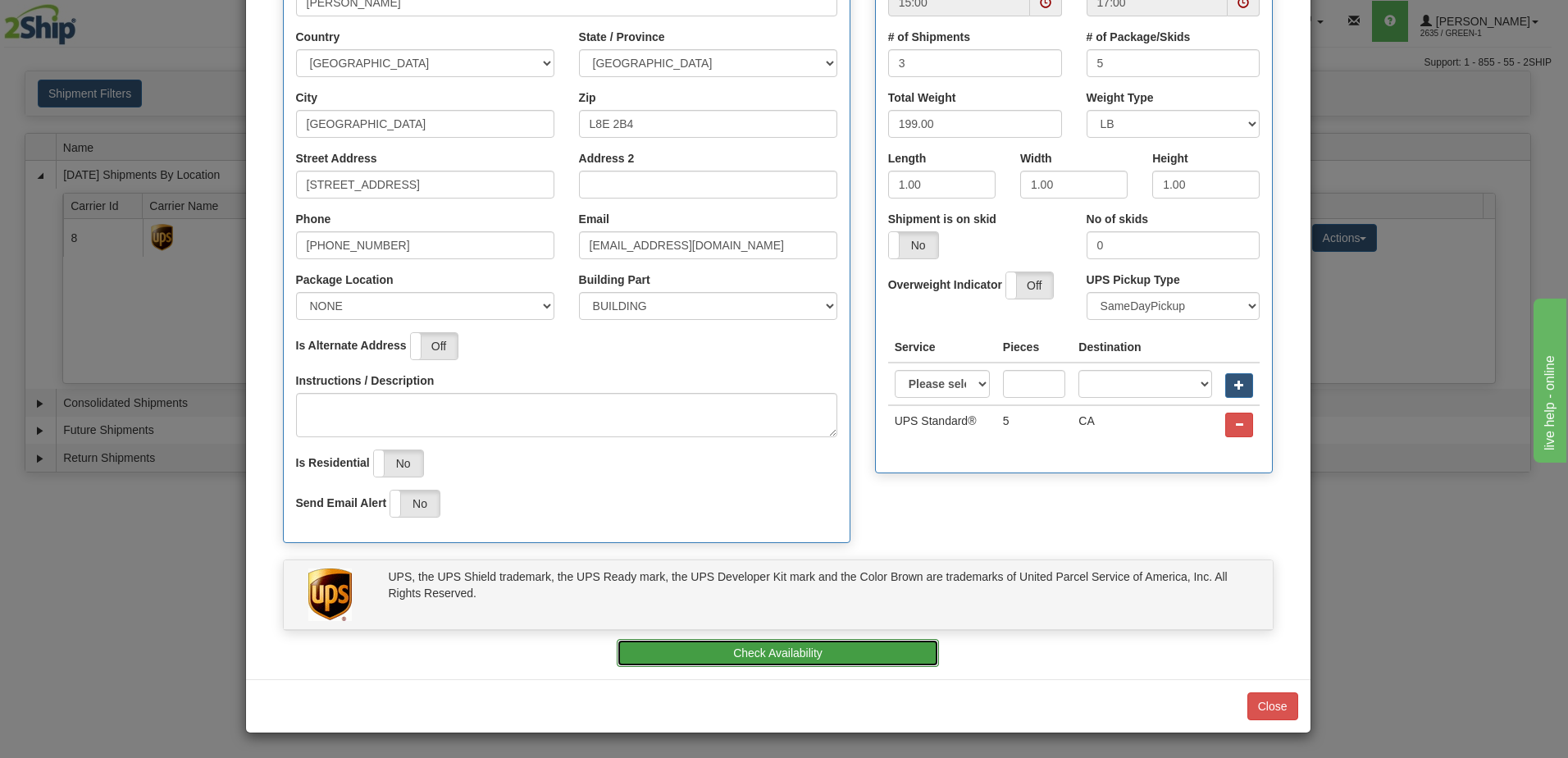
click at [741, 650] on button "Check Availability" at bounding box center [777, 653] width 322 height 28
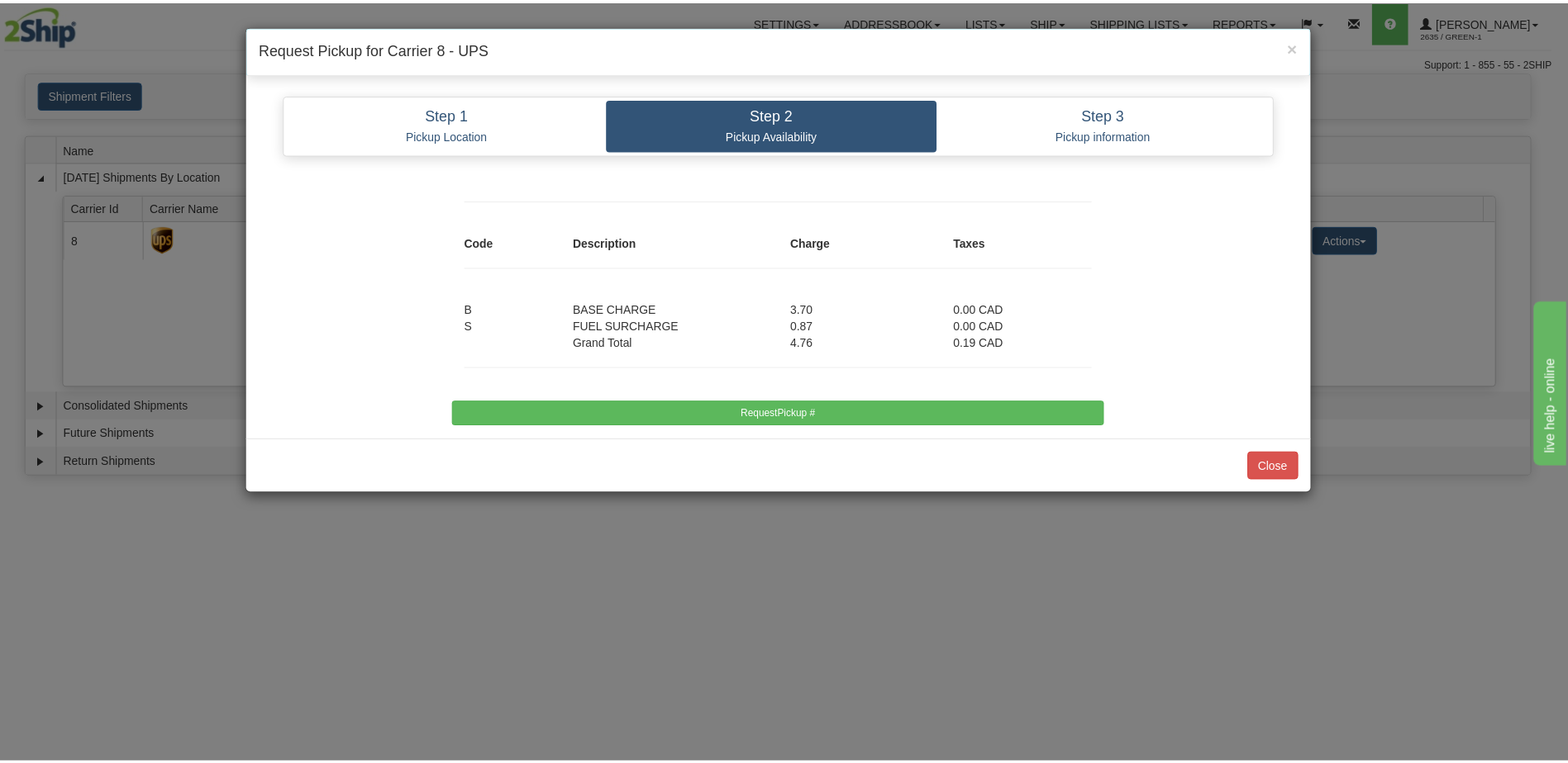
scroll to position [0, 0]
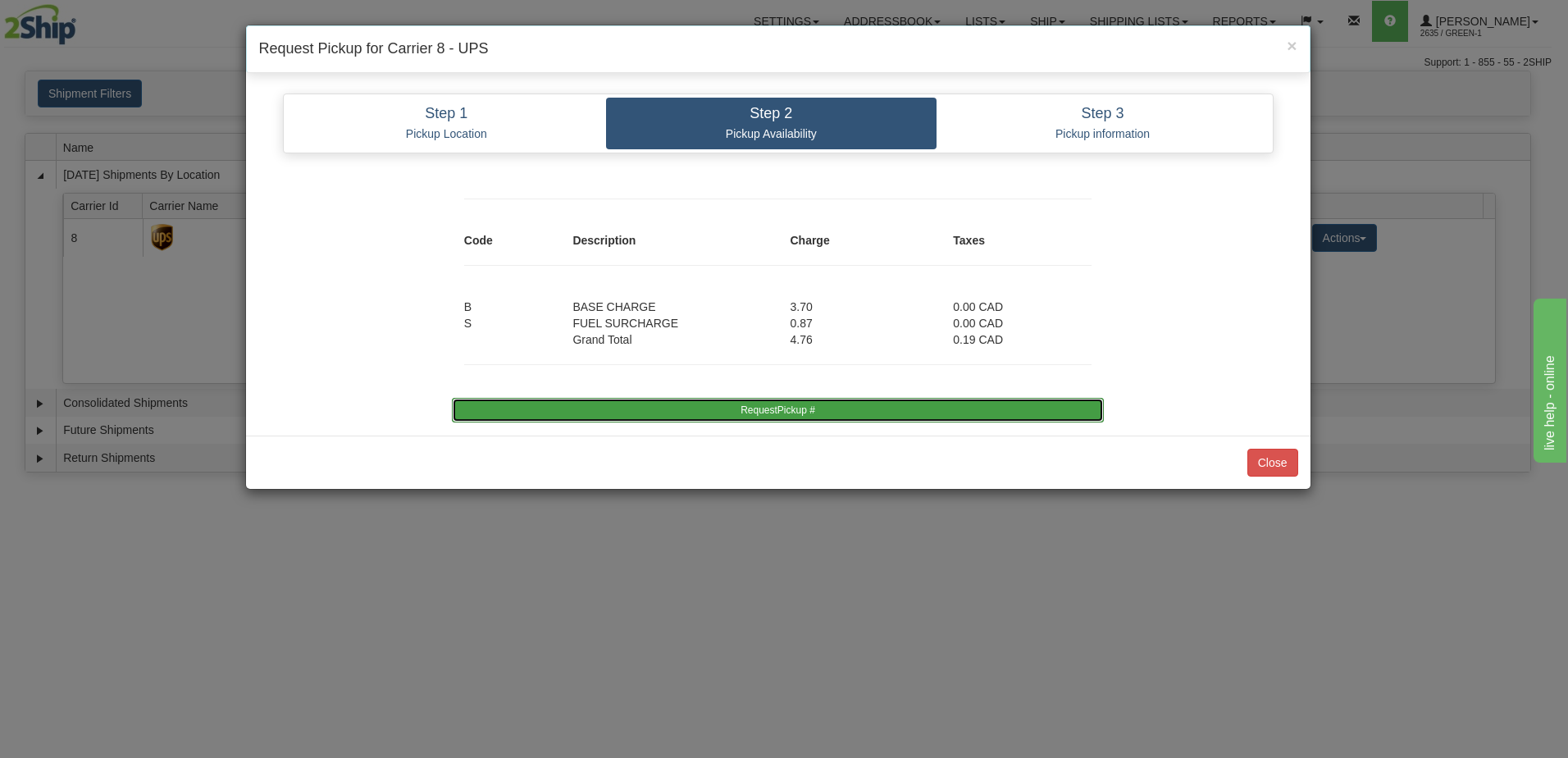
click at [762, 419] on button "RequestPickup #" at bounding box center [778, 410] width 652 height 25
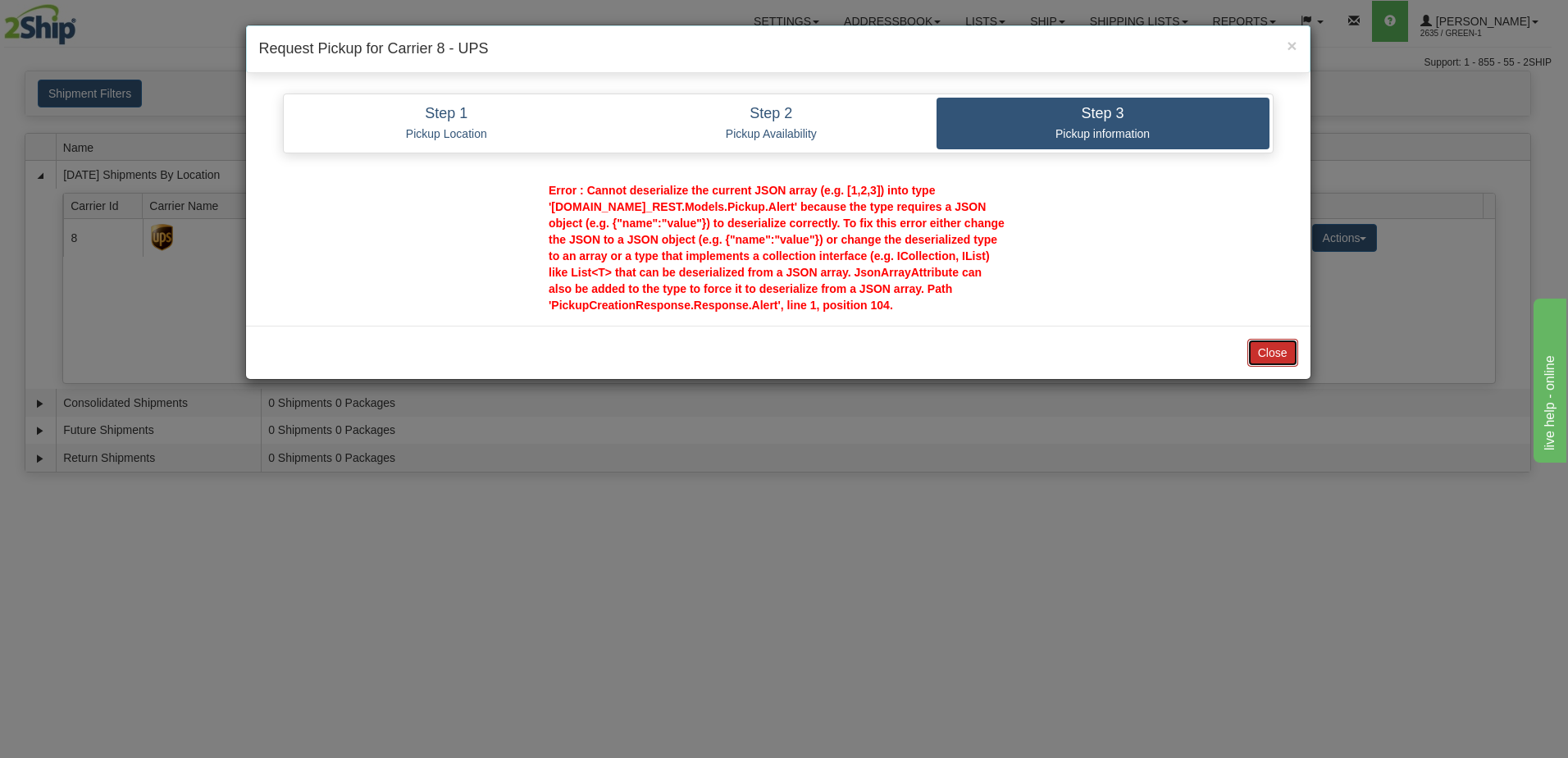
click at [1273, 357] on button "Close" at bounding box center [1273, 353] width 51 height 28
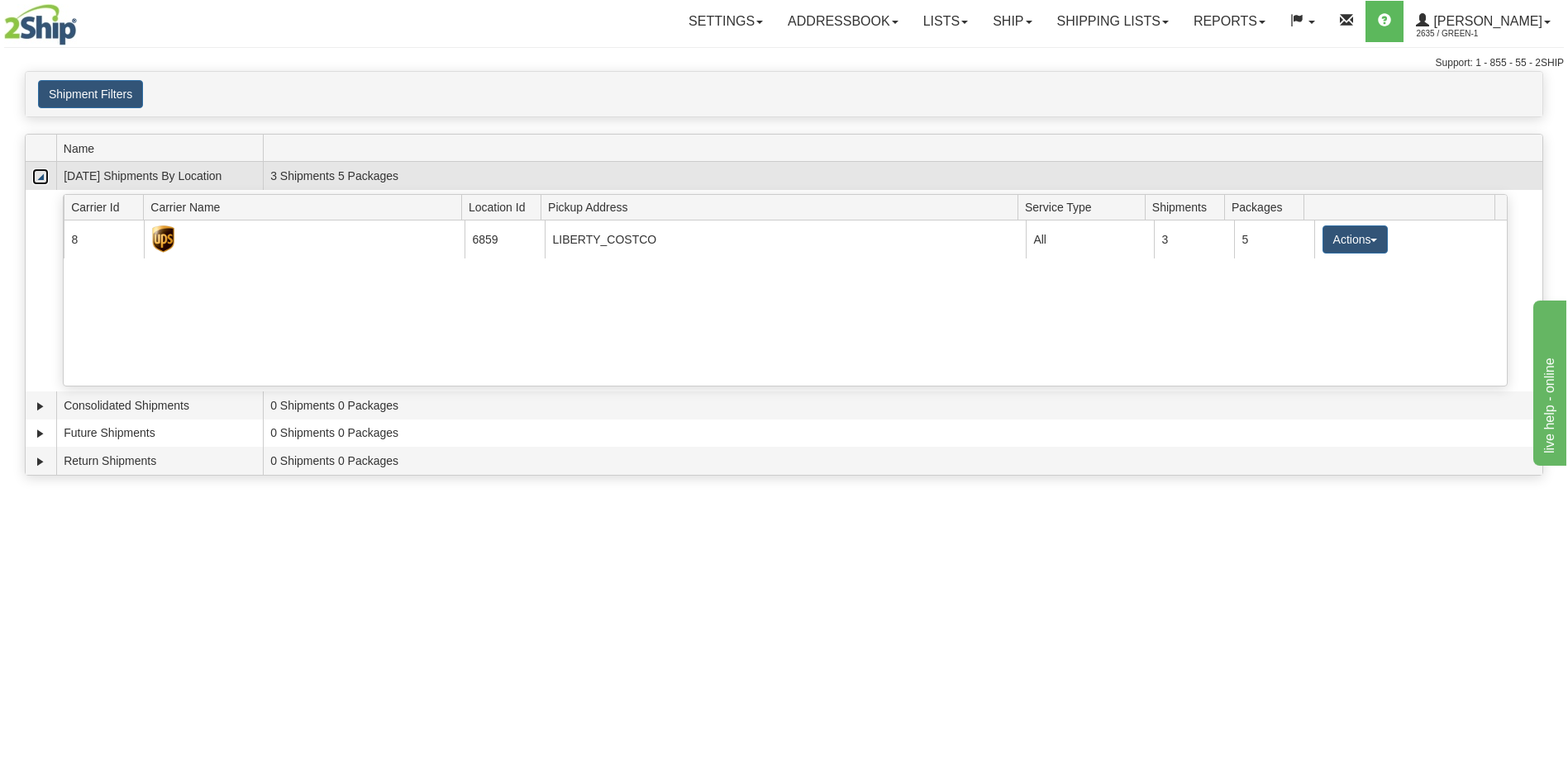
click at [34, 183] on link "Collapse" at bounding box center [40, 176] width 16 height 16
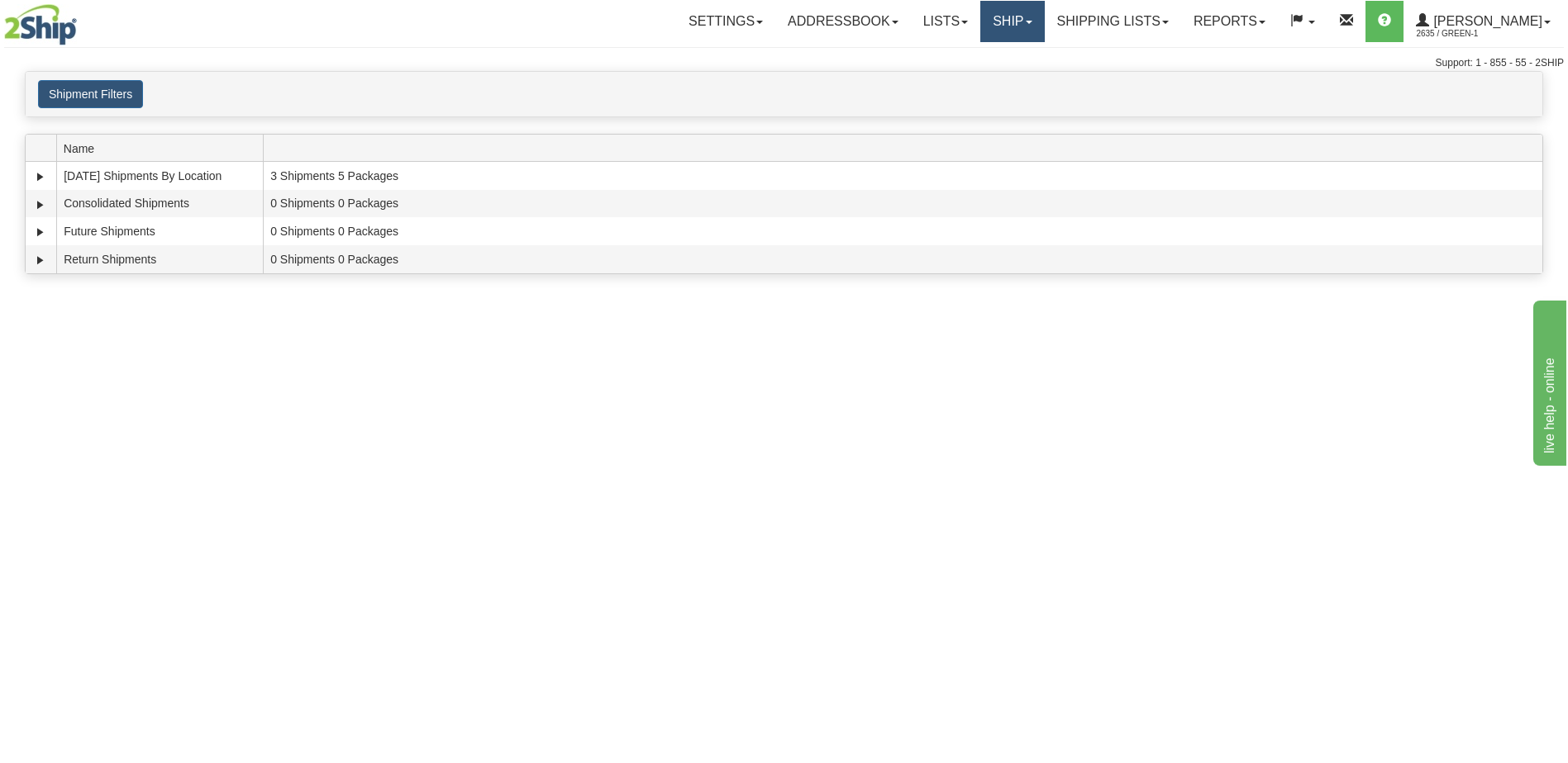
click at [1044, 28] on link "Ship" at bounding box center [1012, 22] width 64 height 41
click at [1133, 26] on link "Shipping lists" at bounding box center [1113, 22] width 136 height 41
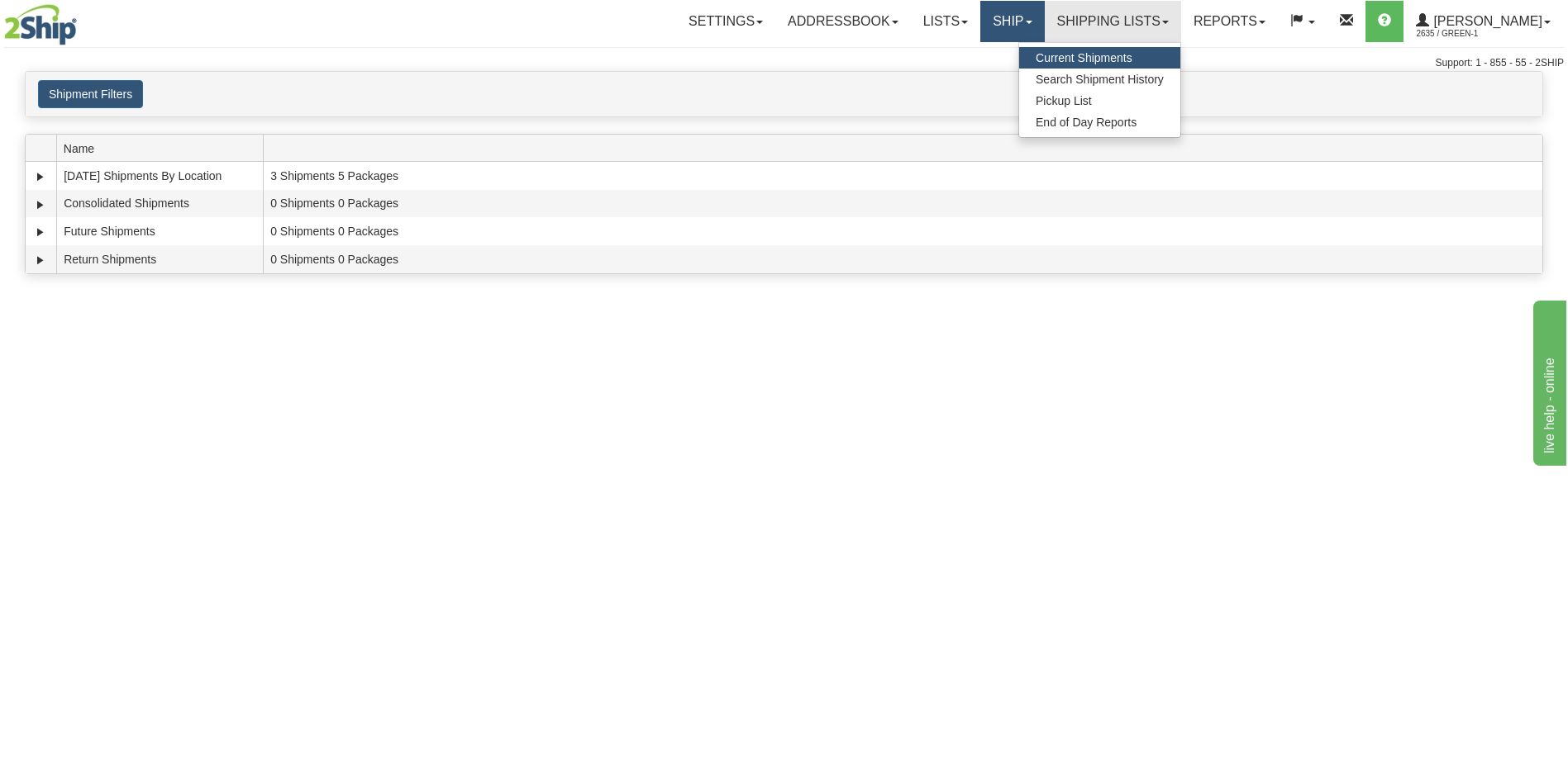
click at [1021, 22] on link "Ship" at bounding box center [1012, 22] width 64 height 41
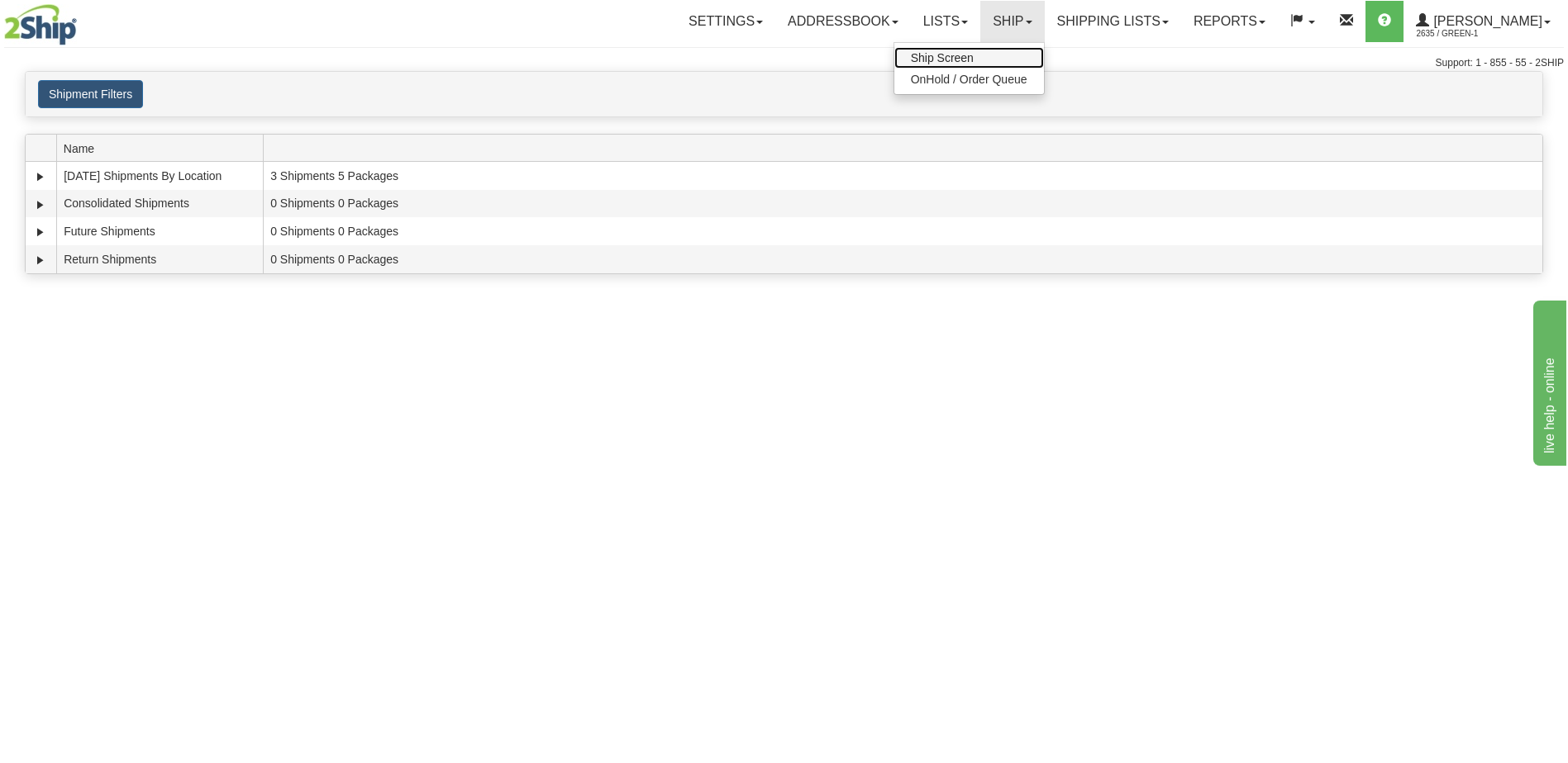
click at [973, 59] on span "Ship Screen" at bounding box center [941, 58] width 63 height 13
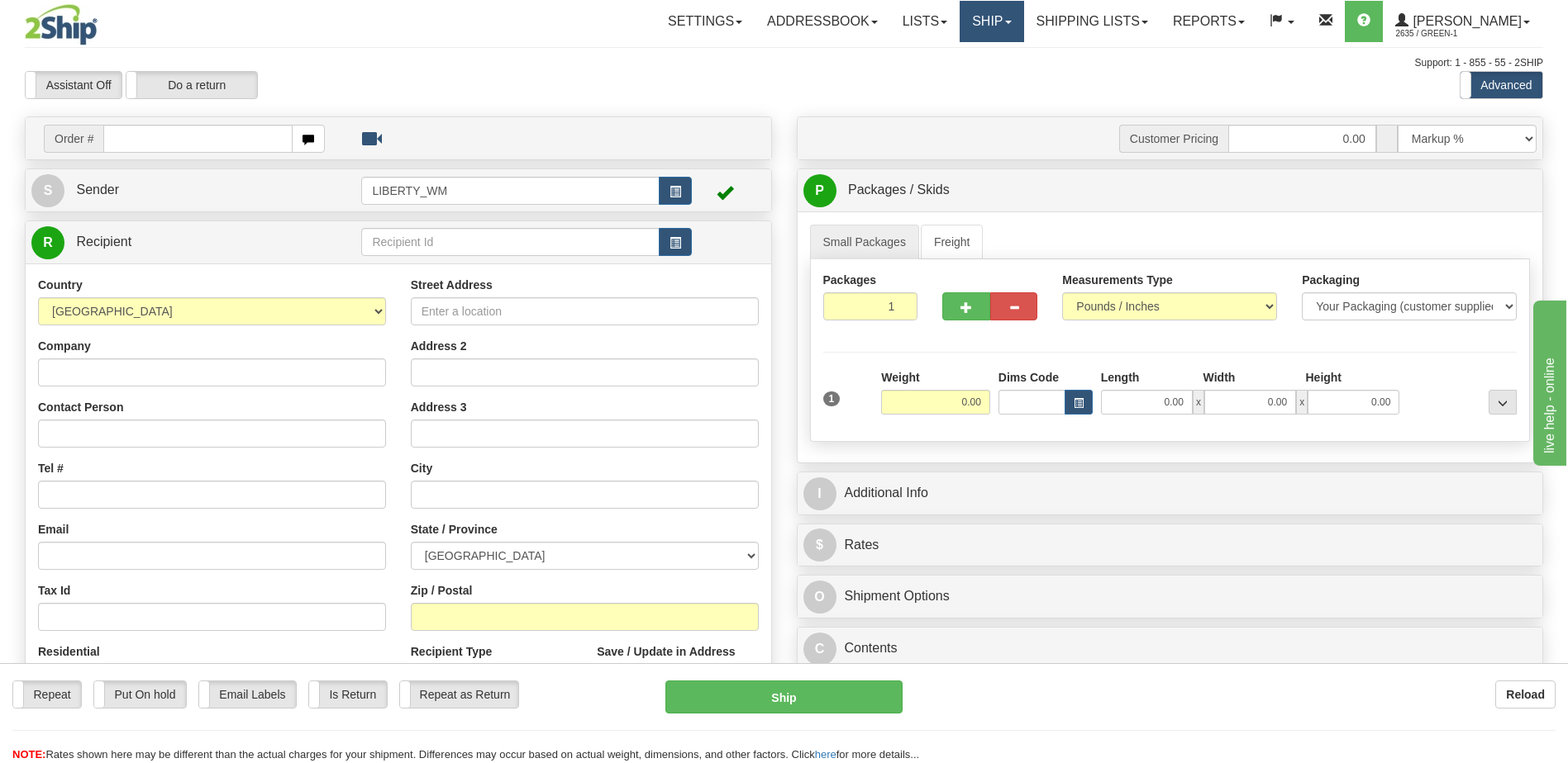
click at [1012, 21] on span at bounding box center [1009, 22] width 7 height 3
click at [1006, 83] on span "OnHold / Order Queue" at bounding box center [948, 79] width 116 height 13
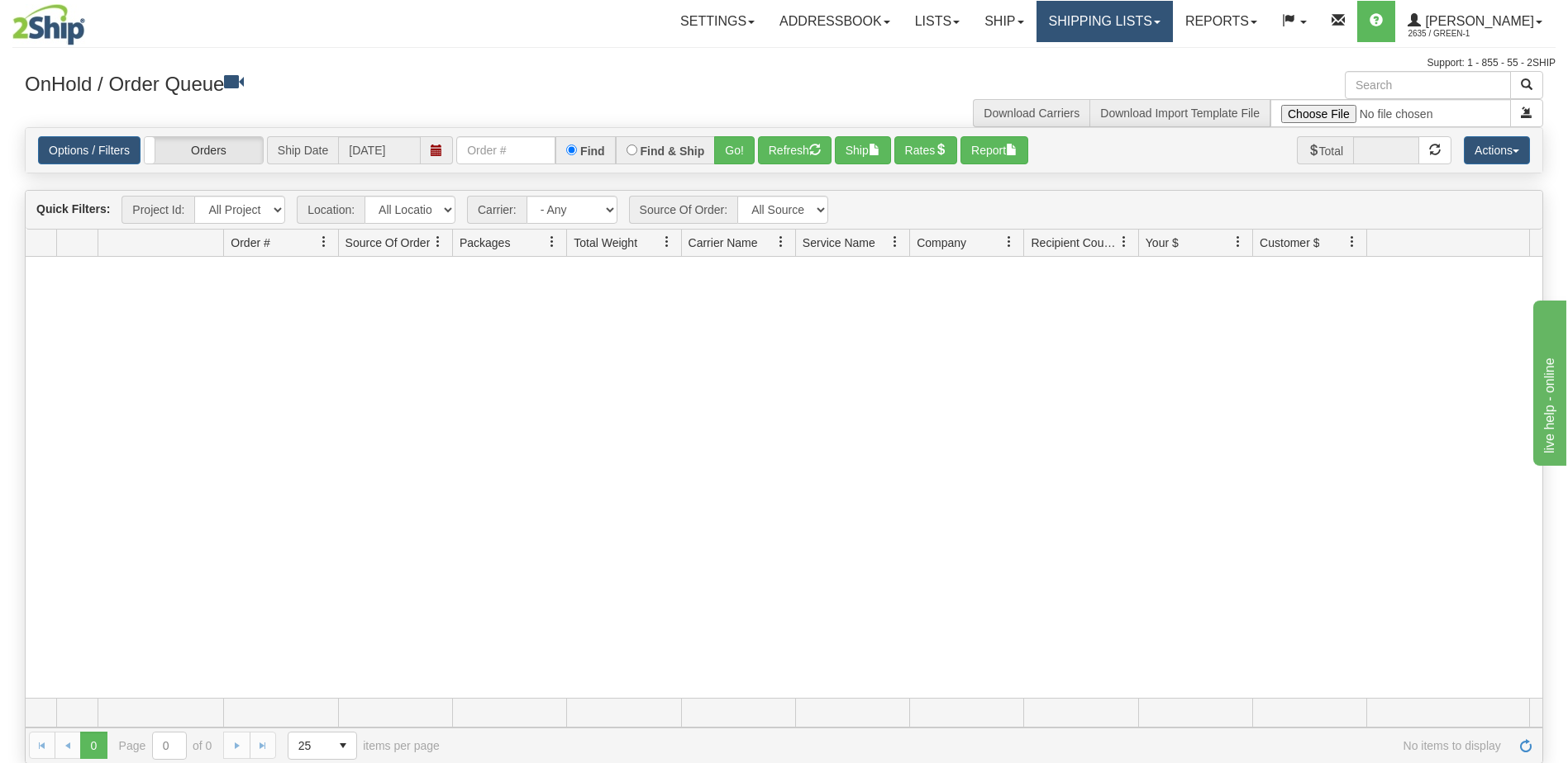
click at [1129, 30] on link "Shipping lists" at bounding box center [1104, 22] width 136 height 41
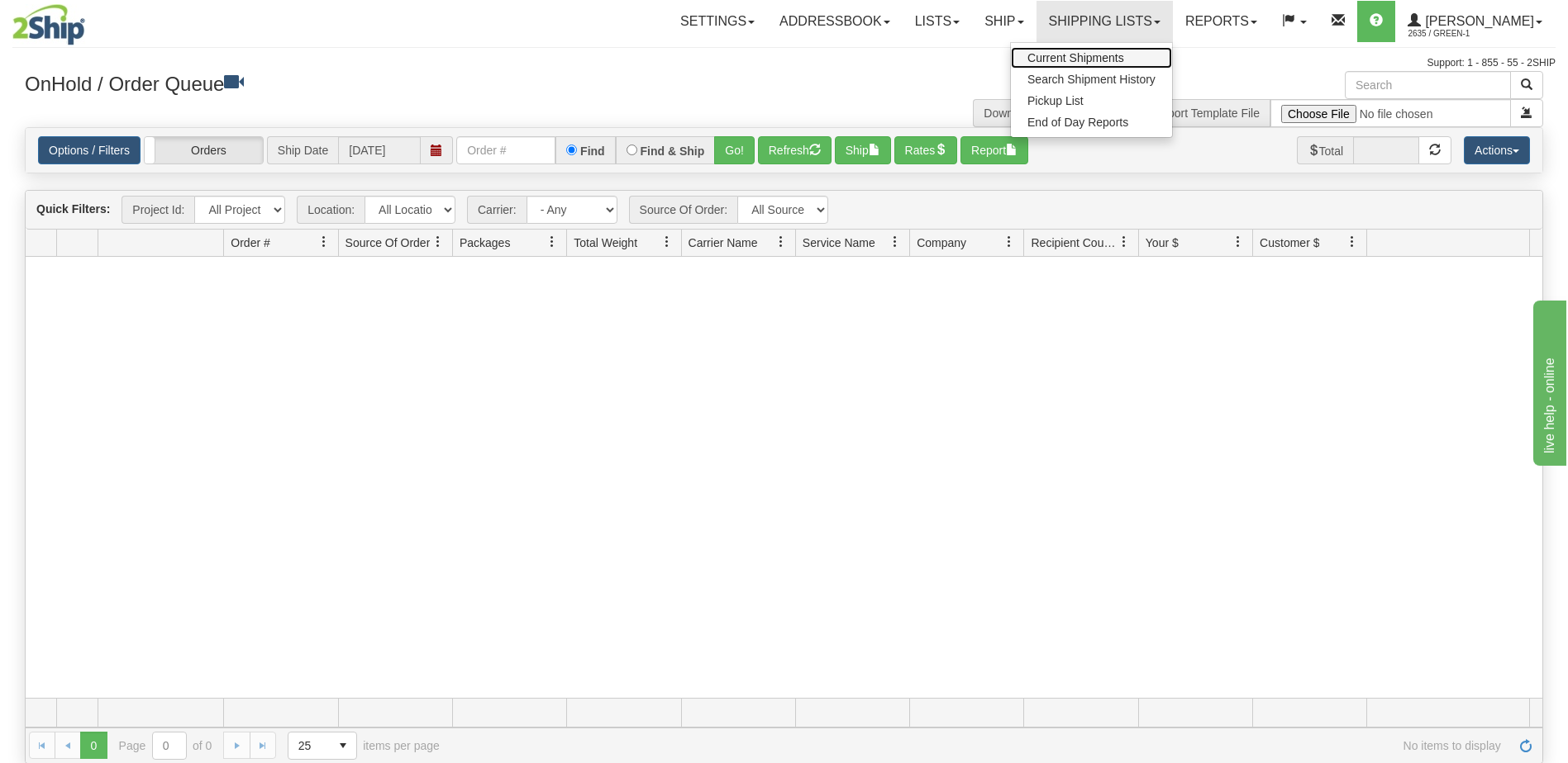
click at [1124, 56] on span "Current Shipments" at bounding box center [1076, 58] width 96 height 13
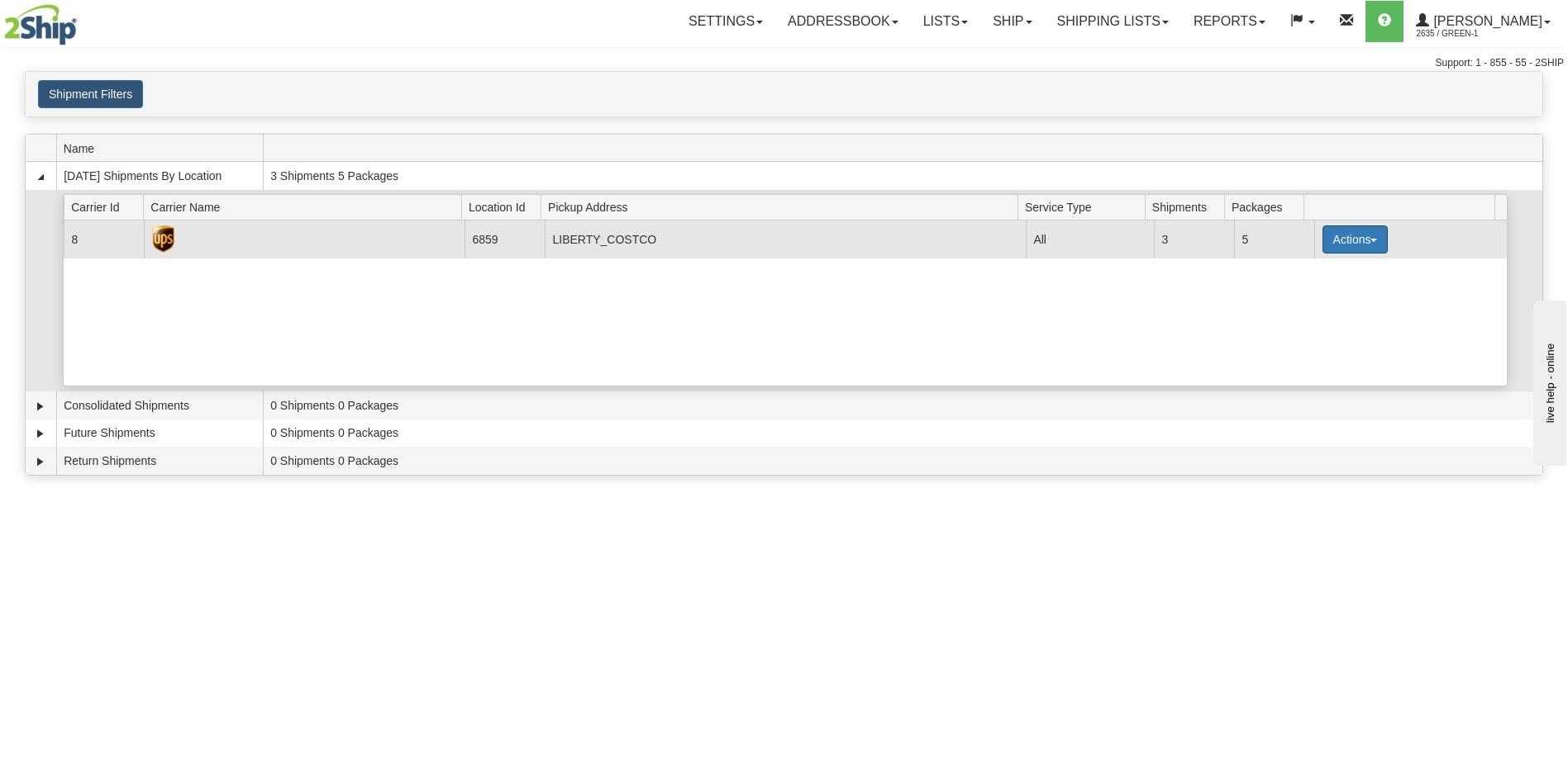
click at [1348, 237] on button "Actions" at bounding box center [1355, 239] width 66 height 28
click at [1297, 317] on span "Pickup" at bounding box center [1293, 312] width 44 height 11
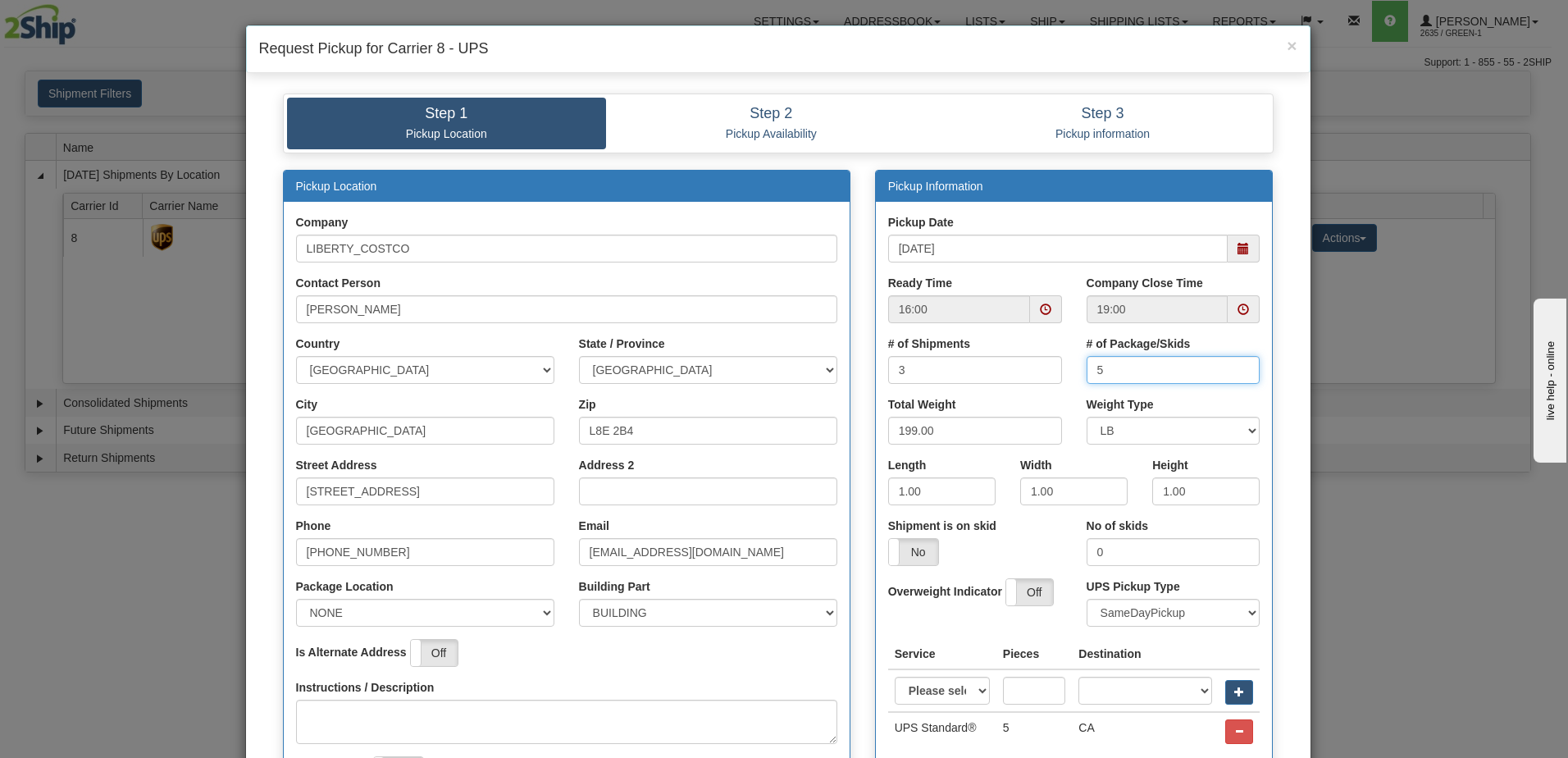
click at [1115, 369] on input "5" at bounding box center [1174, 370] width 174 height 28
type input "3"
click at [1067, 208] on div "Pickup Date [DATE] Ready Time 16:00 Company Close Time 19:00 # of Shipments 3" at bounding box center [1074, 490] width 397 height 579
click at [1040, 310] on span at bounding box center [1045, 308] width 11 height 11
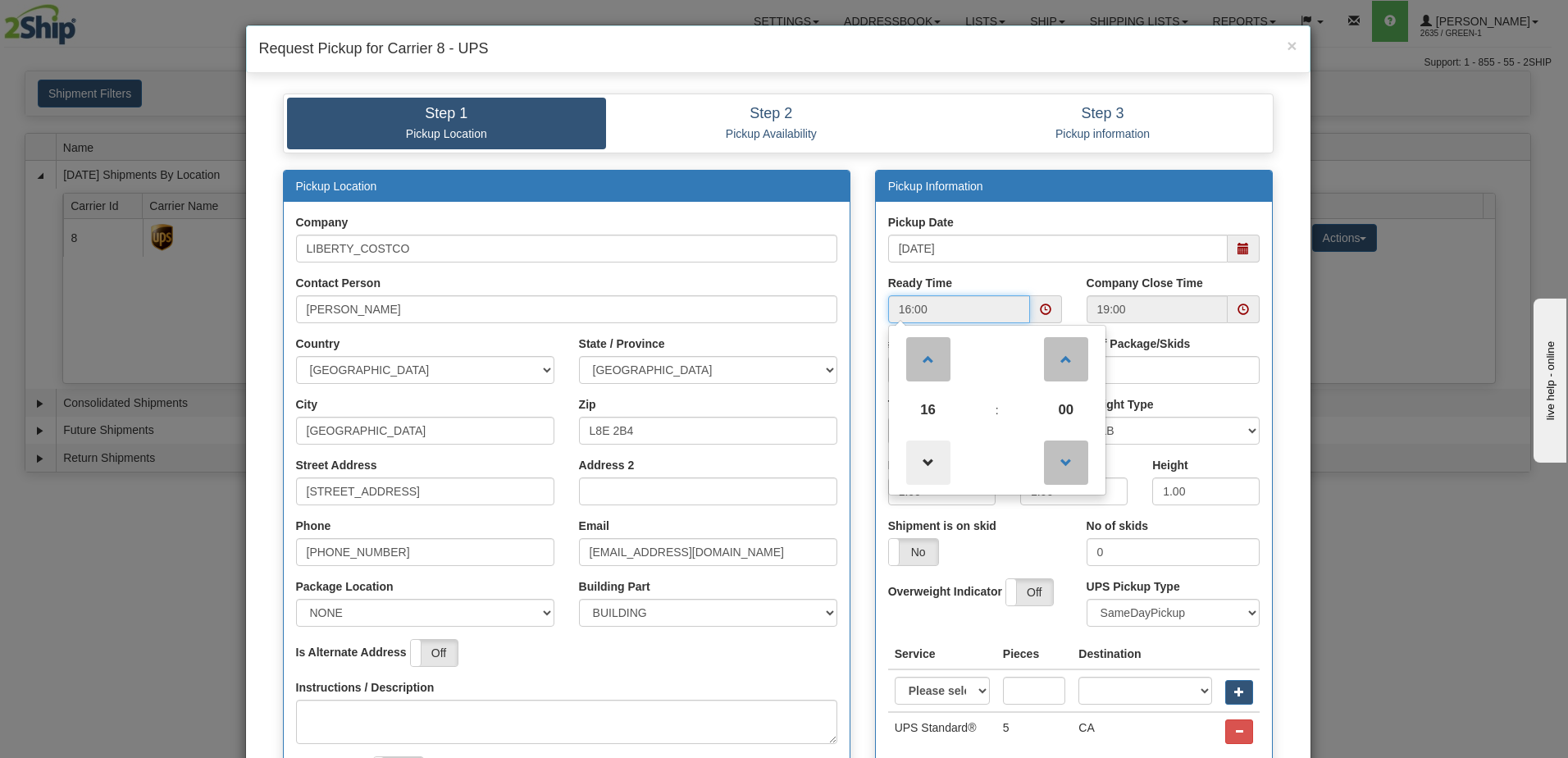
click at [935, 456] on span at bounding box center [928, 463] width 44 height 44
click at [930, 463] on span at bounding box center [928, 463] width 44 height 44
click at [920, 467] on span at bounding box center [928, 463] width 44 height 44
click at [927, 363] on span at bounding box center [928, 360] width 44 height 44
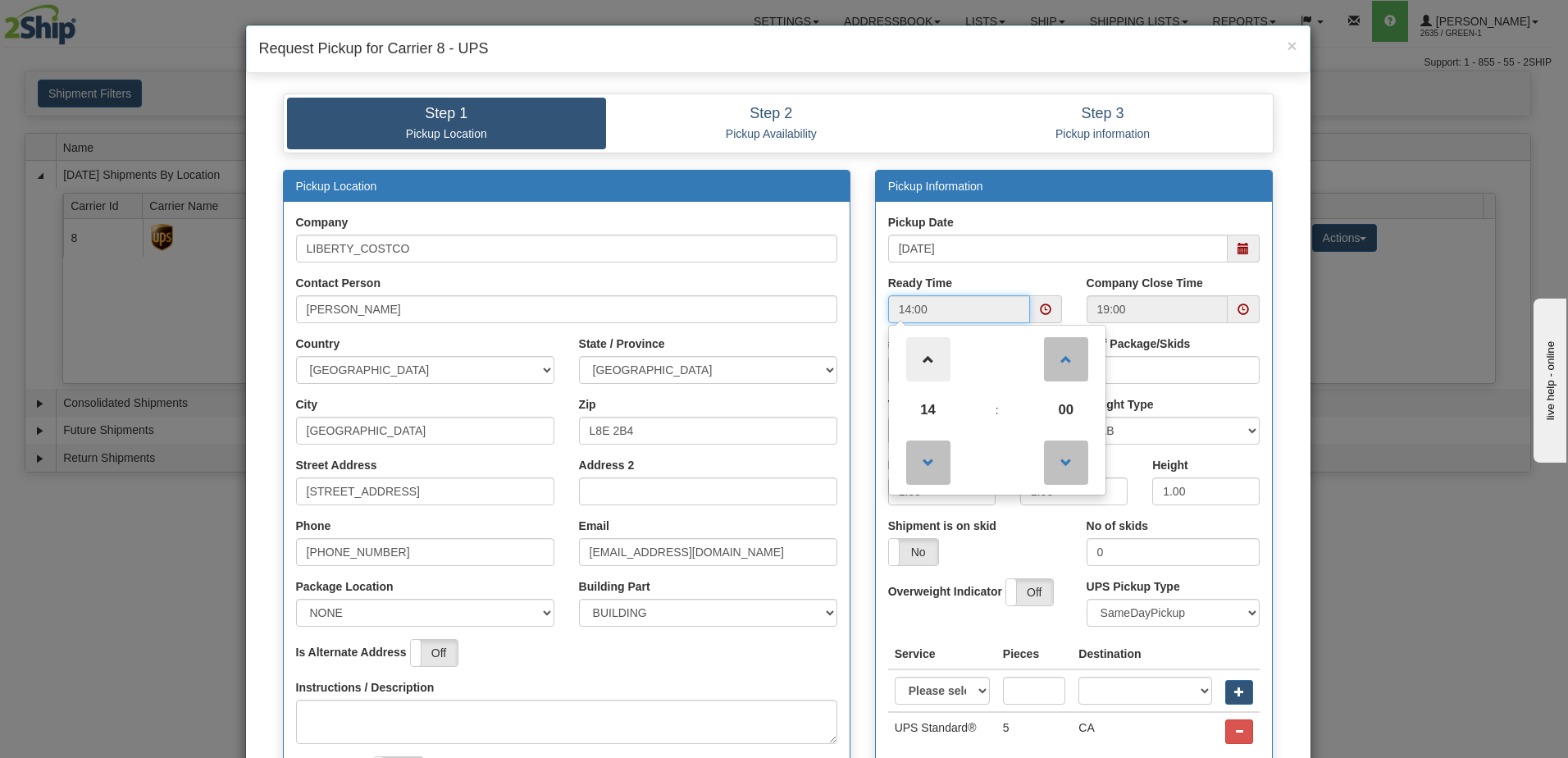
type input "15:00"
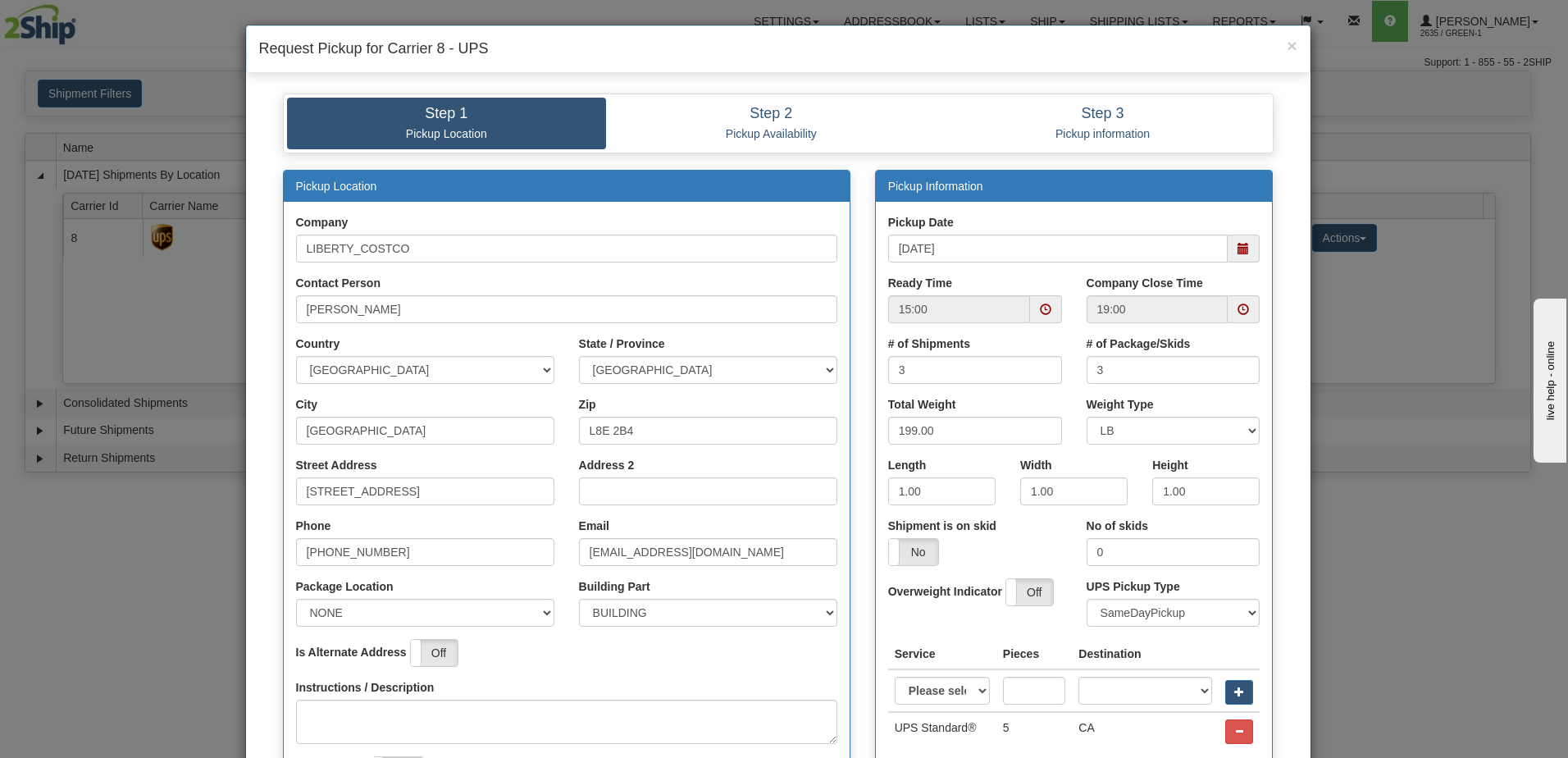
click at [1030, 279] on div "Ready Time 15:00" at bounding box center [975, 299] width 174 height 49
click at [1239, 312] on span at bounding box center [1243, 308] width 11 height 11
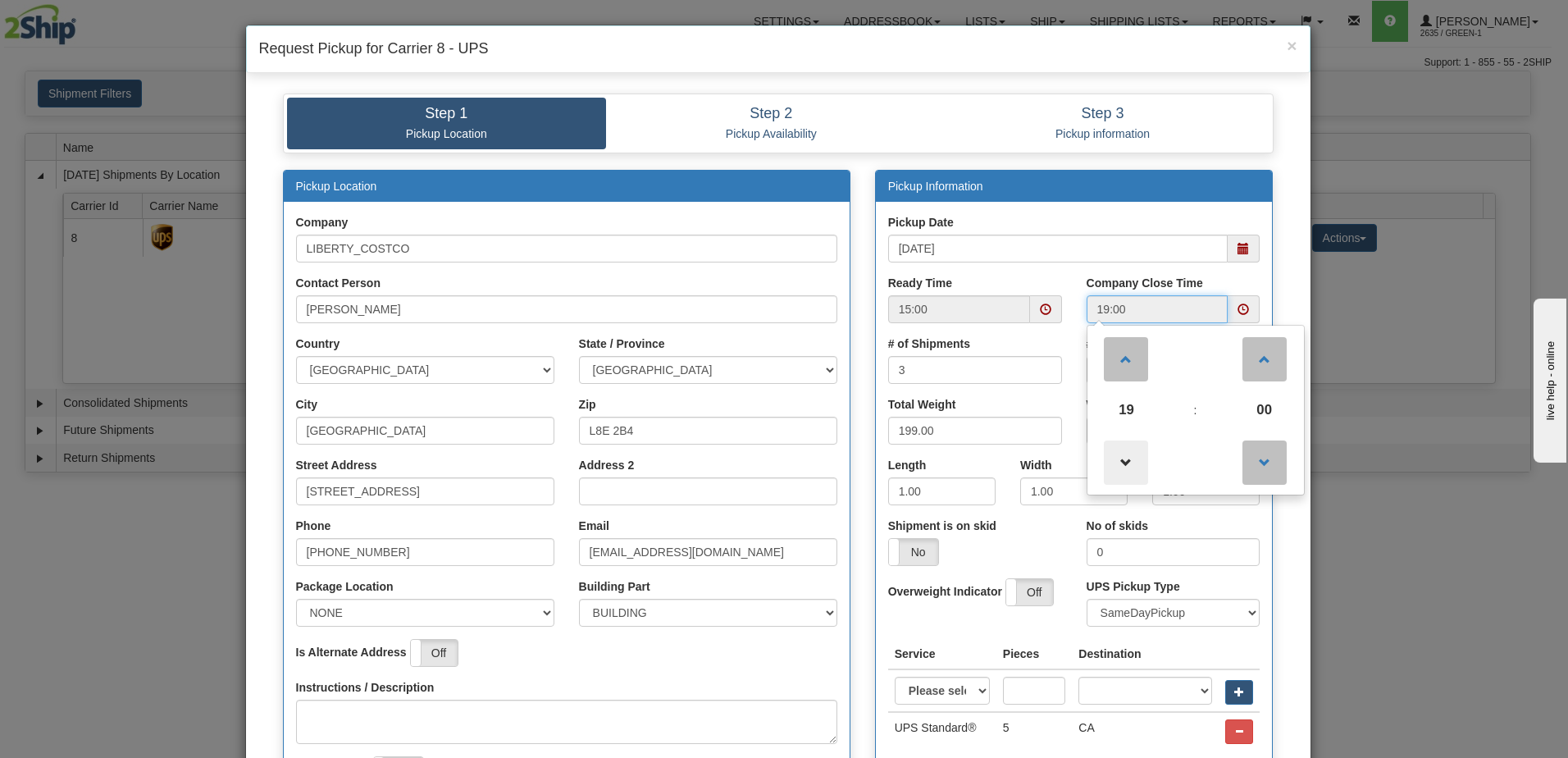
click at [1112, 465] on span at bounding box center [1126, 463] width 44 height 44
click at [1113, 467] on span at bounding box center [1126, 463] width 44 height 44
type input "17:00"
click at [1080, 257] on input "[DATE]" at bounding box center [1058, 249] width 341 height 28
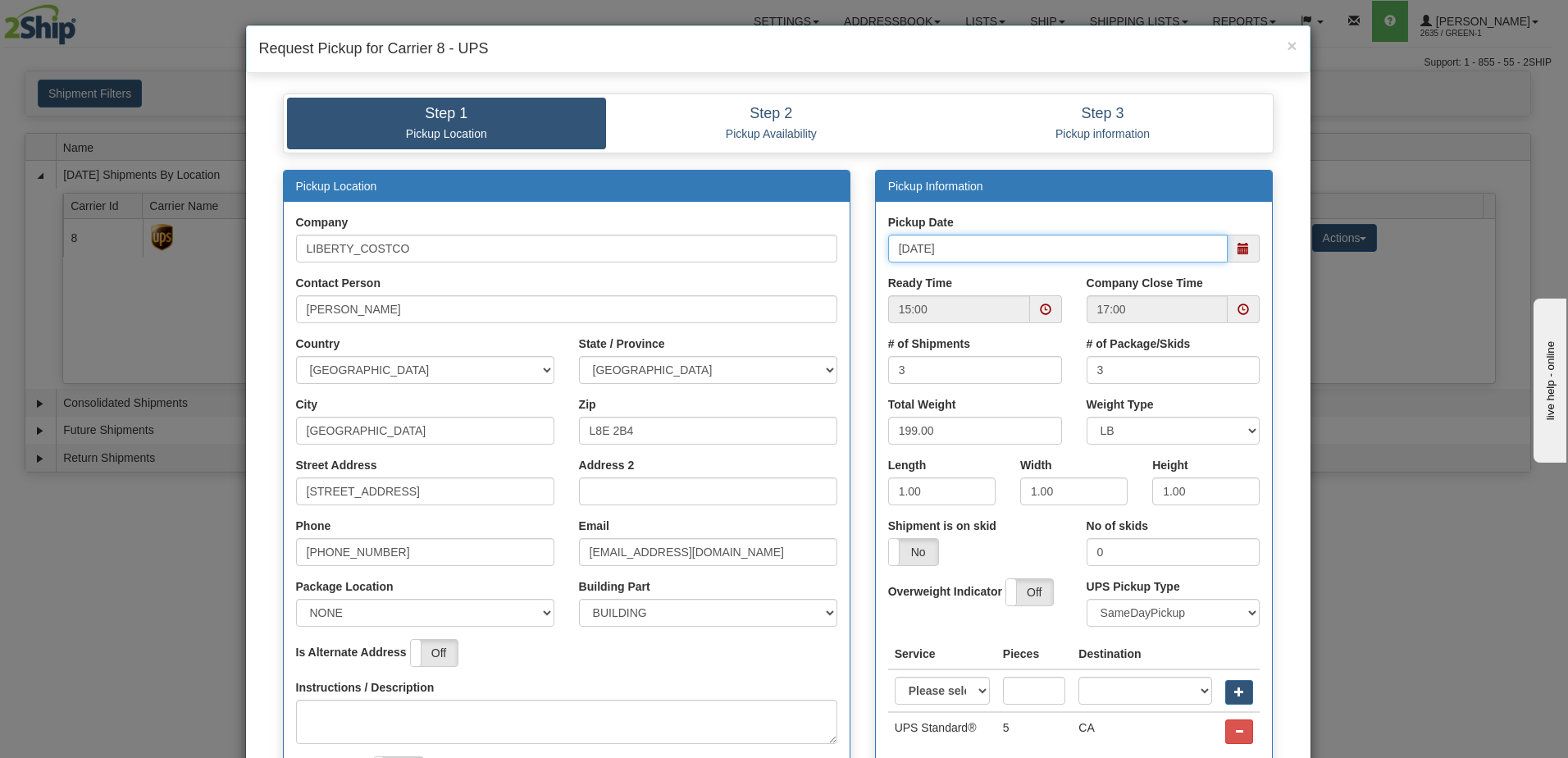
scroll to position [307, 0]
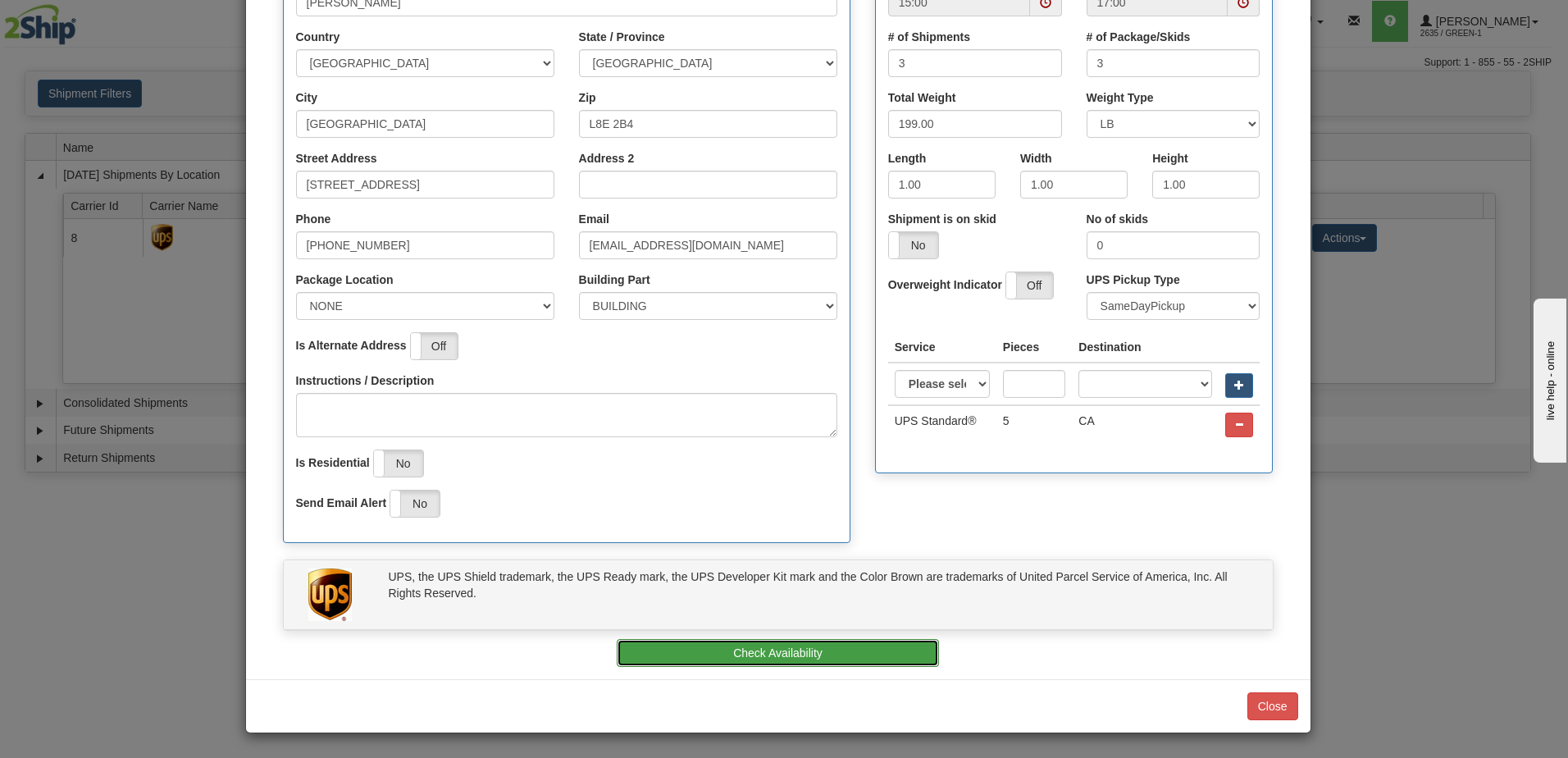
click at [783, 643] on button "Check Availability" at bounding box center [777, 653] width 322 height 28
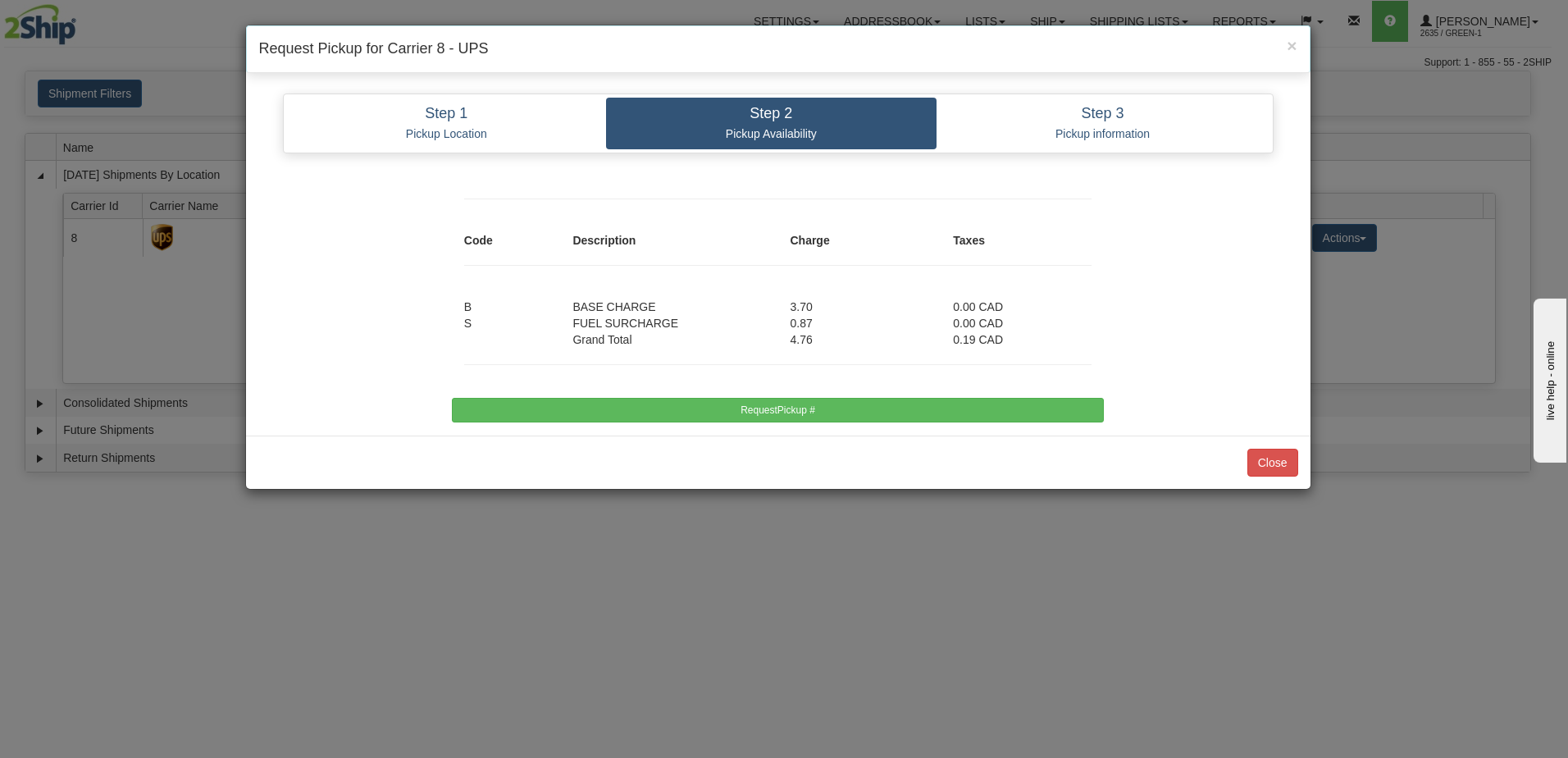
scroll to position [0, 0]
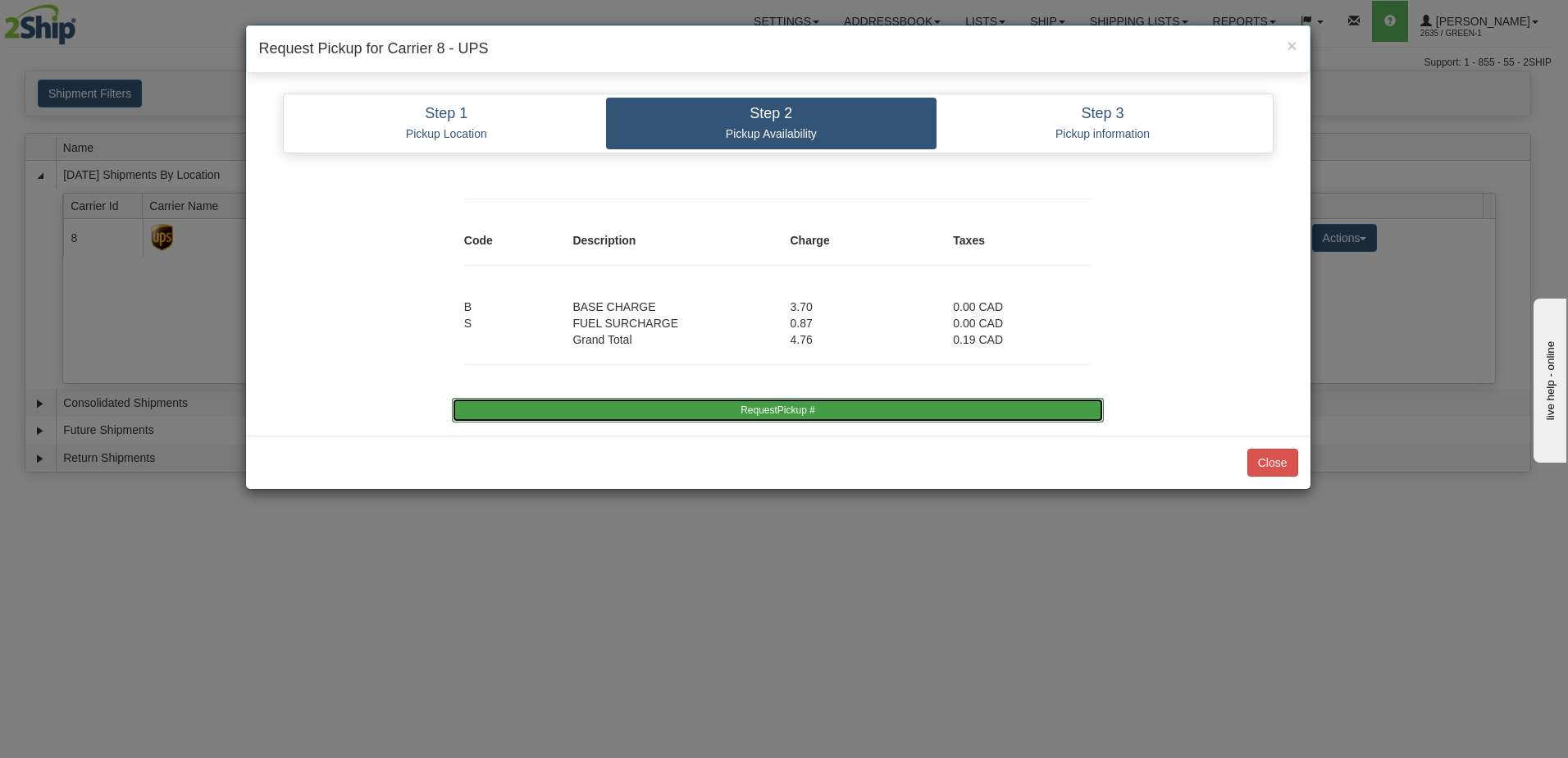
click at [815, 419] on button "RequestPickup #" at bounding box center [778, 410] width 652 height 25
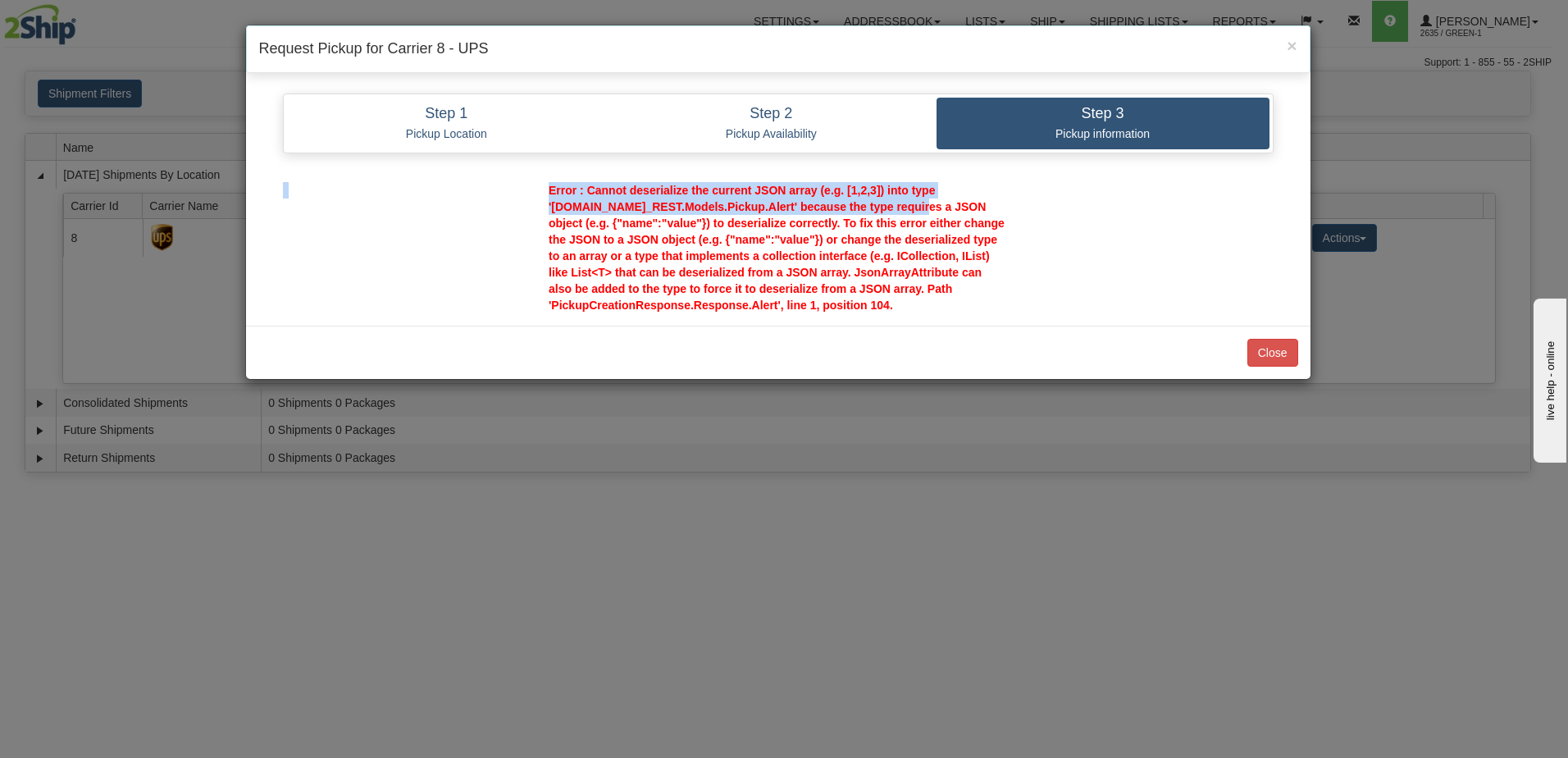
drag, startPoint x: 910, startPoint y: 204, endPoint x: 1037, endPoint y: 243, distance: 132.9
click at [1037, 243] on div "Pickup Location Company LIBERTY_COSTCO Contact Person" at bounding box center [778, 242] width 1015 height 144
drag, startPoint x: 1037, startPoint y: 243, endPoint x: 1023, endPoint y: 299, distance: 57.7
click at [1023, 295] on div "Error : Cannot deserialize the current JSON array (e.g. [1,2,3]) into type '[DO…" at bounding box center [778, 248] width 508 height 132
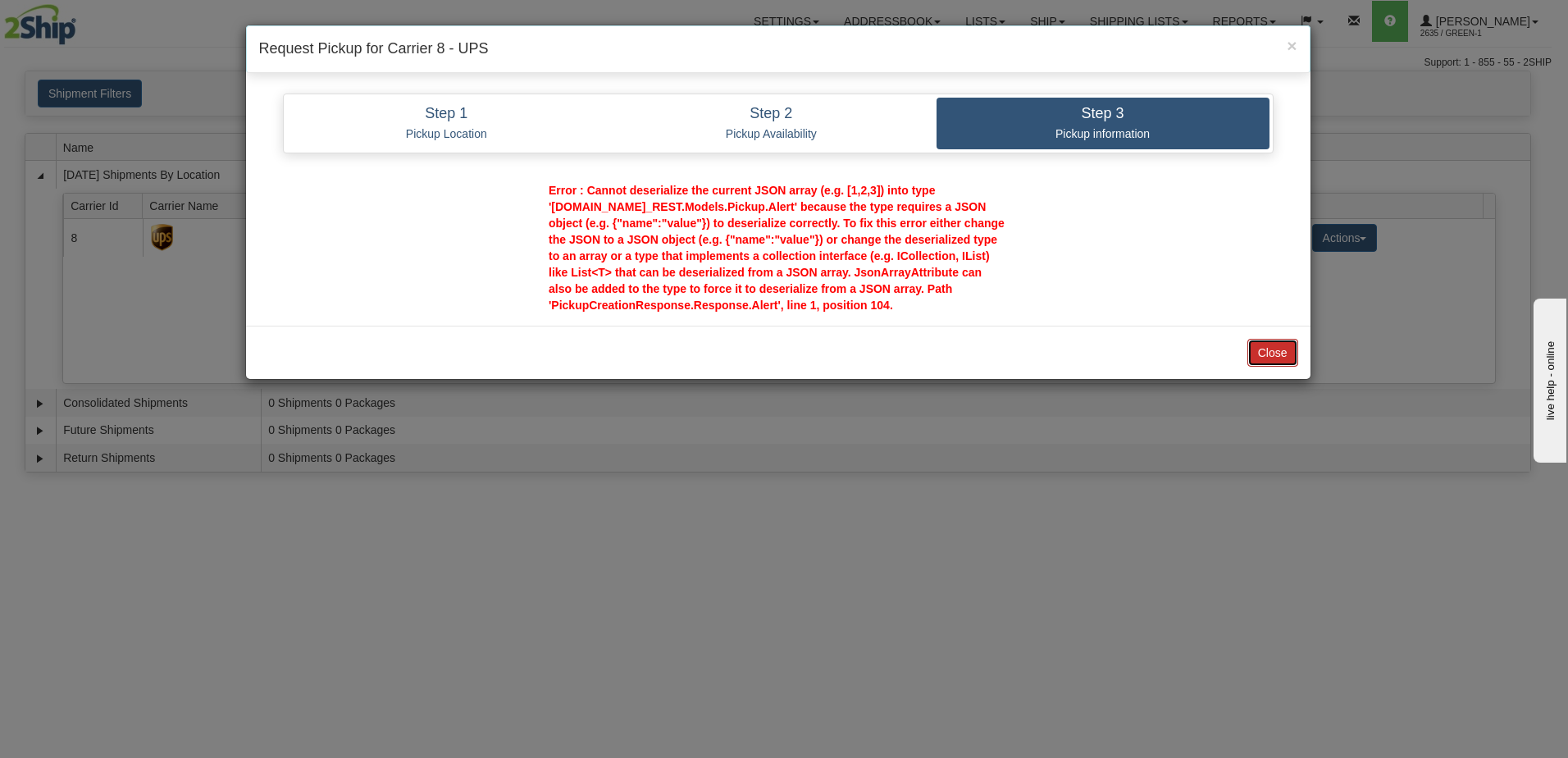
click at [1270, 353] on button "Close" at bounding box center [1273, 353] width 51 height 28
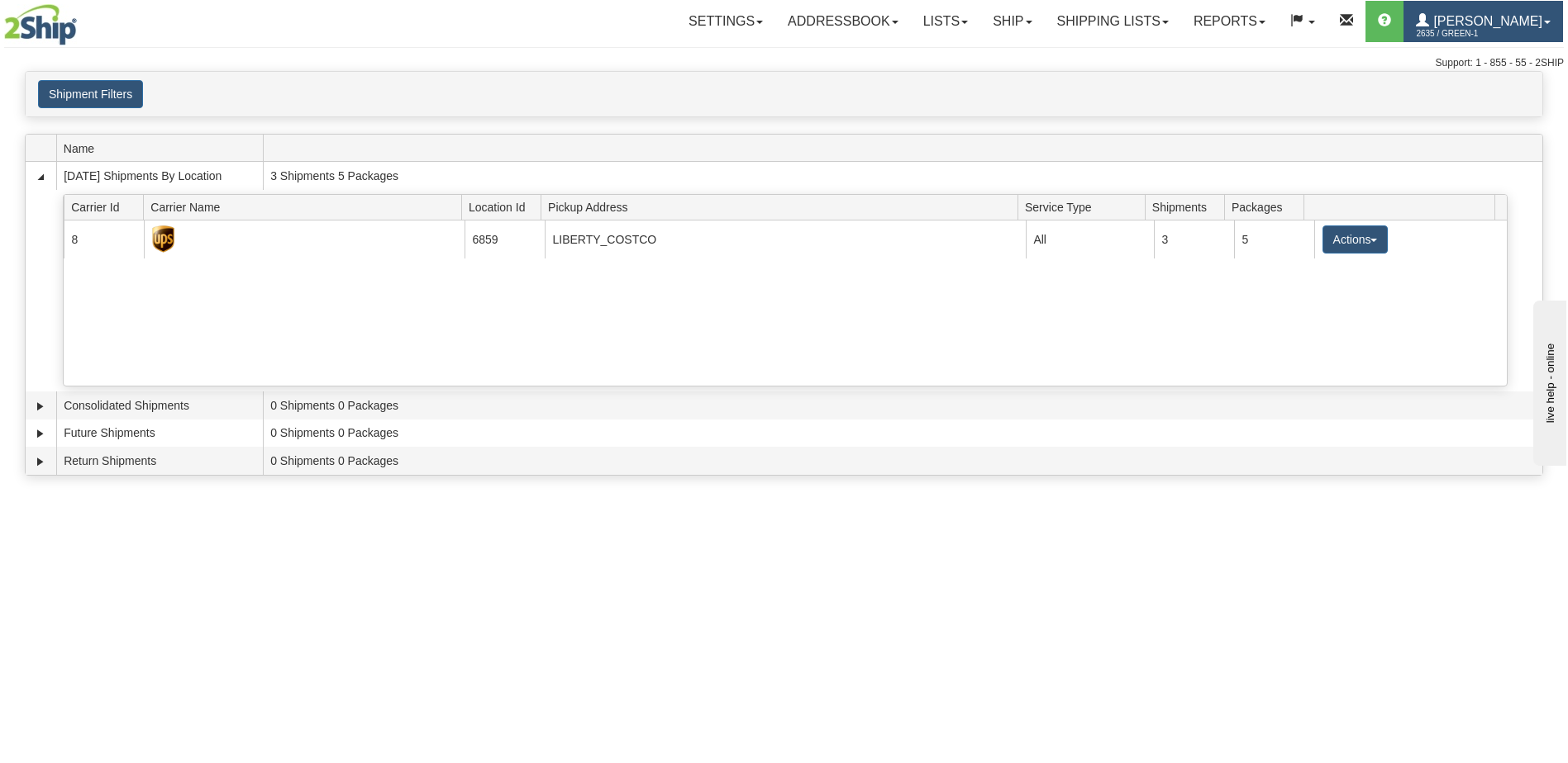
click at [1500, 17] on span "[PERSON_NAME]" at bounding box center [1486, 21] width 114 height 14
click at [1463, 27] on span "2635 / Green-1" at bounding box center [1478, 34] width 124 height 16
click at [1475, 22] on span "[PERSON_NAME]" at bounding box center [1486, 21] width 114 height 14
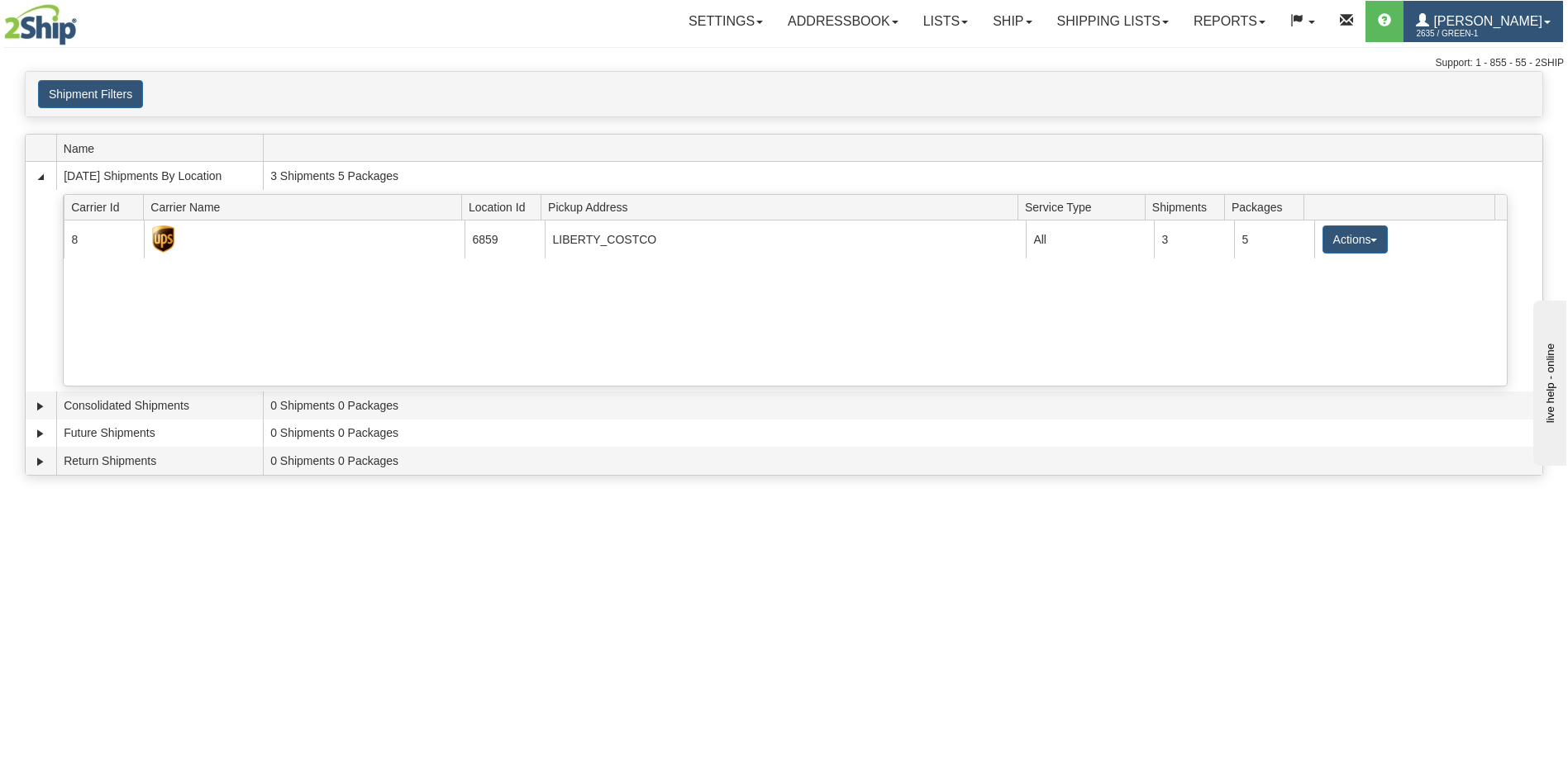
click at [1458, 27] on span "2635 / Green-1" at bounding box center [1478, 34] width 124 height 16
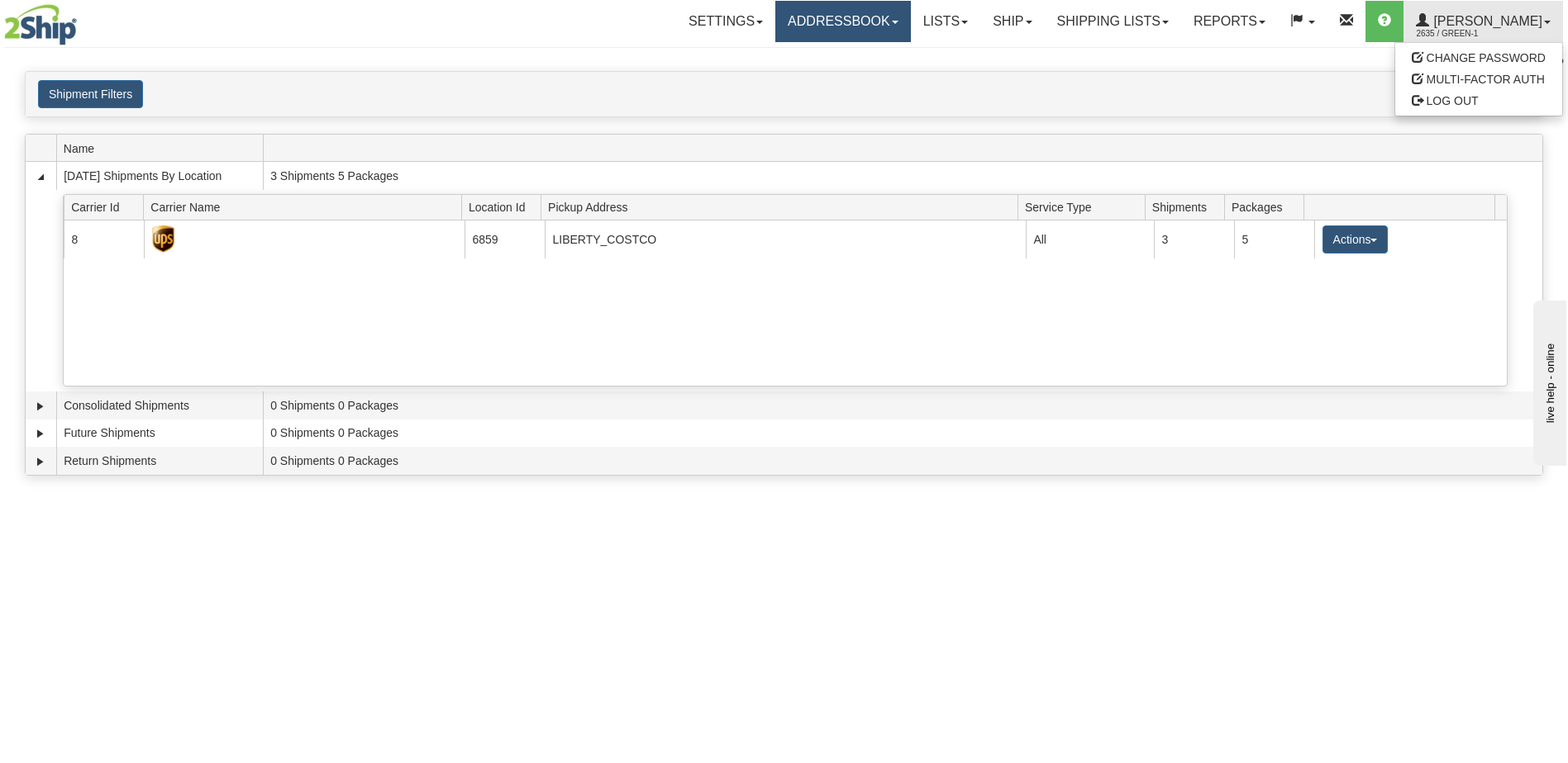
click at [794, 10] on link "Addressbook" at bounding box center [843, 22] width 136 height 41
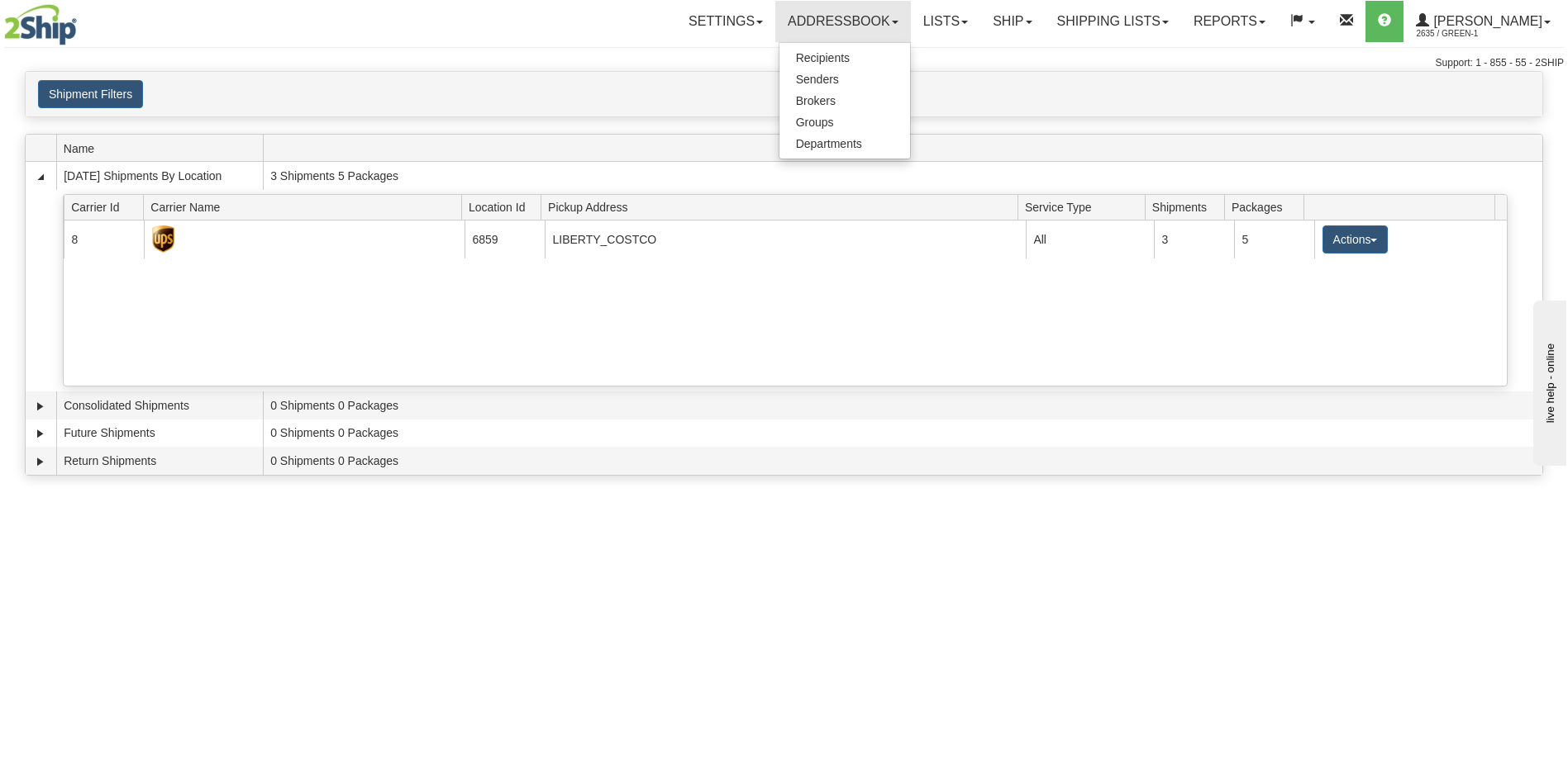
drag, startPoint x: 1287, startPoint y: 487, endPoint x: 1290, endPoint y: 464, distance: 23.2
click at [1287, 269] on div "What is the error message? How can I assist you? Hi [PERSON_NAME]" at bounding box center [1376, 236] width 298 height 66
drag, startPoint x: 1504, startPoint y: 218, endPoint x: 2643, endPoint y: 452, distance: 1162.8
click at [1227, 203] on icon "Chat attention grabber" at bounding box center [1227, 203] width 0 height 0
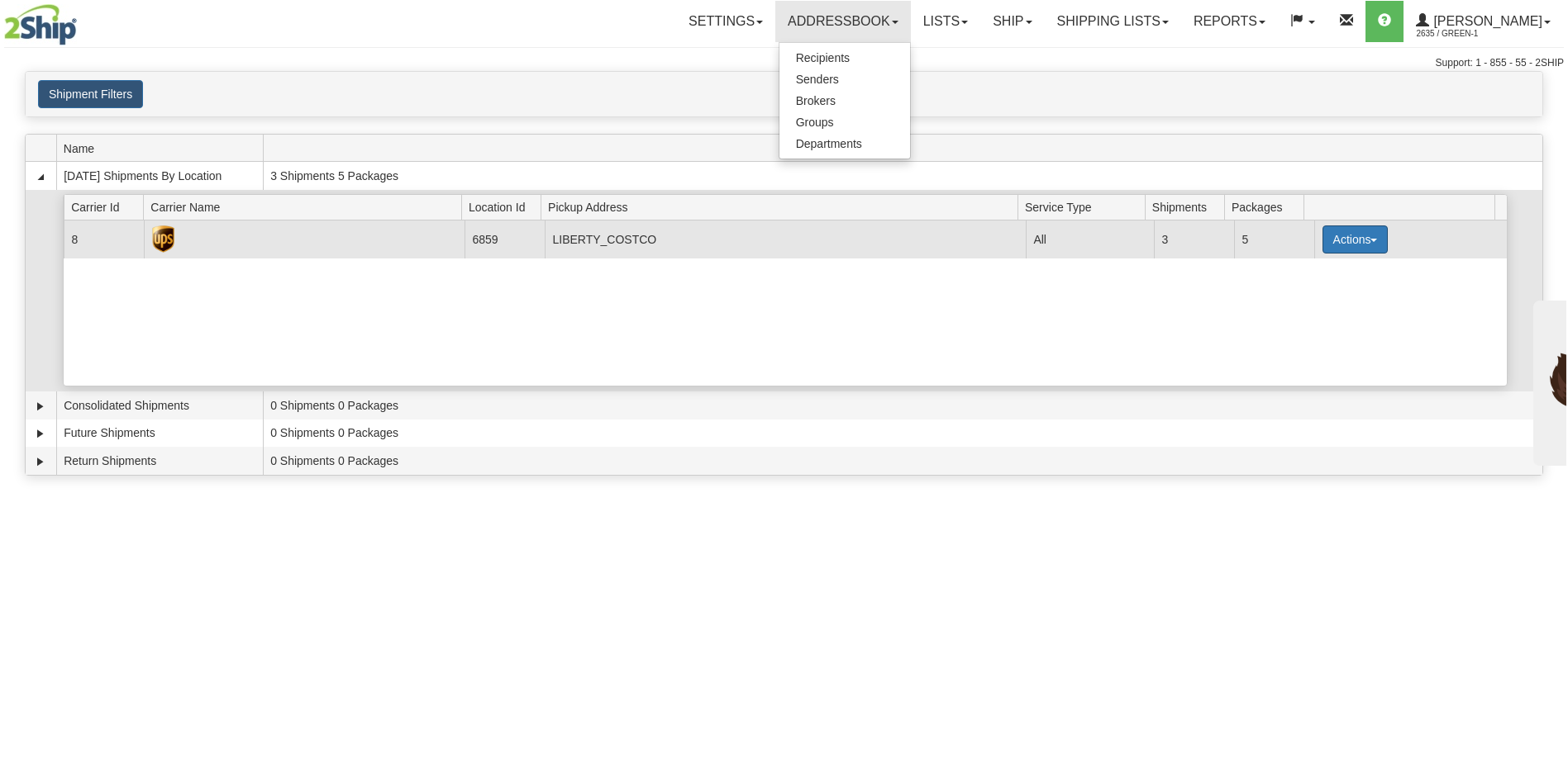
click at [1367, 237] on button "Actions" at bounding box center [1355, 239] width 66 height 28
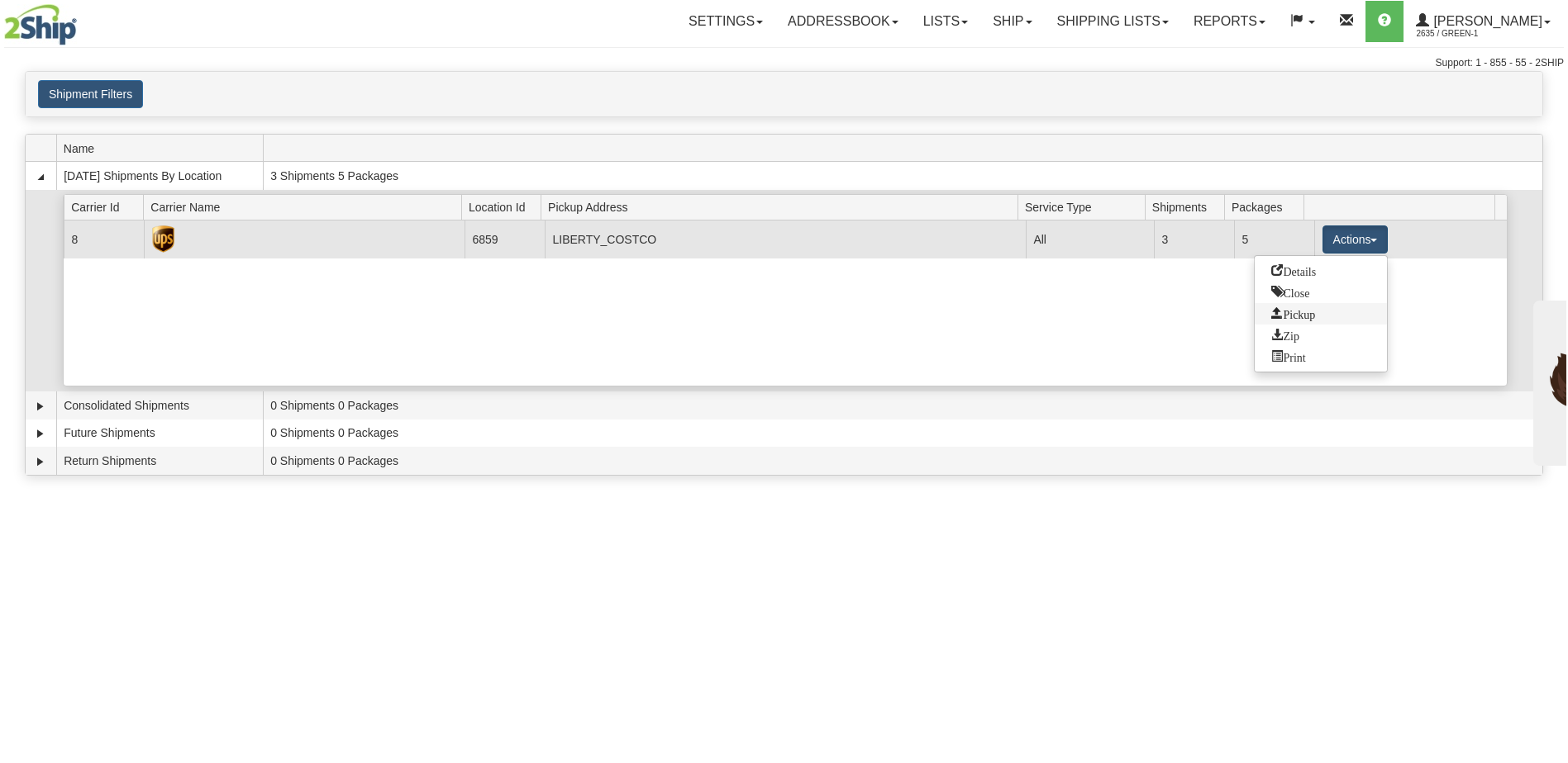
click at [1313, 317] on span "Pickup" at bounding box center [1293, 312] width 44 height 11
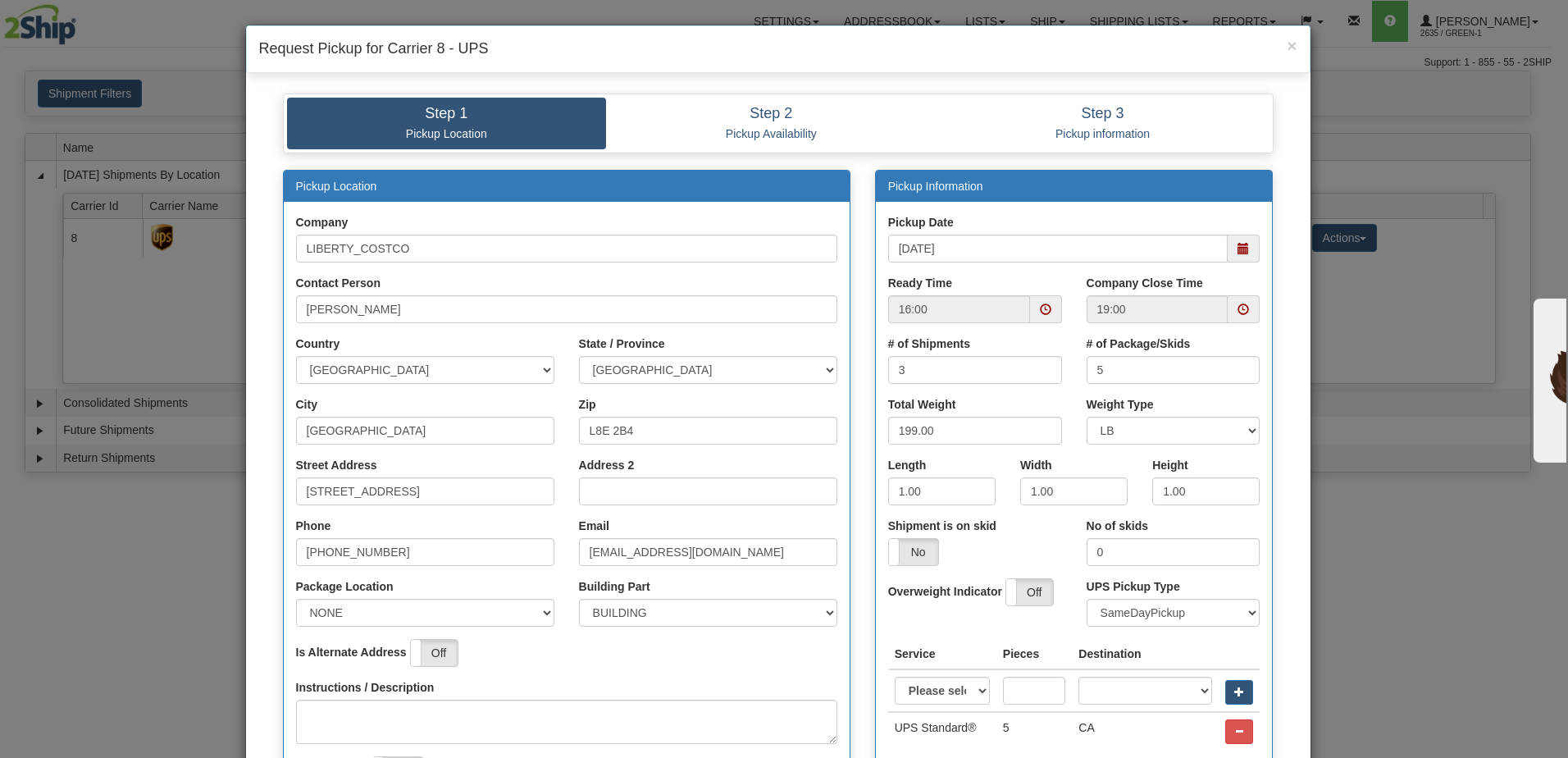
click at [1048, 308] on span at bounding box center [1045, 309] width 32 height 28
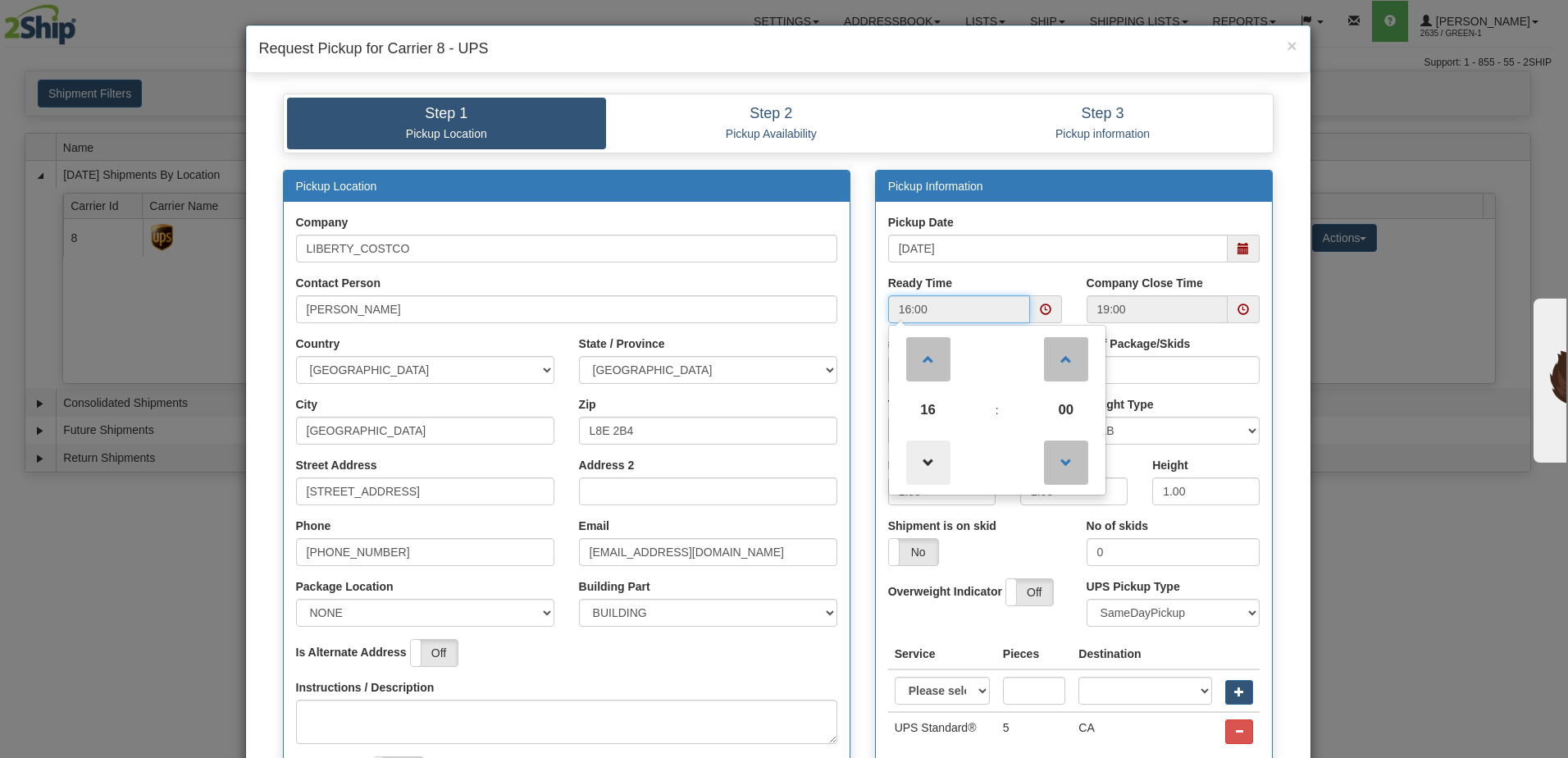
click at [926, 463] on span at bounding box center [928, 463] width 44 height 44
type input "15:00"
click at [1050, 274] on div "Pickup Date [DATE]" at bounding box center [1074, 244] width 397 height 61
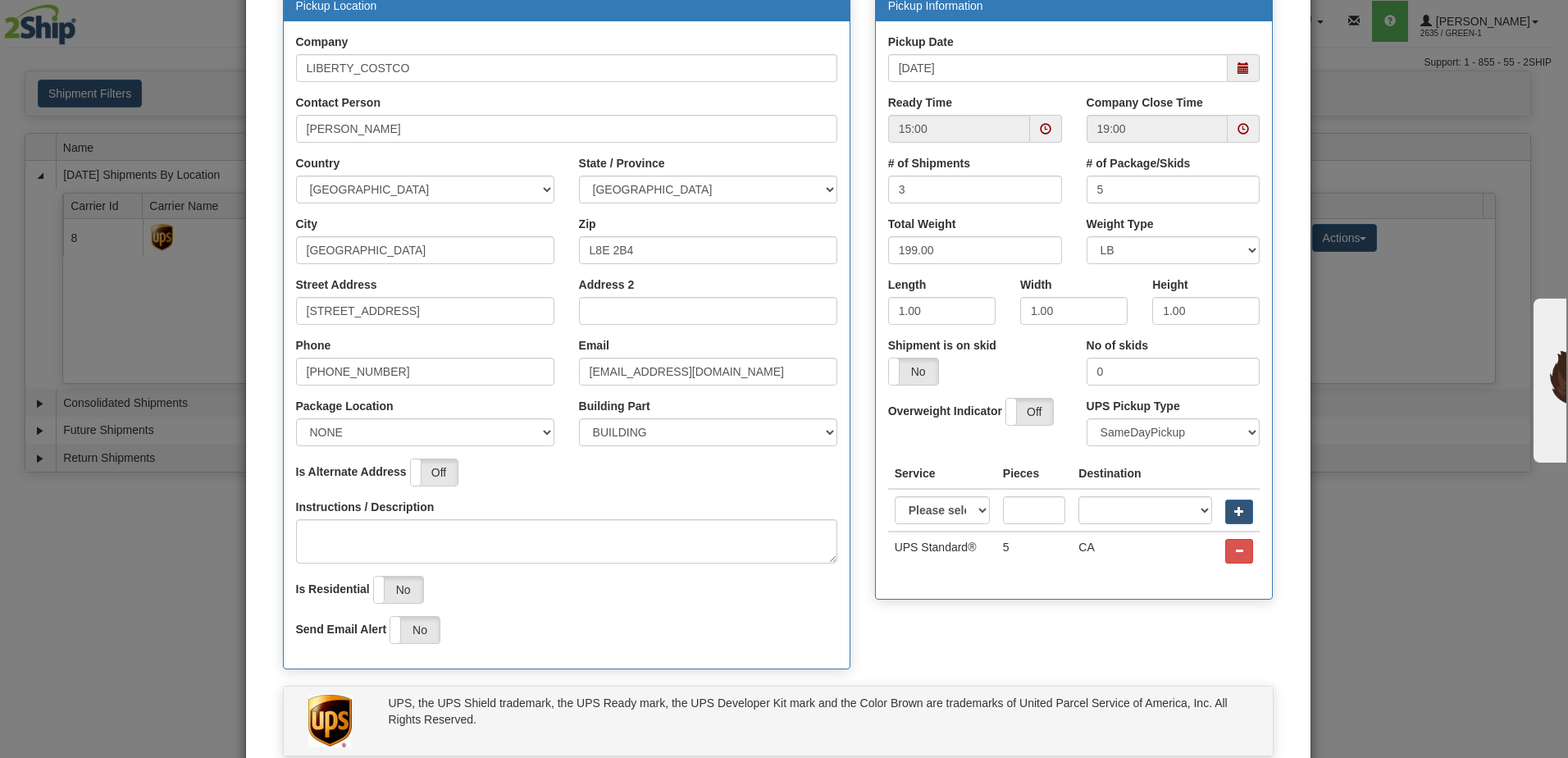
scroll to position [307, 0]
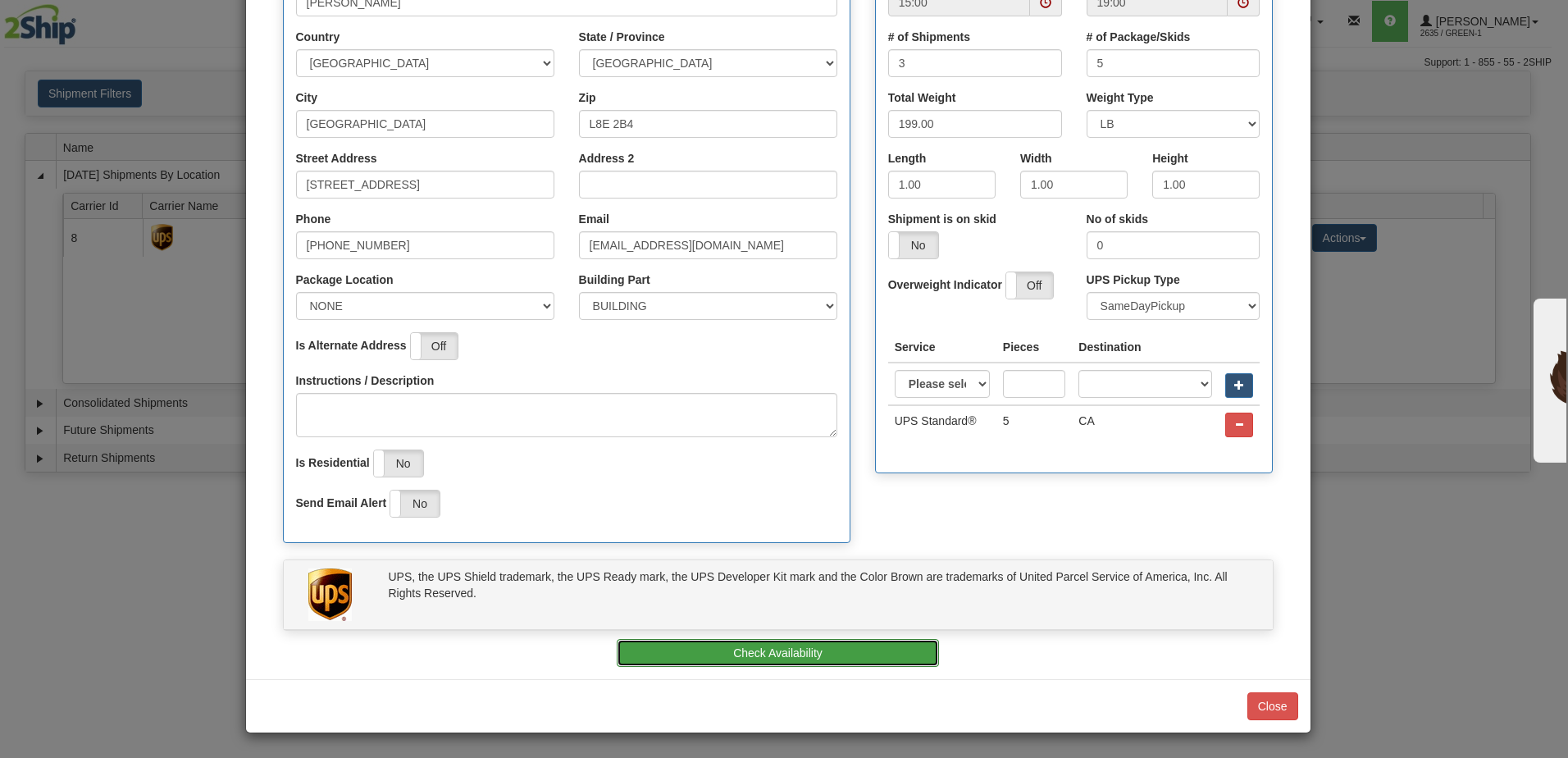
click at [849, 666] on button "Check Availability" at bounding box center [777, 653] width 322 height 28
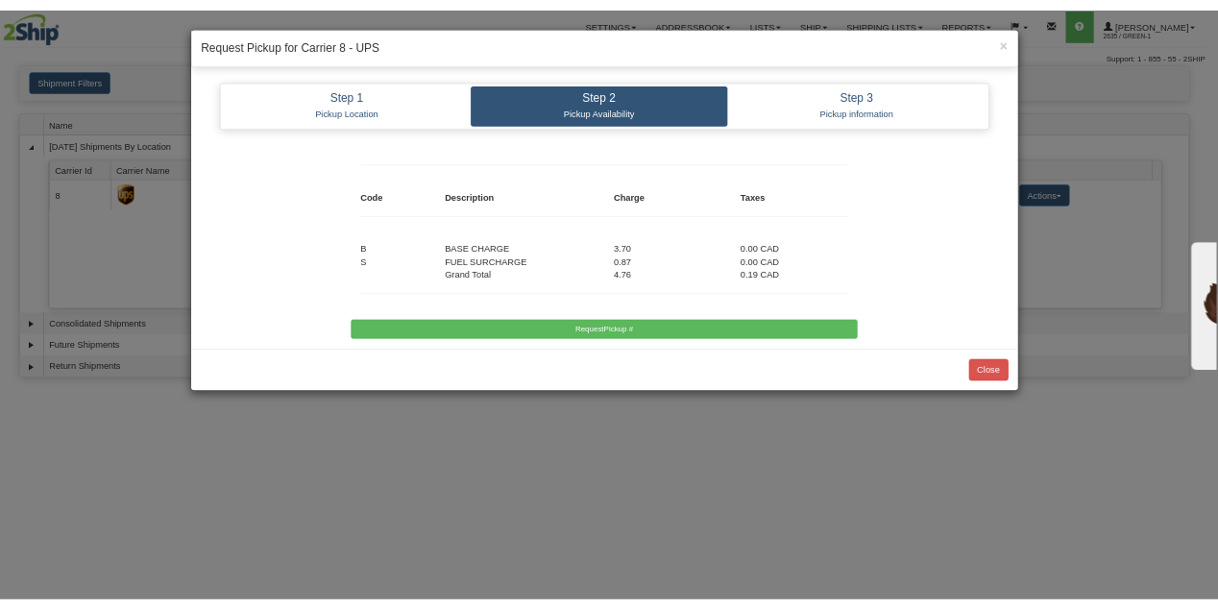
scroll to position [0, 0]
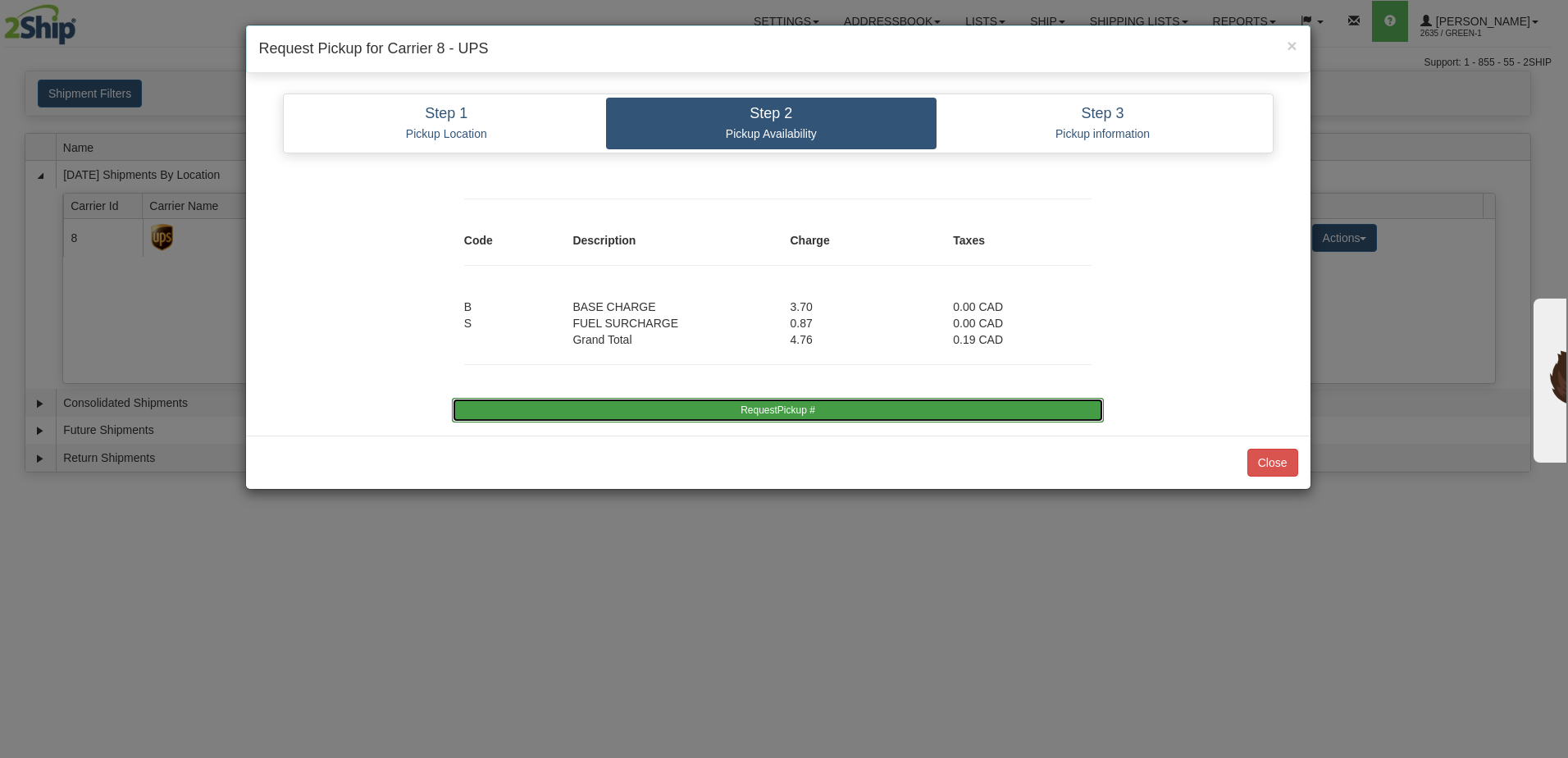
click at [799, 408] on button "RequestPickup #" at bounding box center [778, 410] width 652 height 25
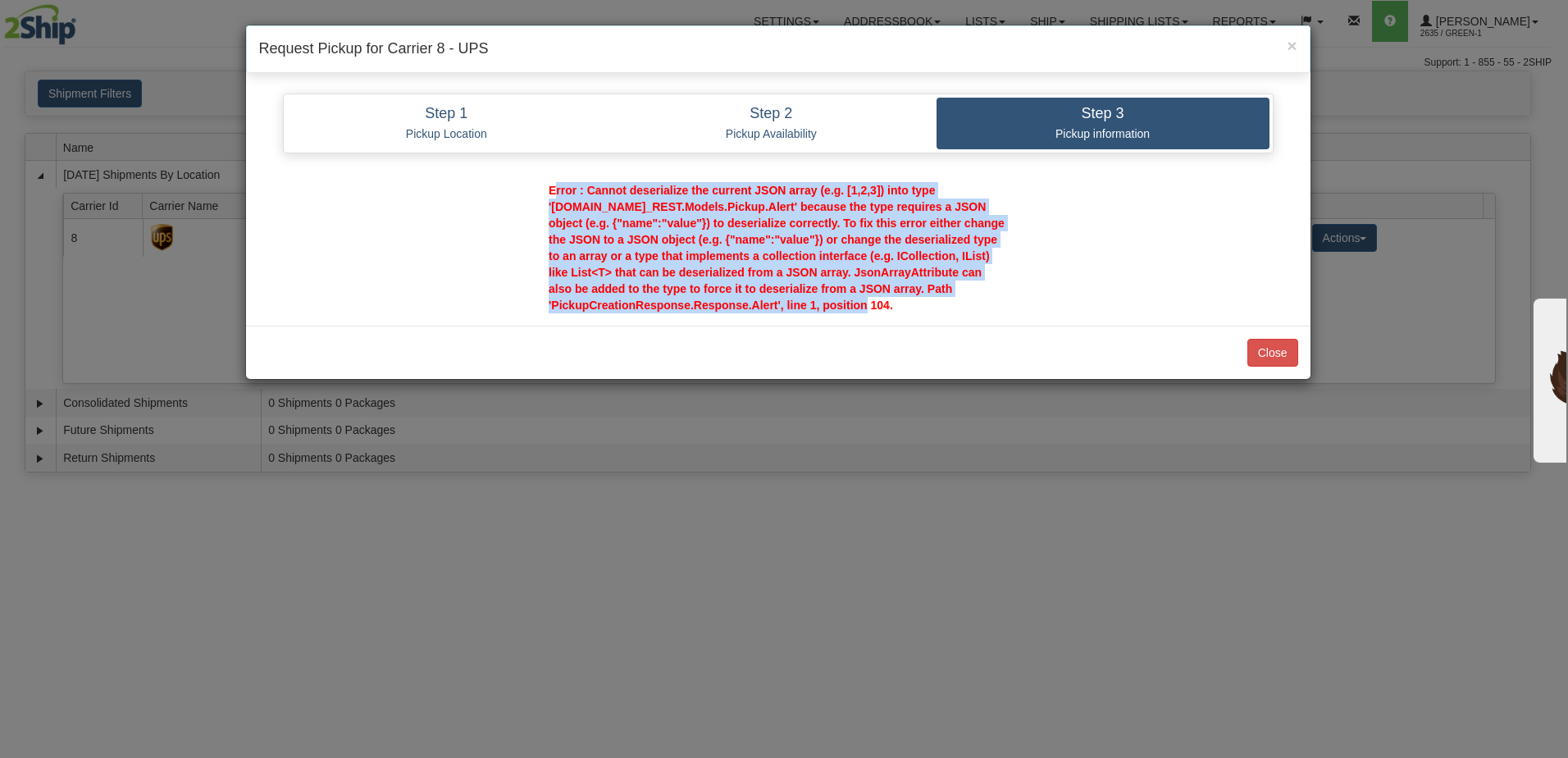
drag, startPoint x: 903, startPoint y: 306, endPoint x: 531, endPoint y: 193, distance: 388.8
click at [531, 193] on div "Error : Cannot deserialize the current JSON array (e.g. [1,2,3]) into type '[DO…" at bounding box center [778, 248] width 508 height 132
copy span "Error : Cannot deserialize the current JSON array (e.g. [1,2,3]) into type '[DO…"
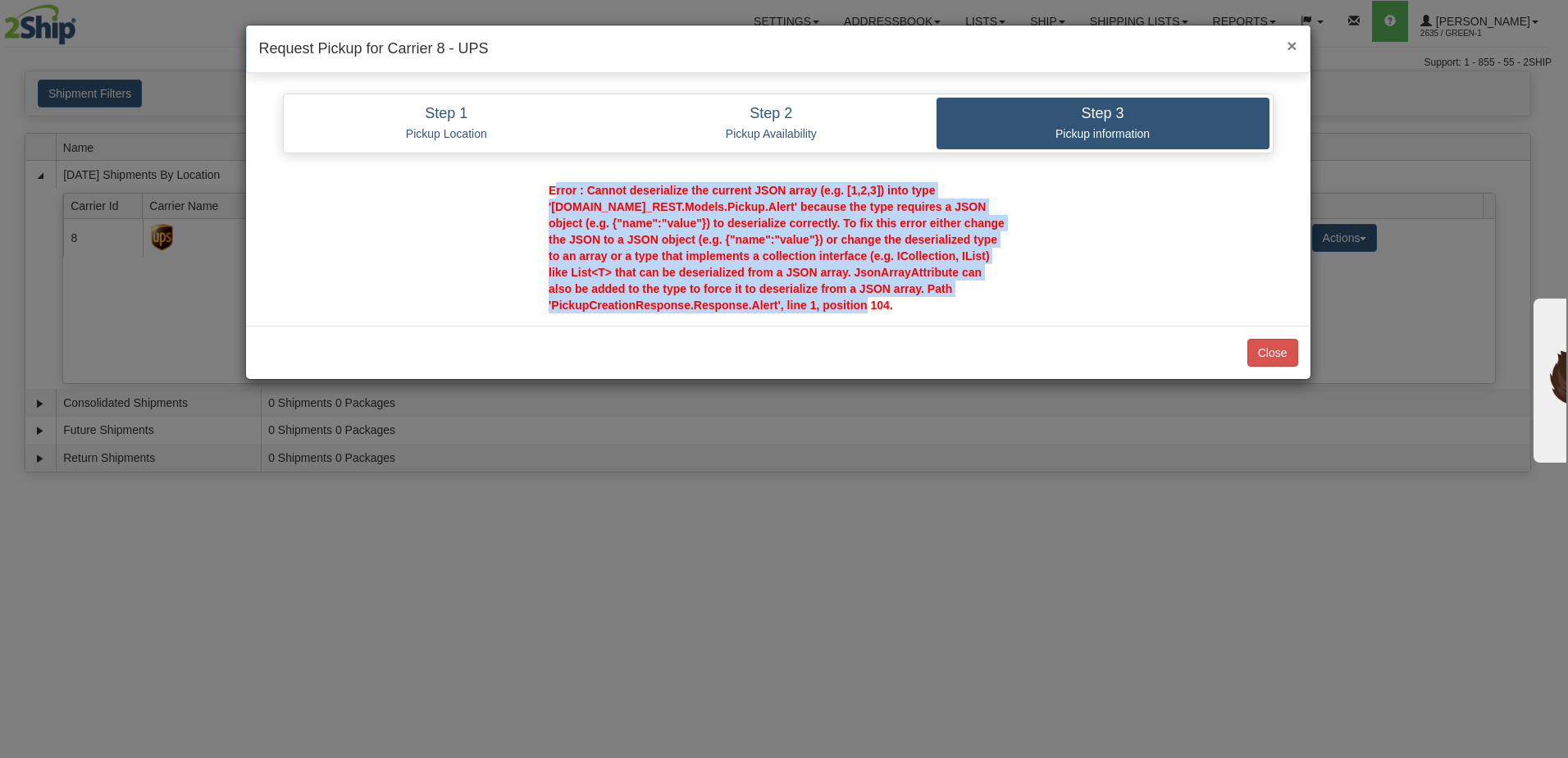
click at [1295, 45] on span "×" at bounding box center [1292, 45] width 10 height 19
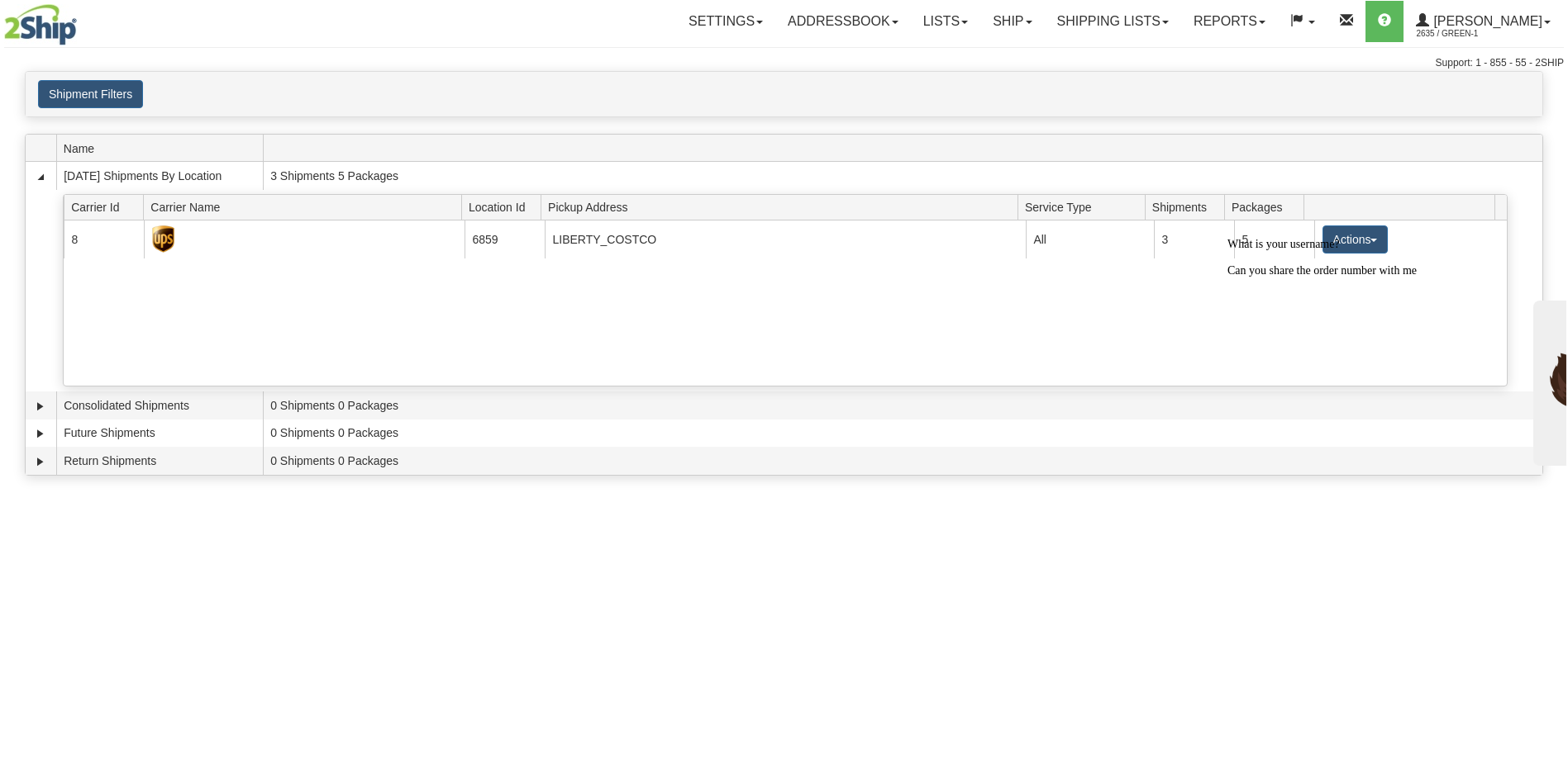
drag, startPoint x: 1604, startPoint y: 483, endPoint x: 1612, endPoint y: 477, distance: 10.0
click at [1503, 28] on span "2635 / Green-1" at bounding box center [1478, 34] width 124 height 16
click at [1364, 238] on div at bounding box center [1376, 238] width 298 height 0
click at [1352, 240] on div "What is your username? Can you share the order number with me" at bounding box center [1376, 258] width 298 height 40
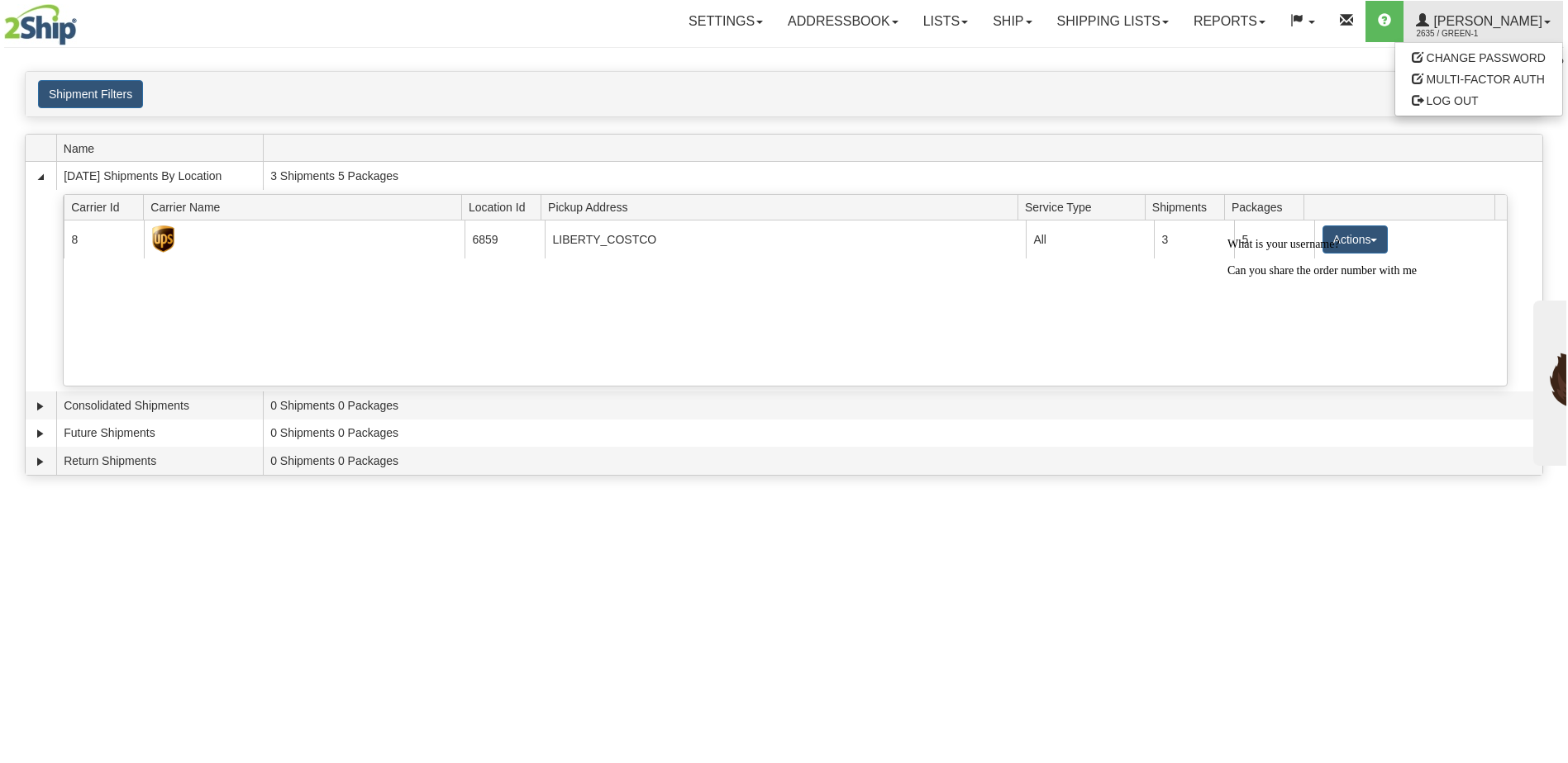
click at [946, 575] on div "Toggle navigation Settings Shipping Preferences Fields Preferences New Recipien…" at bounding box center [784, 381] width 1568 height 763
click at [1348, 241] on div "What is your username? Can you share the order number with me" at bounding box center [1376, 258] width 298 height 40
click at [1227, 238] on icon "Chat attention grabber" at bounding box center [1227, 238] width 0 height 0
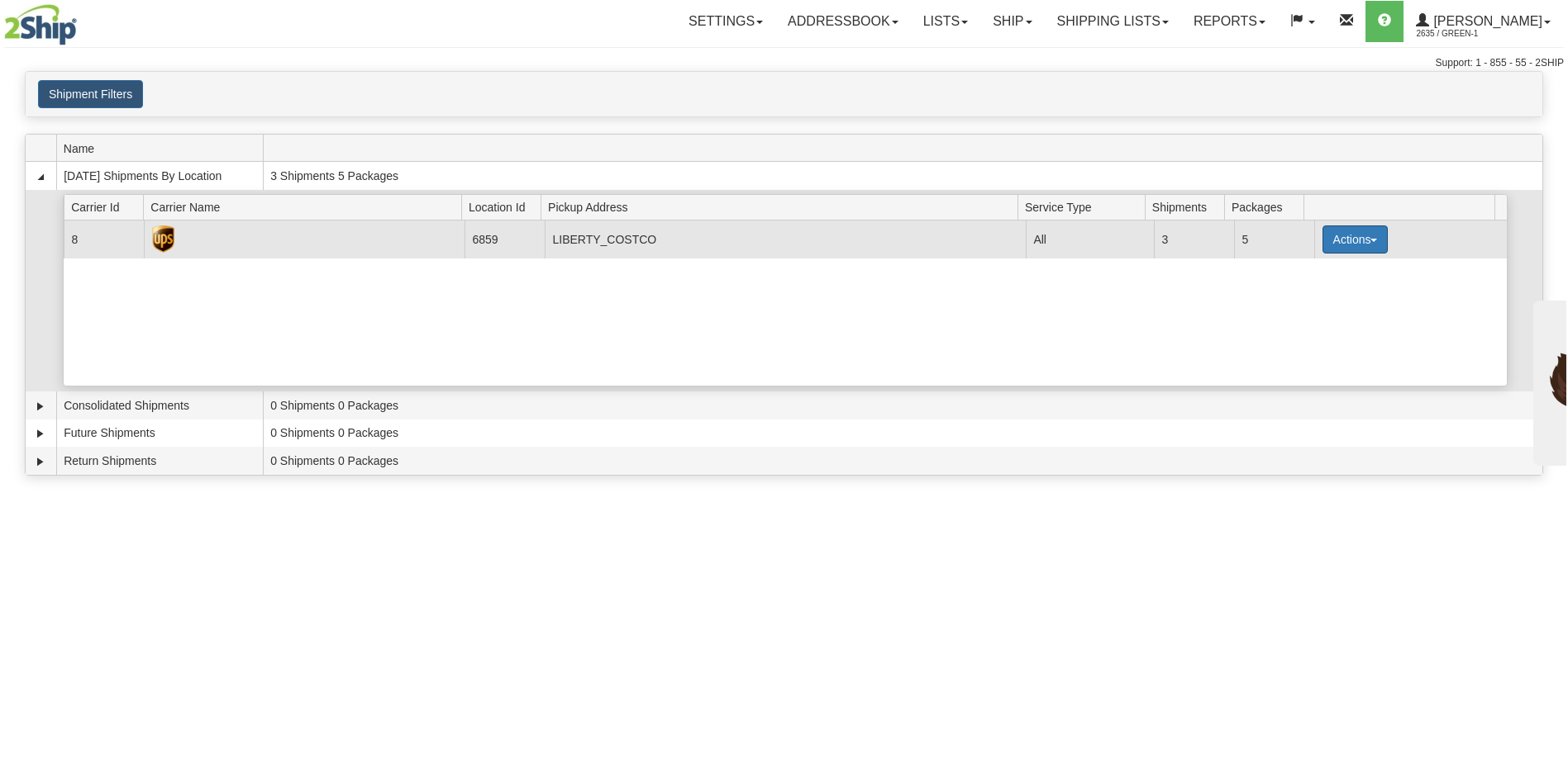
click at [1370, 240] on span "button" at bounding box center [1374, 241] width 7 height 3
click at [1299, 363] on link "Print" at bounding box center [1321, 356] width 133 height 22
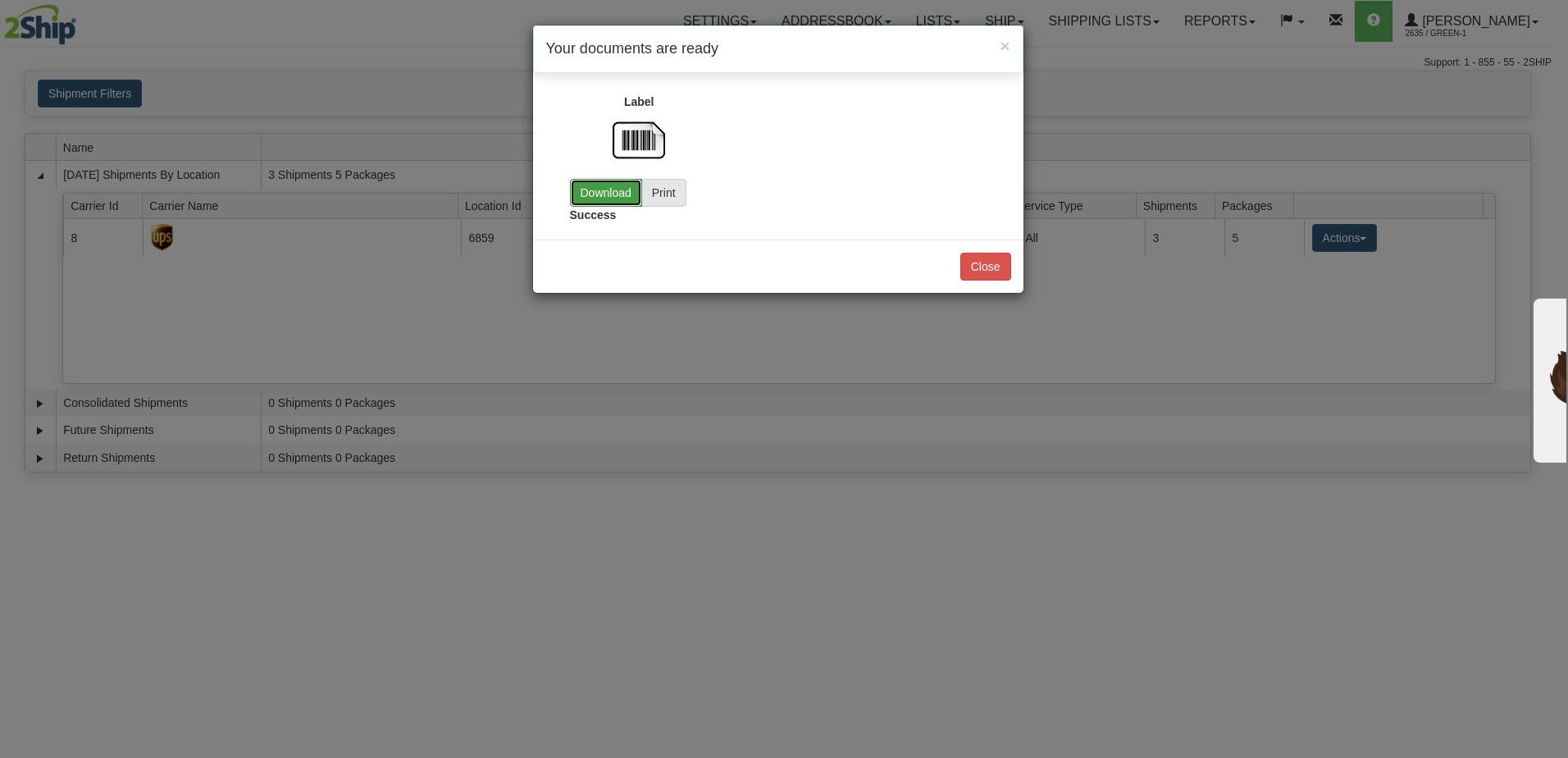
click at [611, 191] on link "Download" at bounding box center [606, 192] width 73 height 28
click at [999, 273] on button "Close" at bounding box center [986, 267] width 51 height 28
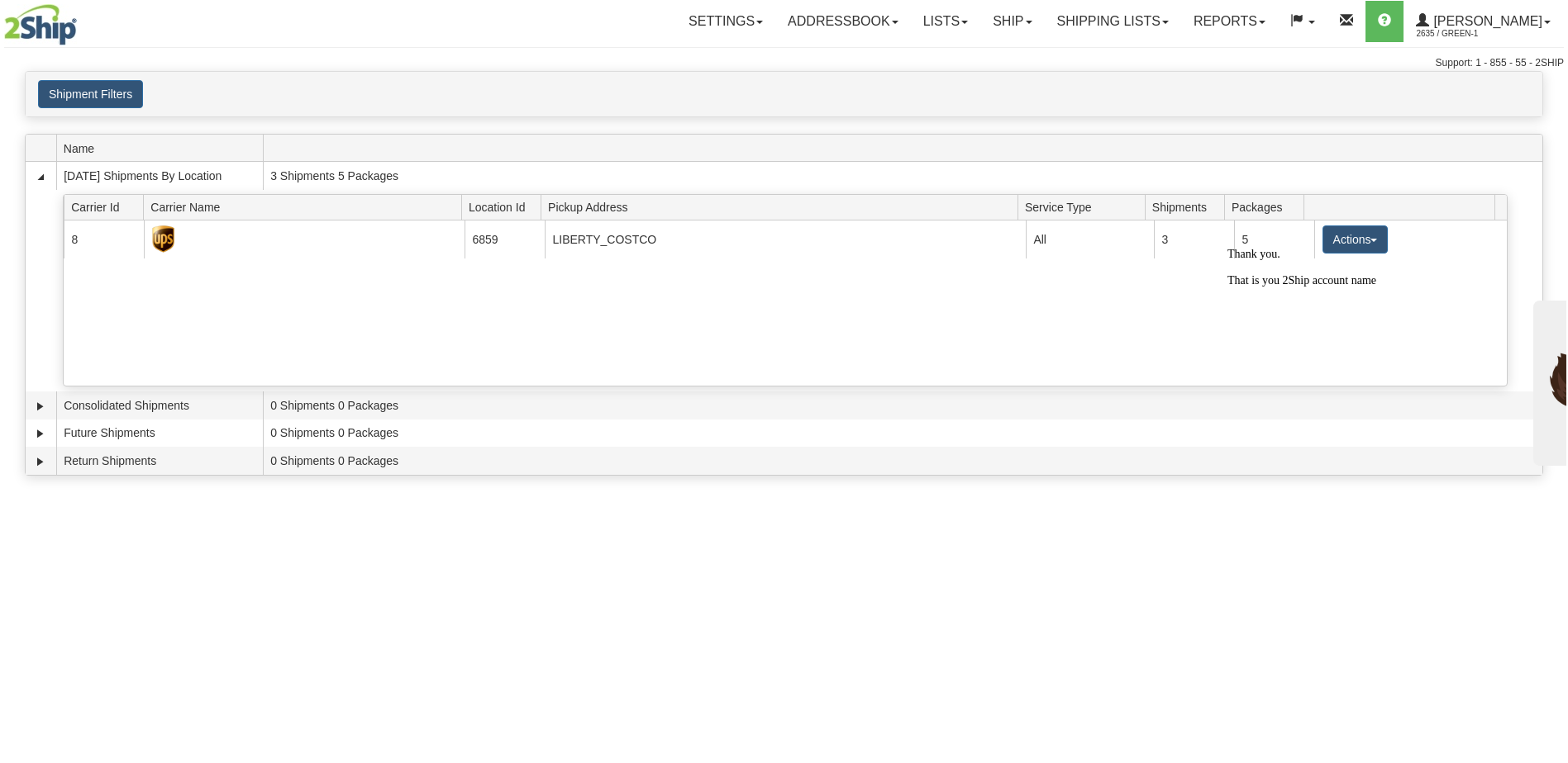
click at [942, 539] on div "Toggle navigation Settings Shipping Preferences Fields Preferences New Recipien…" at bounding box center [784, 381] width 1568 height 763
